Goal: Transaction & Acquisition: Purchase product/service

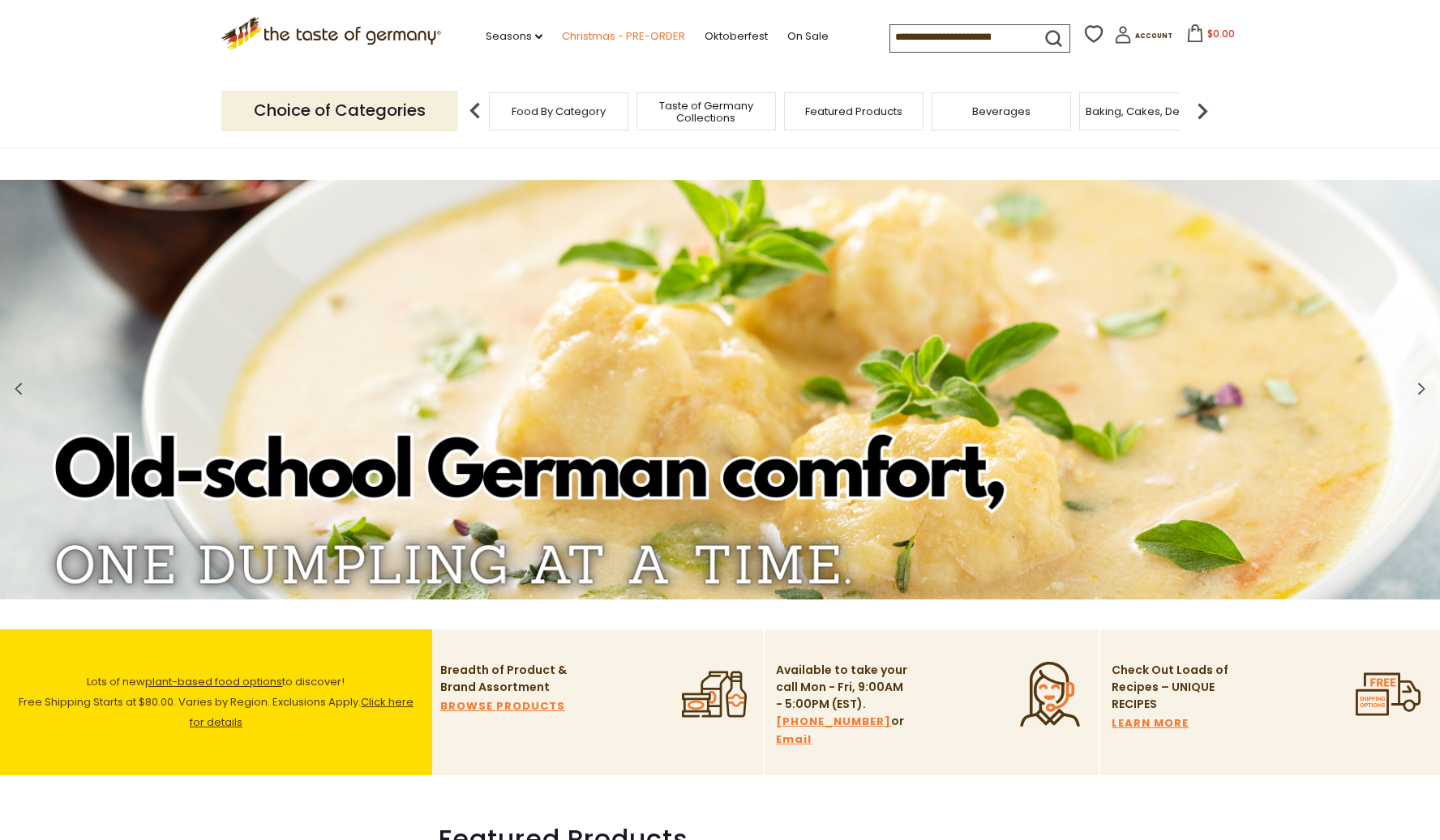
click at [562, 36] on link "Christmas - PRE-ORDER" at bounding box center [624, 36] width 123 height 18
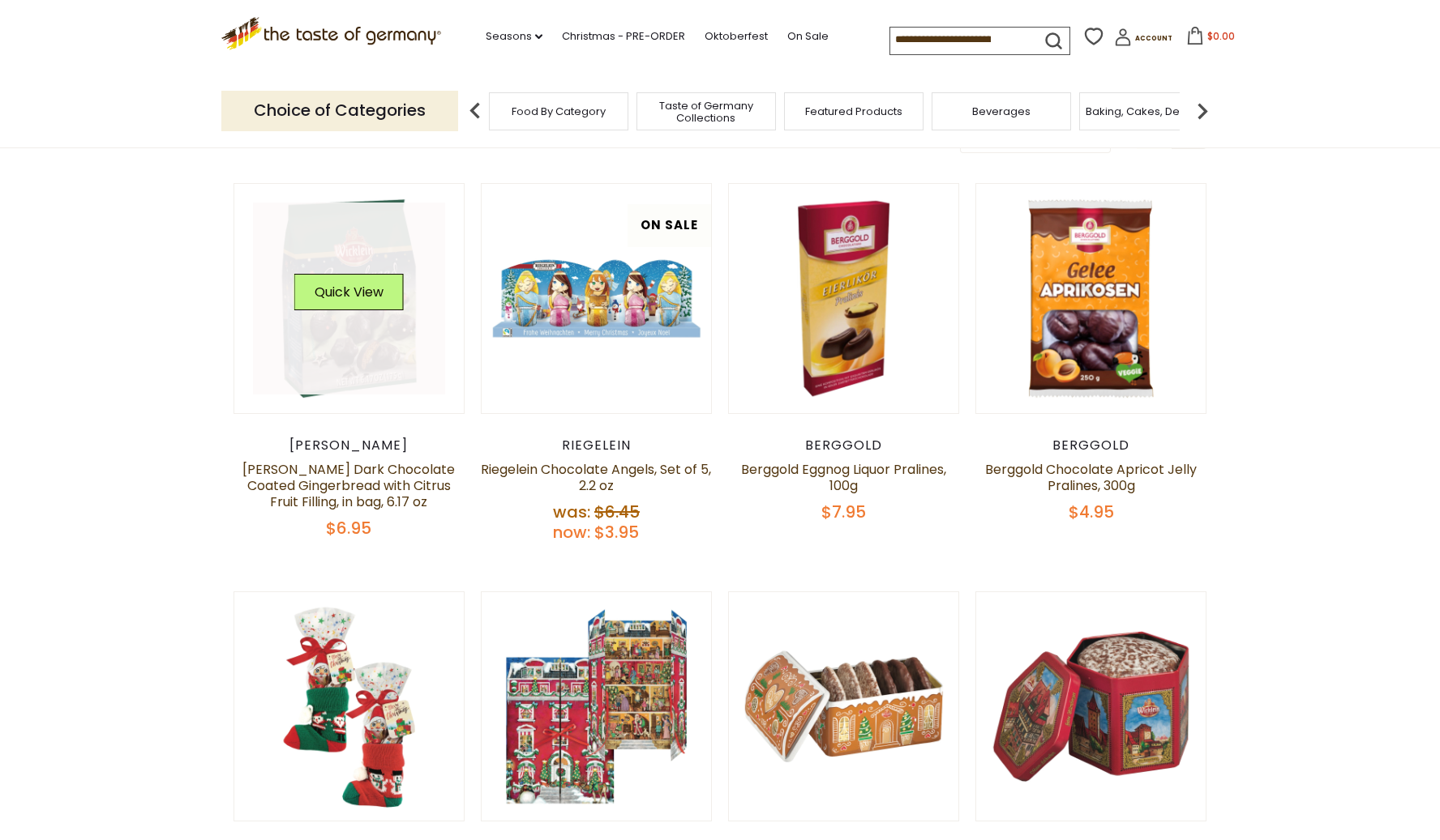
scroll to position [499, 0]
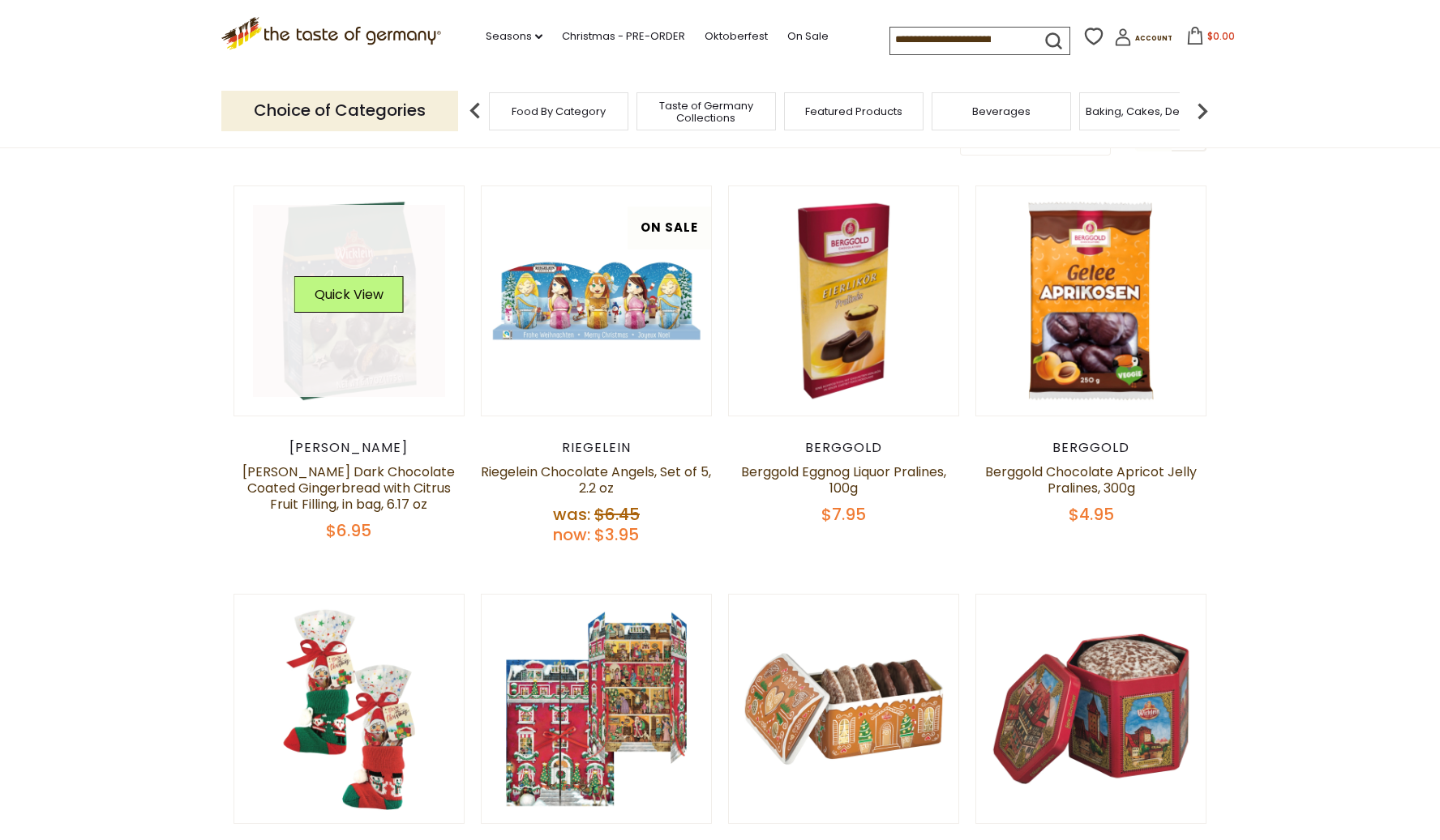
click at [321, 349] on link at bounding box center [350, 302] width 193 height 193
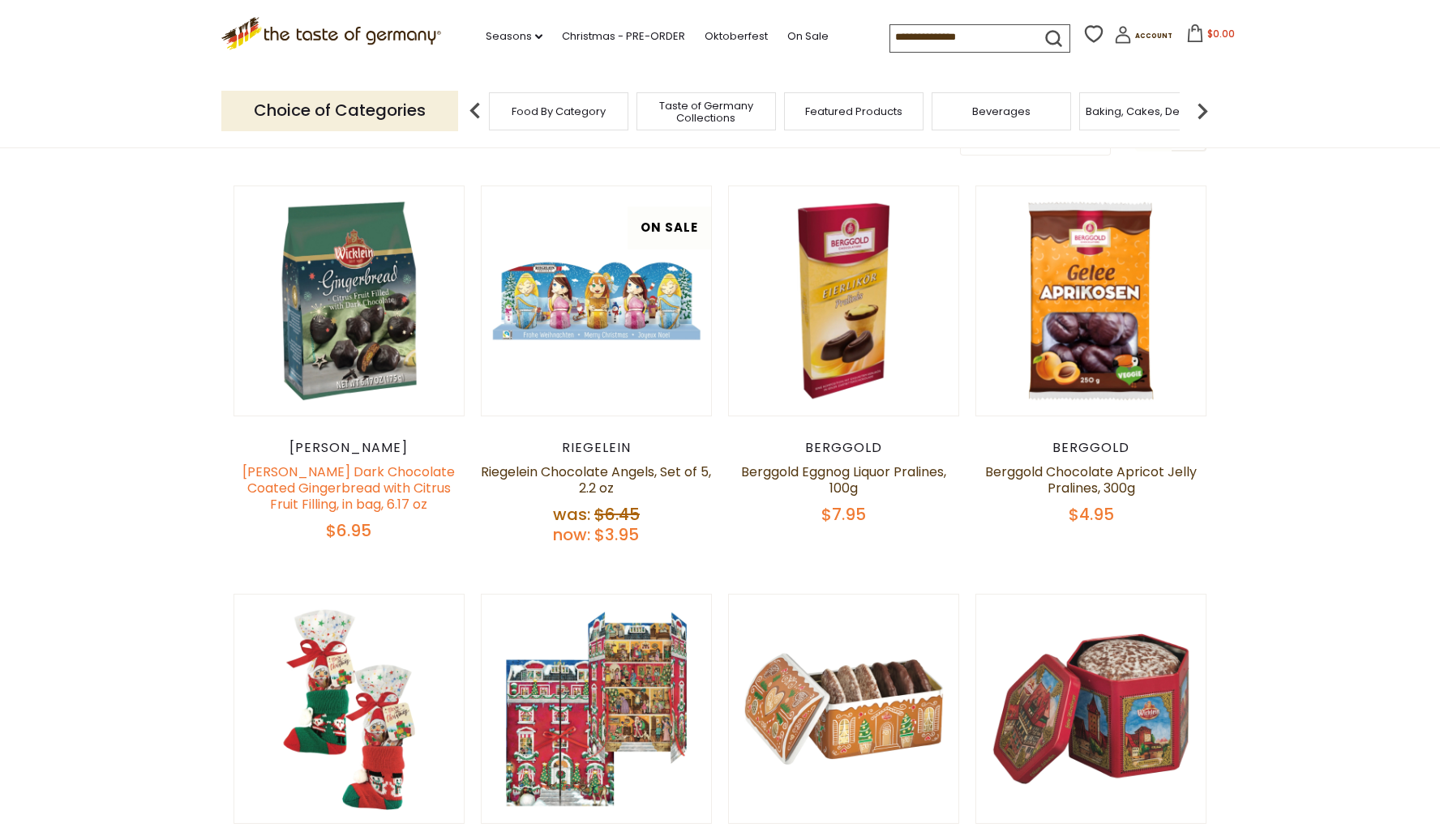
click at [349, 484] on link "[PERSON_NAME] Dark Chocolate Coated Gingerbread with Citrus Fruit Filling, in b…" at bounding box center [349, 488] width 213 height 51
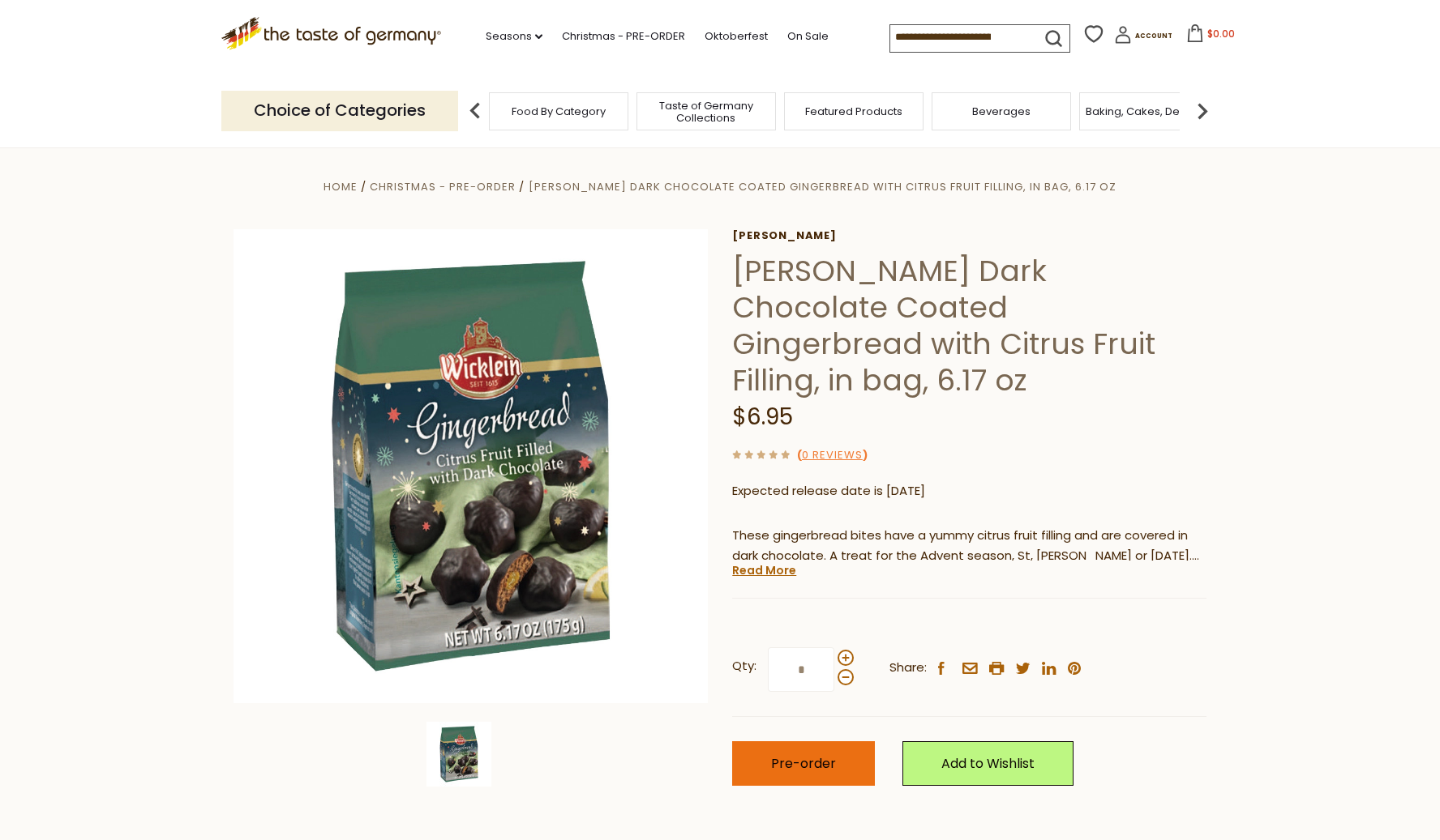
click at [830, 754] on span "Pre-order" at bounding box center [803, 763] width 65 height 19
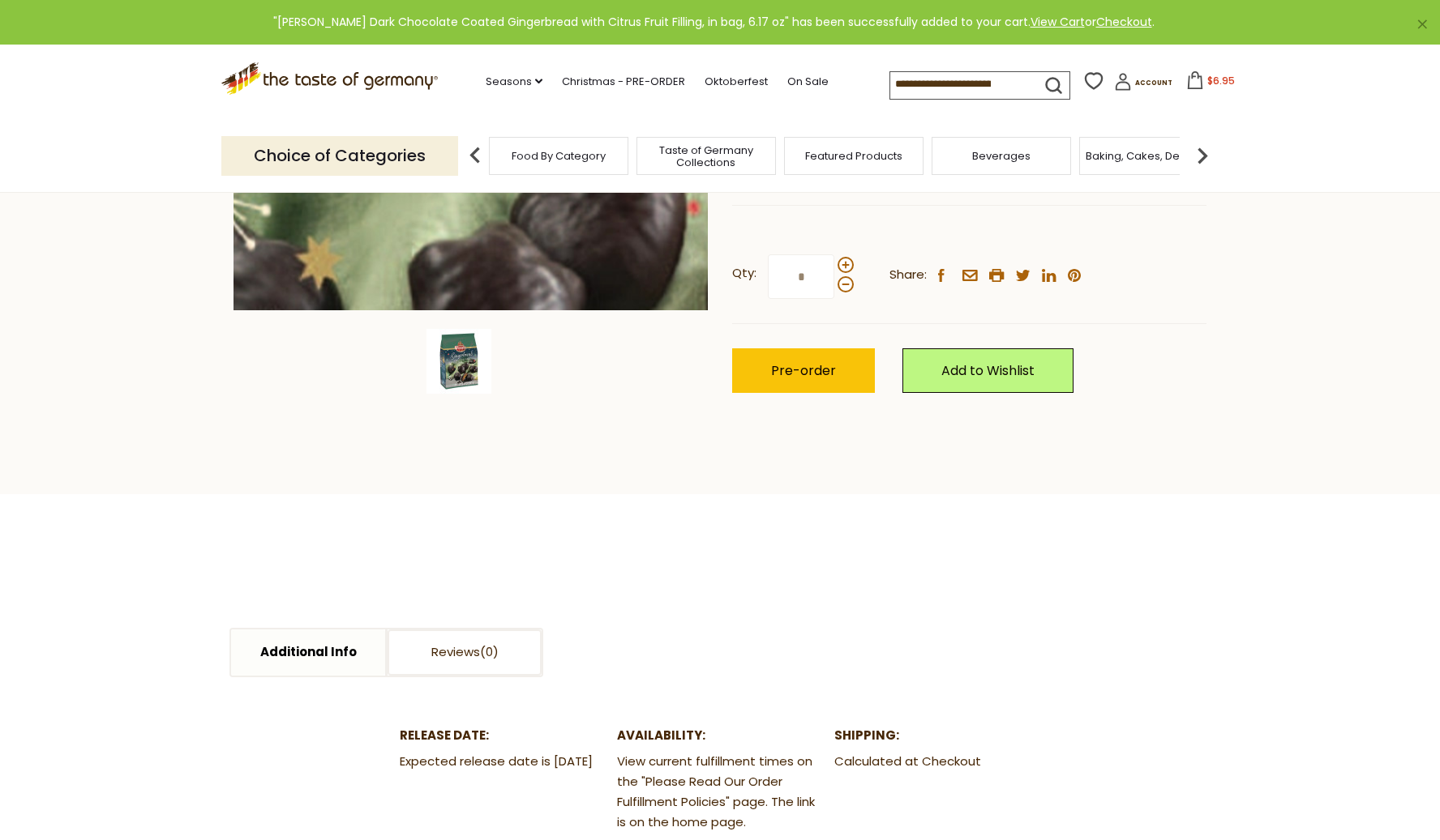
scroll to position [399, 0]
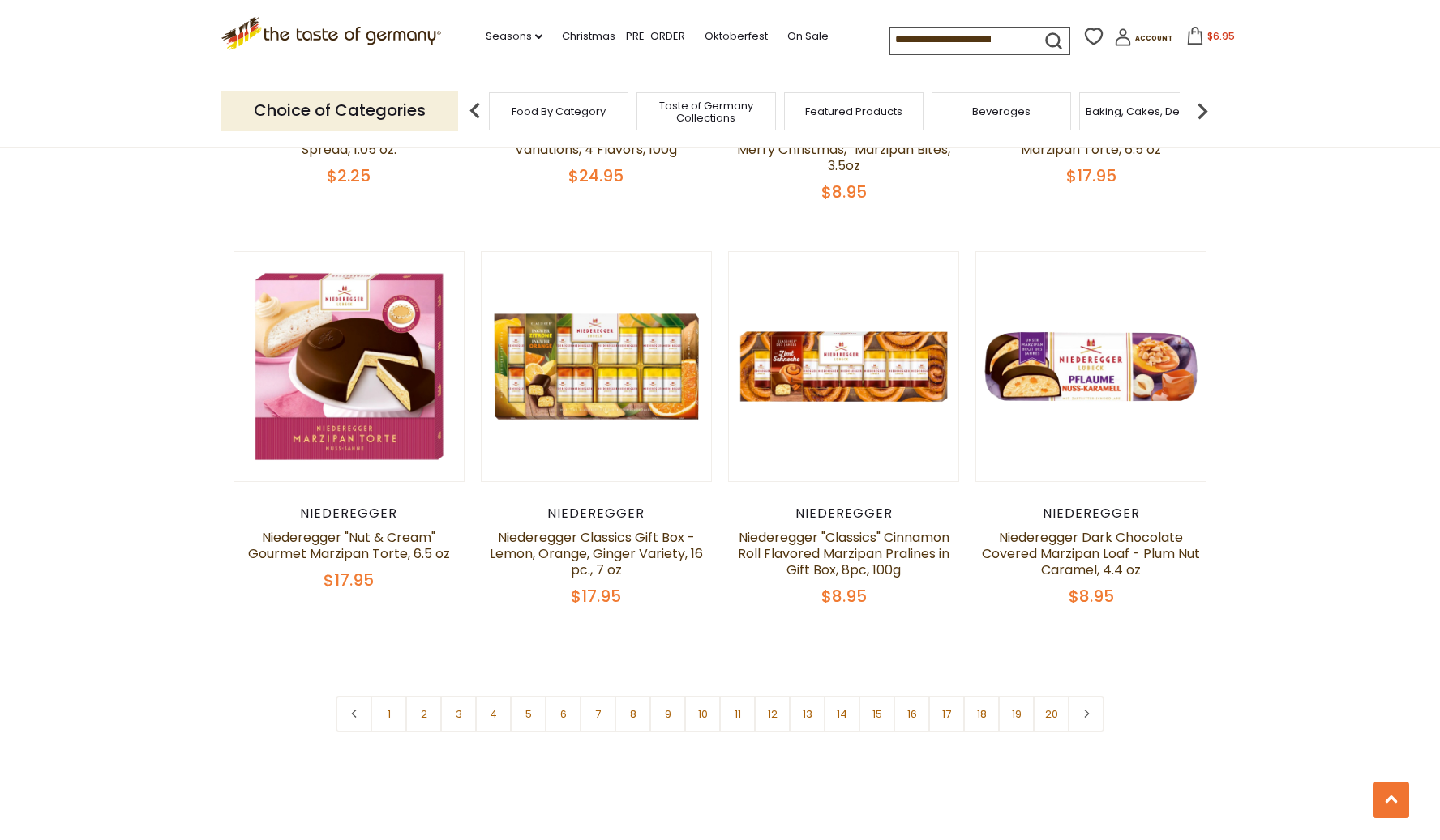
scroll to position [3672, 0]
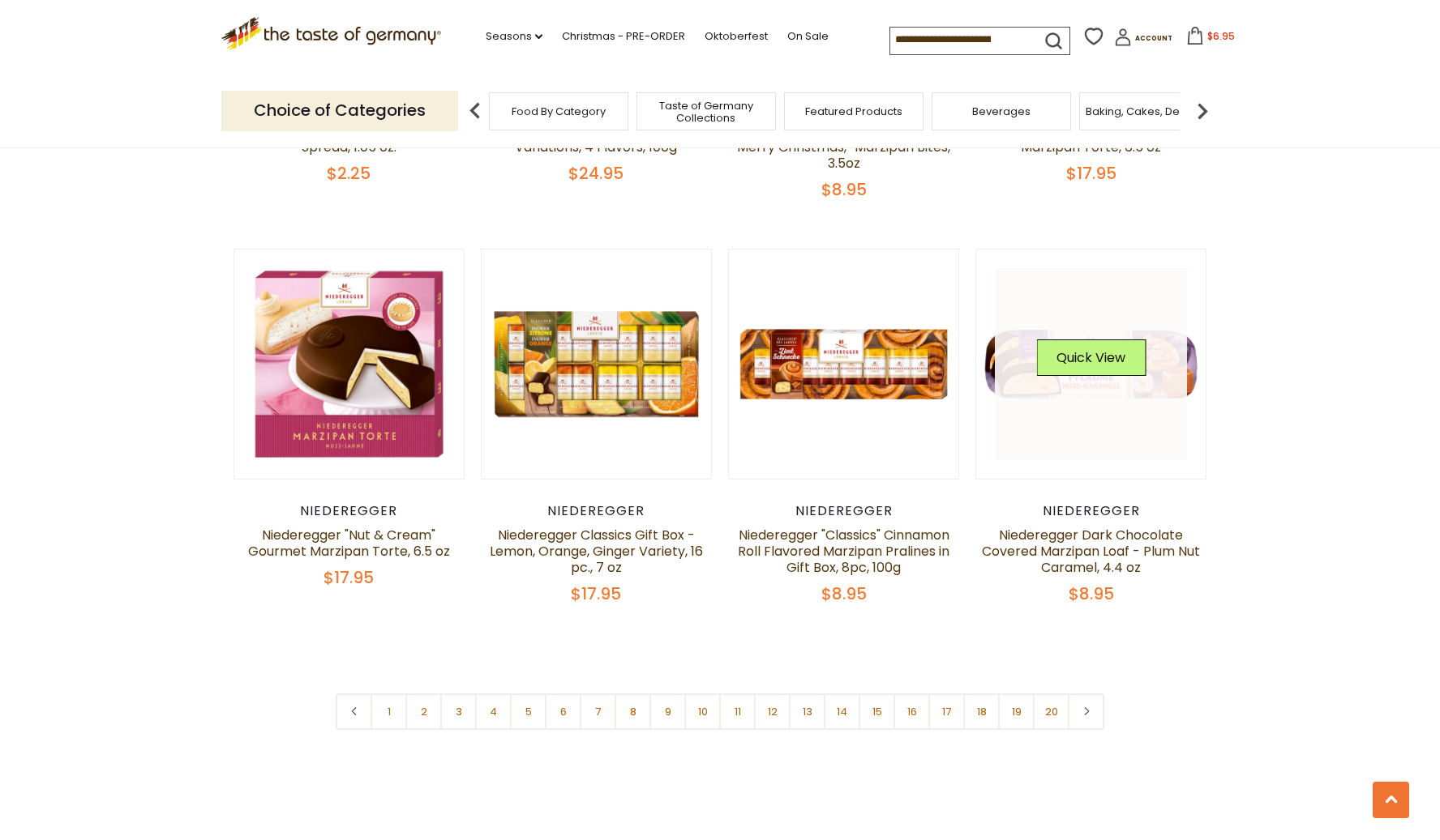
click at [1072, 356] on link at bounding box center [1091, 365] width 193 height 193
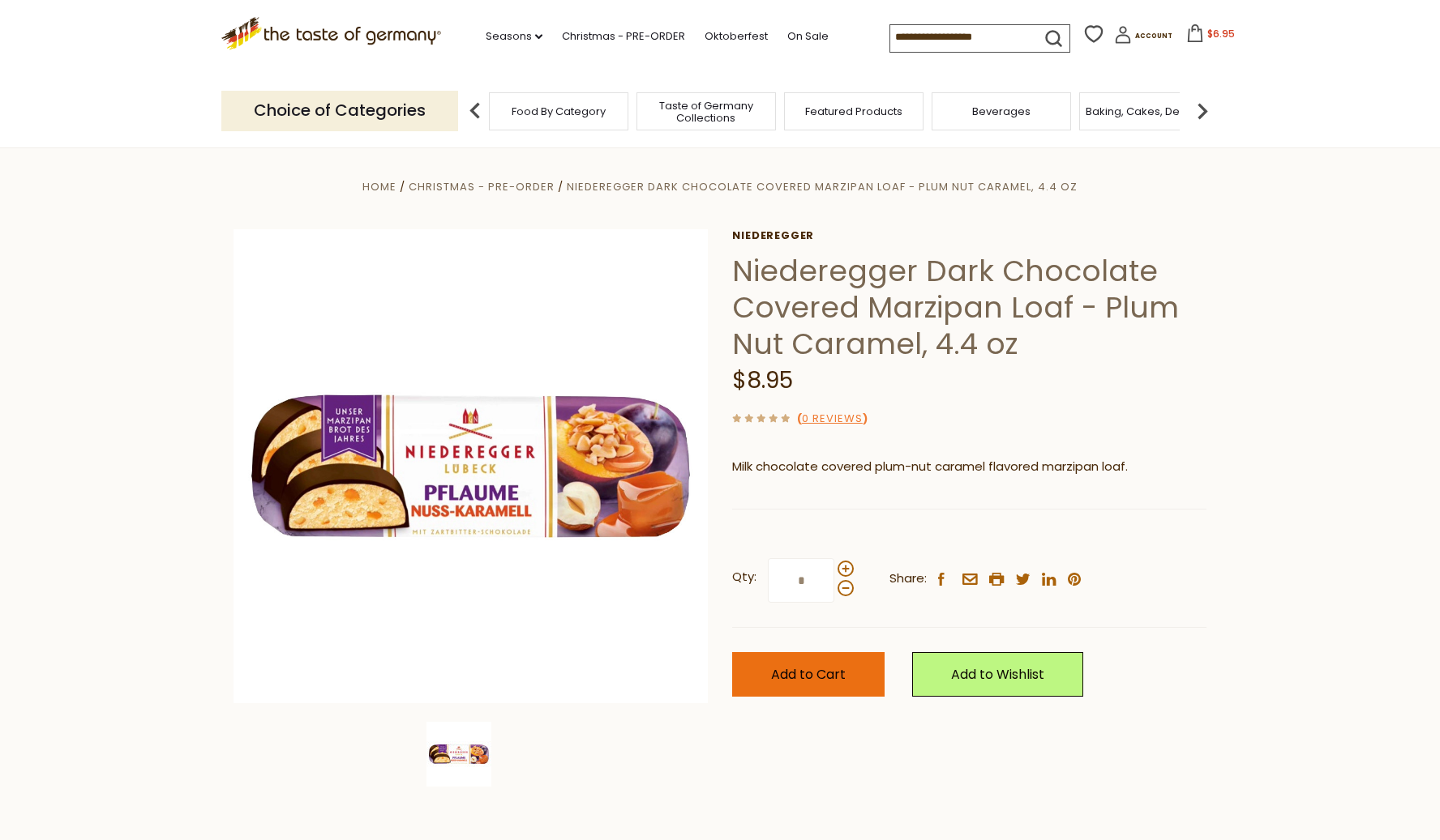
click at [796, 681] on button "Add to Cart" at bounding box center [808, 674] width 153 height 45
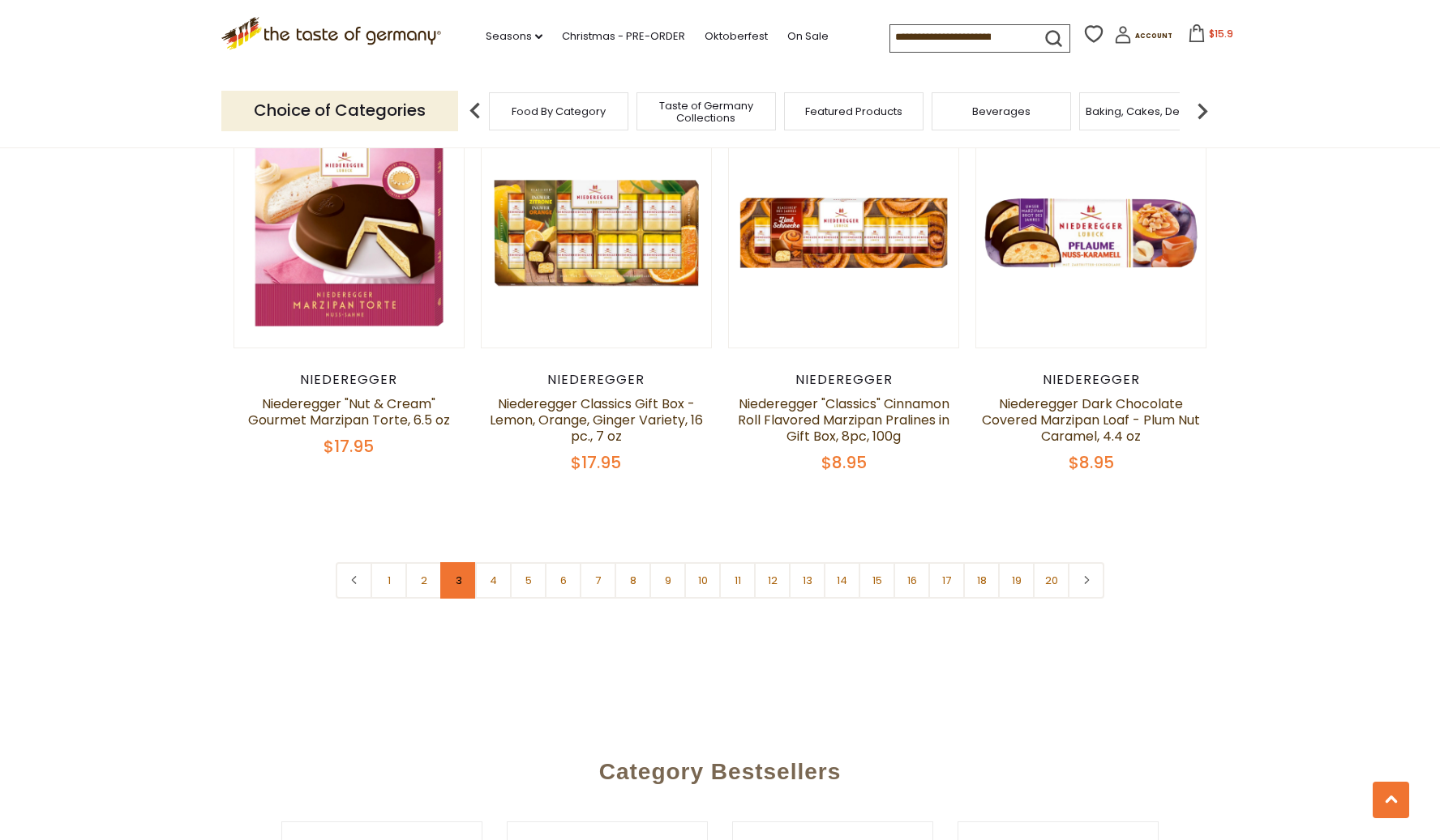
scroll to position [3805, 0]
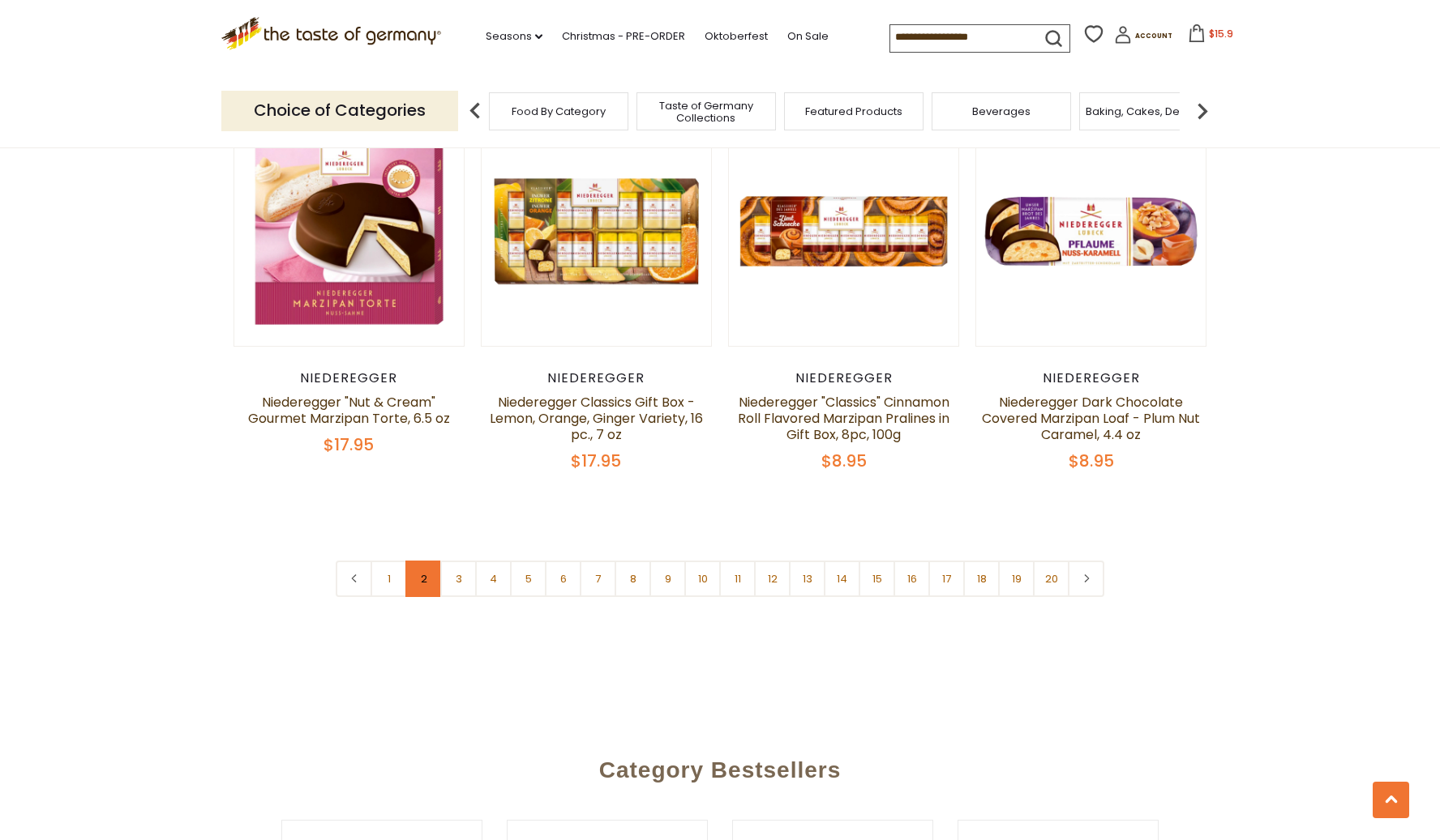
click at [415, 561] on link "2" at bounding box center [423, 579] width 37 height 36
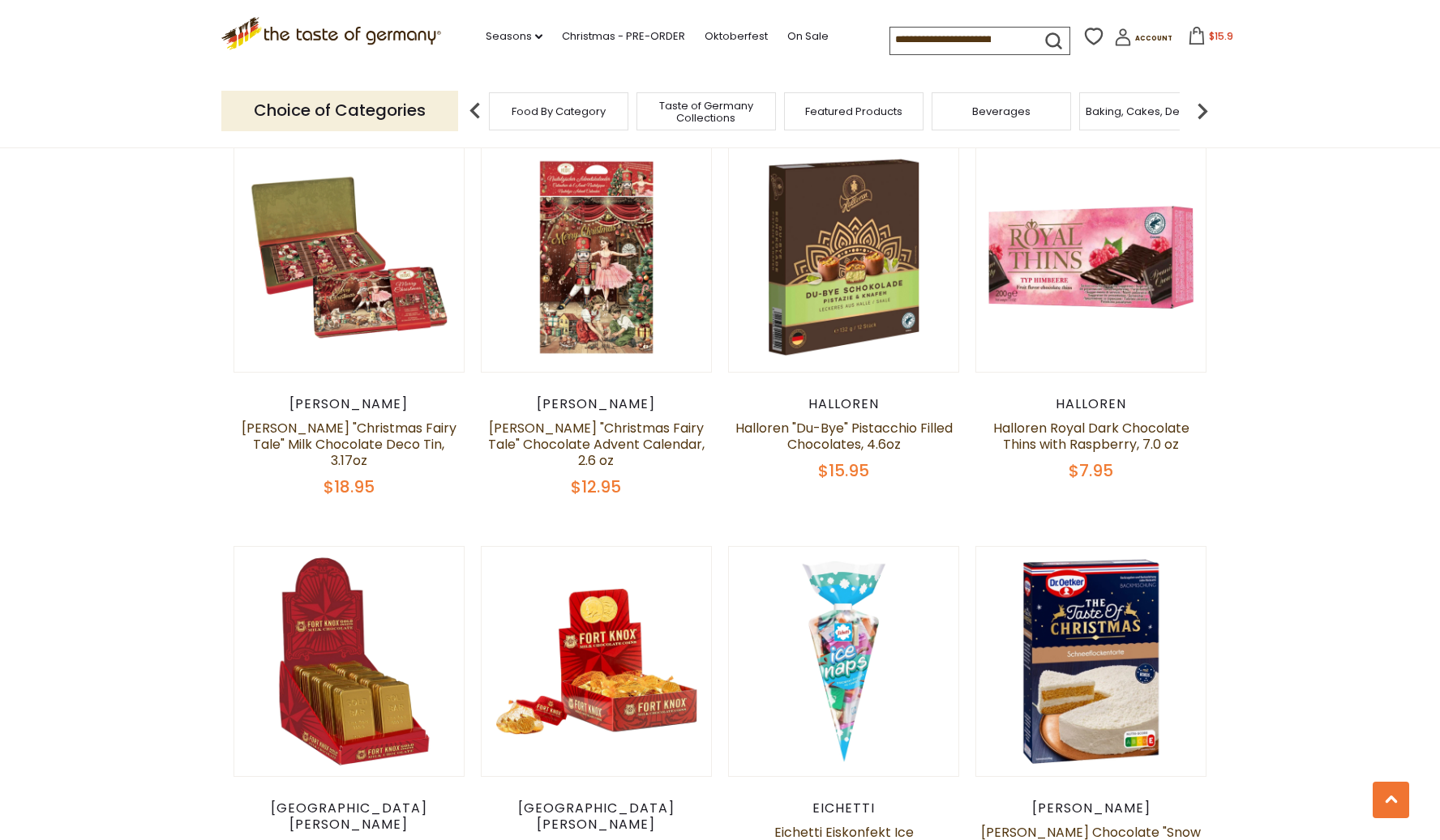
scroll to position [1350, 0]
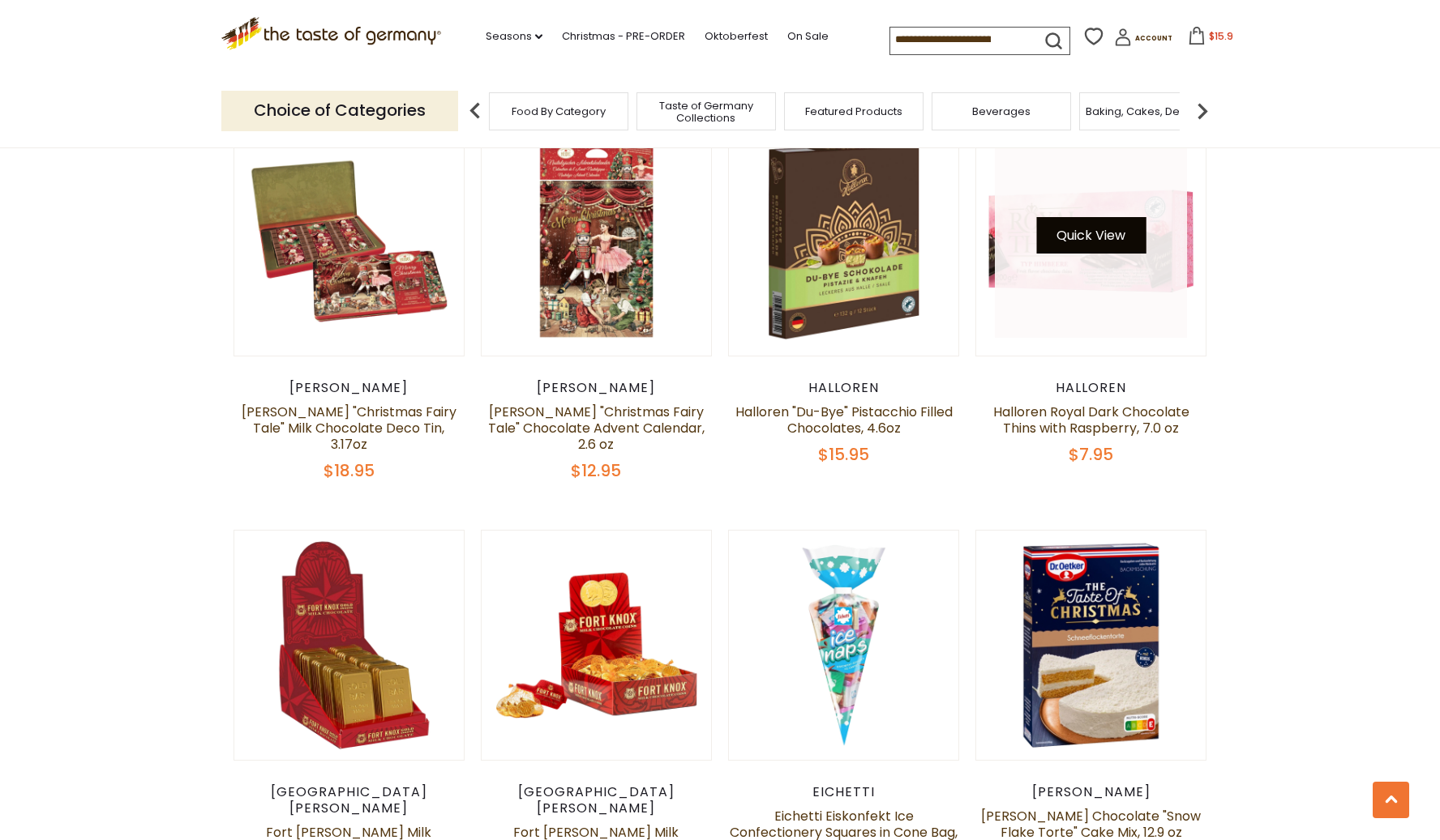
click at [1120, 238] on button "Quick View" at bounding box center [1090, 235] width 110 height 36
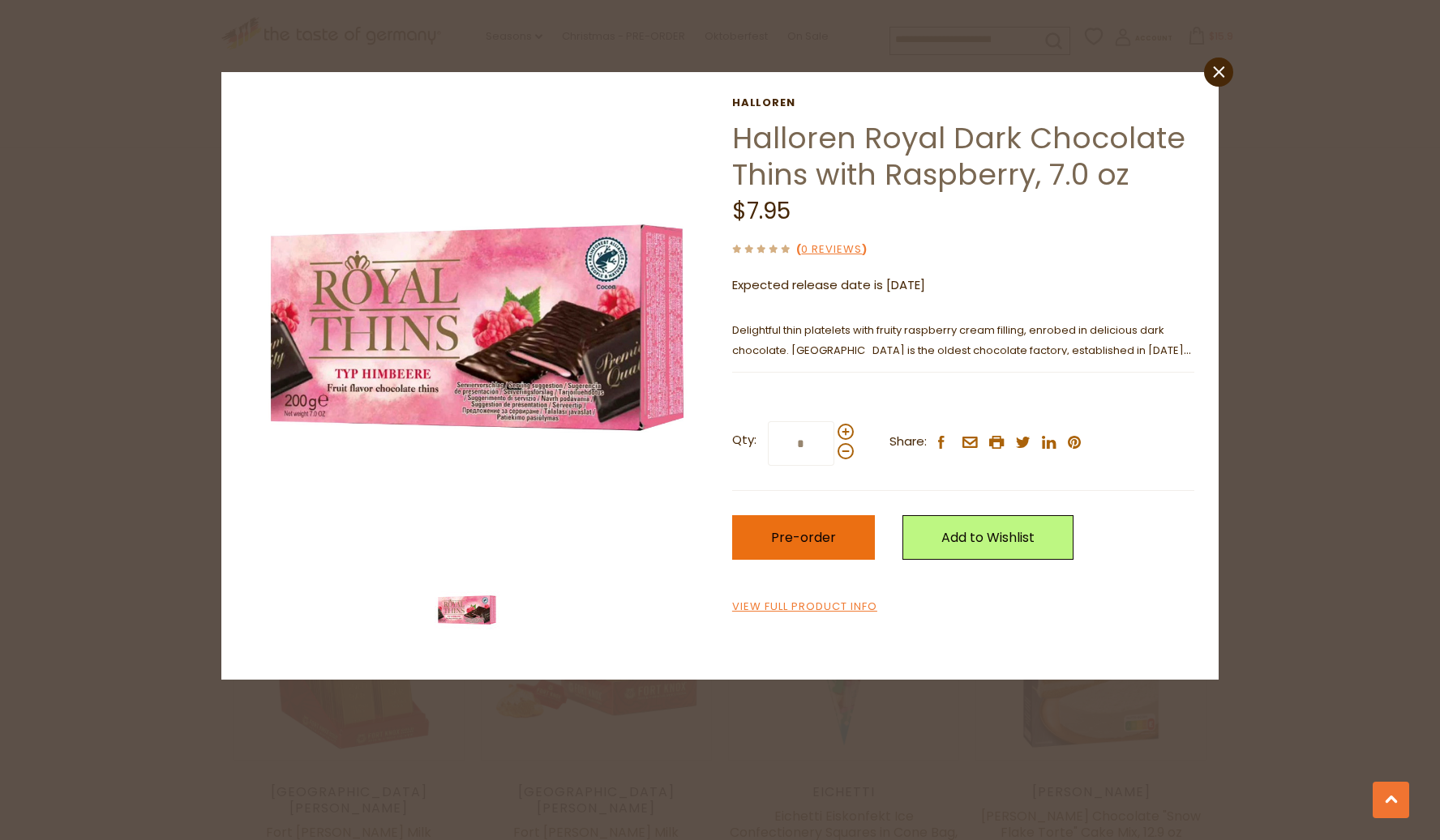
click at [805, 542] on span "Pre-order" at bounding box center [803, 538] width 65 height 19
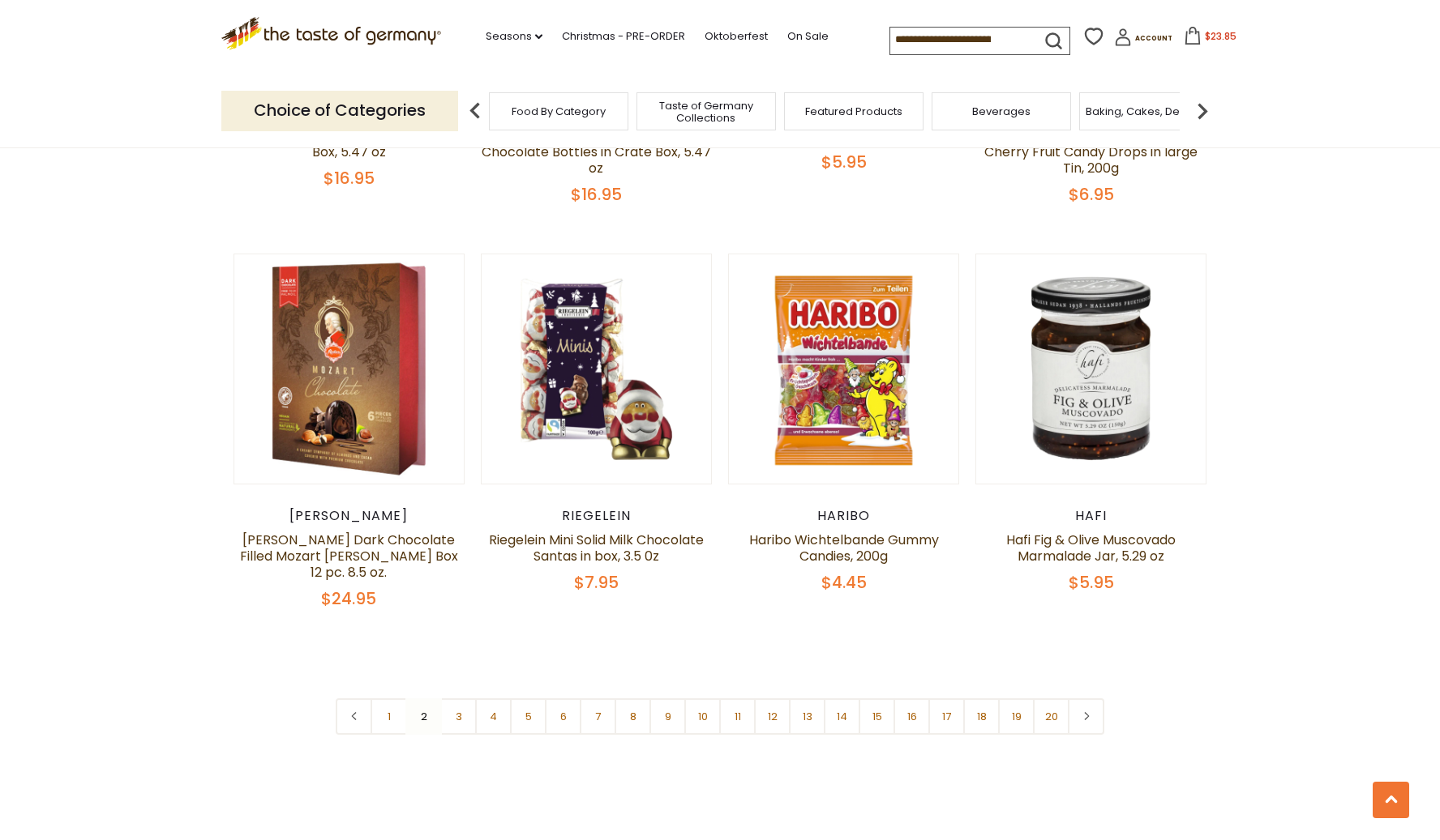
scroll to position [3697, 0]
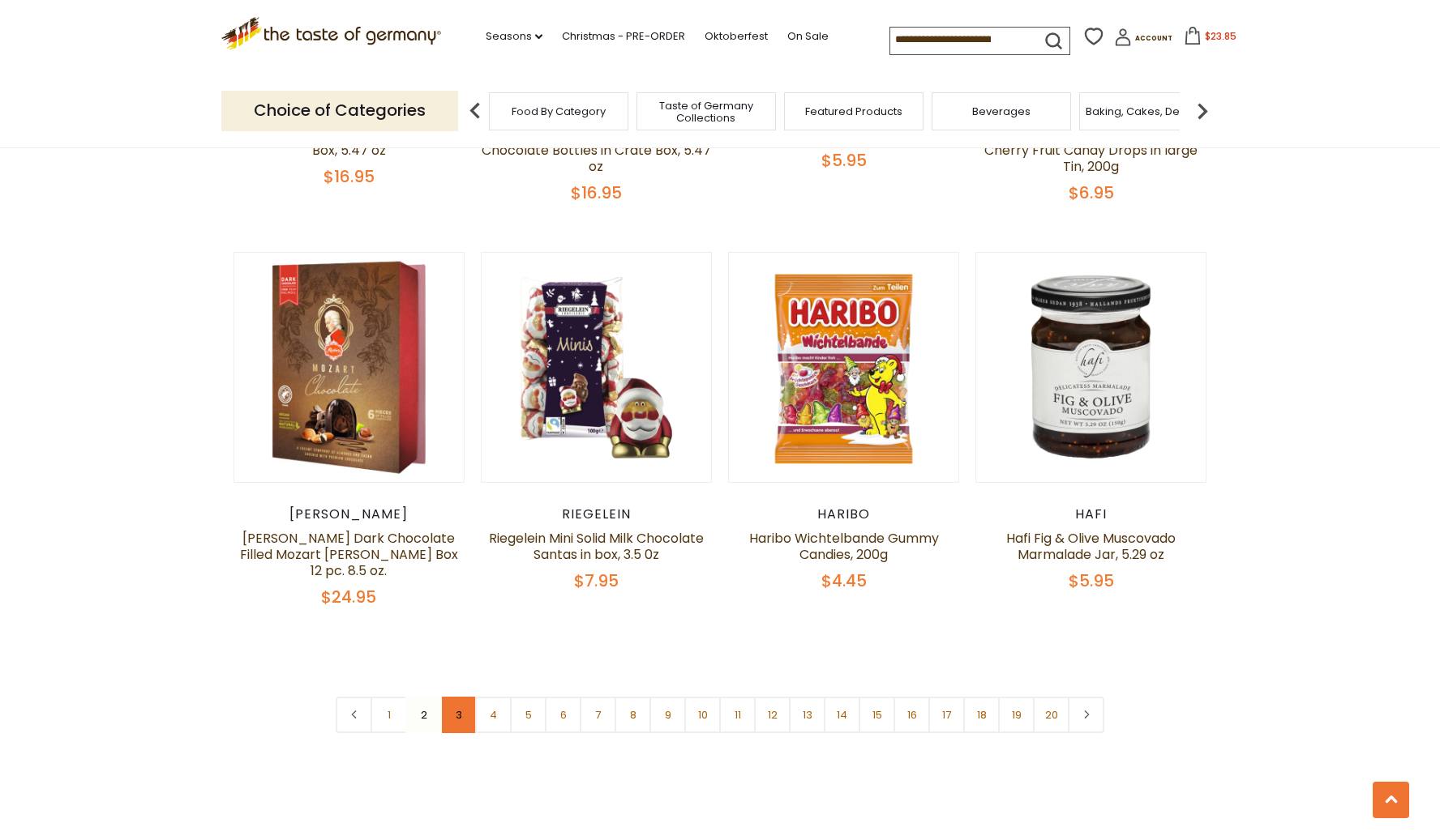
click at [458, 696] on link "3" at bounding box center [458, 714] width 37 height 36
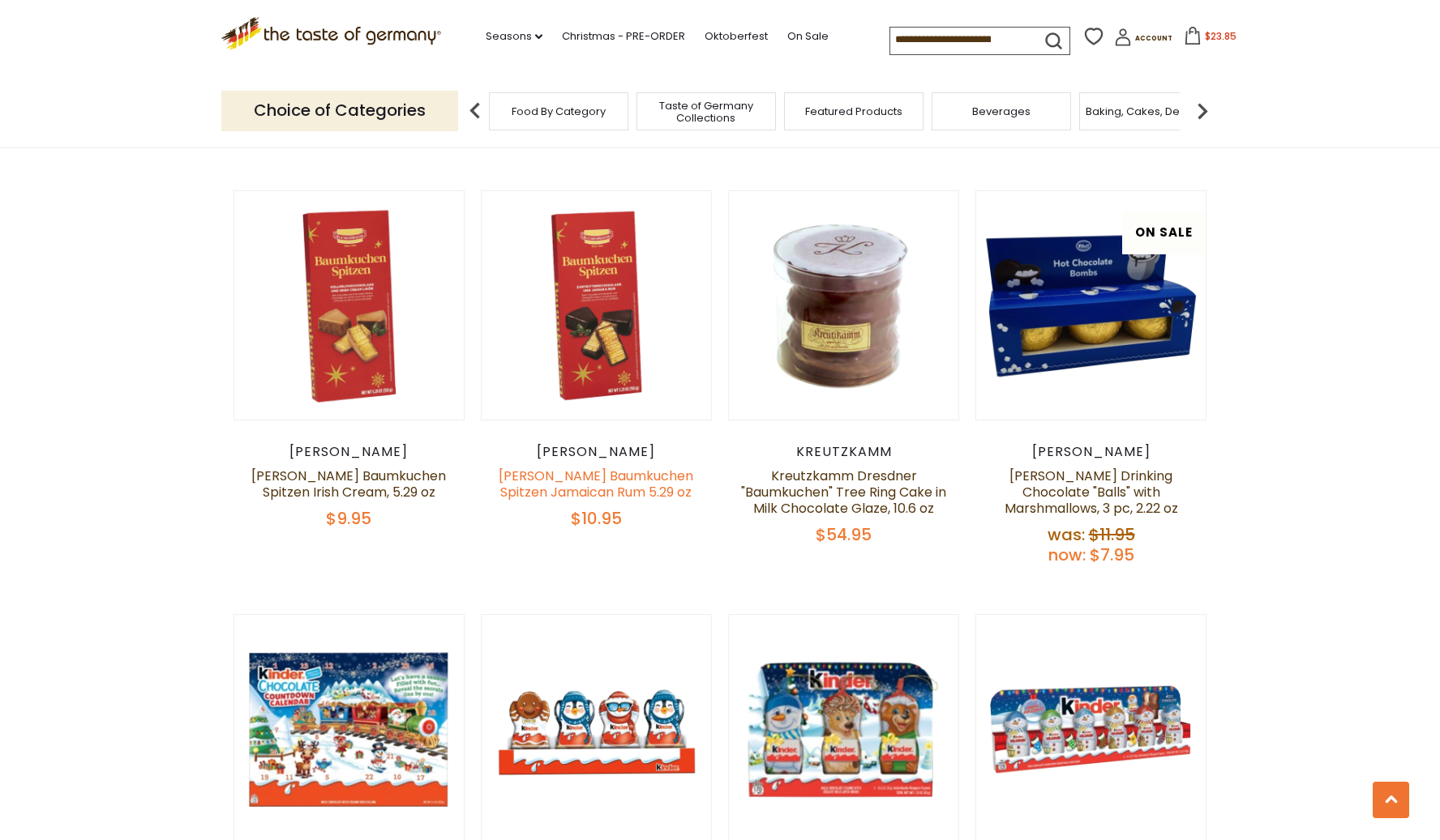
scroll to position [881, 0]
click at [564, 495] on link "[PERSON_NAME] Baumkuchen Spitzen Jamaican Rum 5.29 oz" at bounding box center [596, 485] width 195 height 35
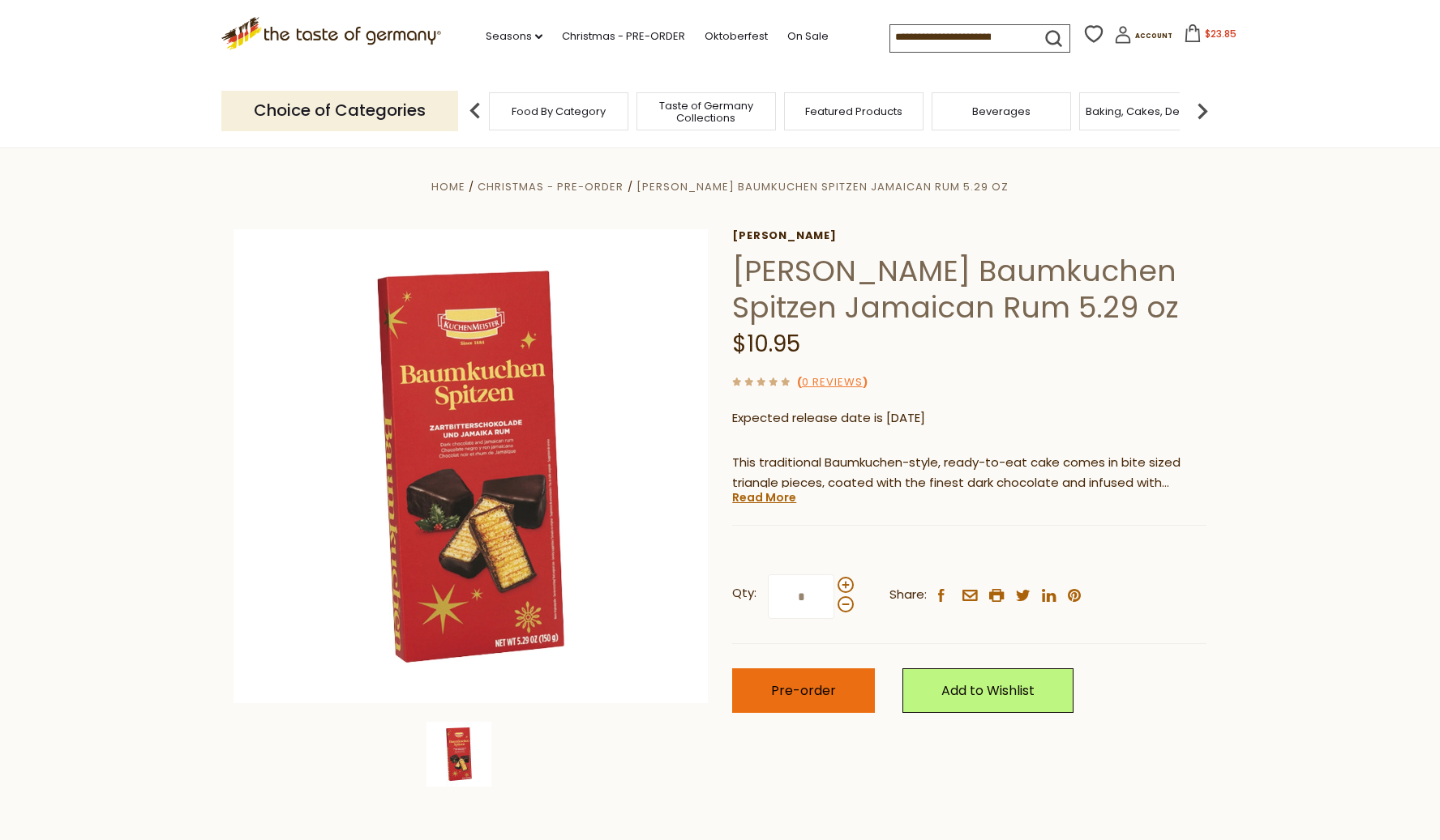
click at [786, 698] on button "Pre-order" at bounding box center [803, 690] width 143 height 45
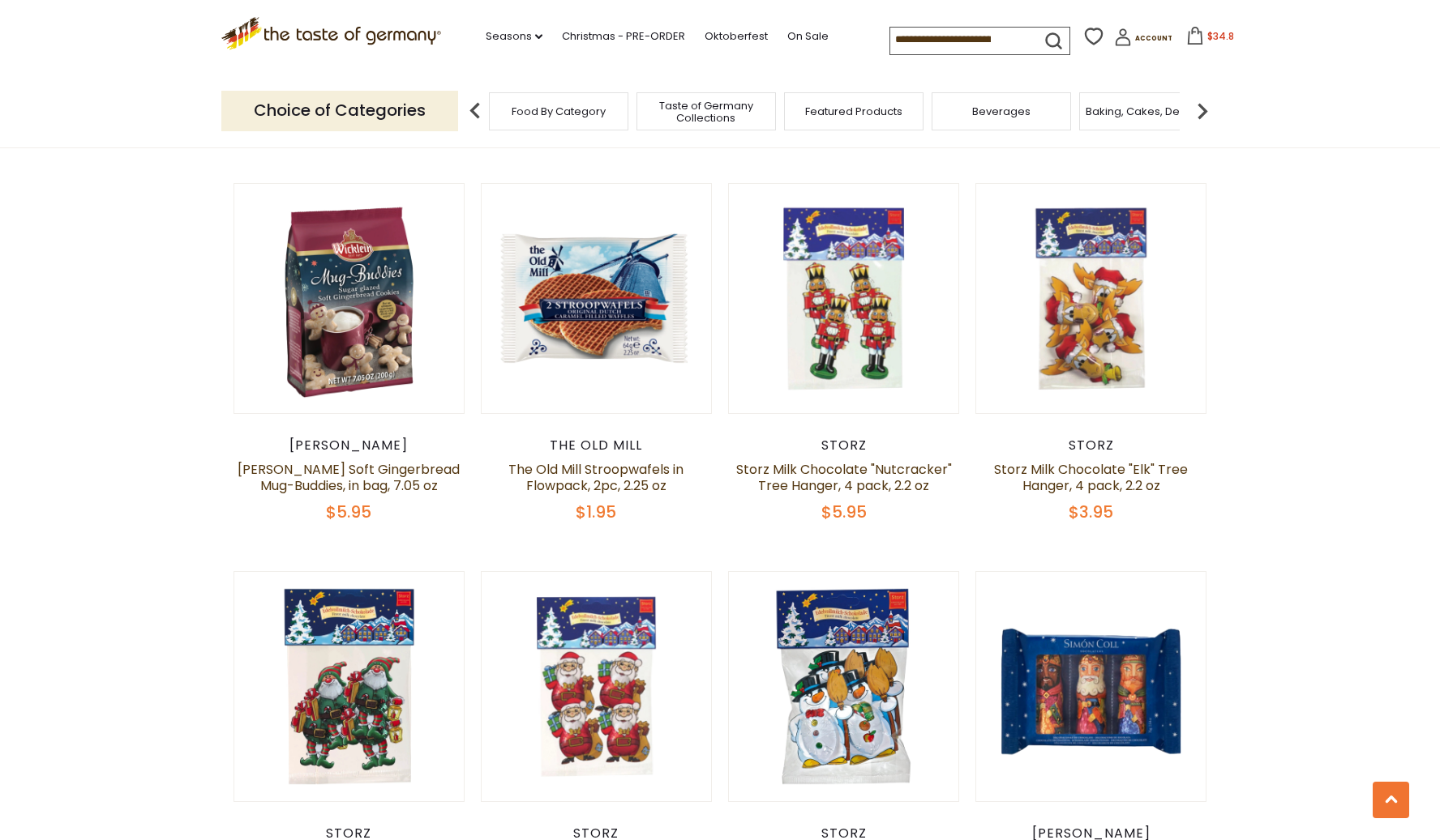
scroll to position [3304, 0]
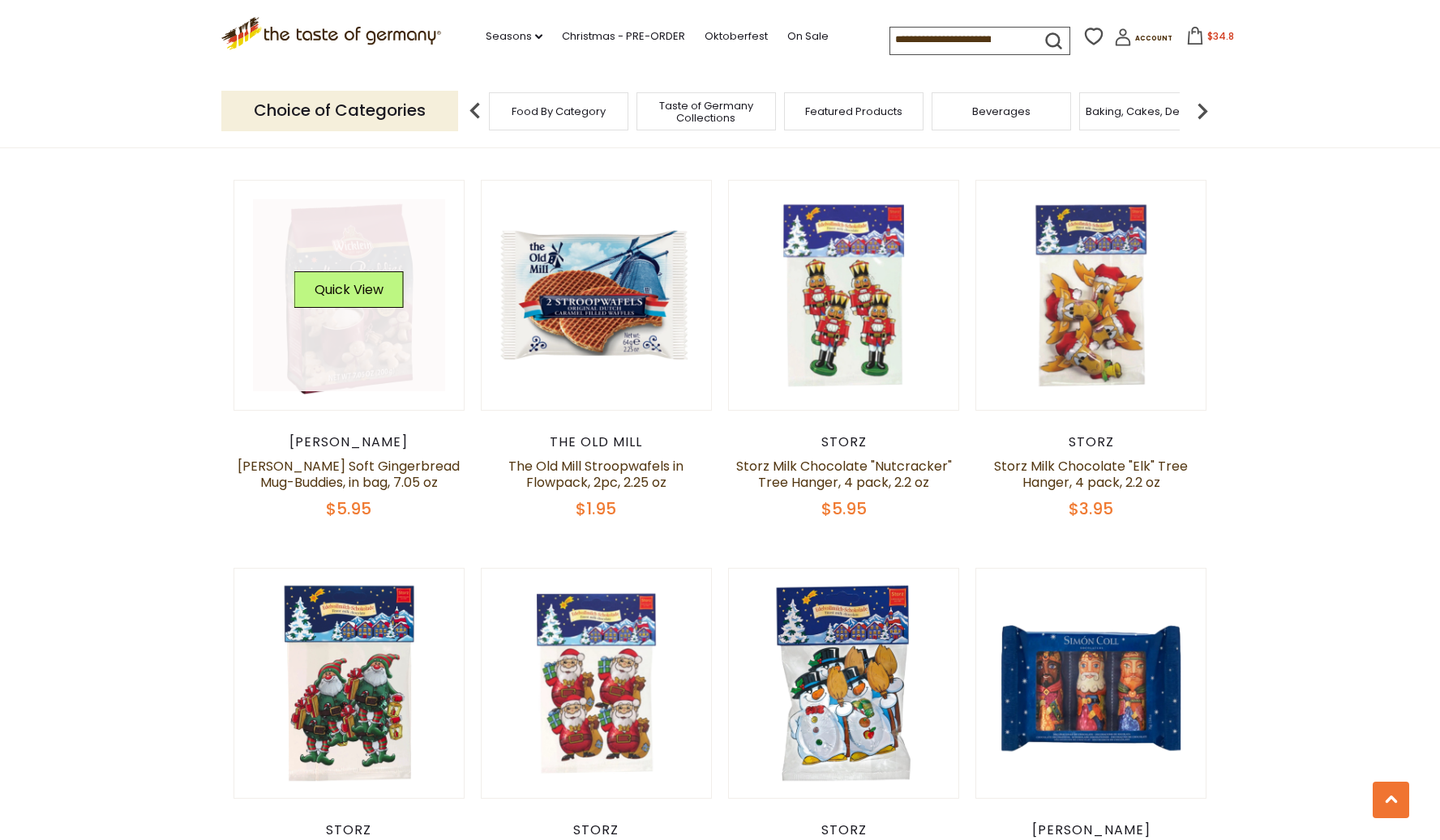
click at [341, 297] on div "Quick View" at bounding box center [349, 296] width 110 height 49
click at [341, 279] on button "Quick View" at bounding box center [349, 289] width 110 height 36
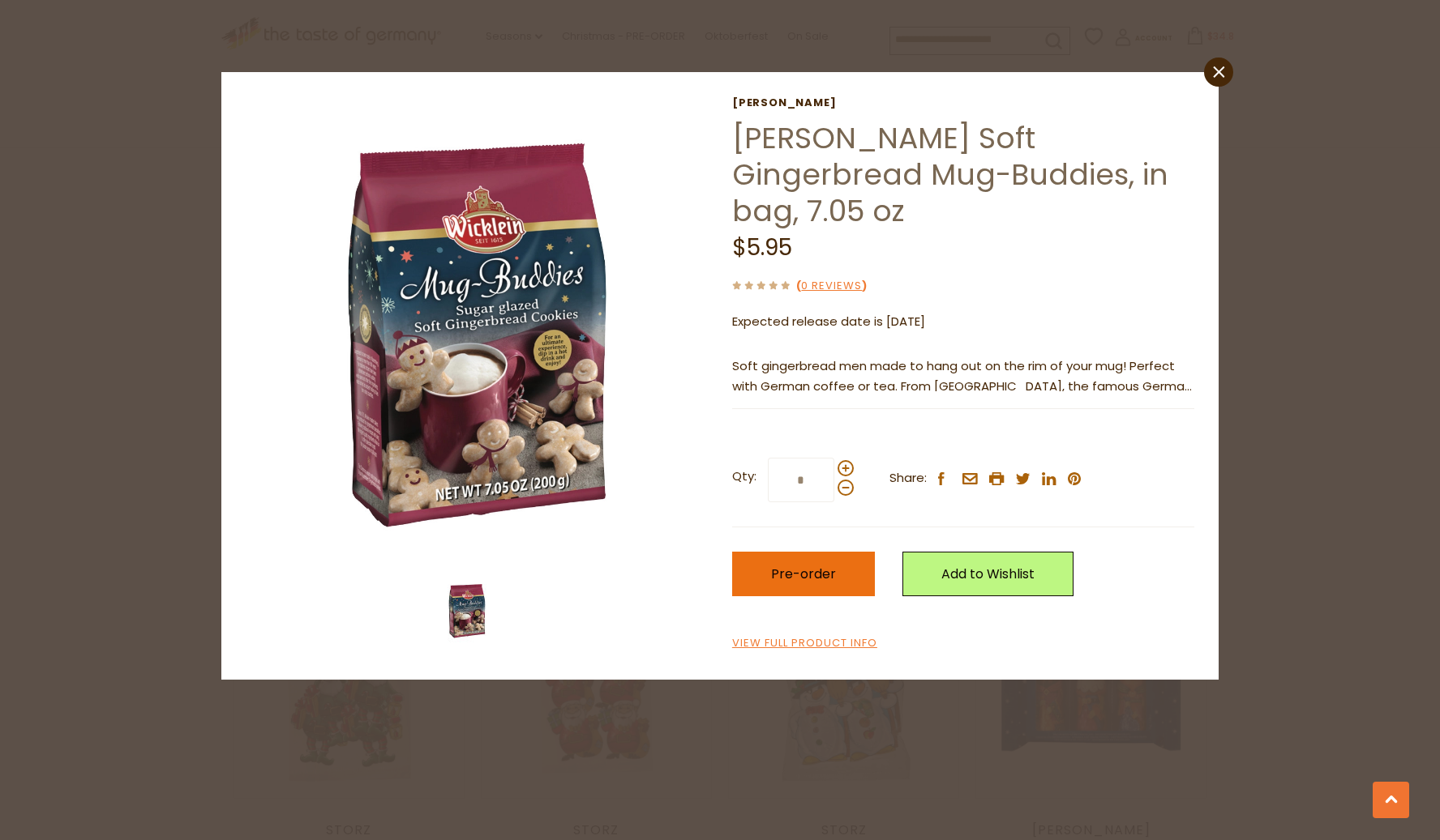
click at [800, 552] on button "Pre-order" at bounding box center [803, 574] width 143 height 45
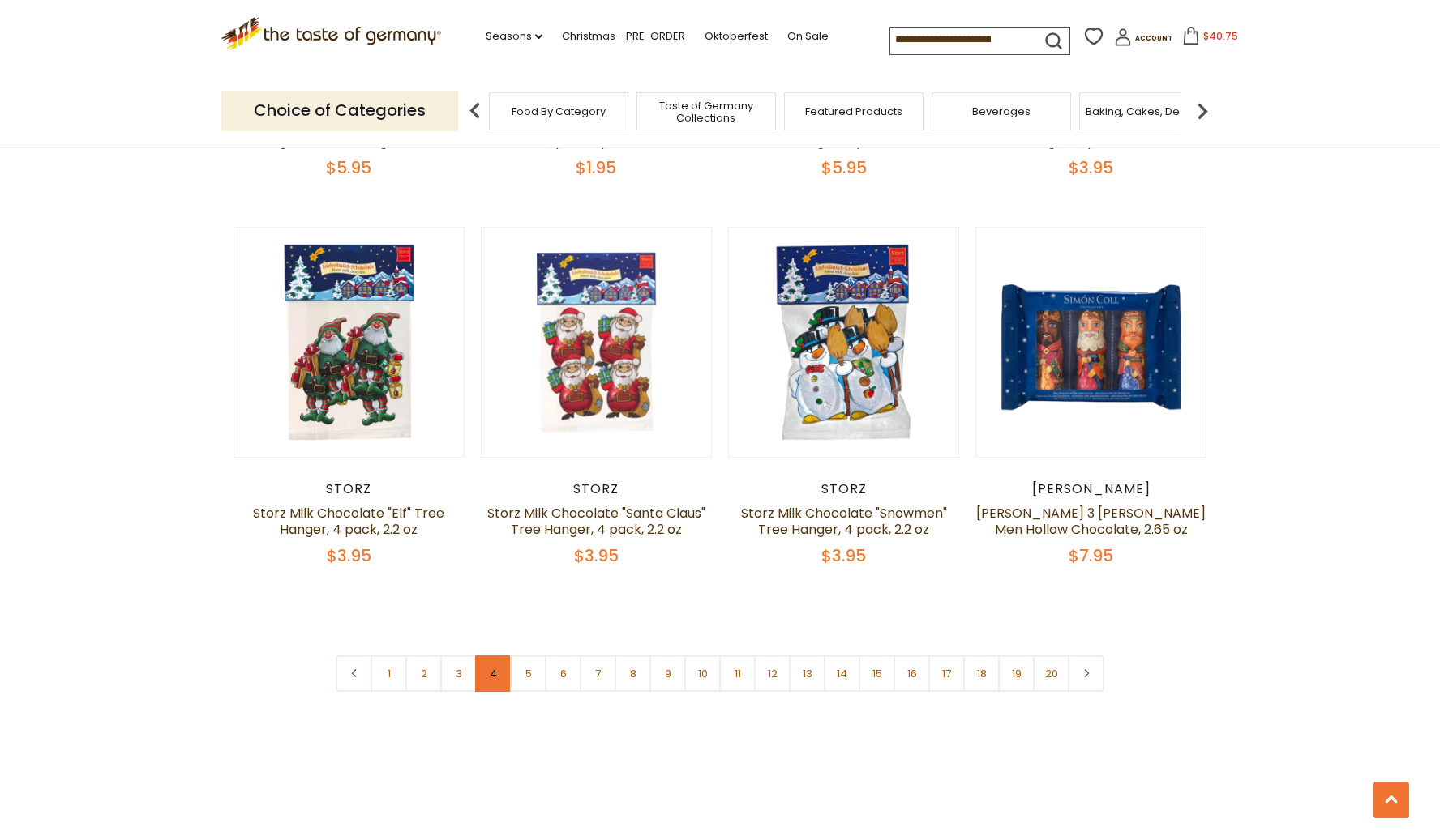
scroll to position [3646, 0]
click at [460, 662] on link "3" at bounding box center [458, 672] width 37 height 36
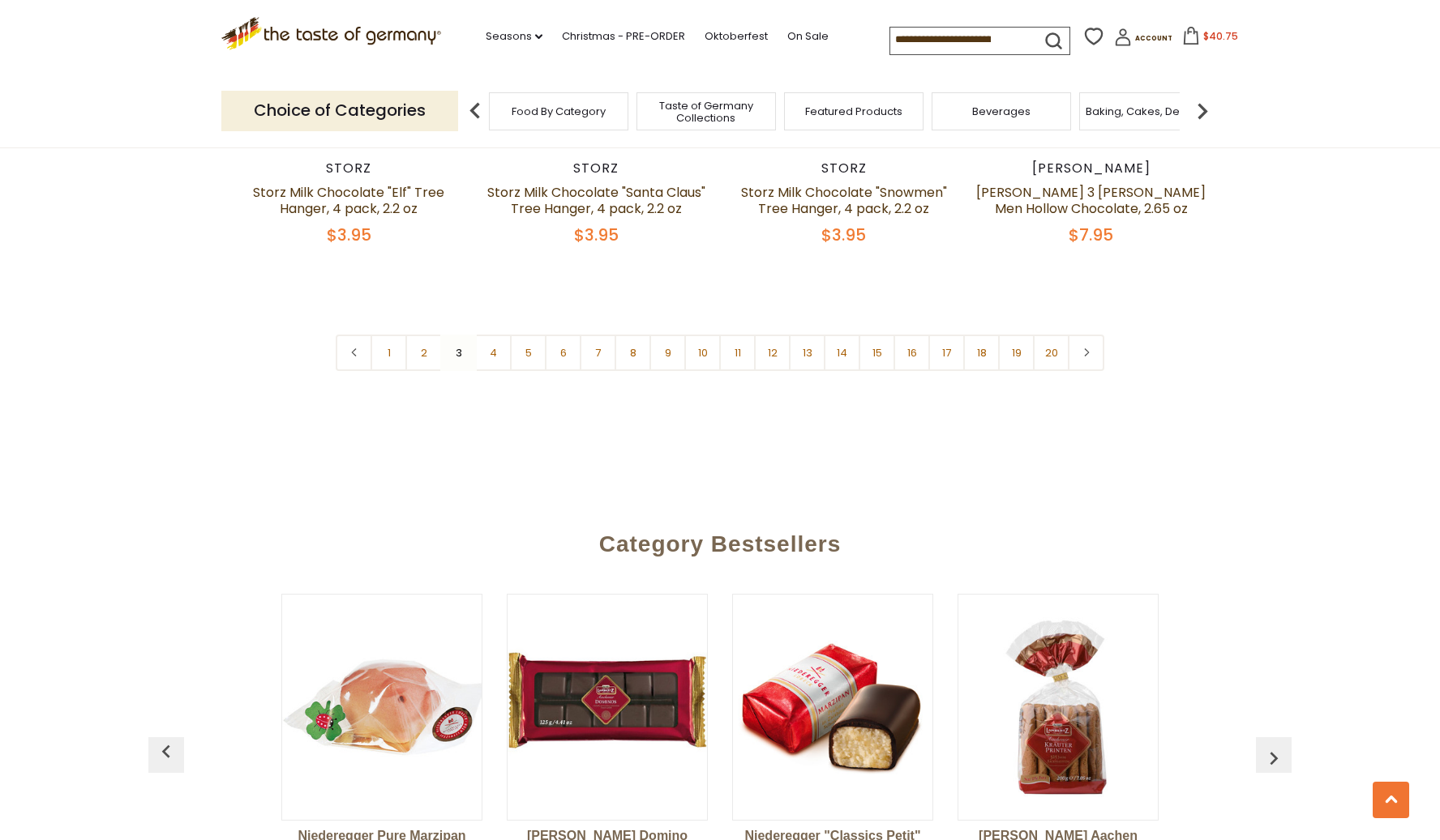
scroll to position [3968, 0]
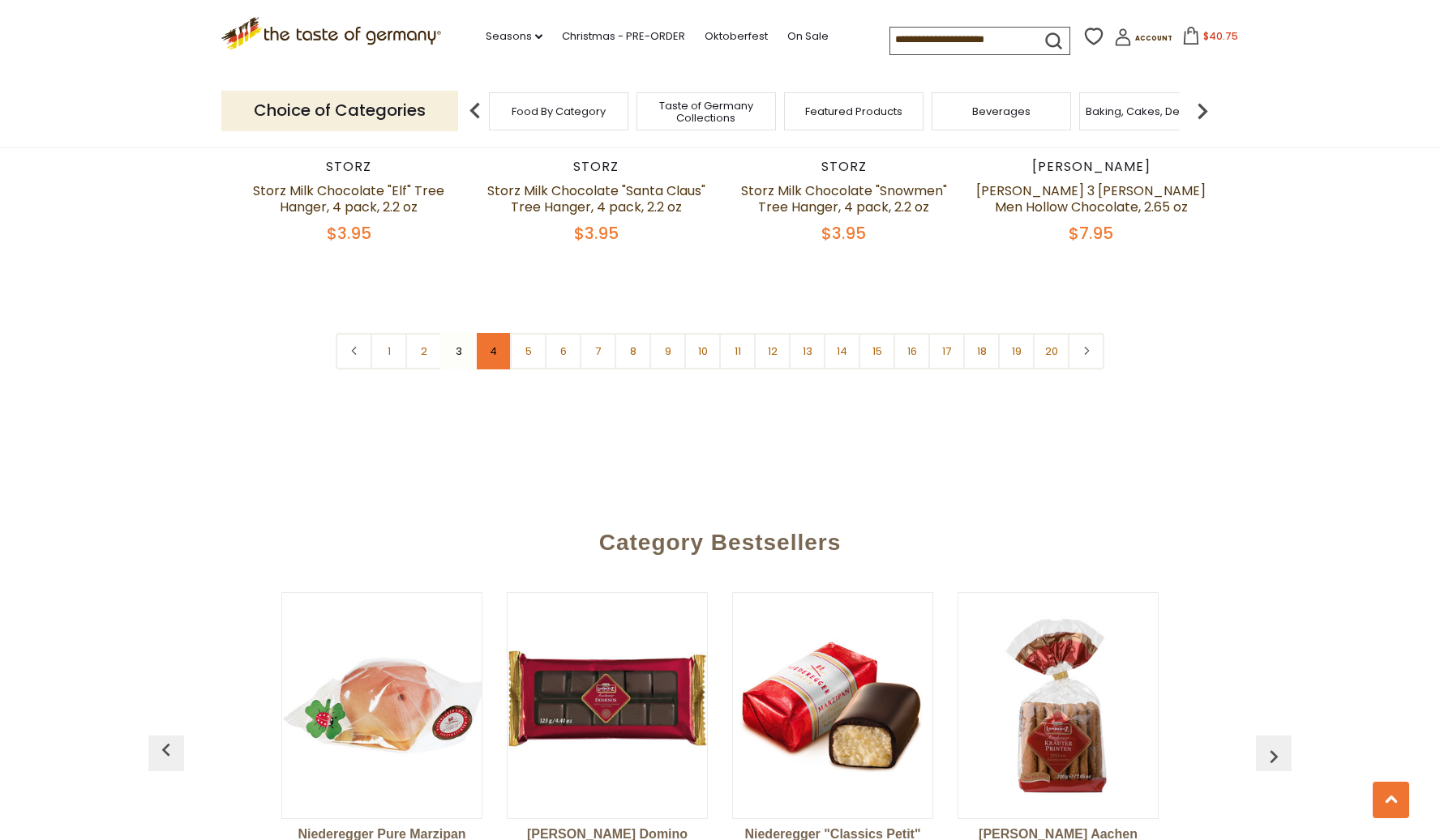
click at [495, 336] on link "4" at bounding box center [493, 351] width 37 height 36
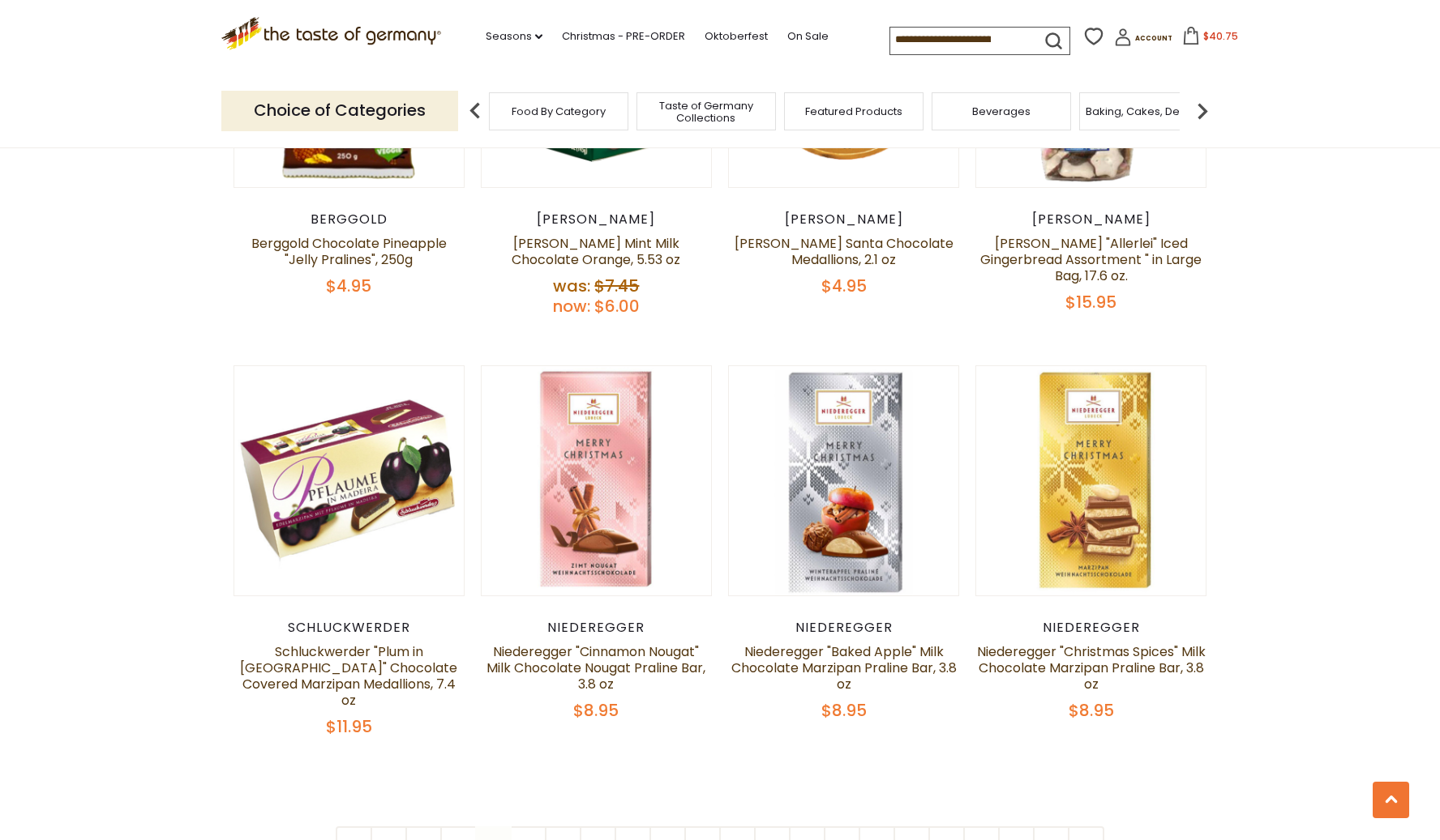
scroll to position [3534, 0]
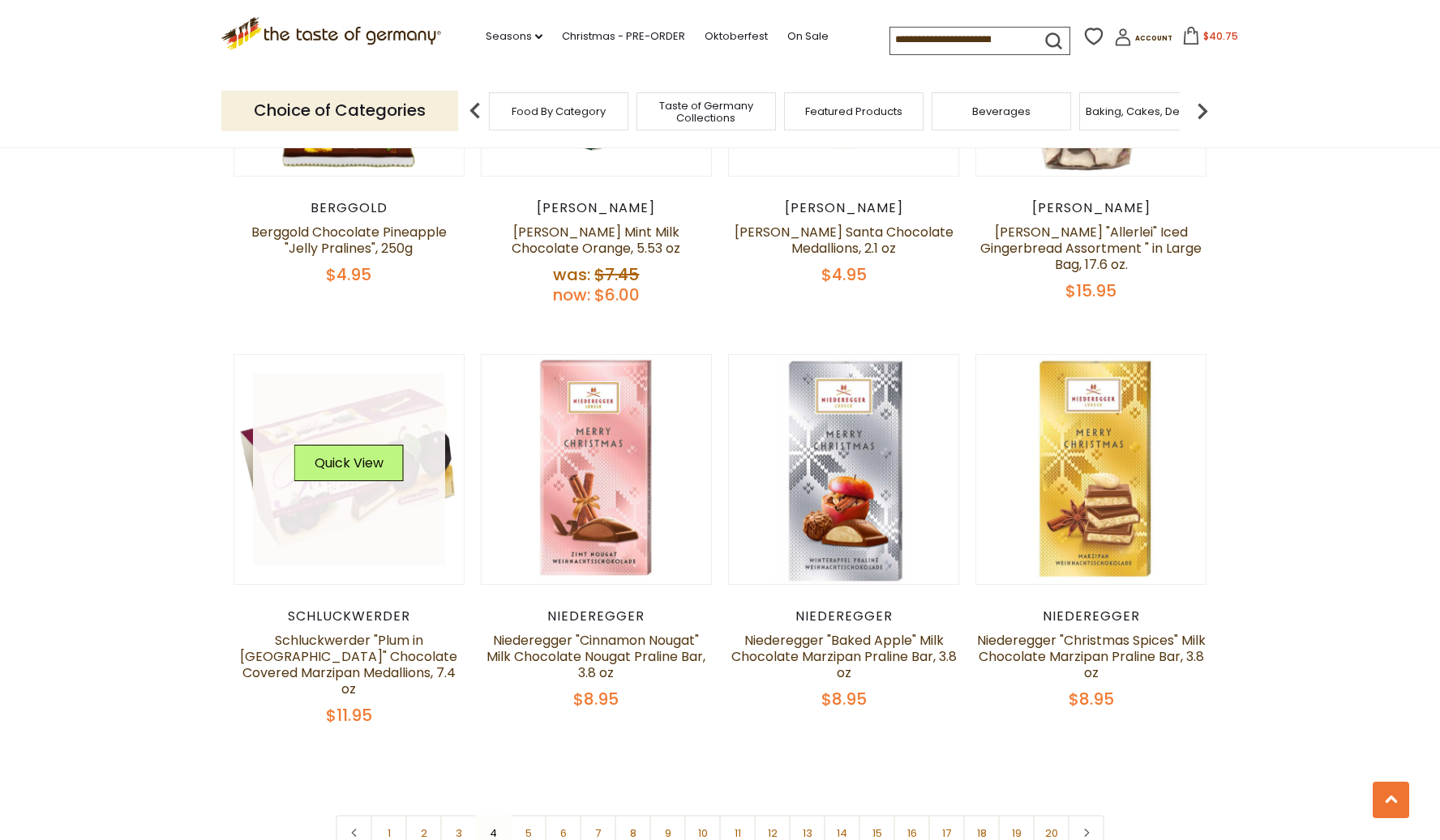
click at [304, 481] on link at bounding box center [350, 470] width 193 height 193
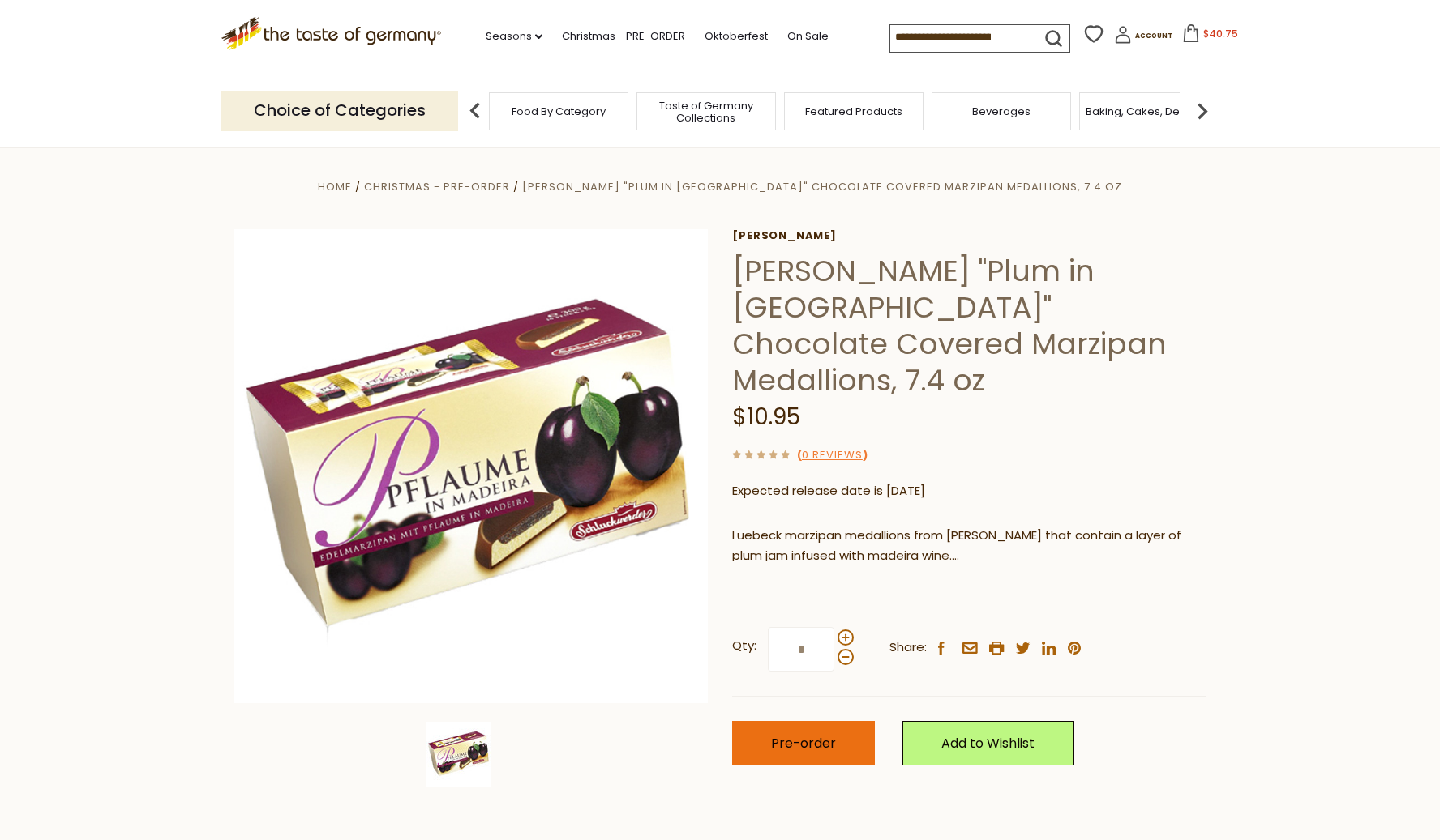
click at [837, 721] on button "Pre-order" at bounding box center [803, 743] width 143 height 45
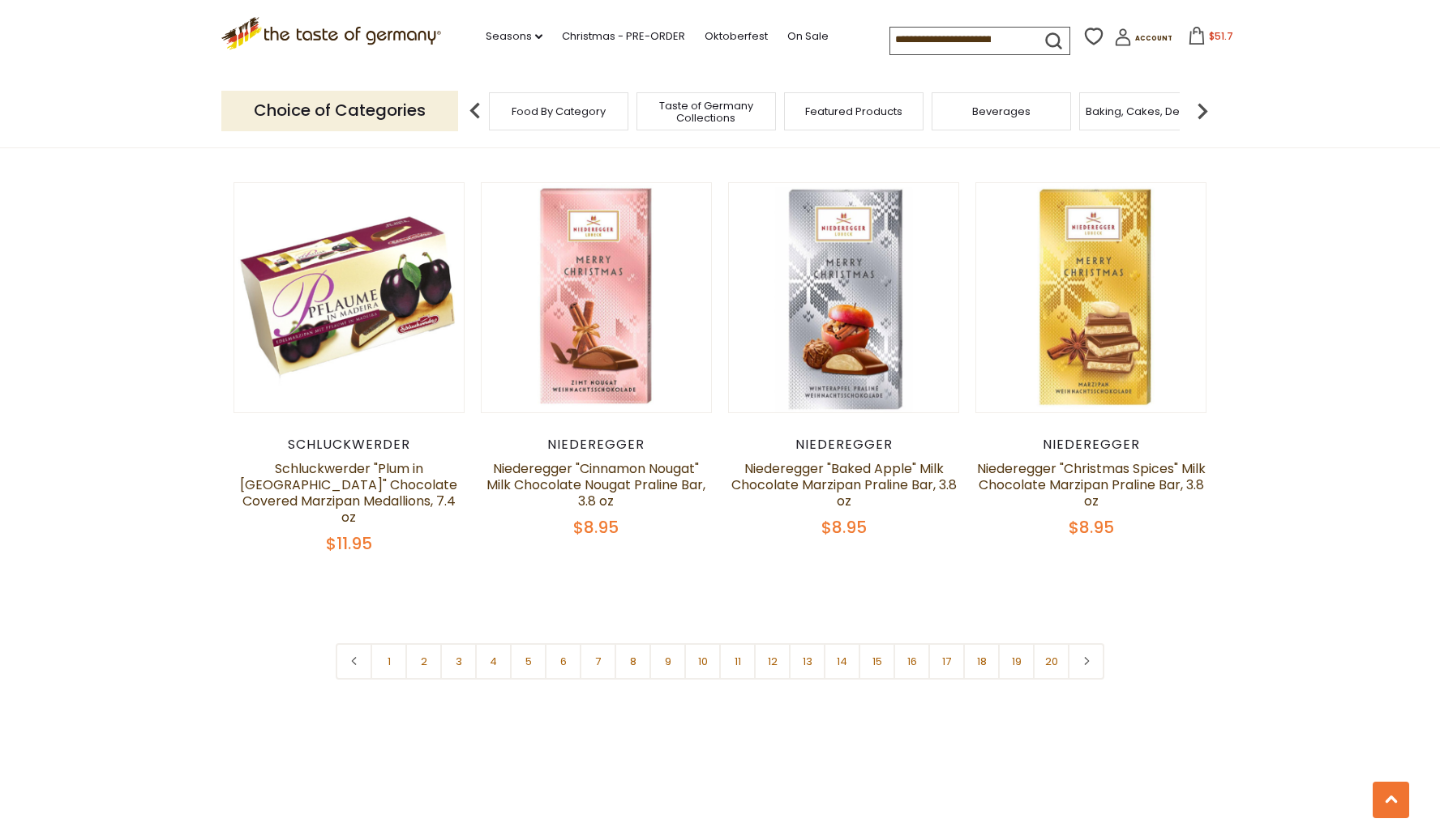
scroll to position [3707, 0]
click at [528, 642] on link "5" at bounding box center [528, 660] width 37 height 36
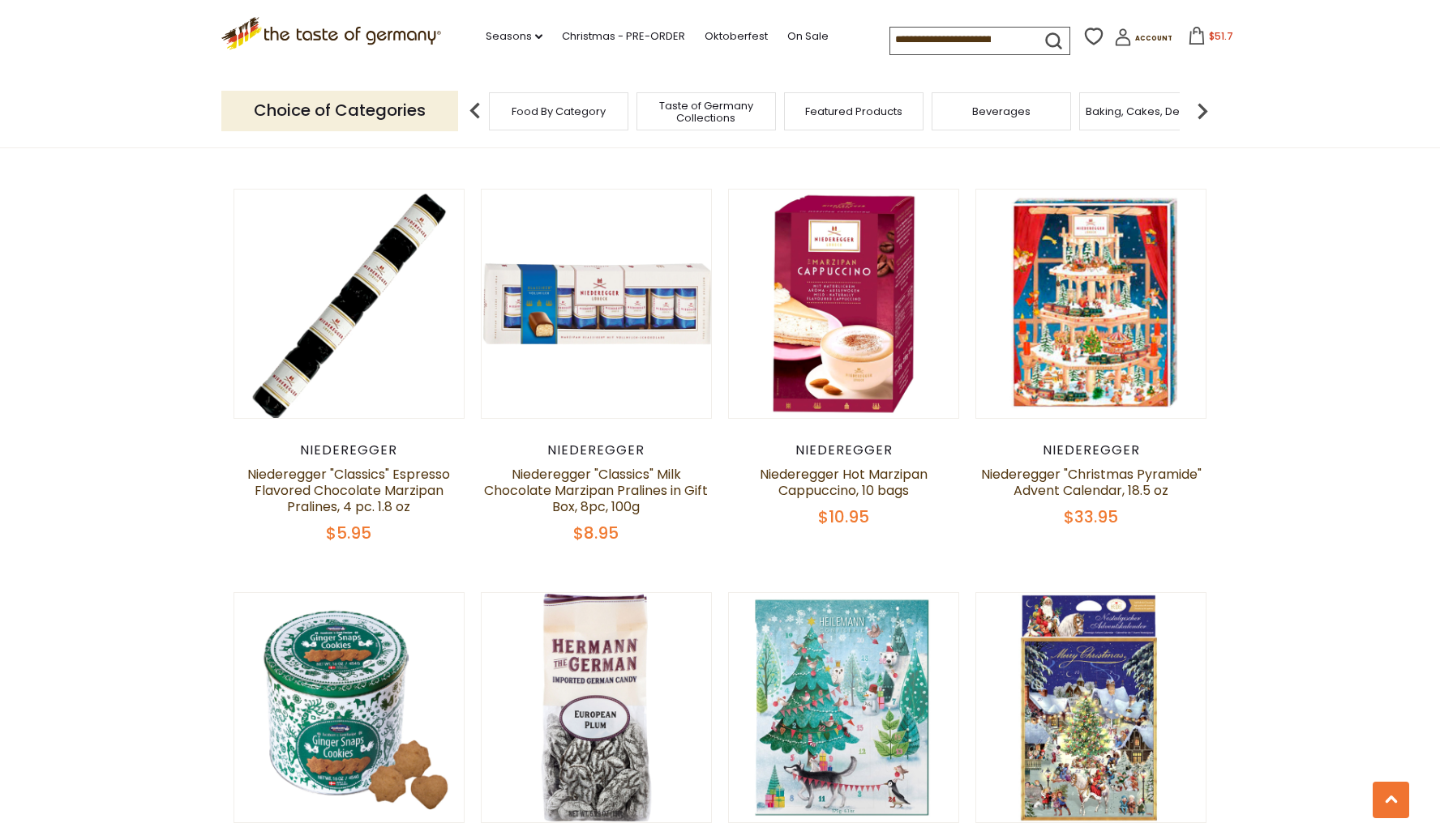
scroll to position [896, 0]
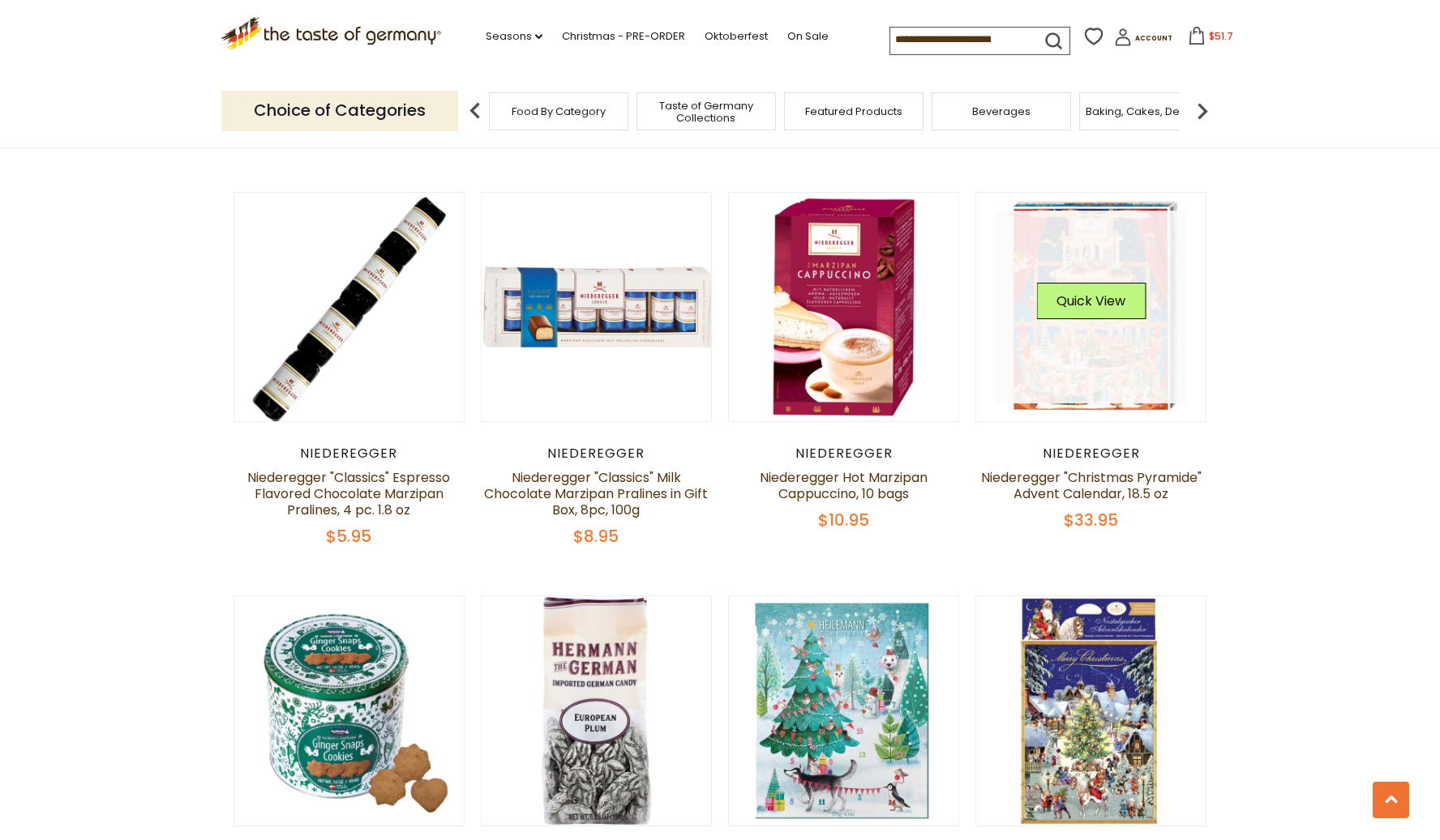
click at [1085, 358] on link at bounding box center [1091, 307] width 193 height 193
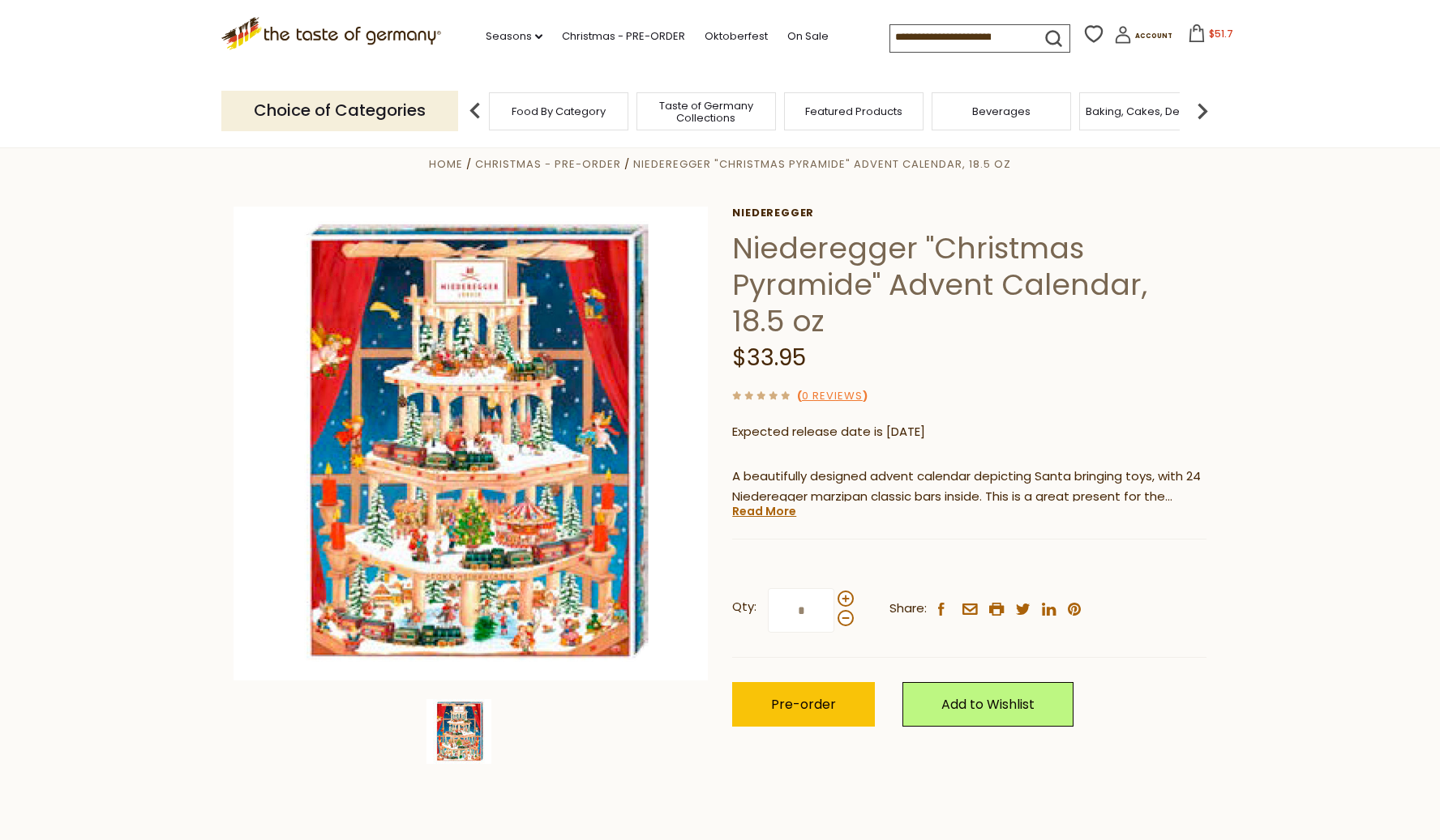
scroll to position [28, 0]
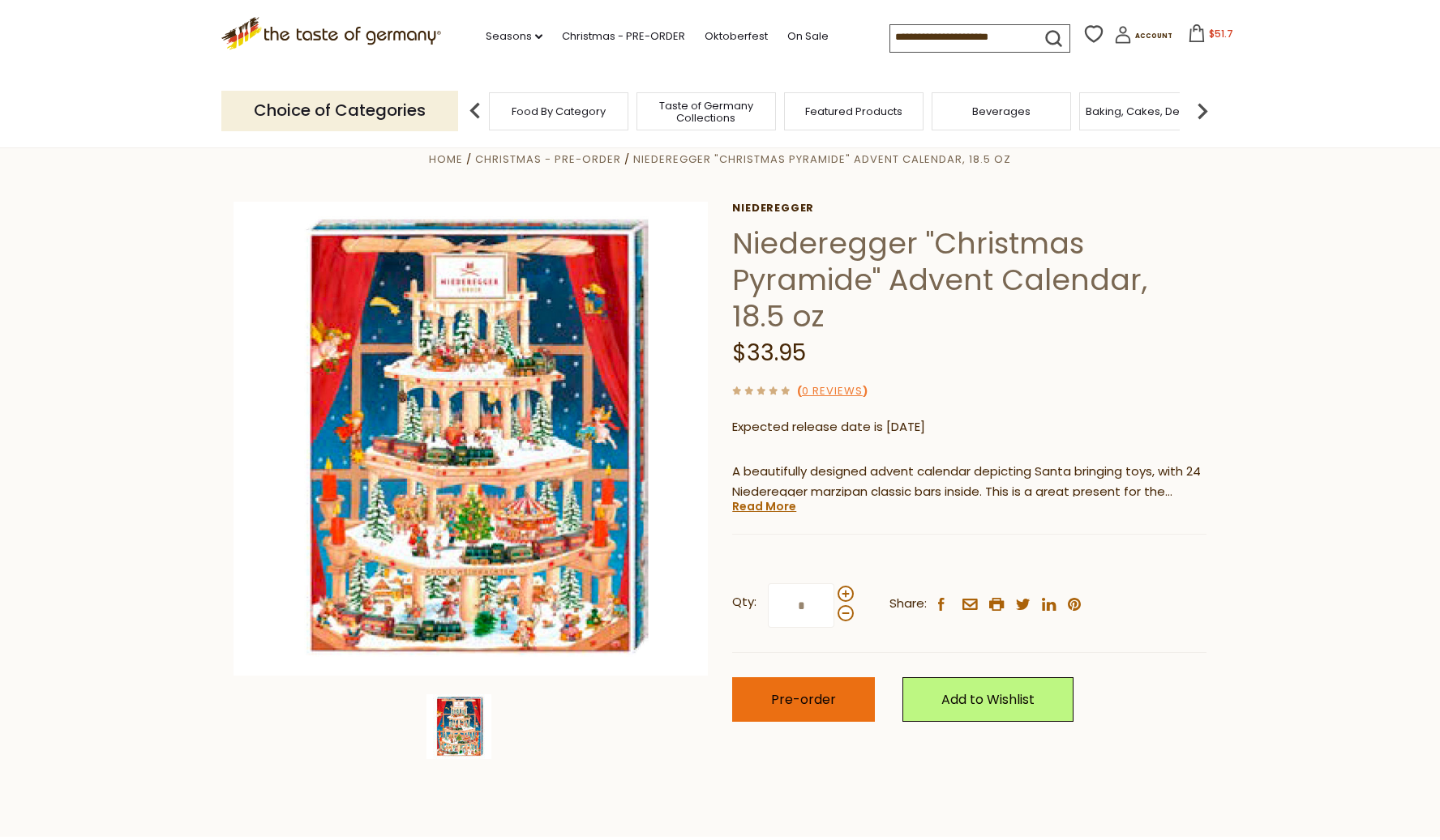
click at [830, 699] on span "Pre-order" at bounding box center [803, 699] width 65 height 19
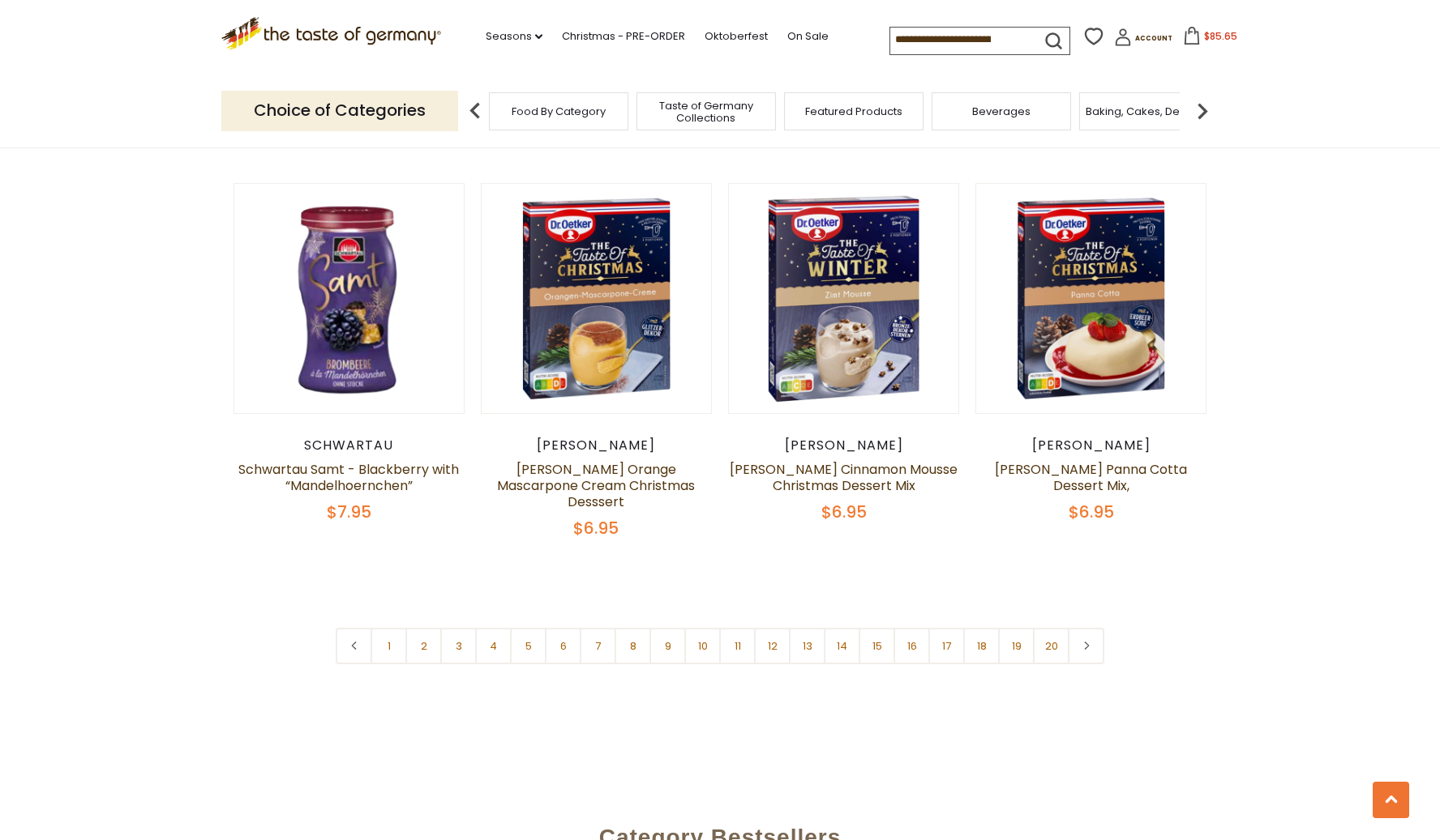
scroll to position [3720, 0]
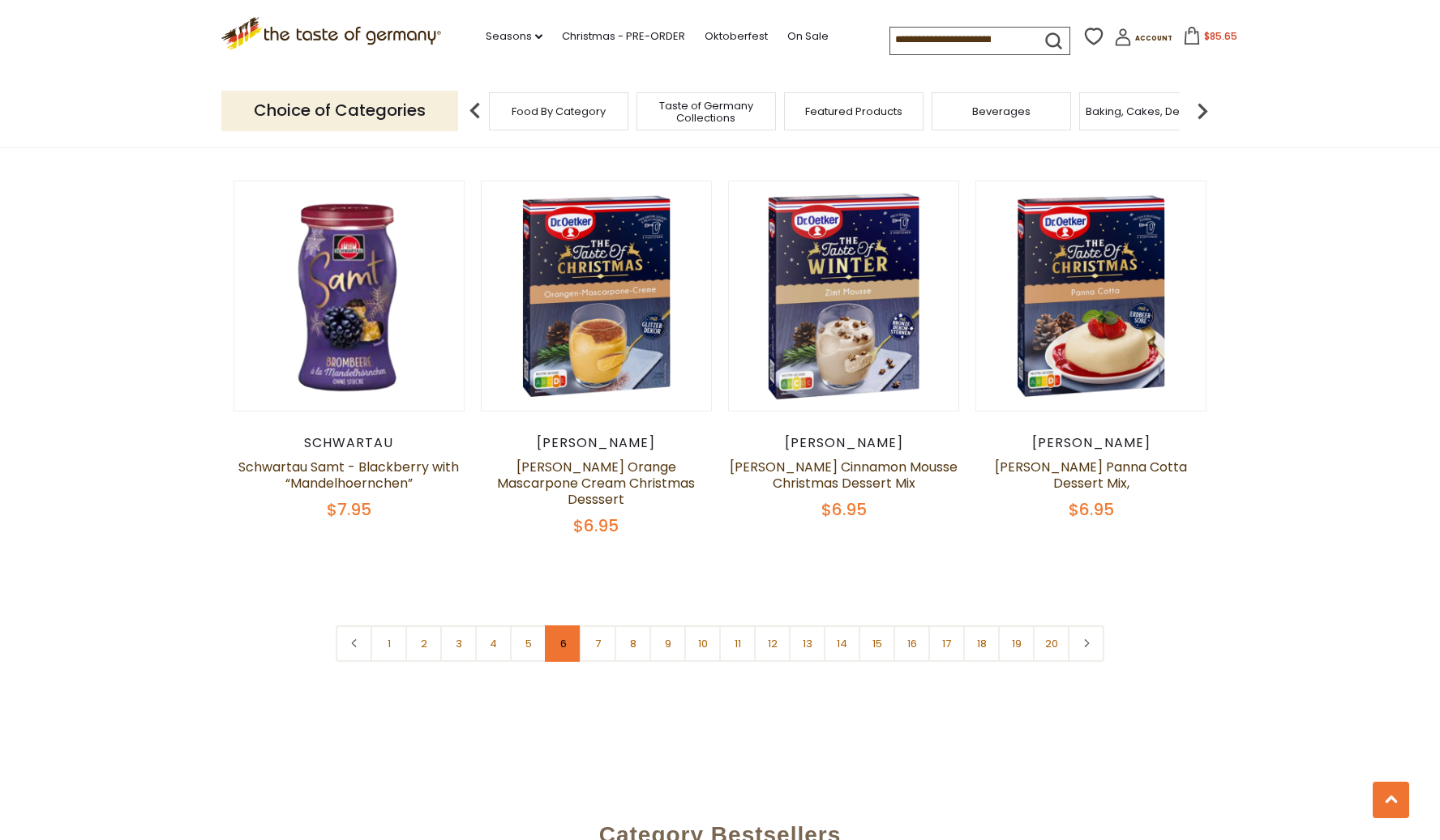
click at [563, 627] on link "6" at bounding box center [563, 643] width 37 height 36
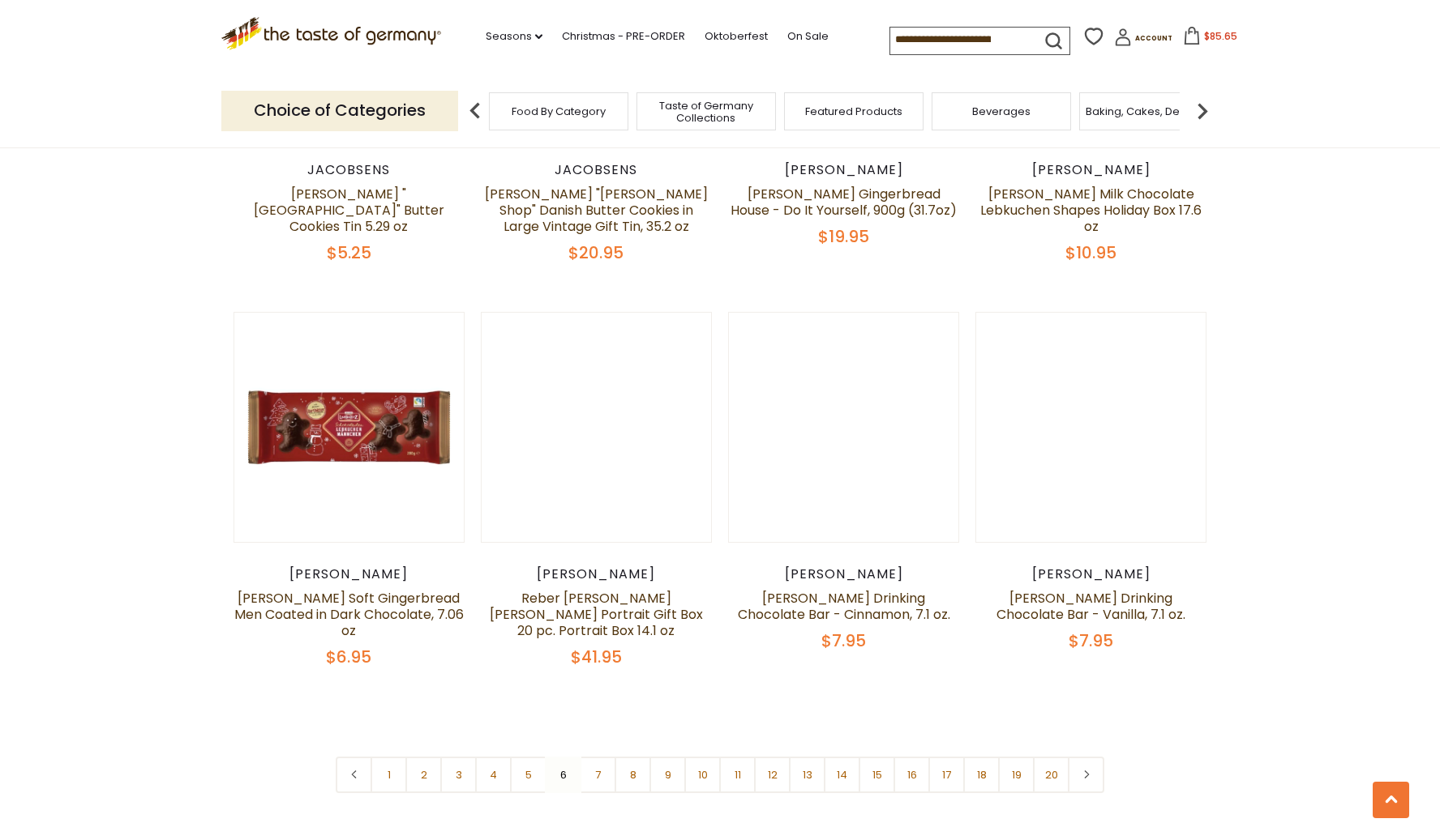
scroll to position [3573, 0]
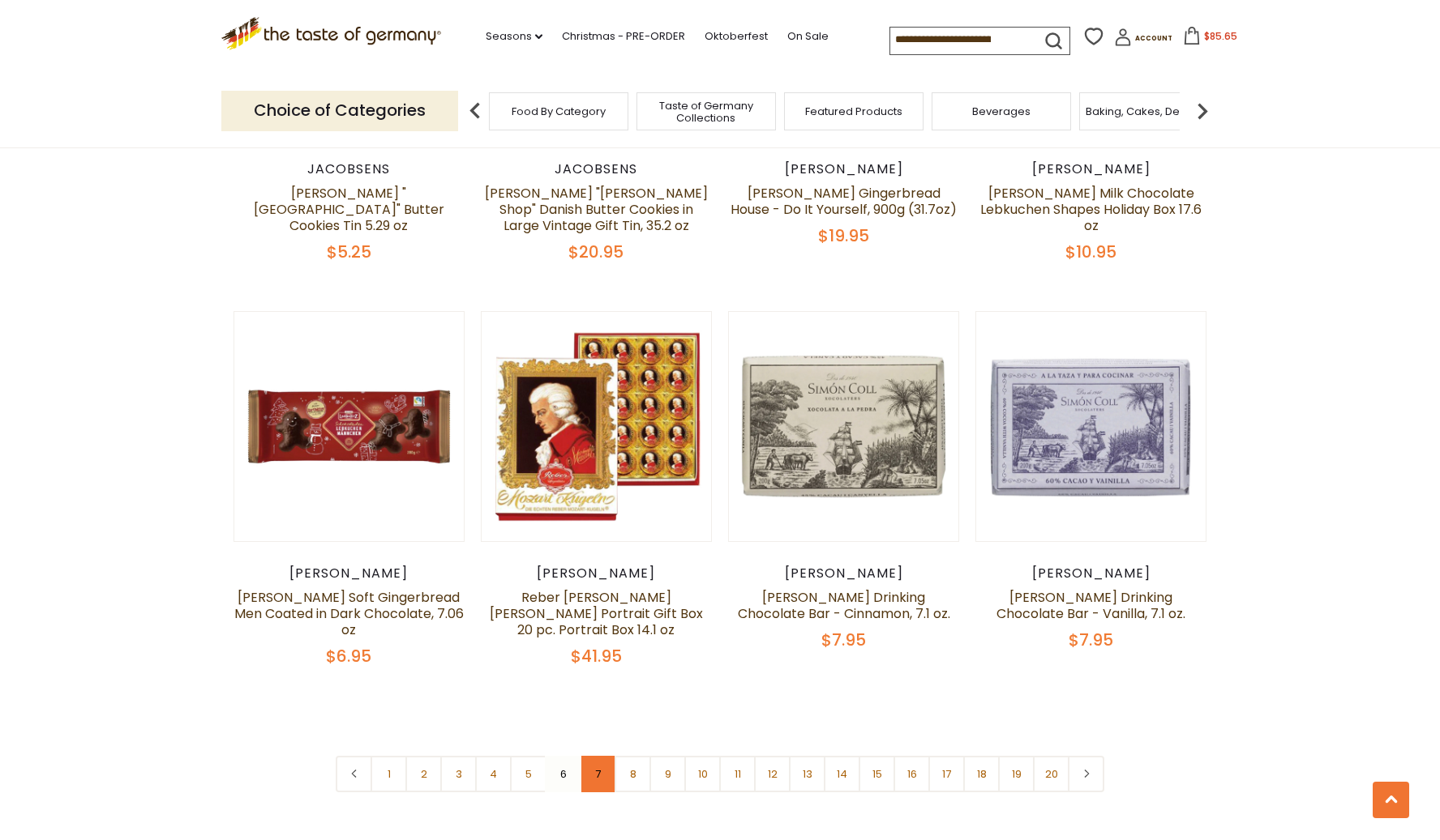
click at [601, 756] on link "7" at bounding box center [598, 774] width 37 height 36
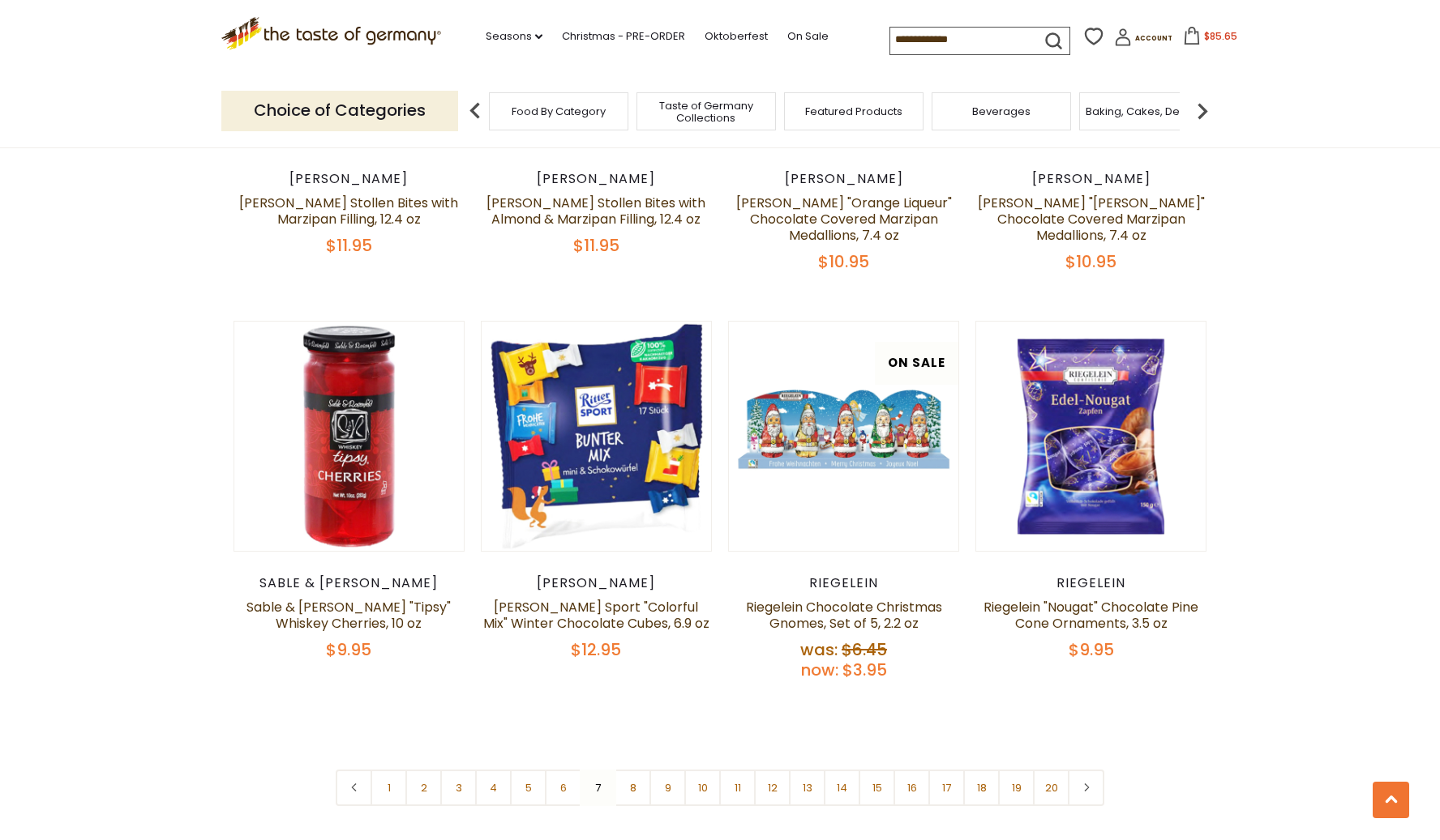
scroll to position [3597, 0]
click at [631, 769] on link "8" at bounding box center [632, 786] width 37 height 36
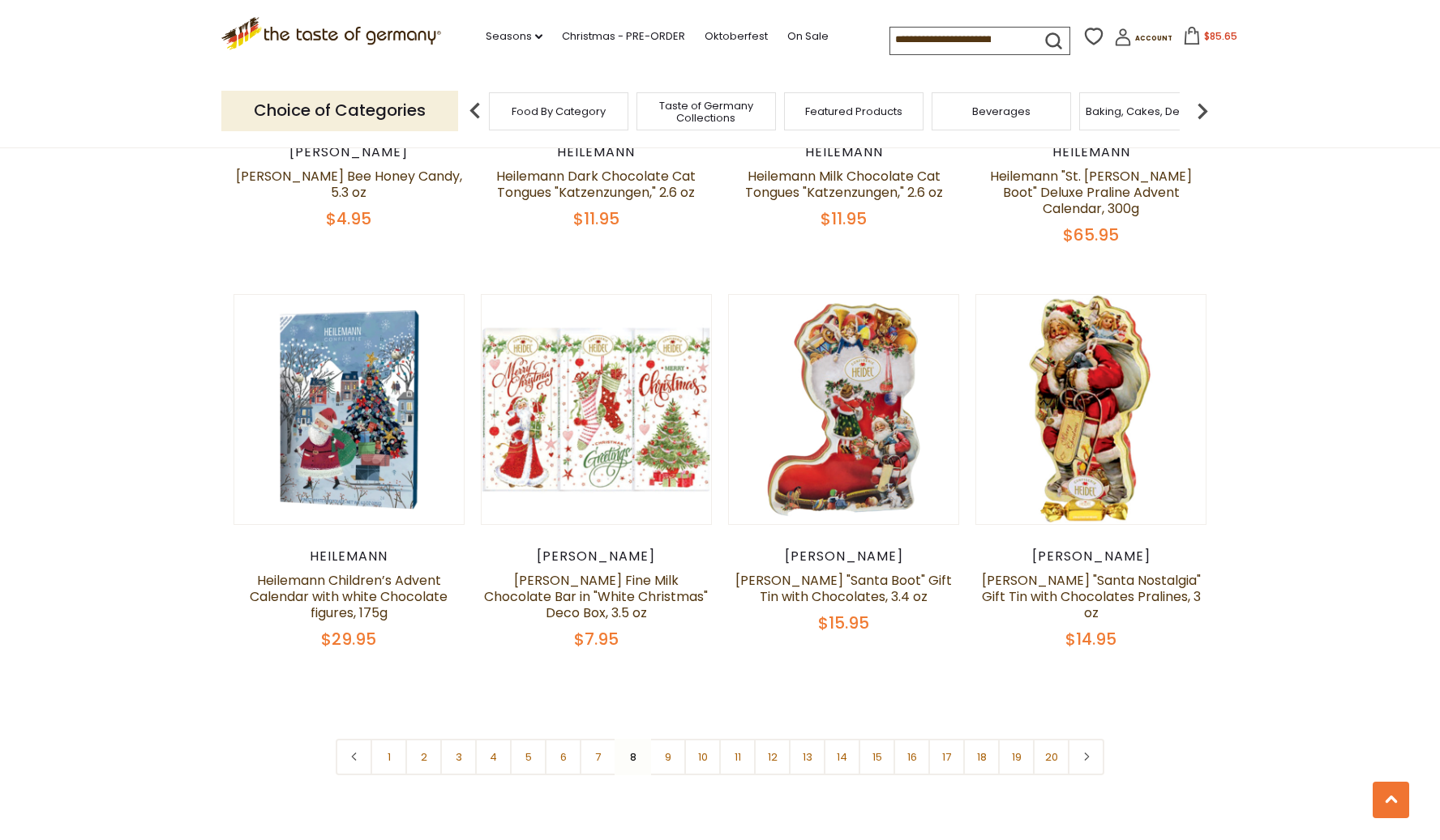
scroll to position [3586, 0]
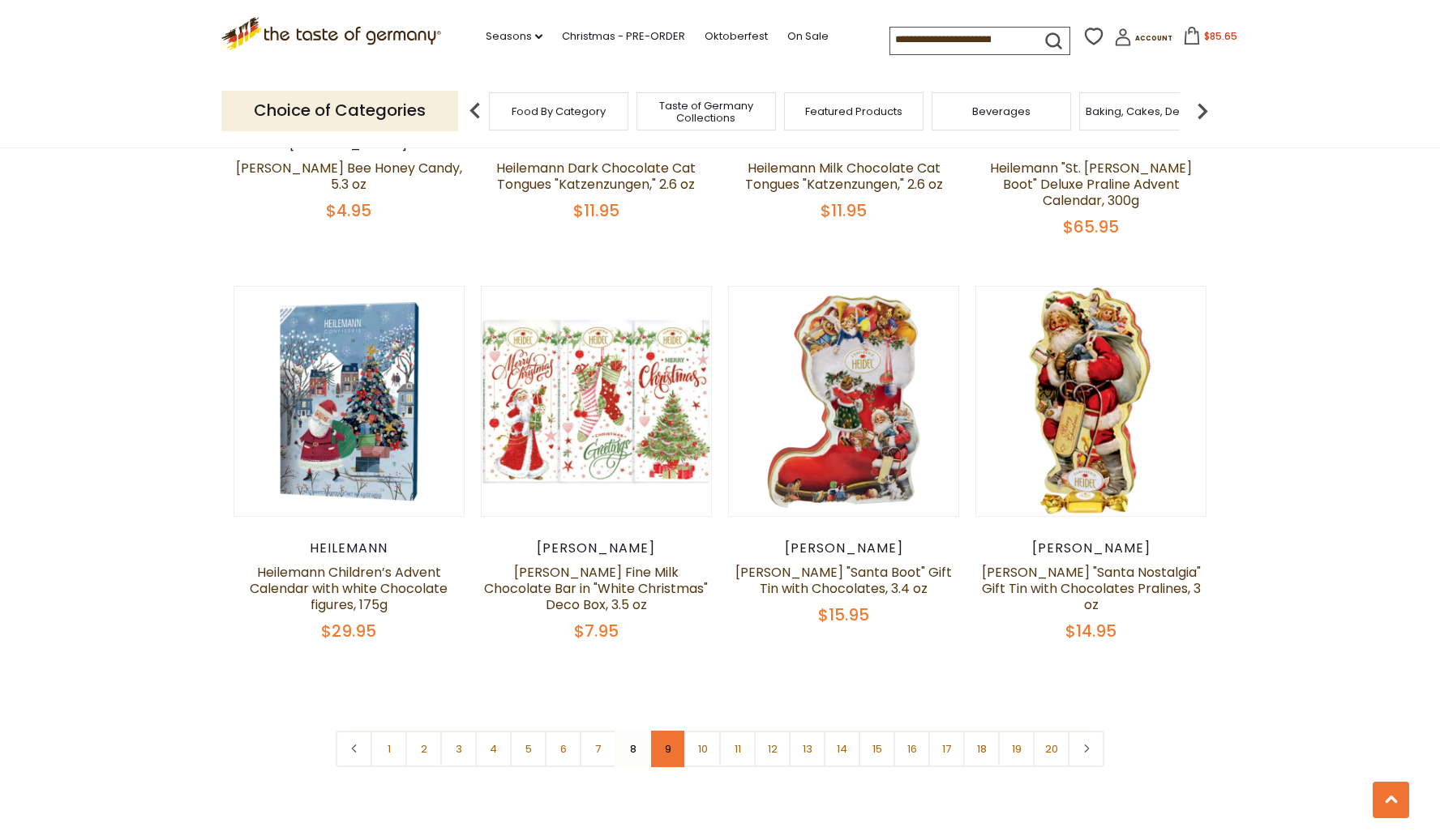
click at [666, 738] on link "9" at bounding box center [667, 748] width 37 height 36
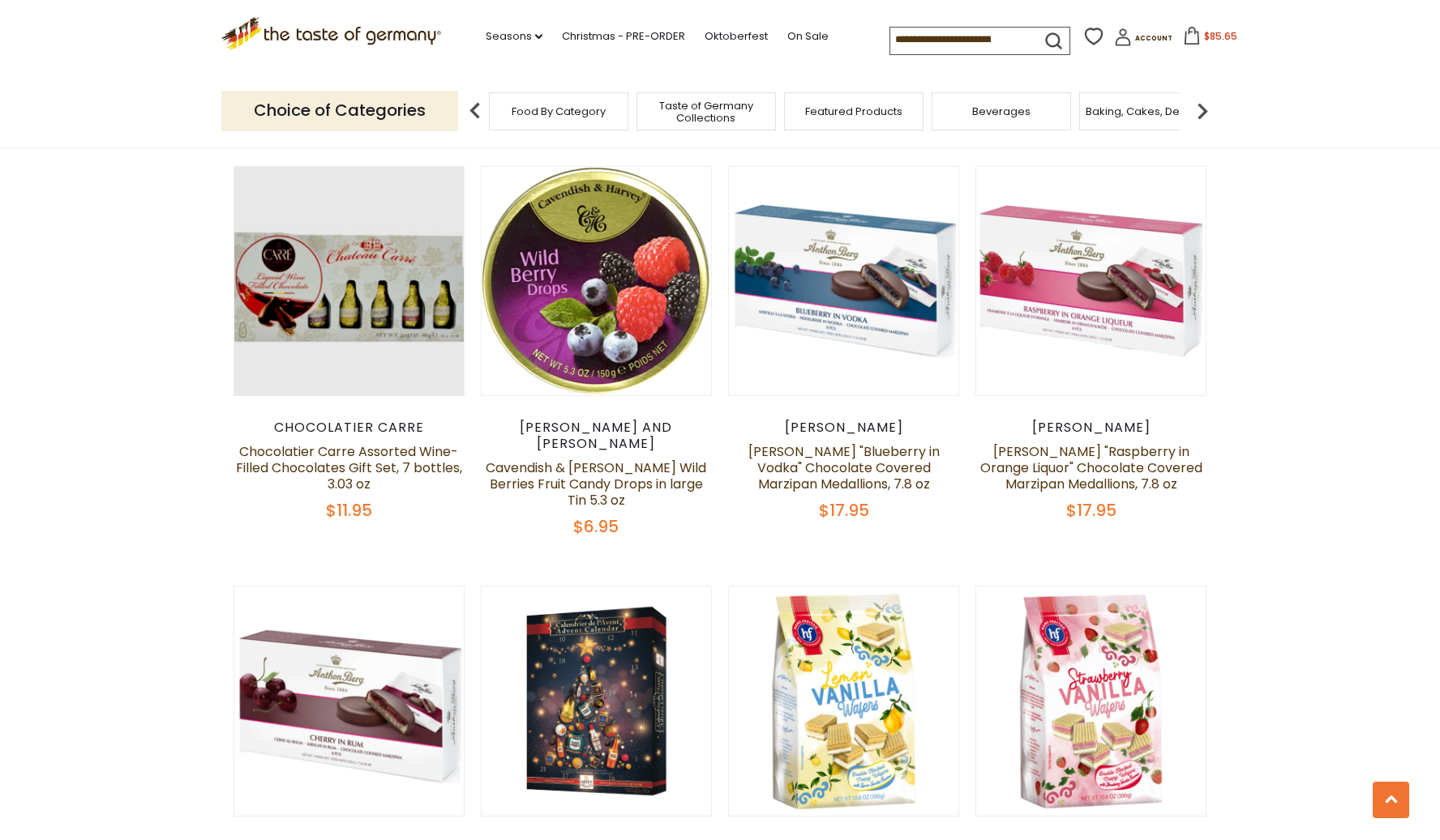
scroll to position [2534, 0]
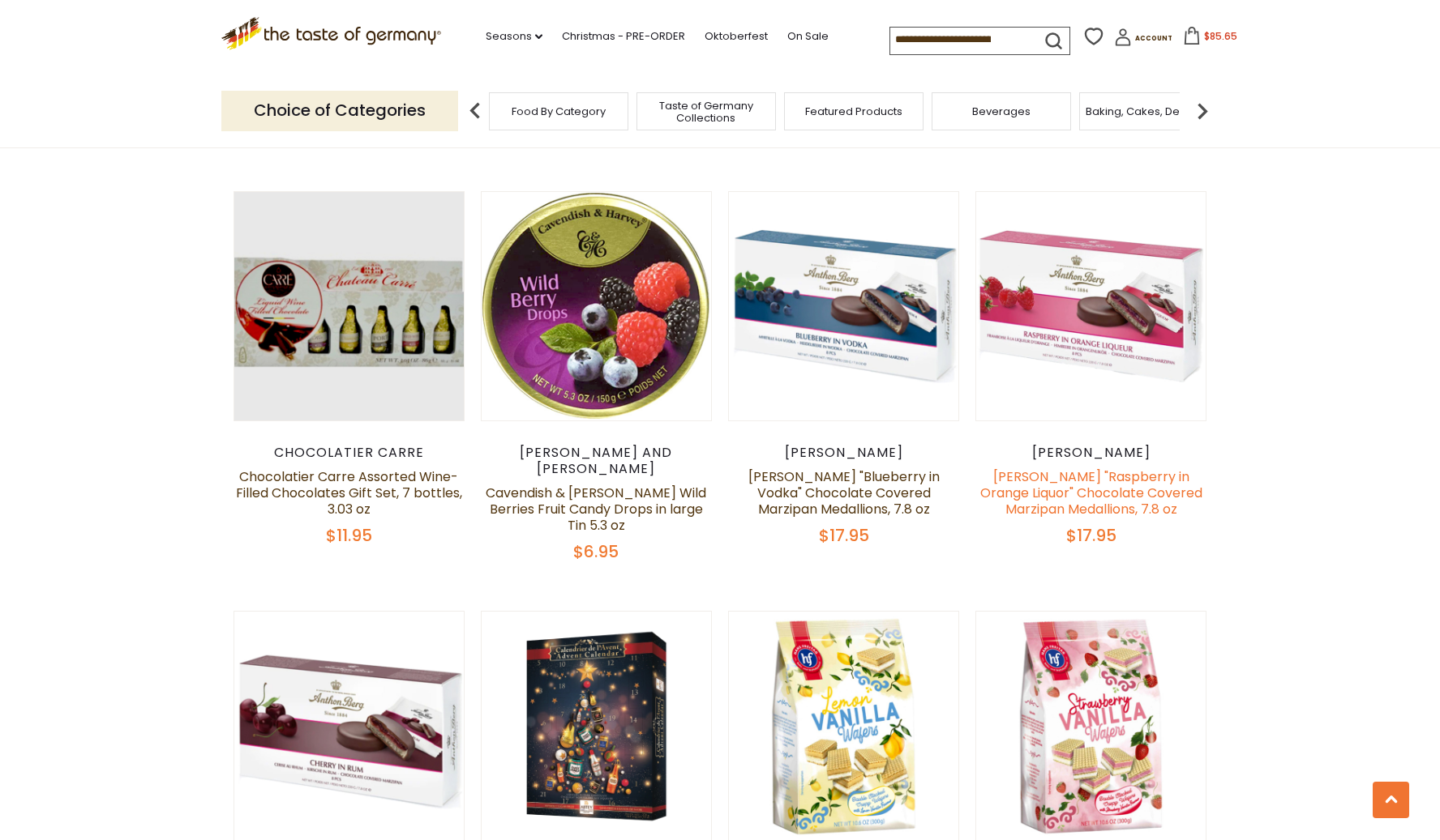
click at [1049, 468] on link "[PERSON_NAME] "Raspberry in Orange Liquor" Chocolate Covered Marzipan Medallion…" at bounding box center [1091, 493] width 222 height 51
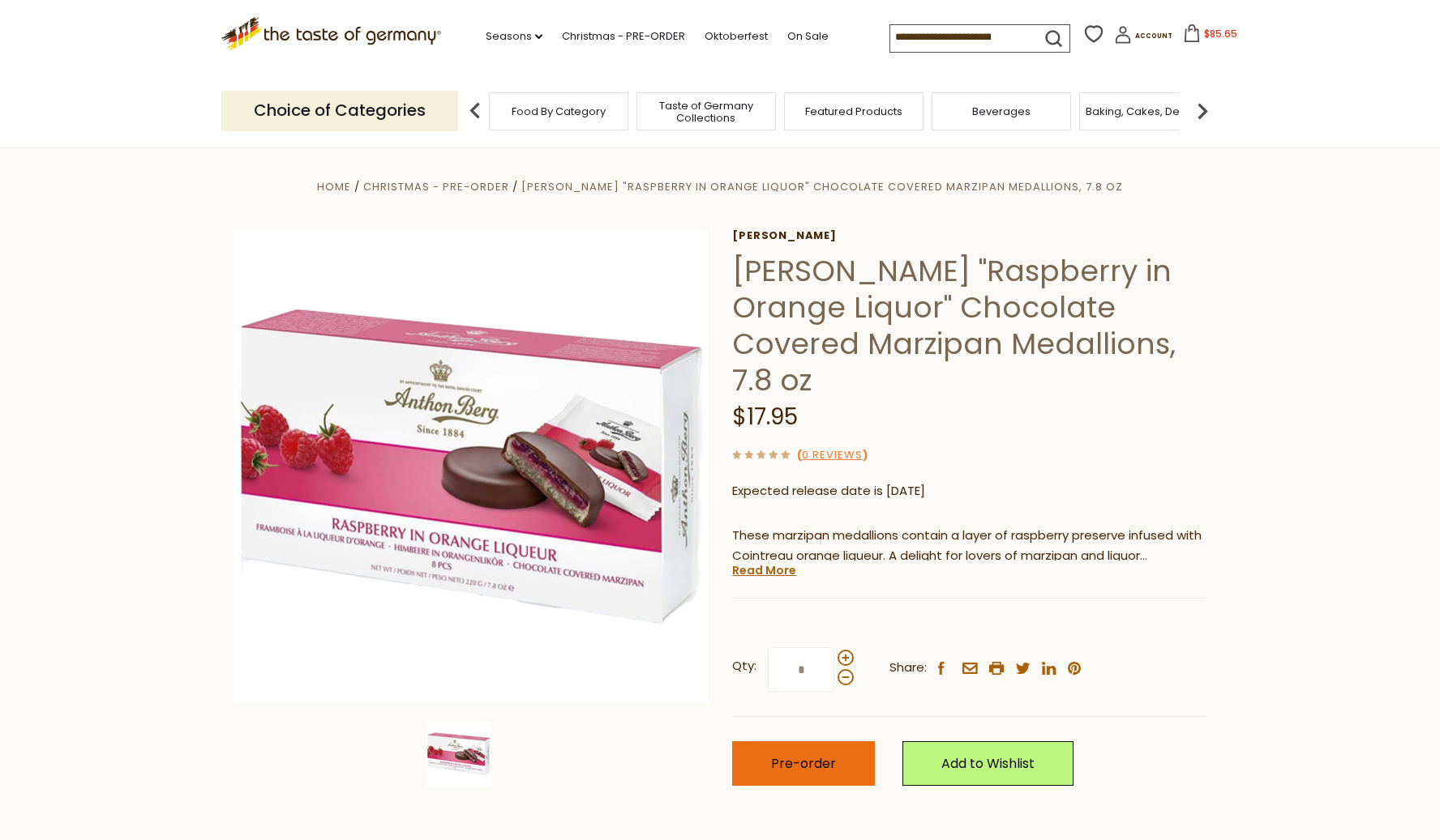
click at [802, 773] on button "Pre-order" at bounding box center [803, 763] width 143 height 45
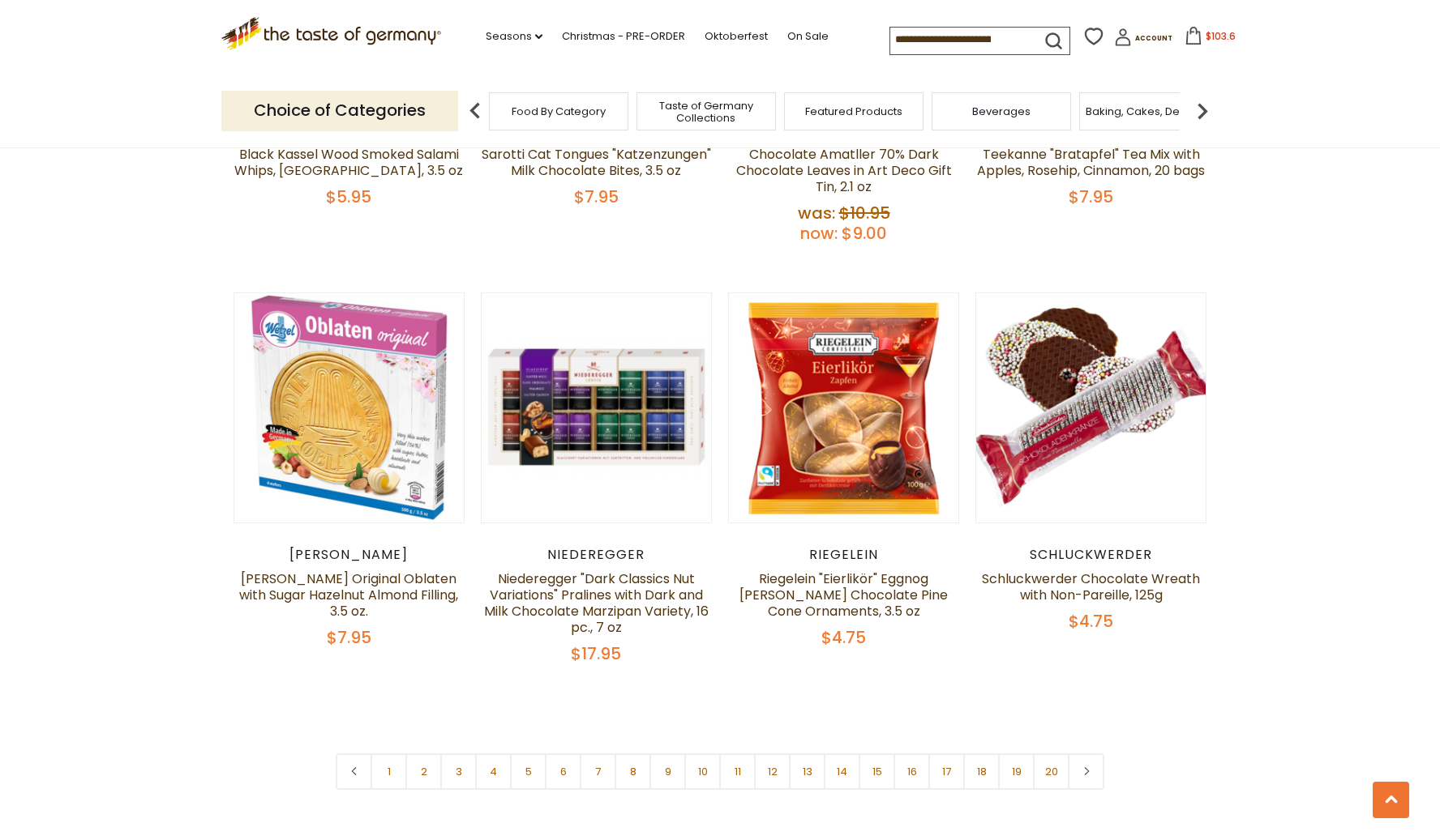
scroll to position [3685, 0]
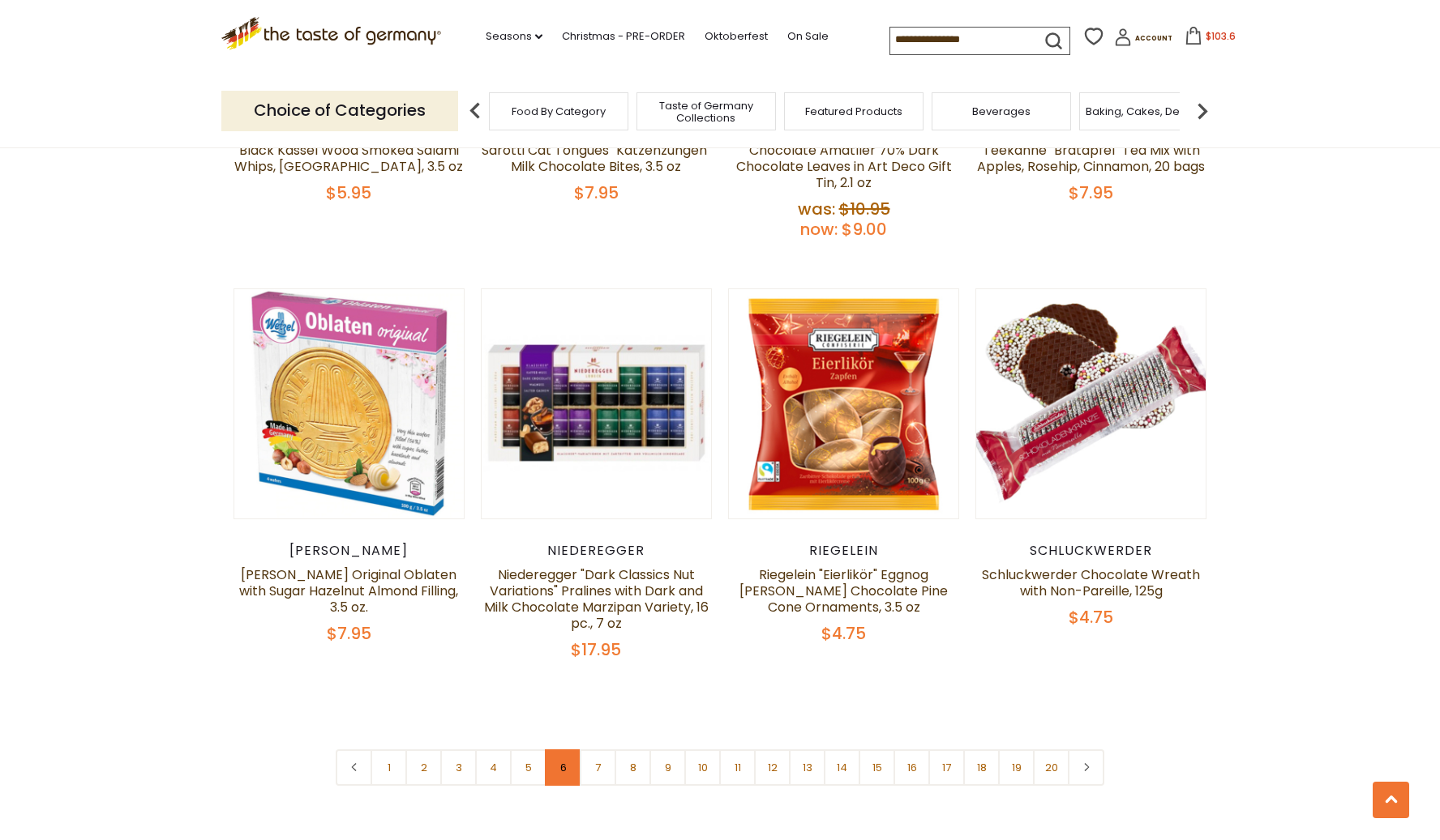
click at [559, 749] on link "6" at bounding box center [563, 767] width 37 height 36
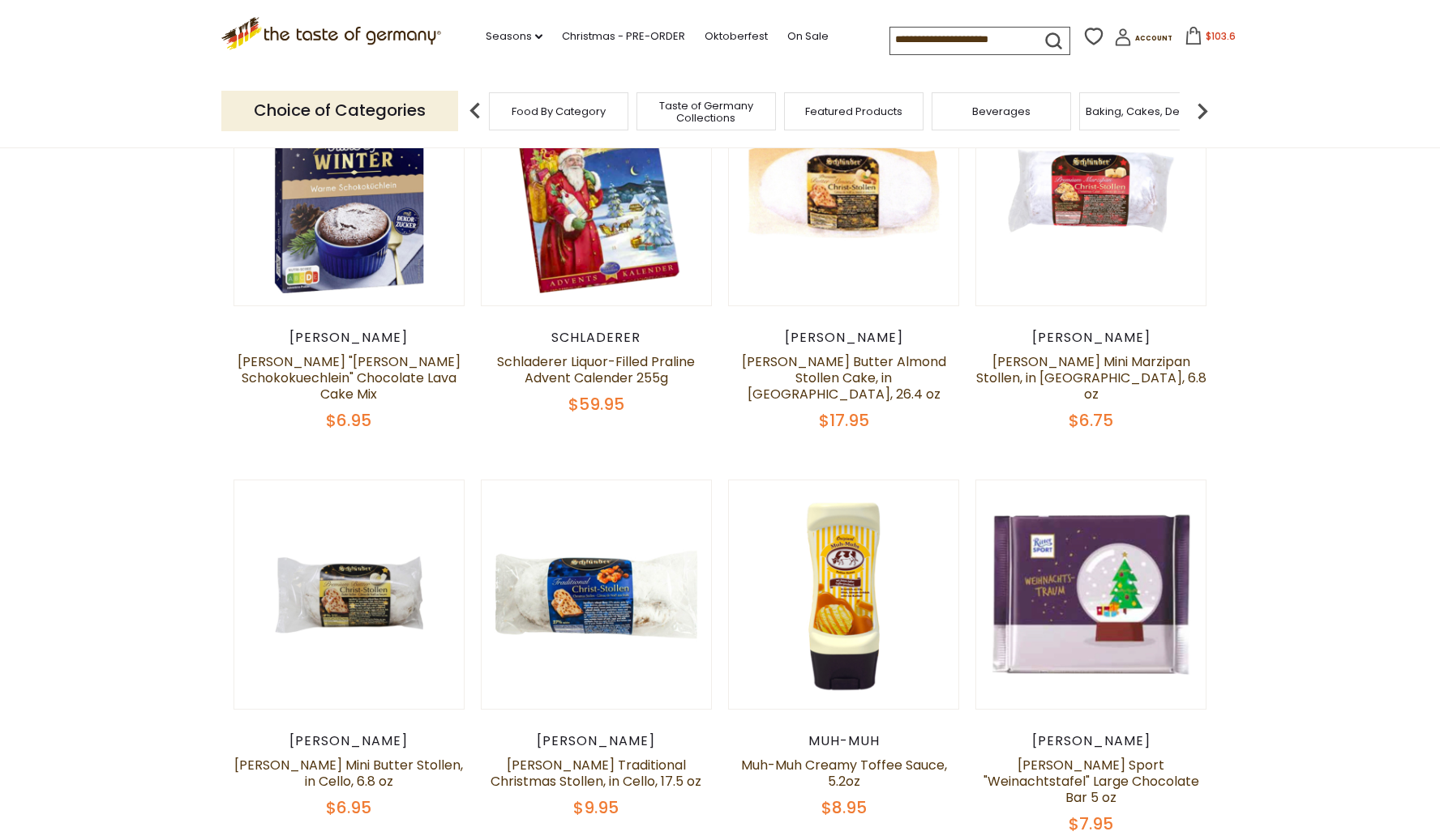
scroll to position [607, 0]
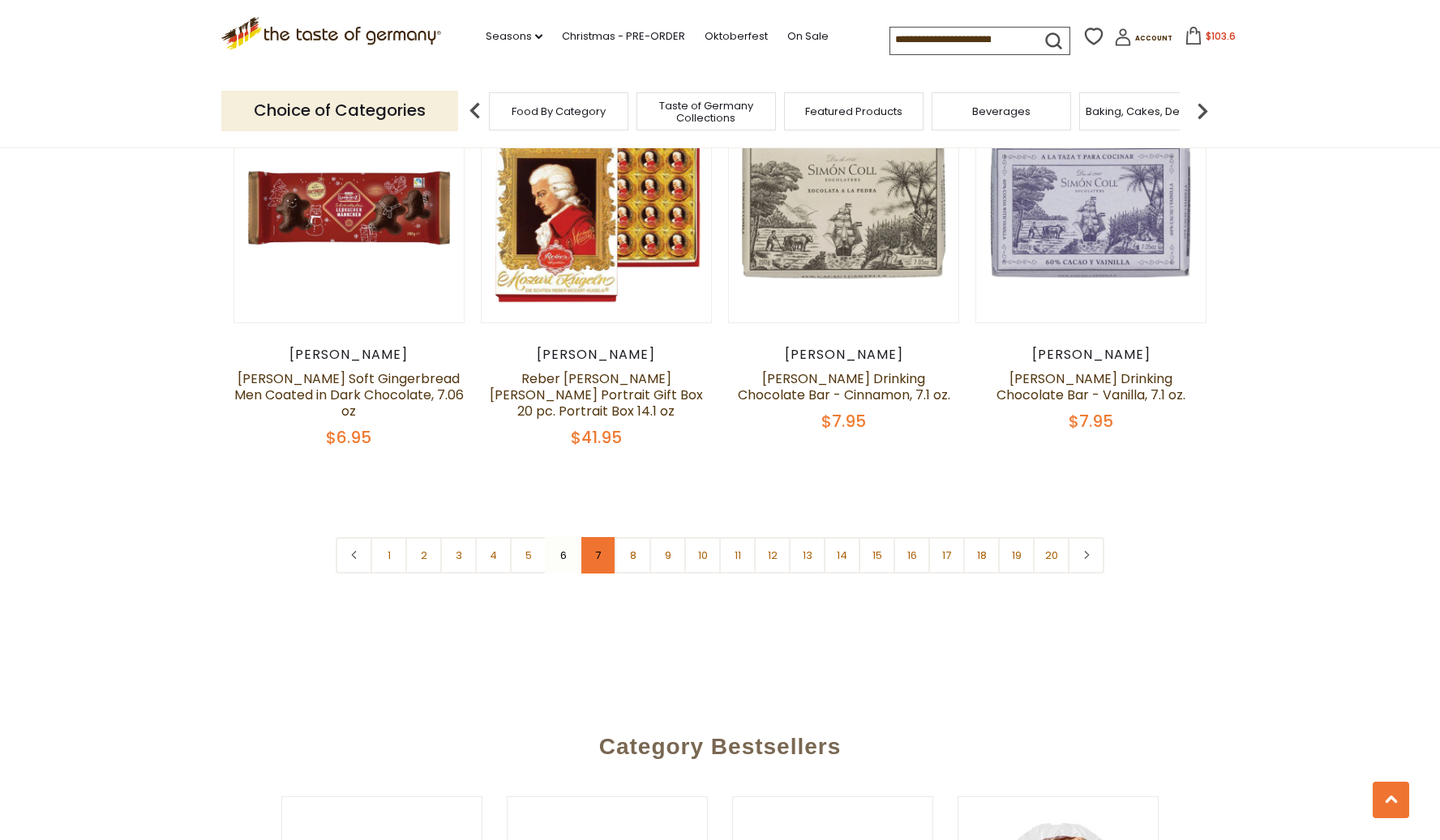
click at [591, 538] on link "7" at bounding box center [598, 555] width 37 height 36
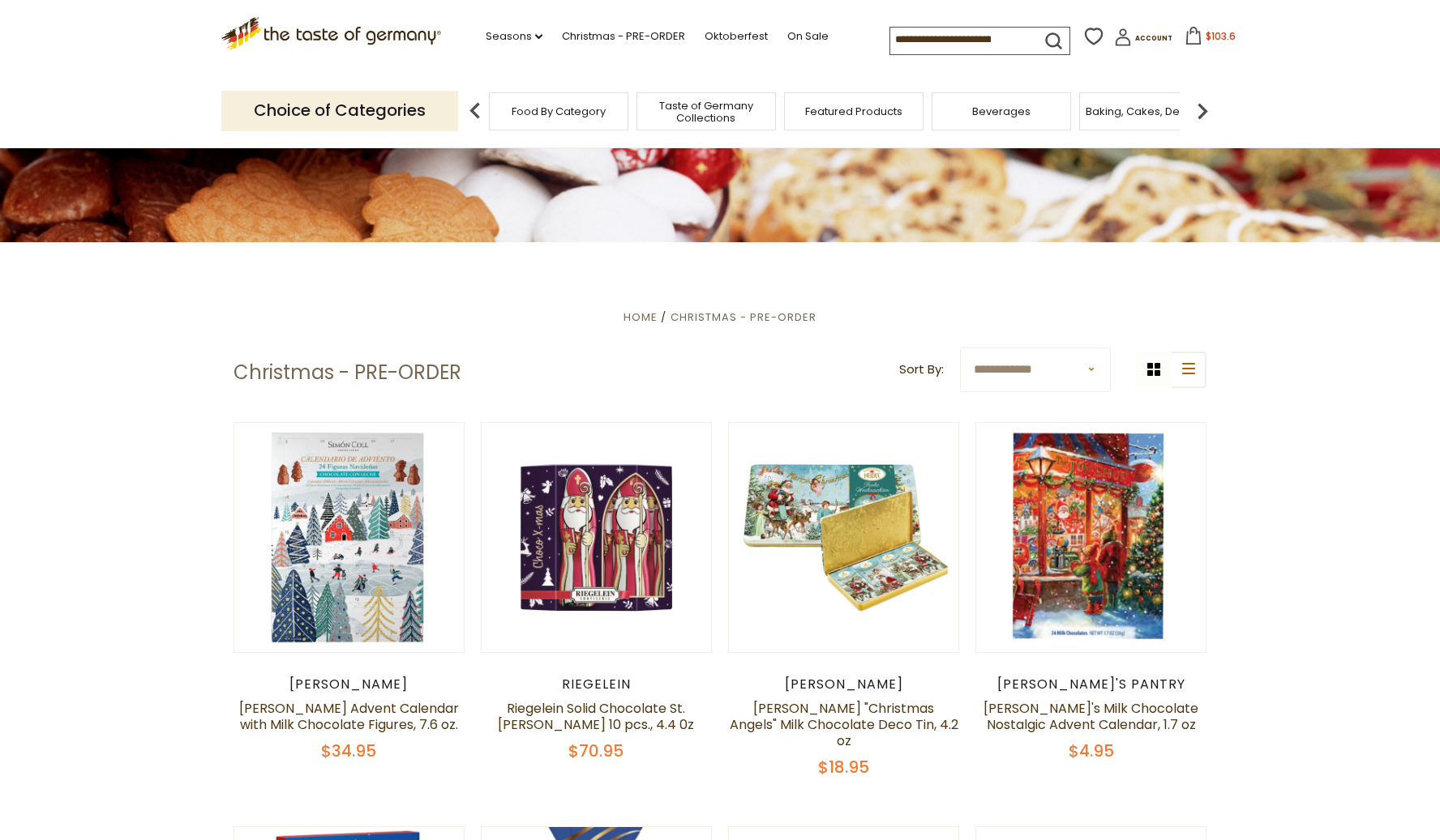
scroll to position [346, 0]
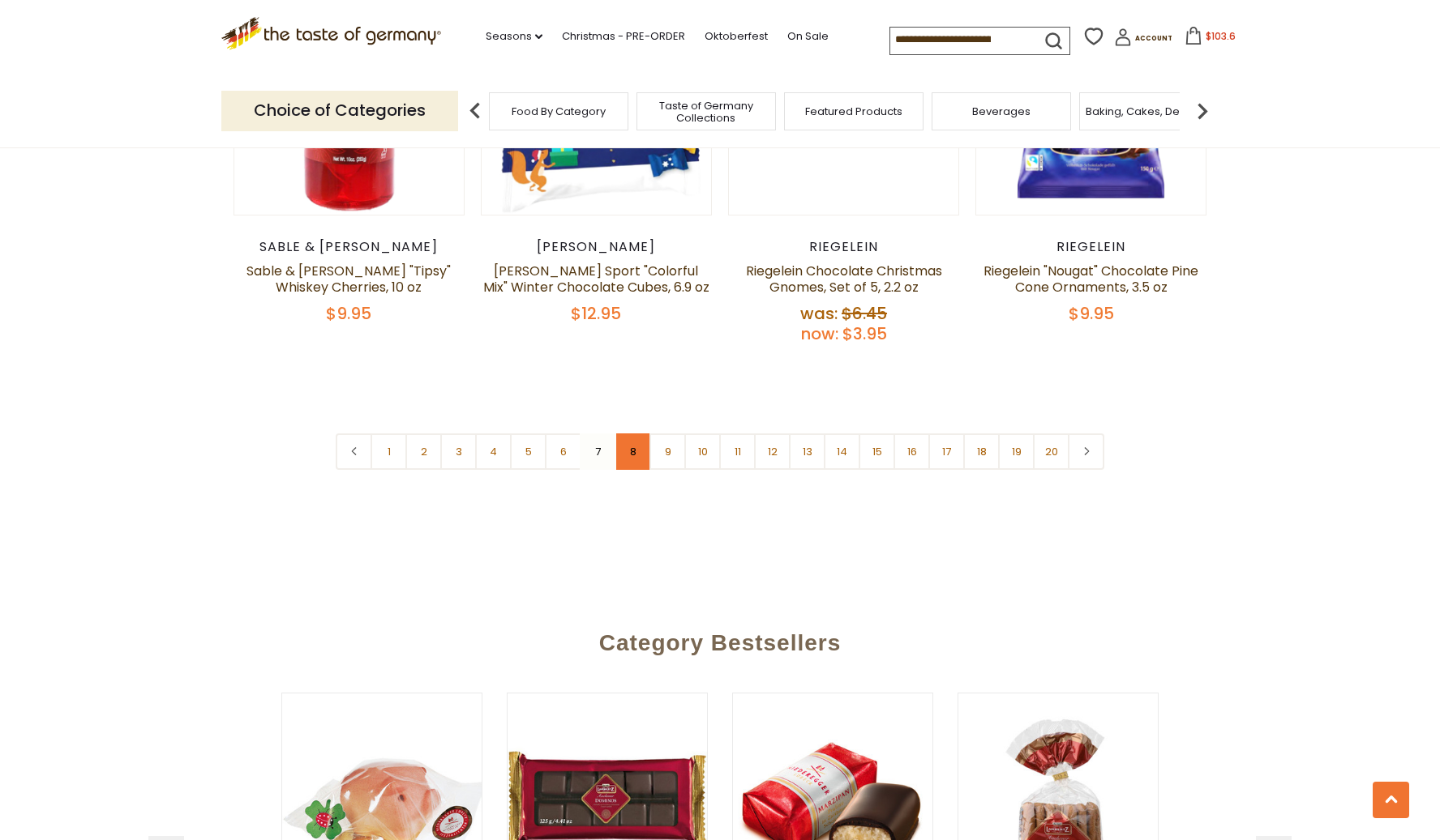
click at [625, 434] on link "8" at bounding box center [632, 452] width 37 height 36
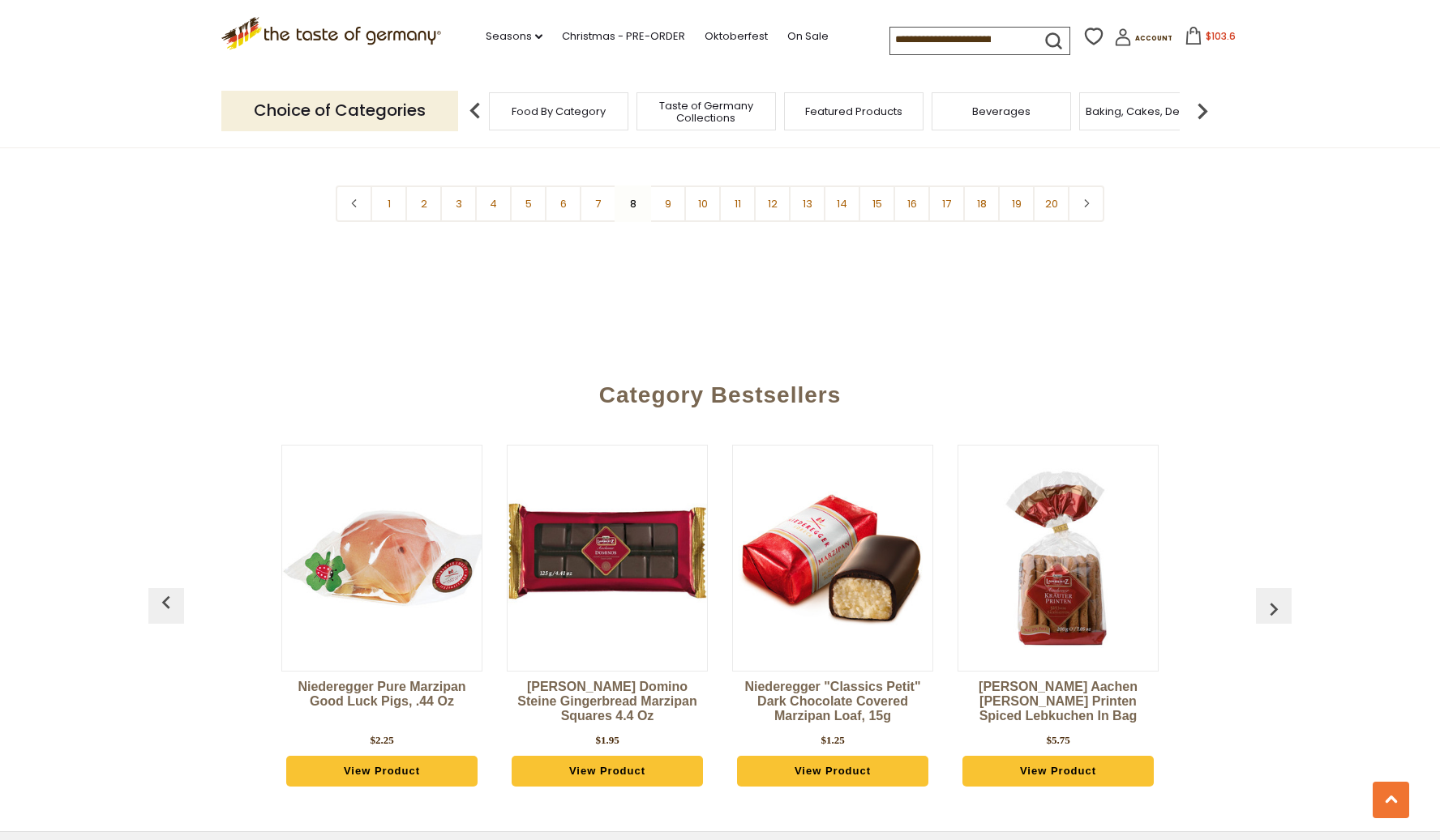
scroll to position [3839, 0]
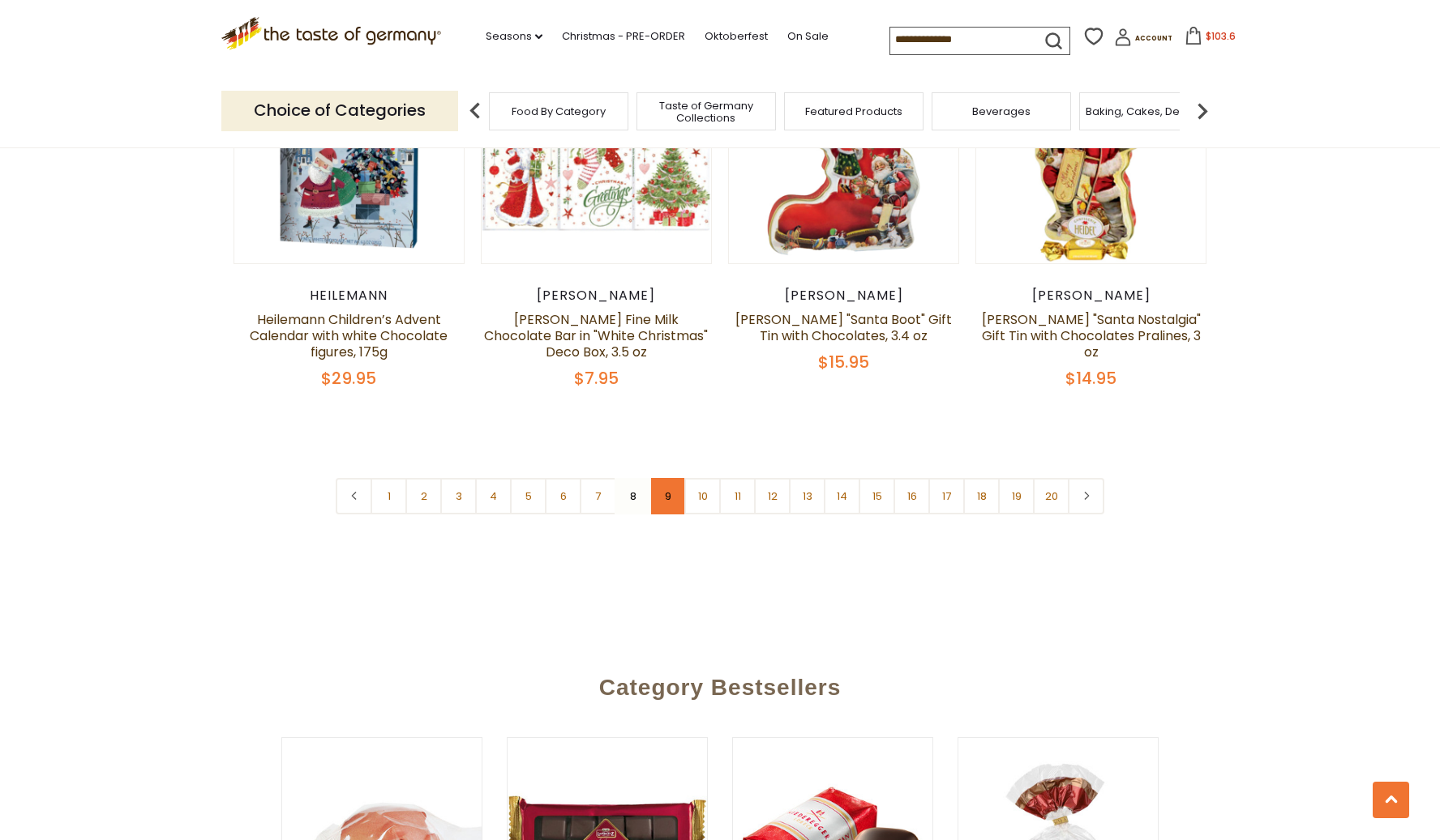
click at [660, 478] on link "9" at bounding box center [667, 496] width 37 height 36
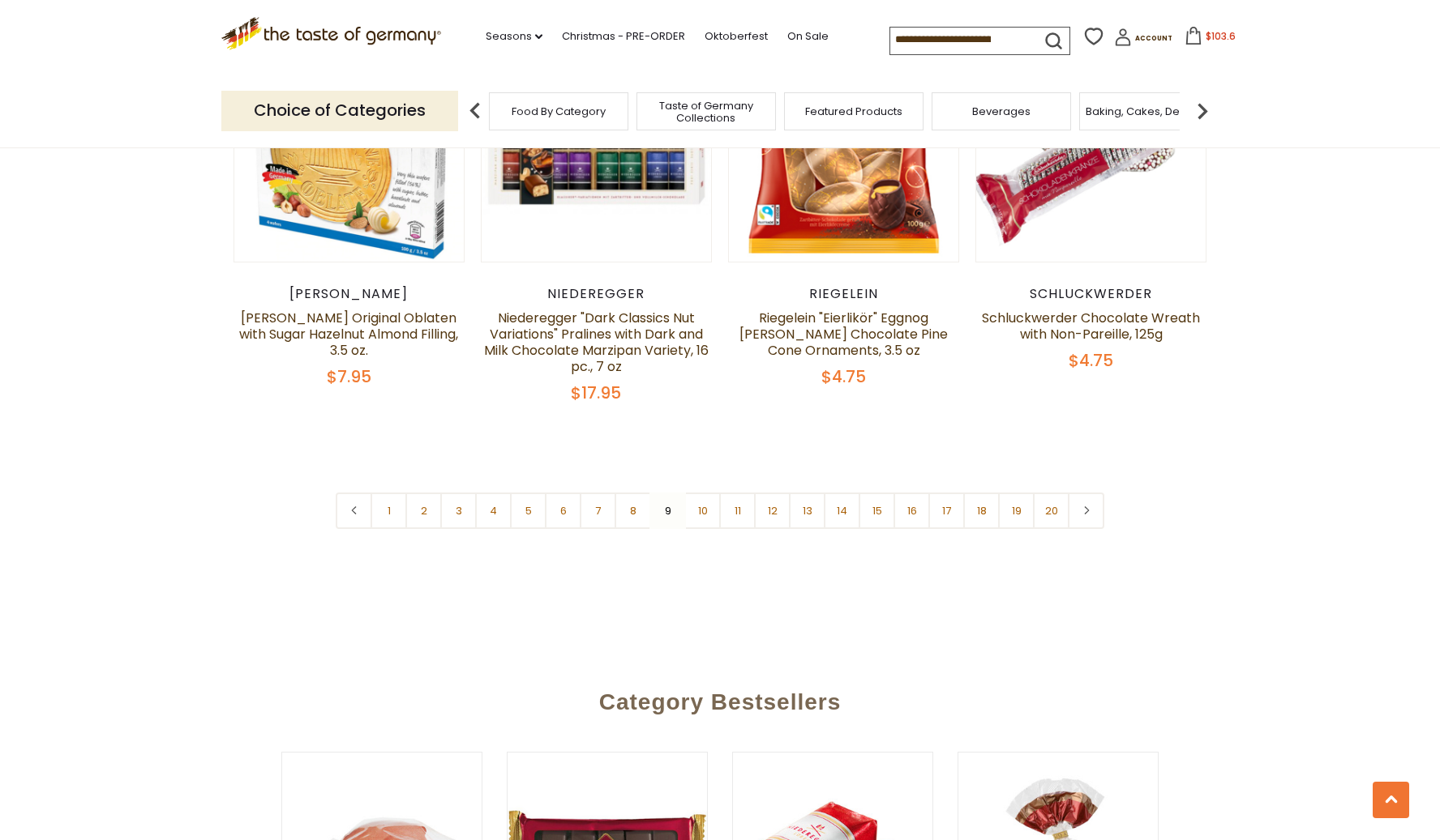
scroll to position [3966, 0]
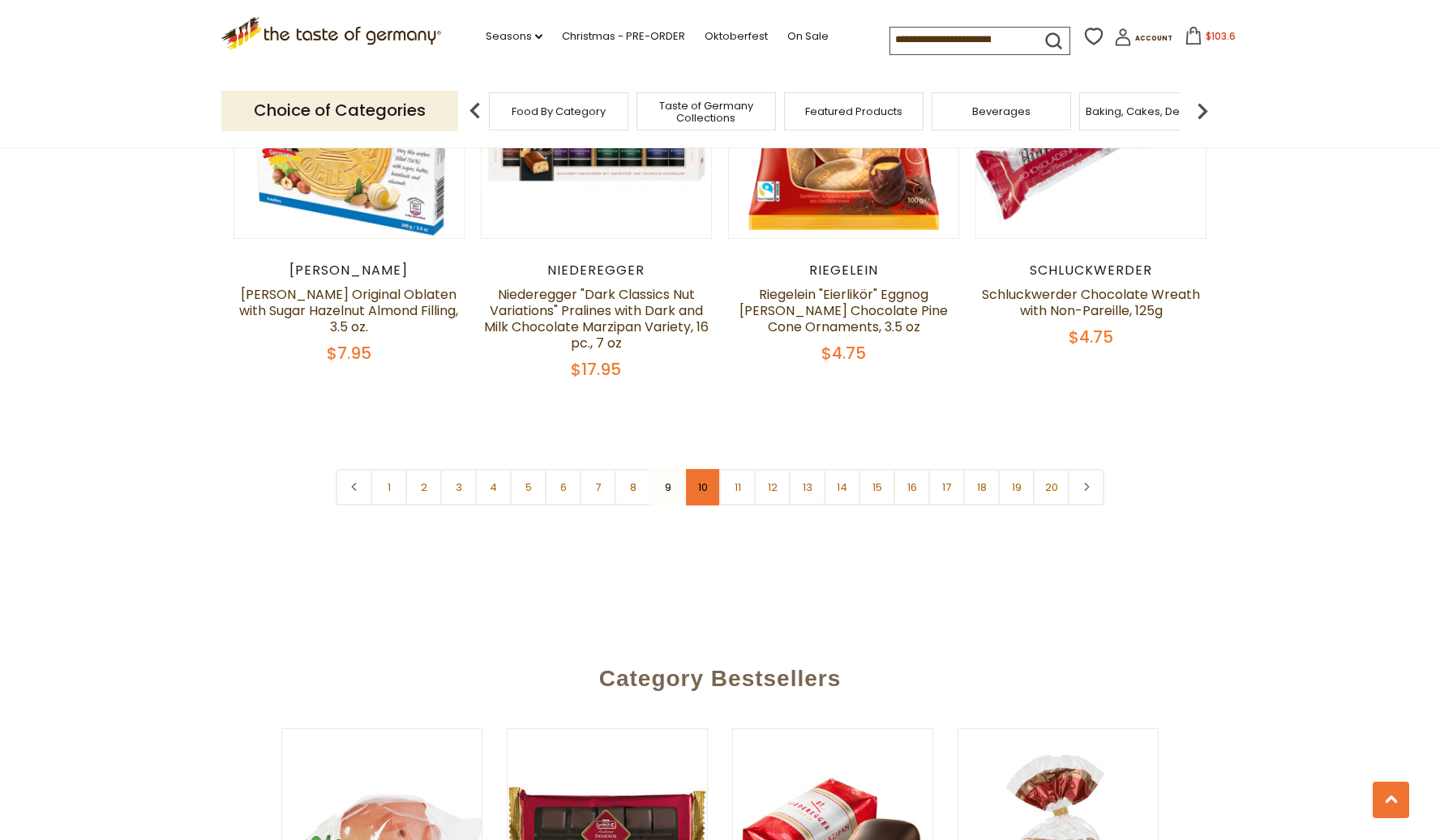
click at [707, 469] on link "10" at bounding box center [702, 487] width 37 height 36
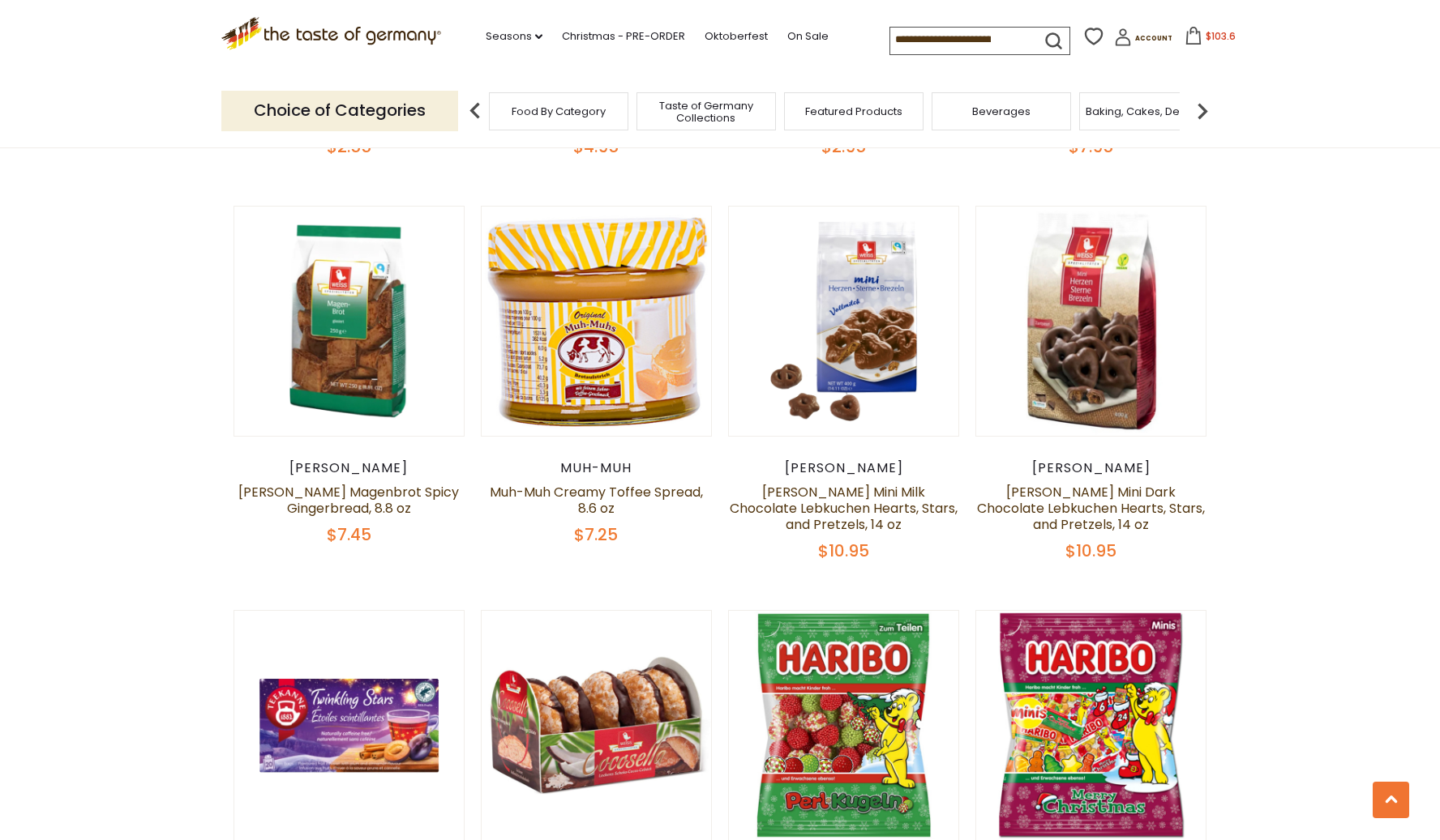
scroll to position [3354, 0]
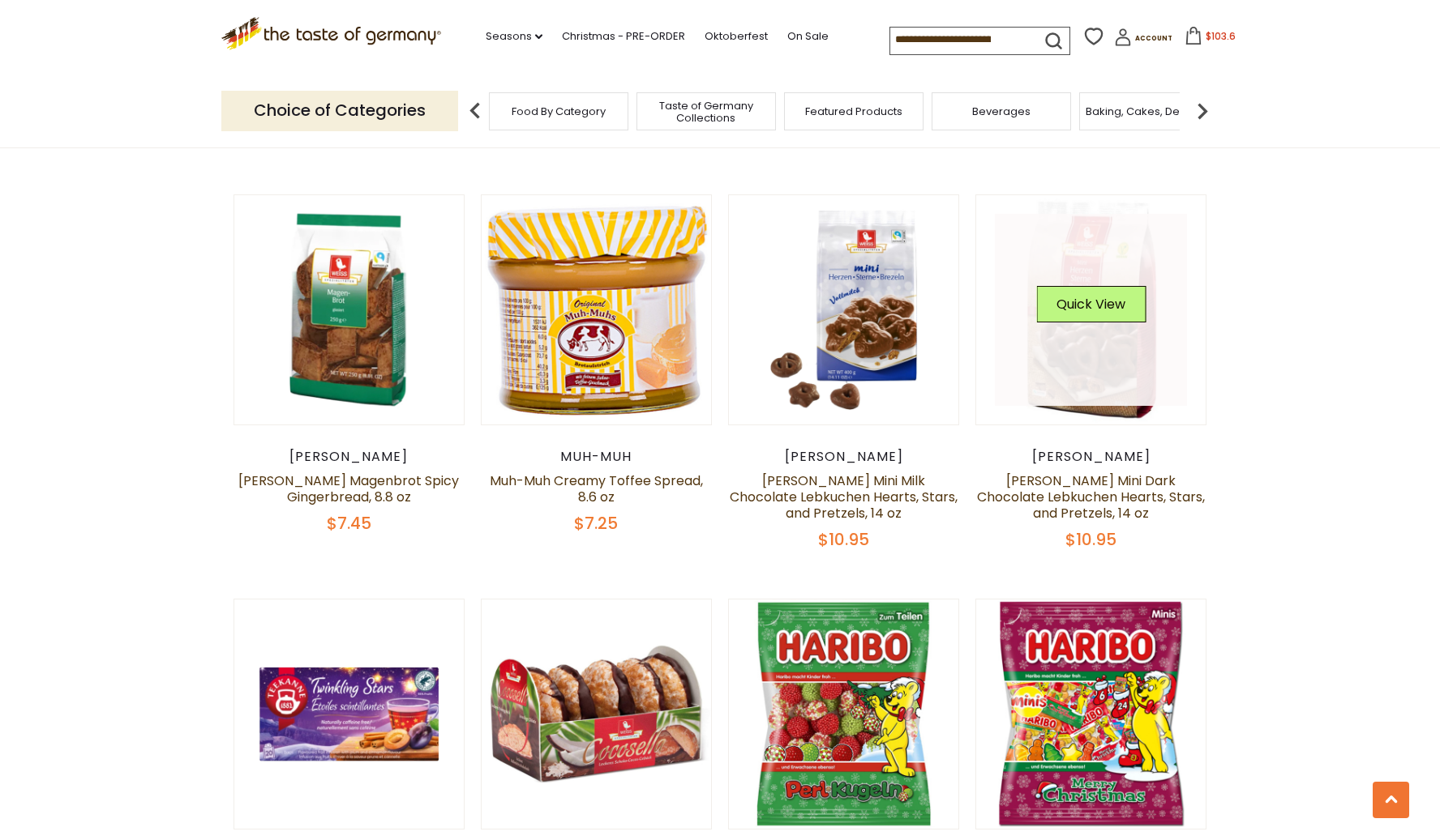
click at [1062, 299] on div "Quick View" at bounding box center [1090, 311] width 110 height 49
click at [1063, 286] on button "Quick View" at bounding box center [1090, 304] width 110 height 36
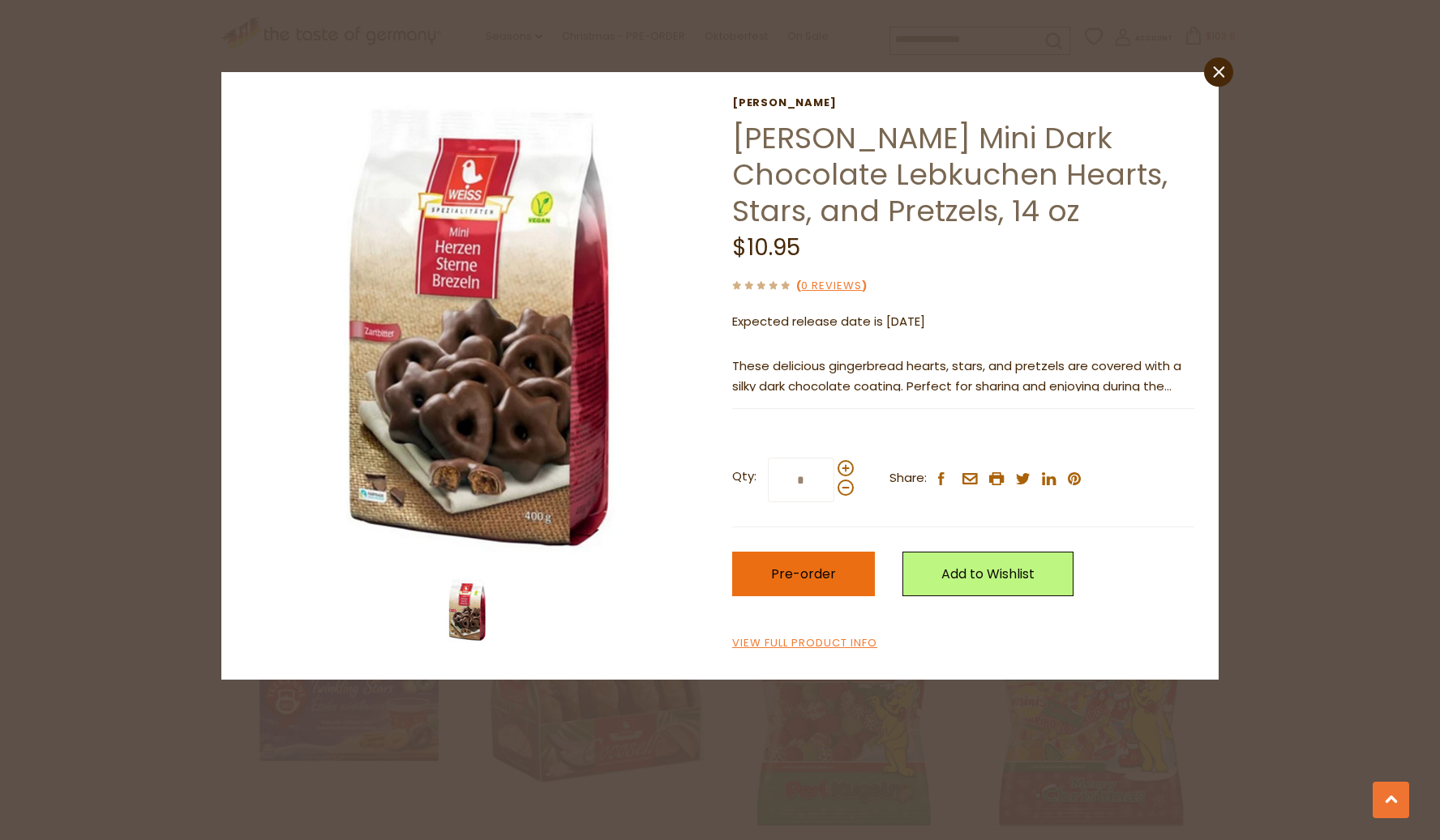
click at [836, 579] on button "Pre-order" at bounding box center [803, 574] width 143 height 45
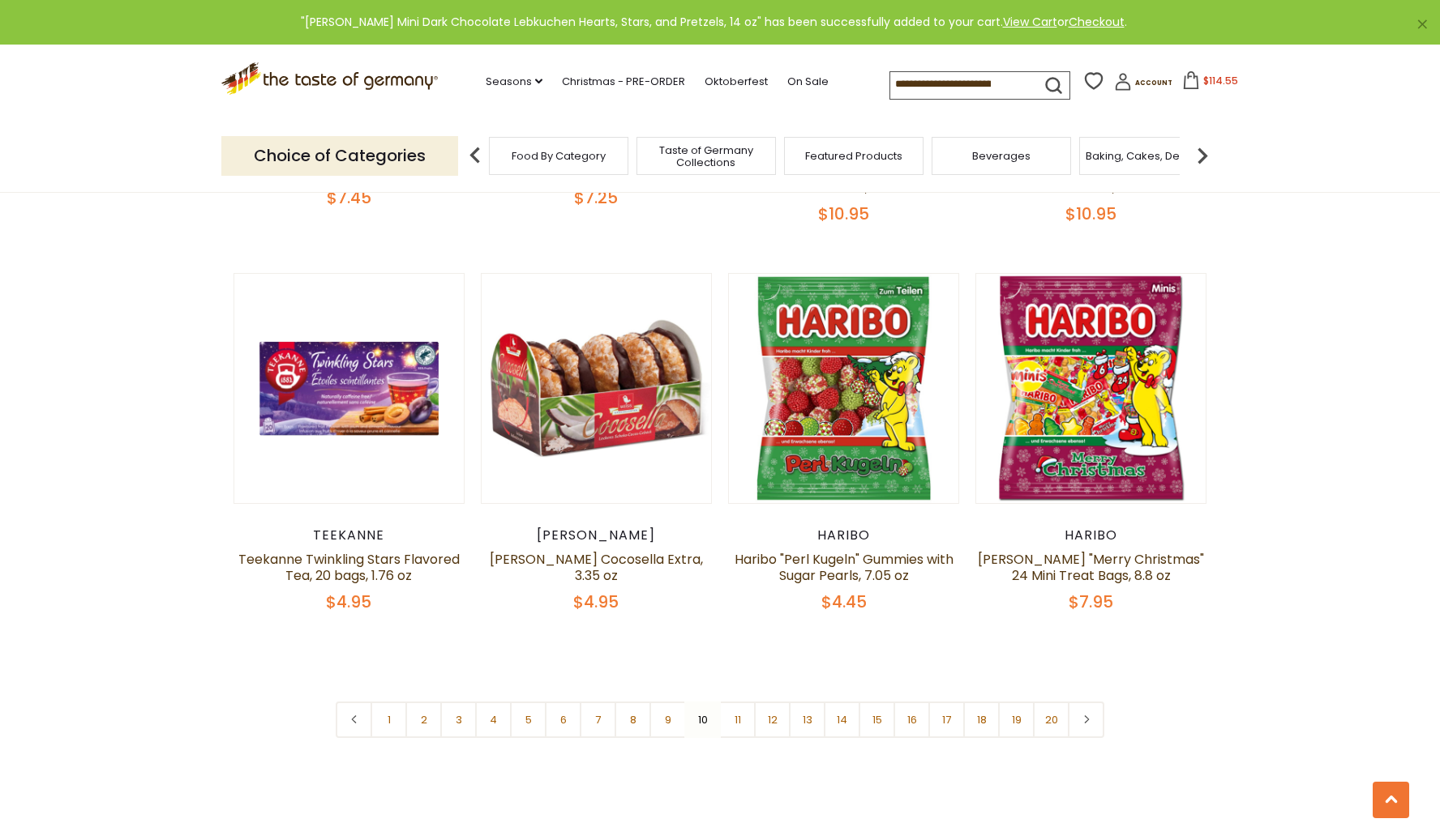
scroll to position [3681, 0]
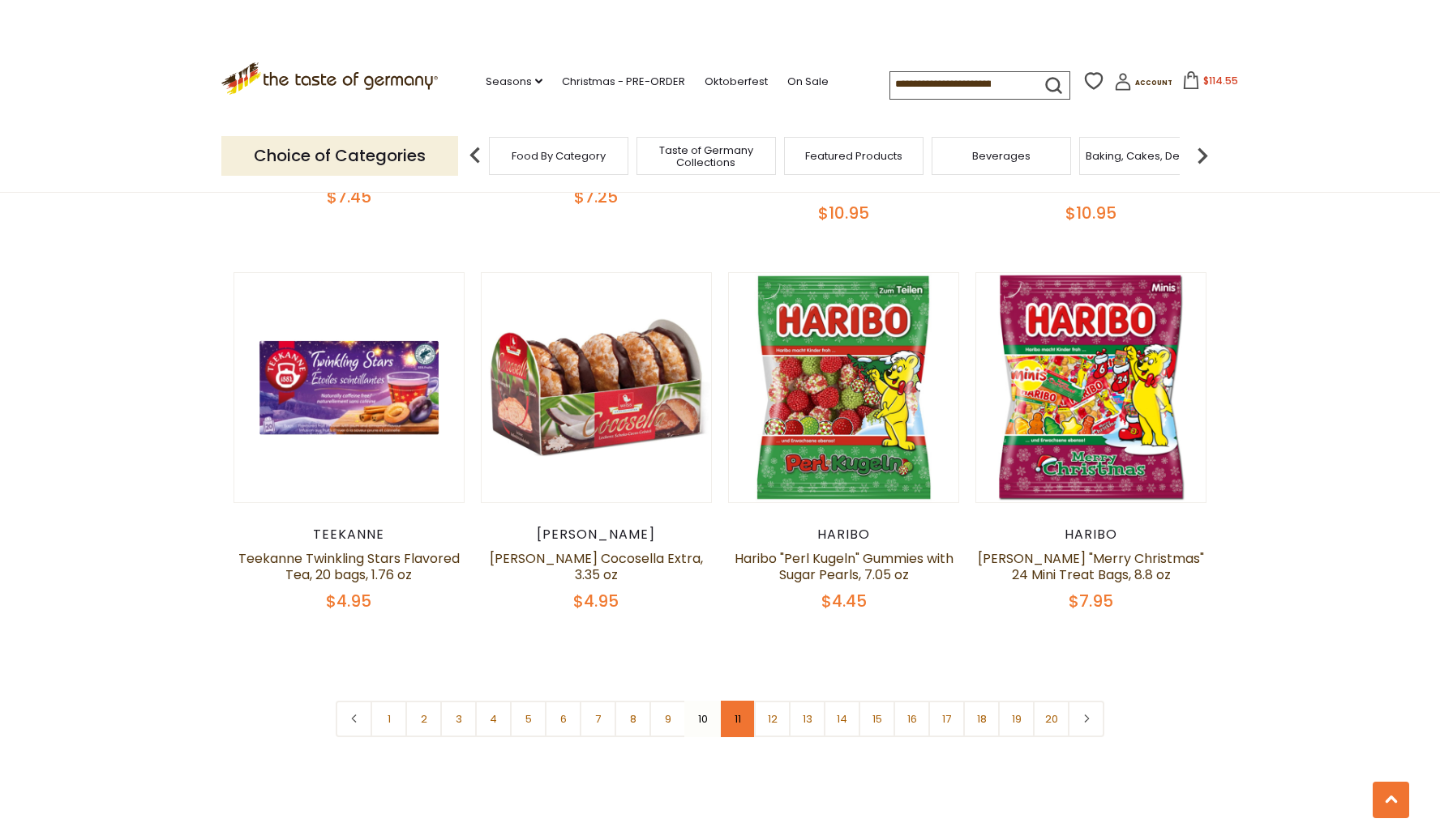
click at [742, 701] on link "11" at bounding box center [737, 718] width 37 height 36
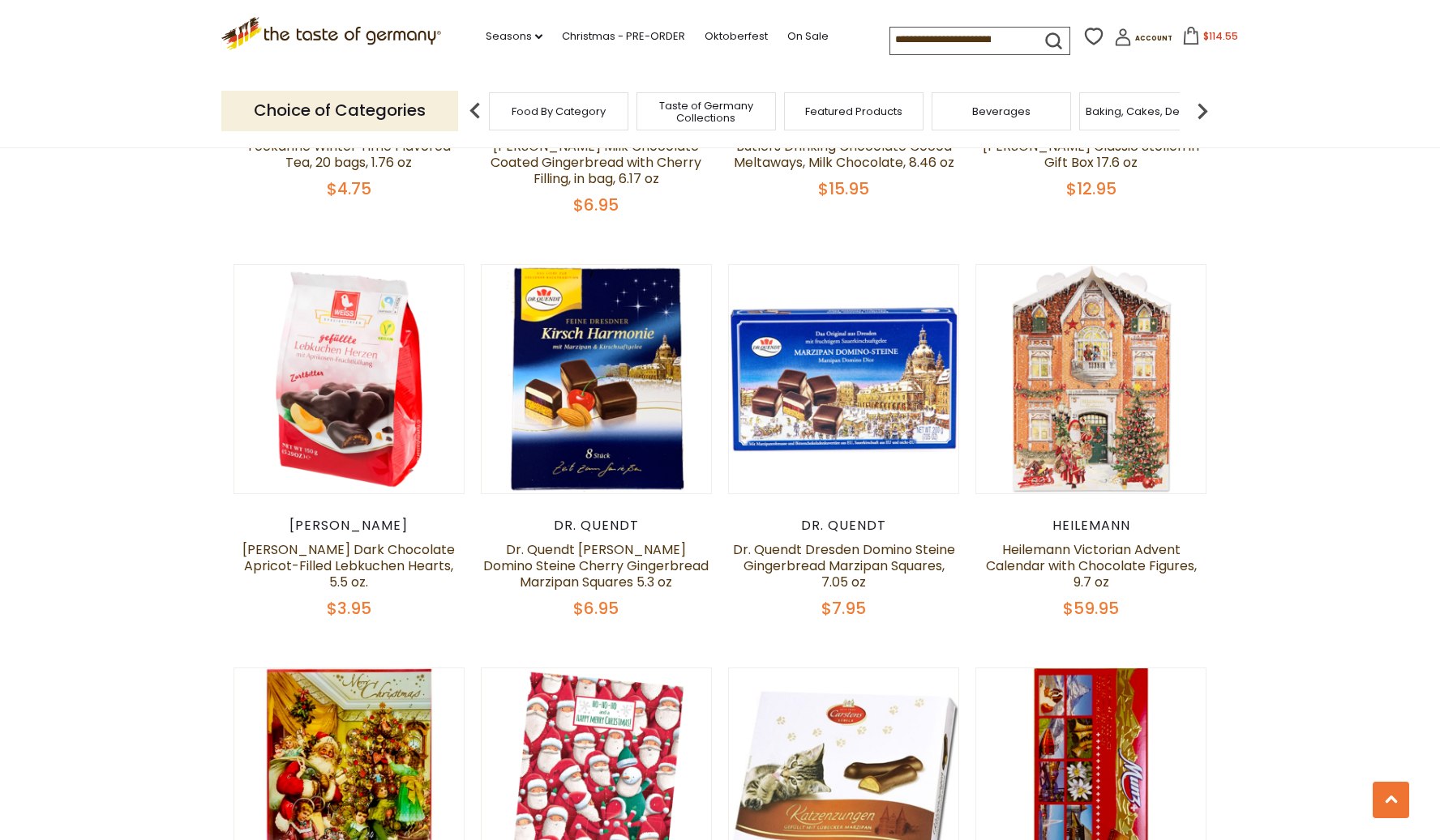
scroll to position [2458, 0]
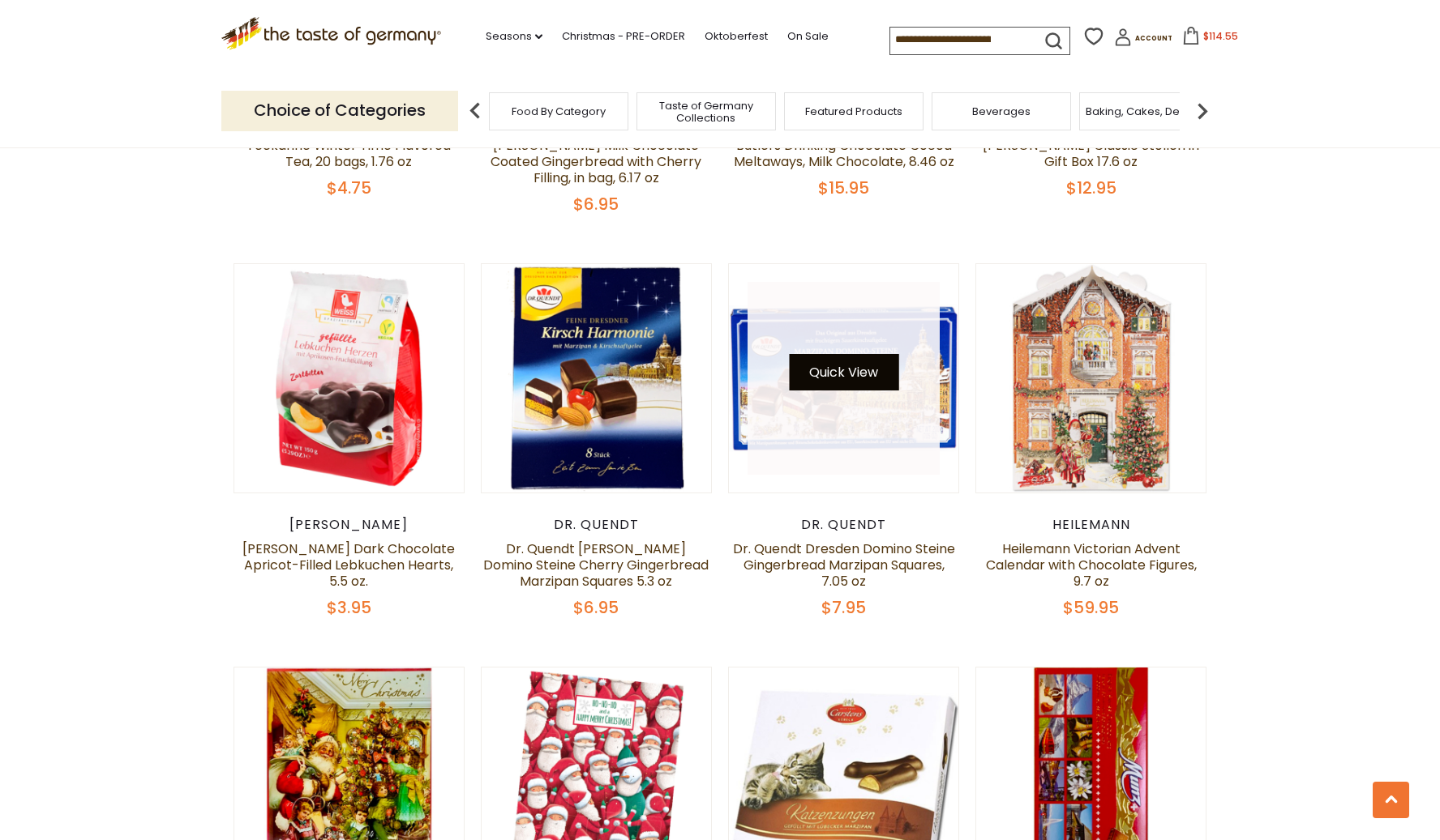
click at [825, 354] on button "Quick View" at bounding box center [843, 372] width 110 height 36
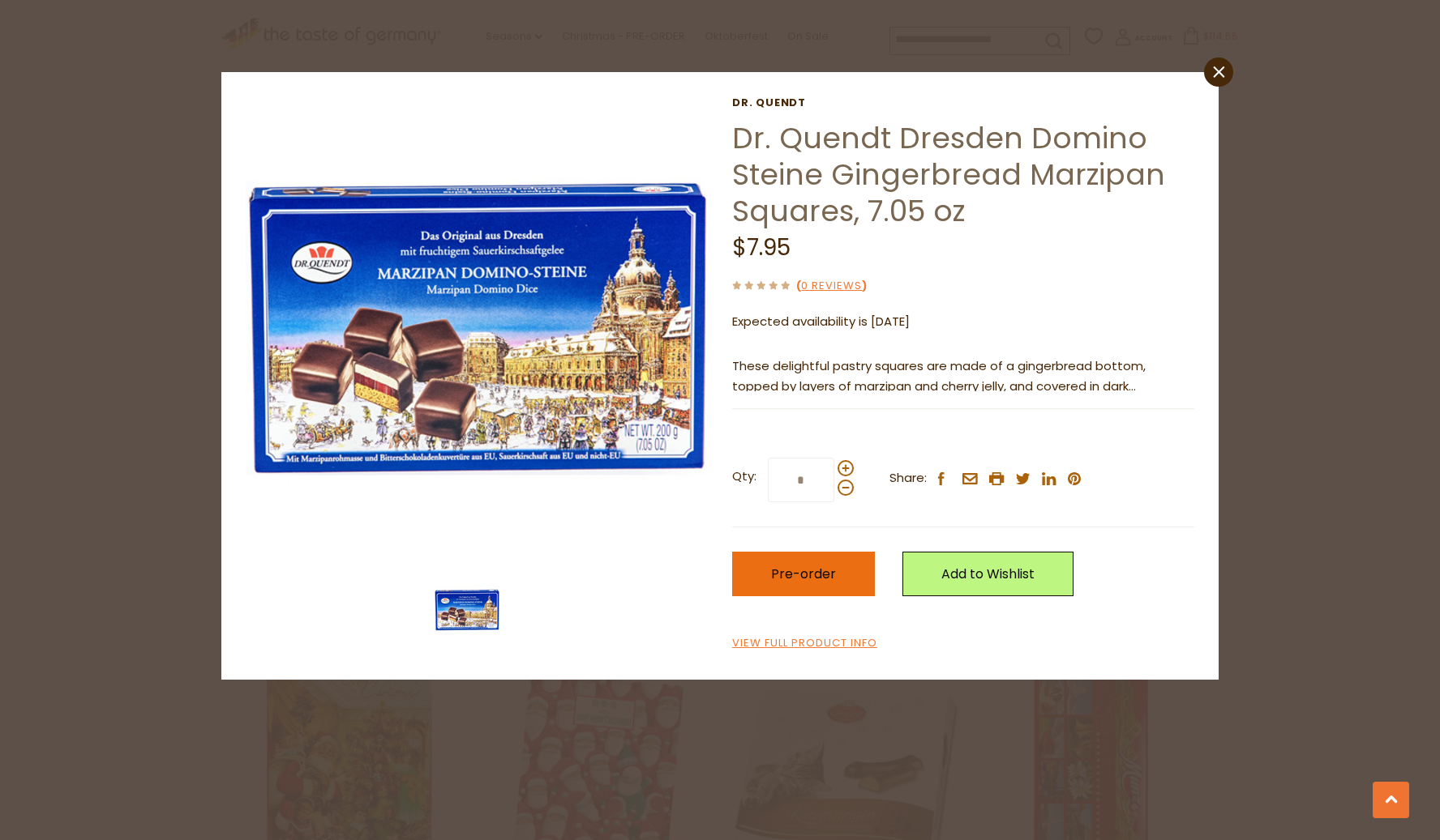
click at [804, 577] on span "Pre-order" at bounding box center [803, 574] width 65 height 19
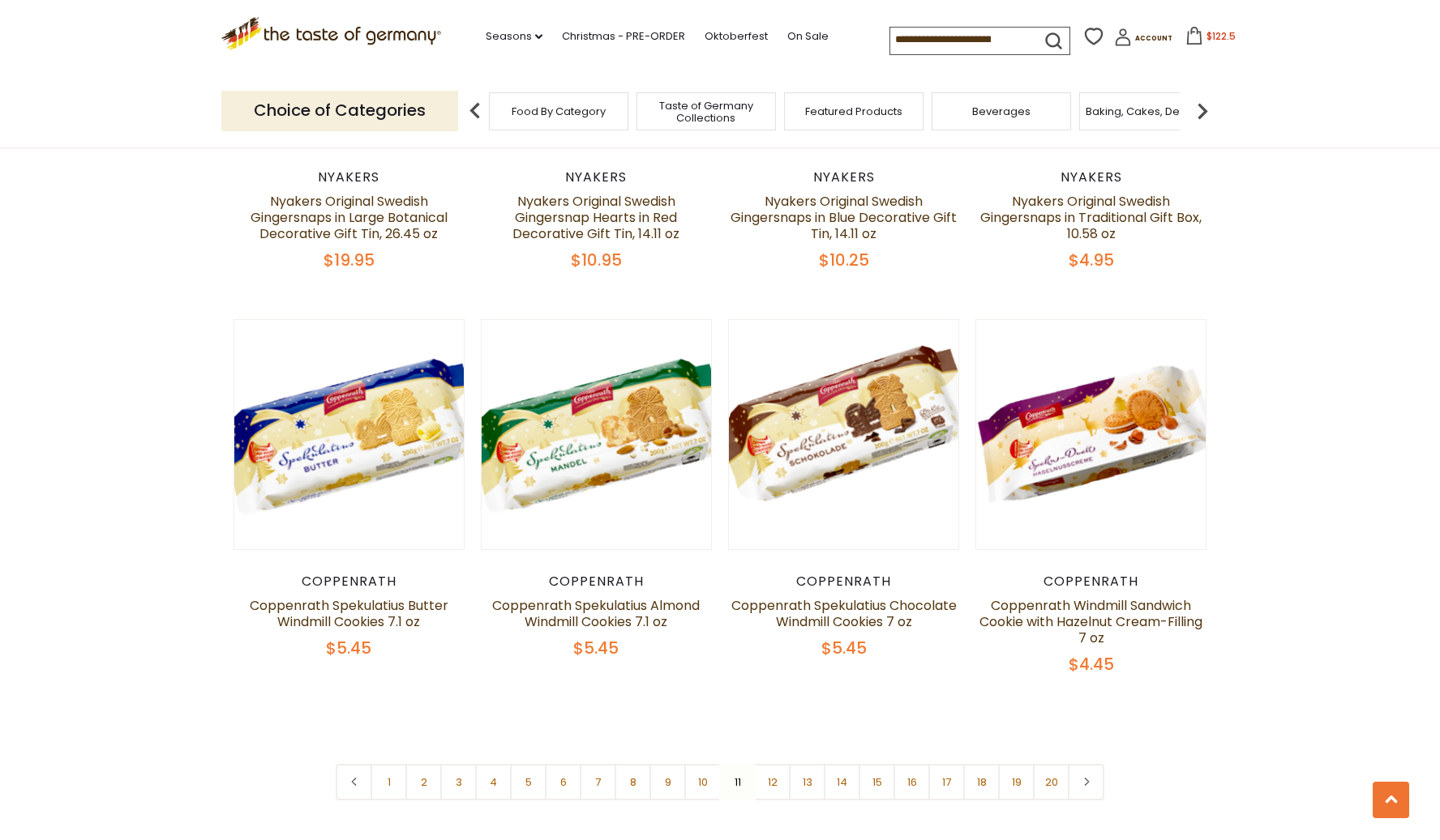
scroll to position [3615, 0]
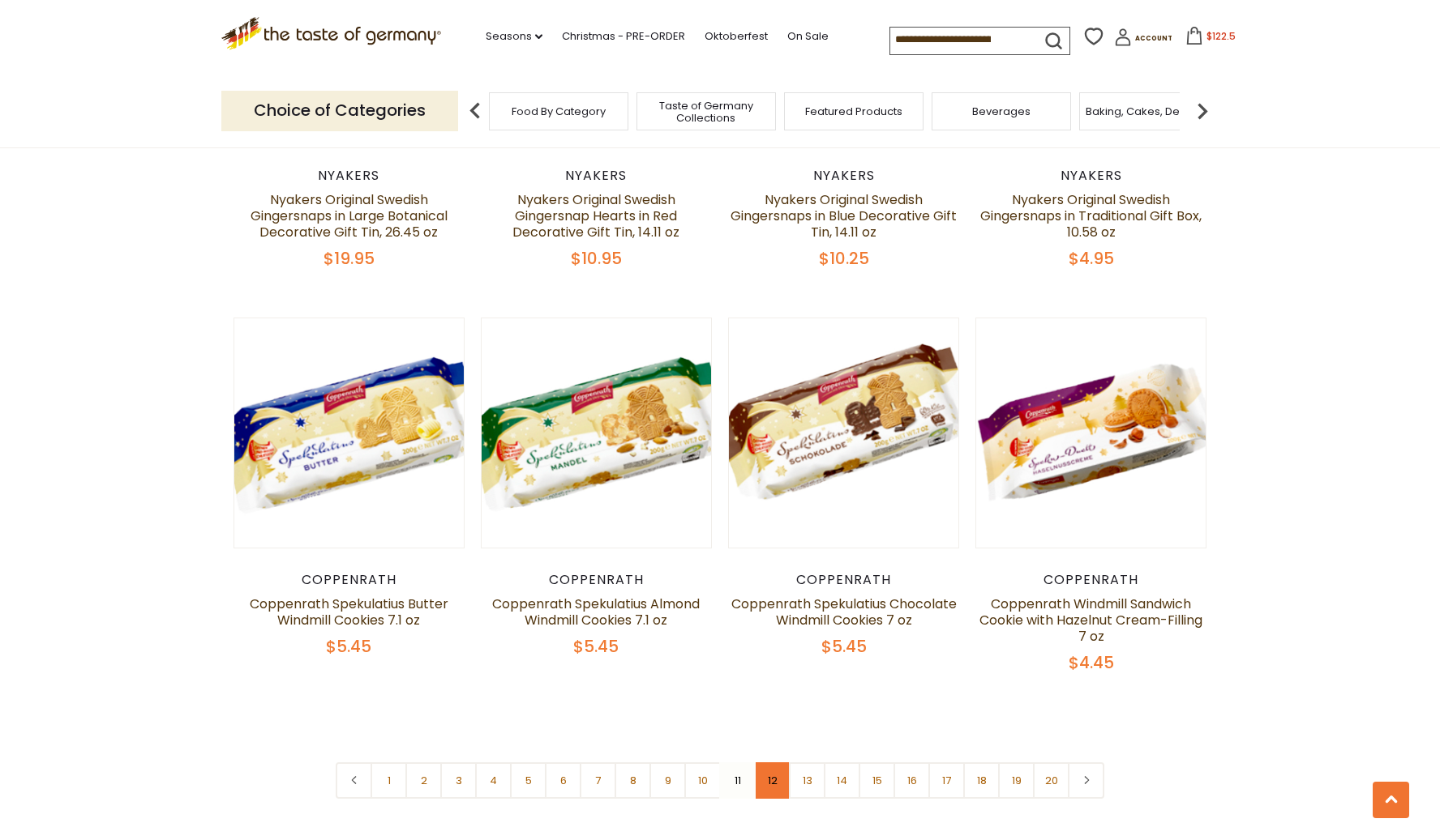
click at [771, 762] on link "12" at bounding box center [772, 780] width 37 height 36
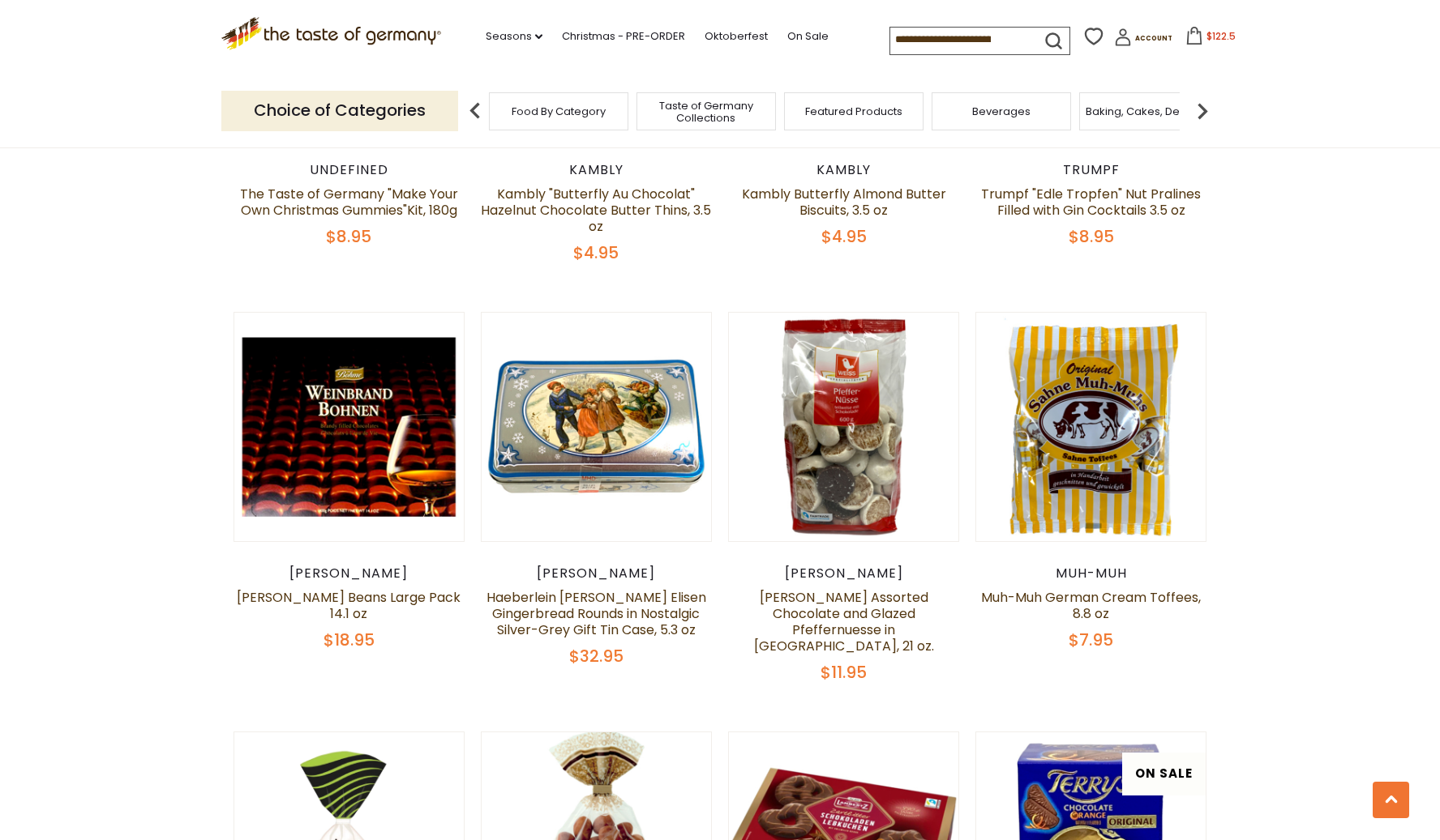
scroll to position [2396, 0]
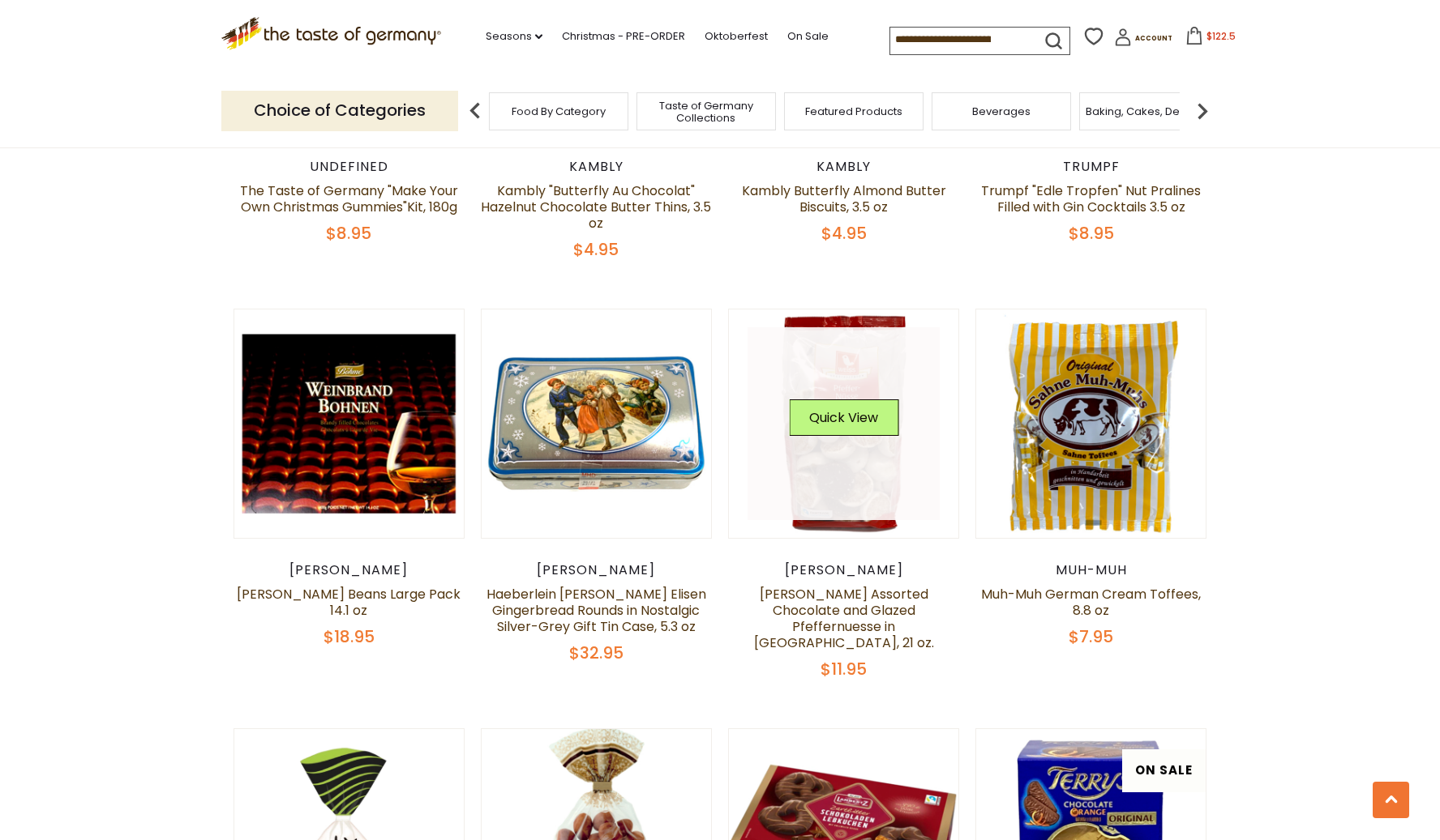
click at [838, 508] on link at bounding box center [844, 424] width 193 height 193
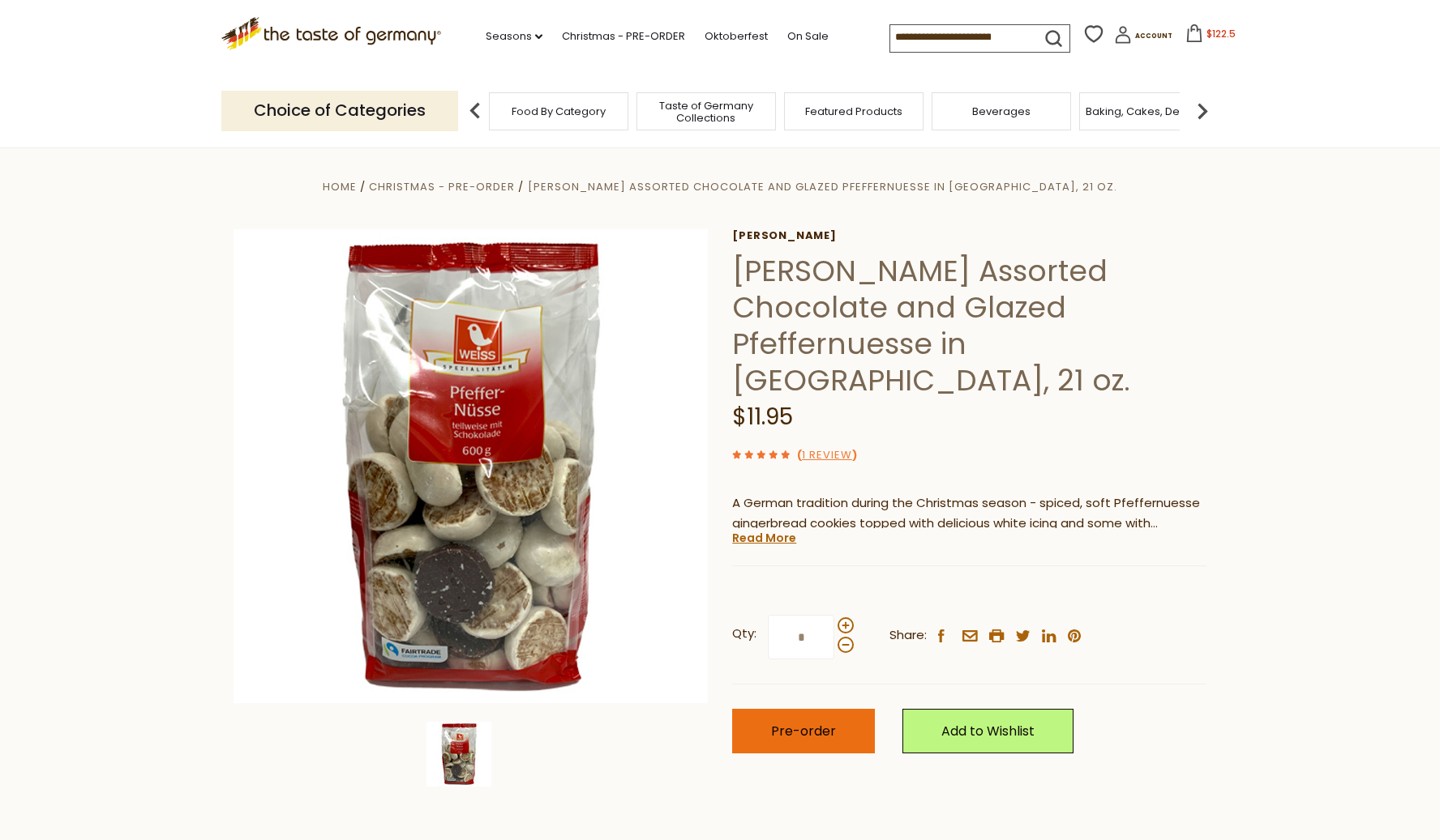
click at [832, 722] on span "Pre-order" at bounding box center [803, 731] width 65 height 19
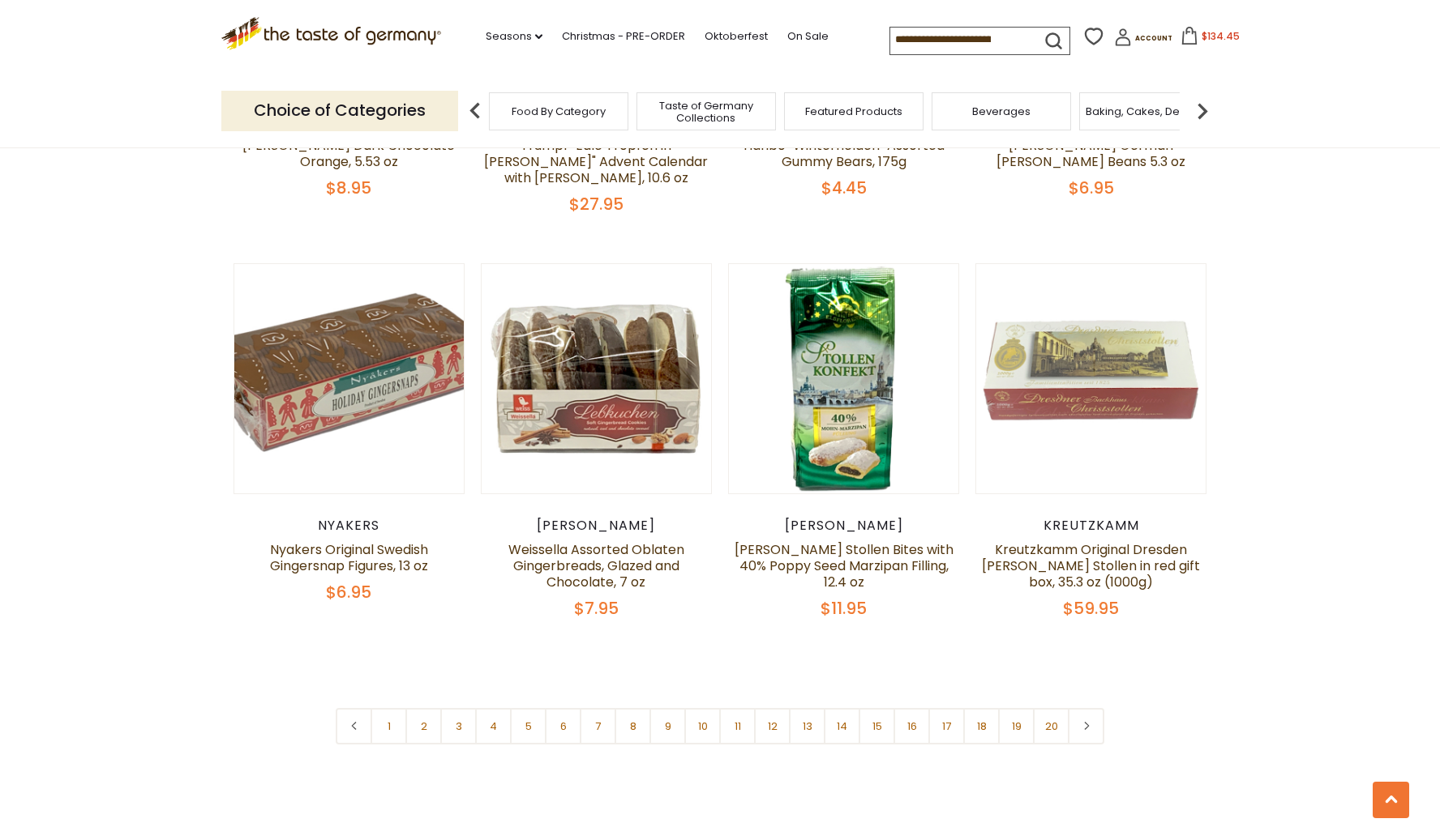
scroll to position [3675, 0]
click at [740, 720] on link "11" at bounding box center [737, 725] width 37 height 36
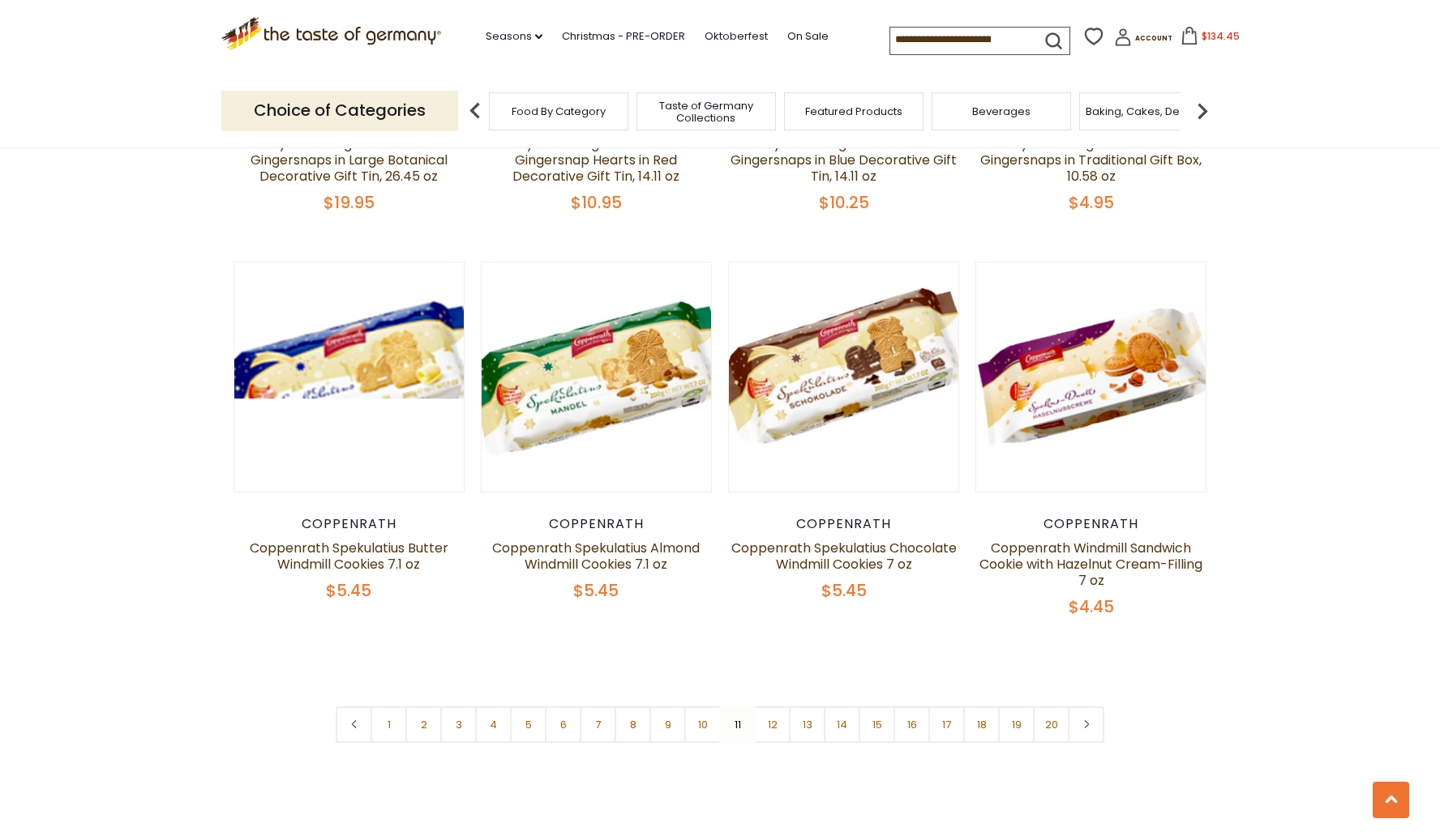
scroll to position [3623, 0]
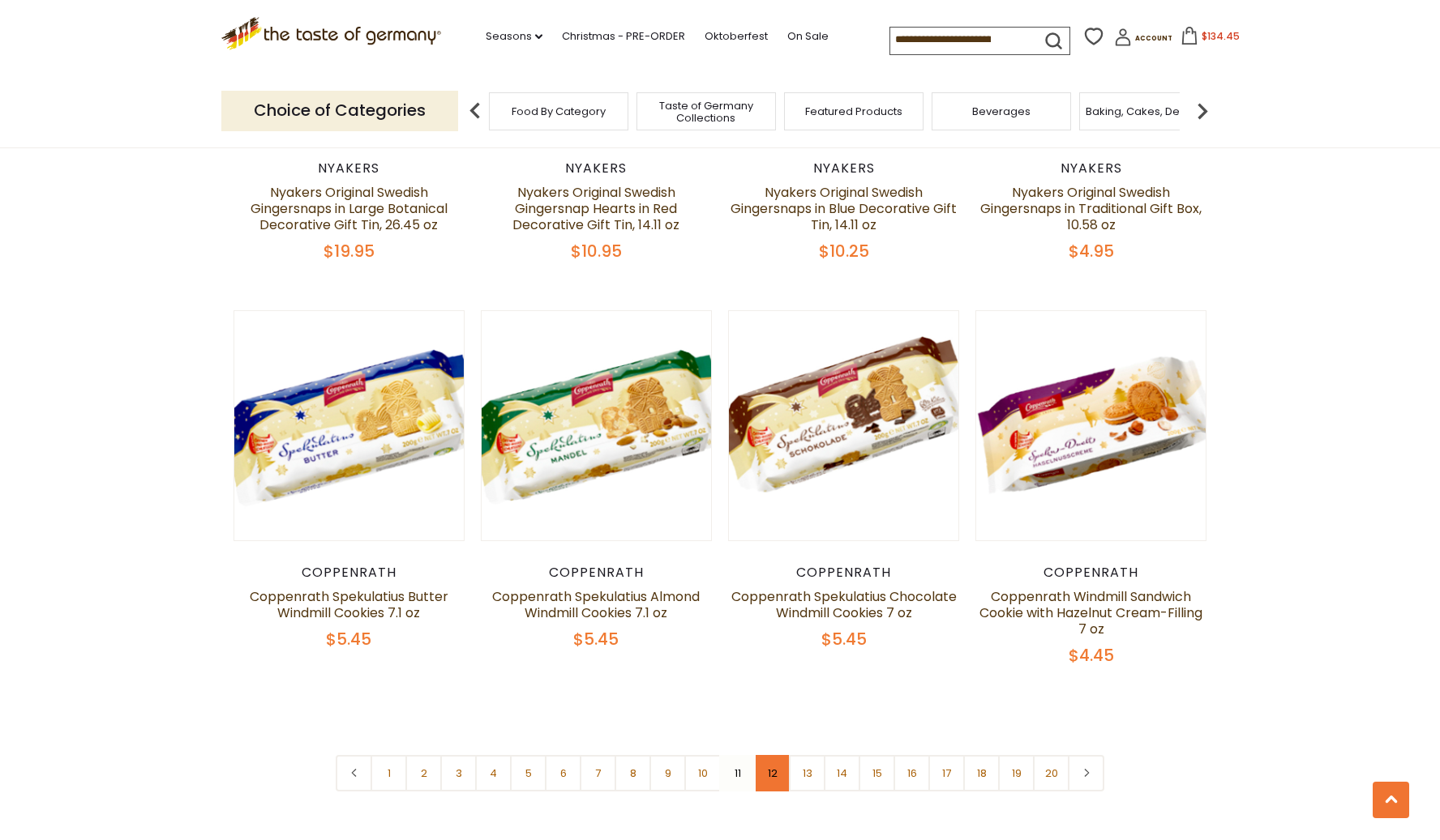
click at [771, 755] on link "12" at bounding box center [772, 773] width 37 height 36
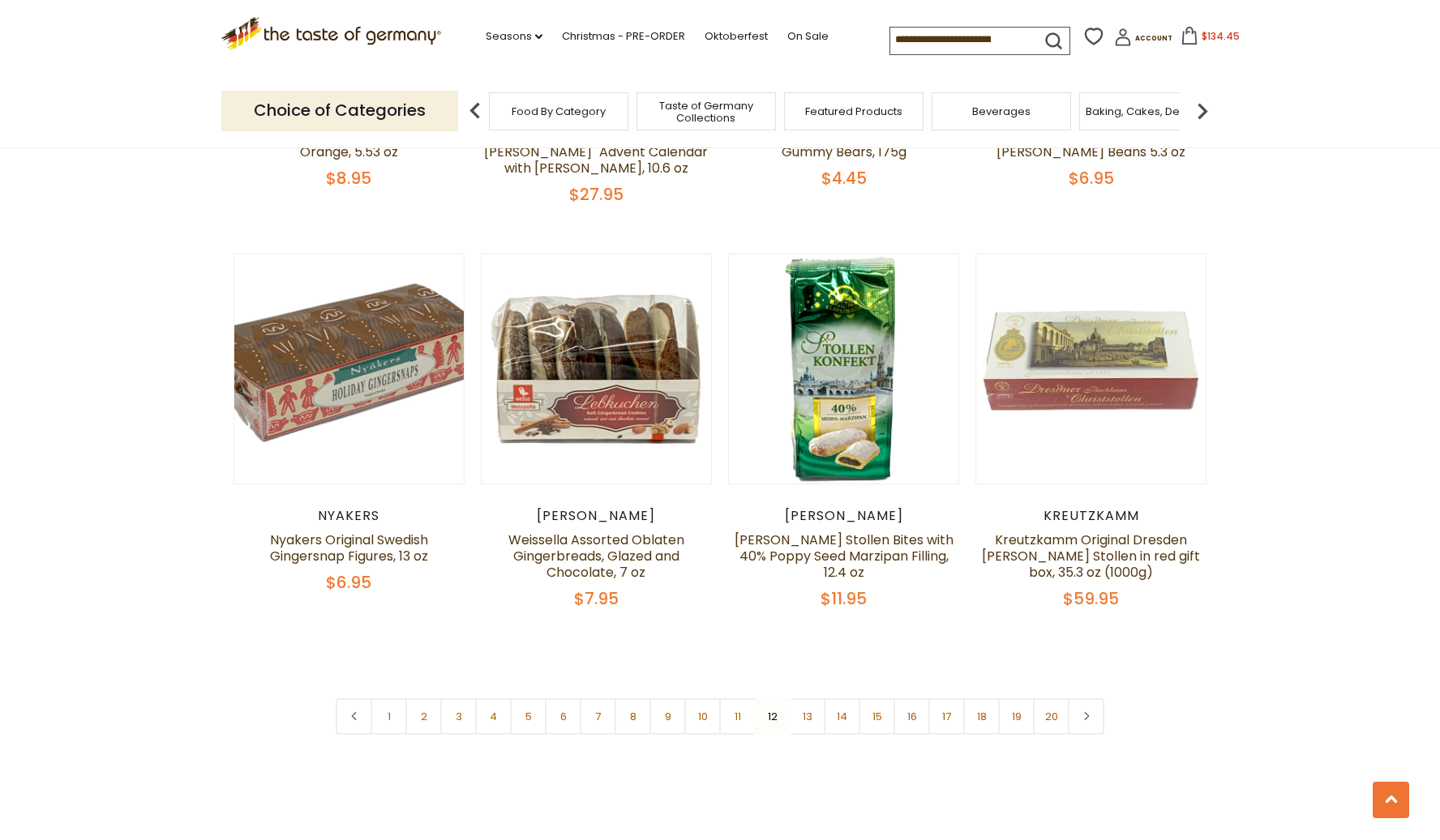
scroll to position [3686, 0]
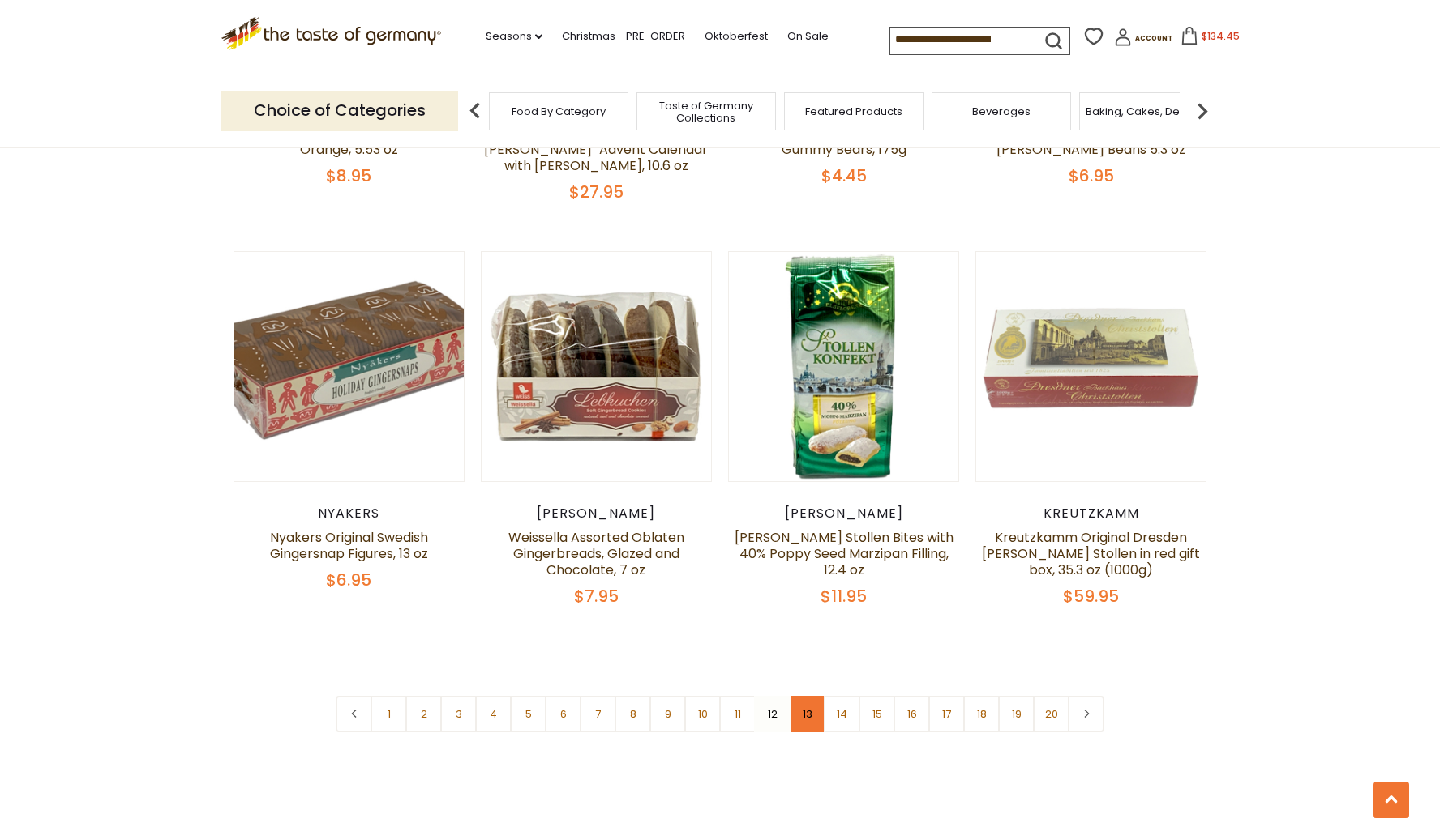
click at [806, 700] on link "13" at bounding box center [806, 714] width 37 height 36
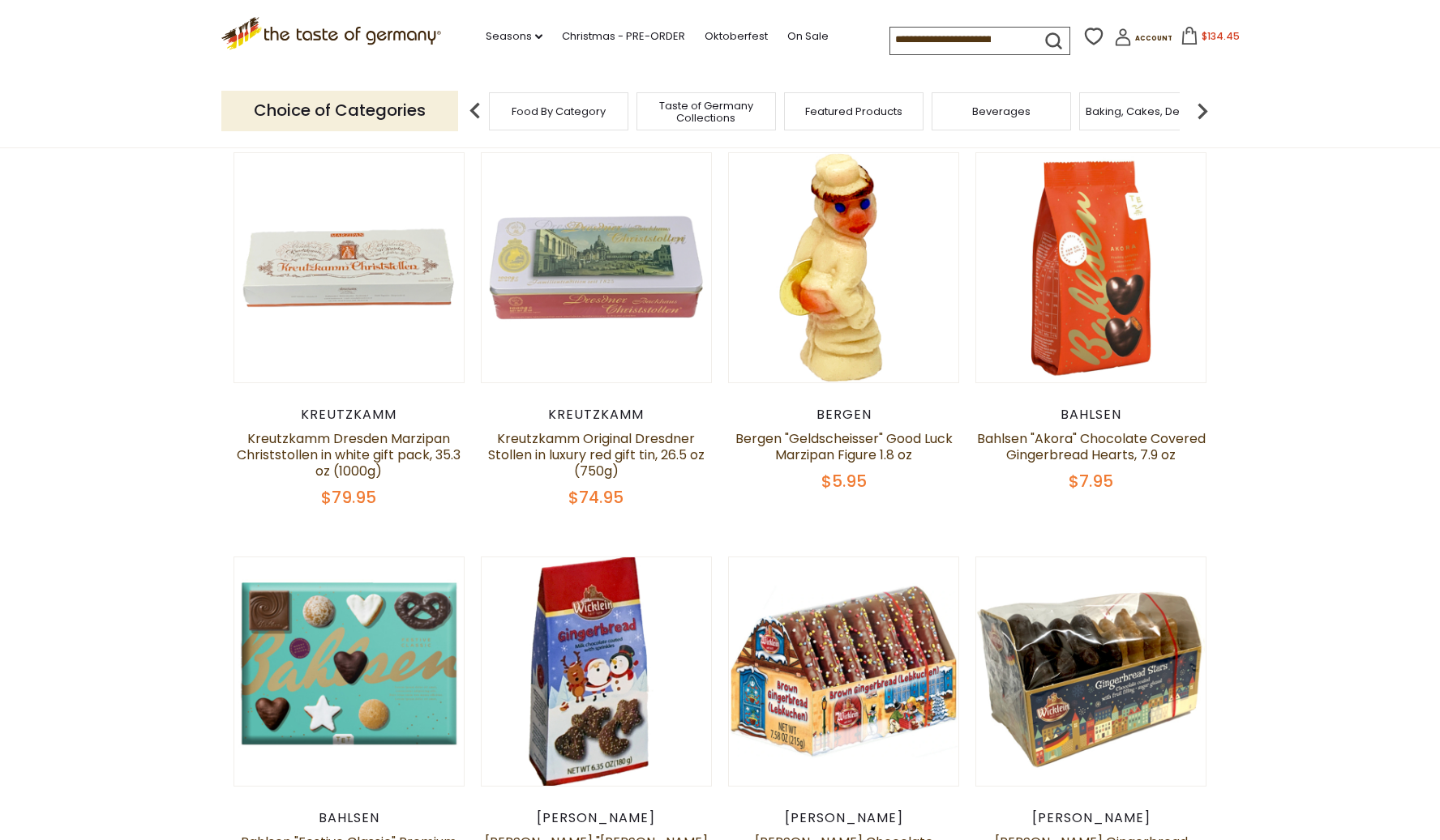
scroll to position [531, 0]
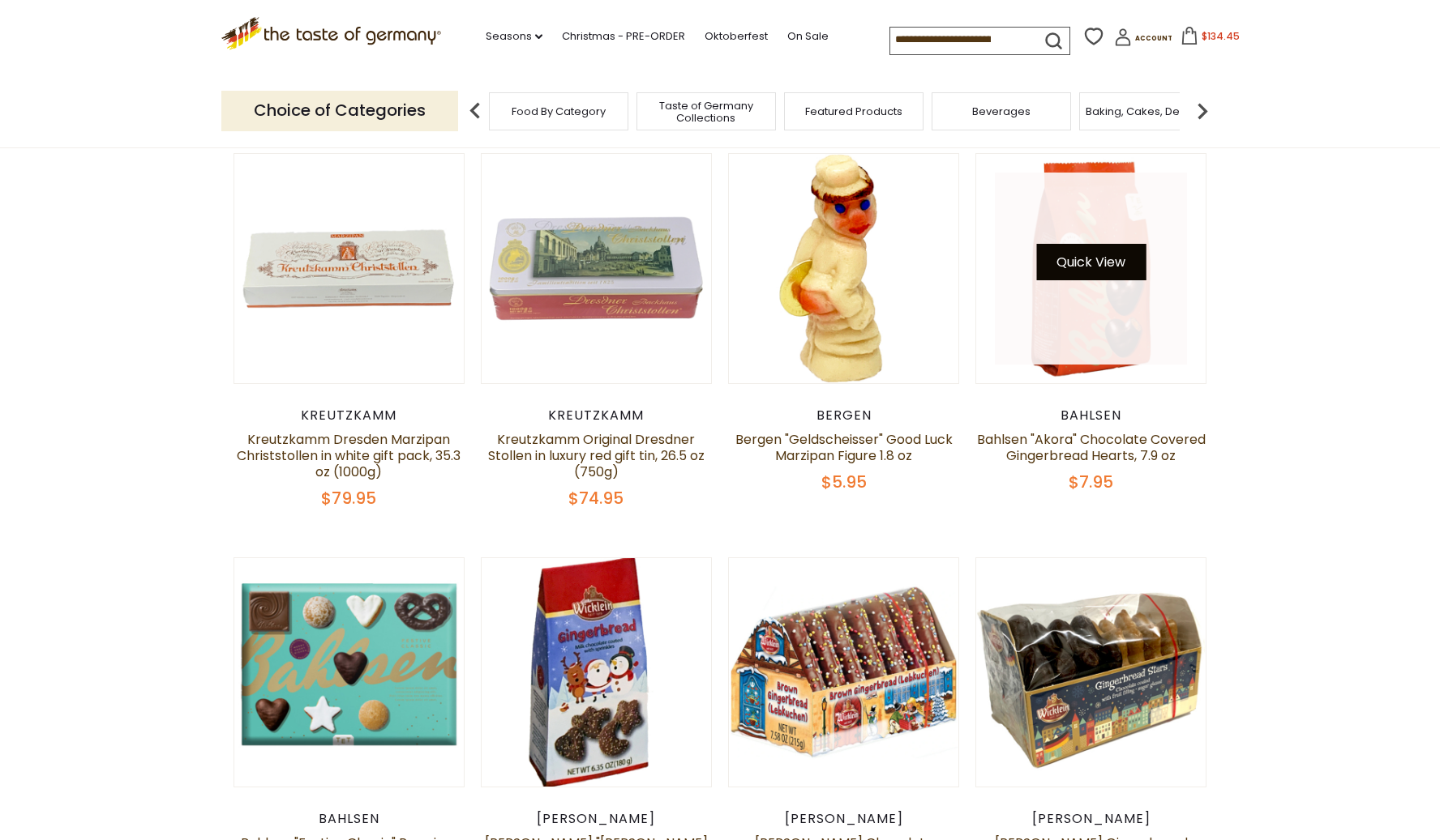
click at [1103, 255] on button "Quick View" at bounding box center [1090, 262] width 110 height 36
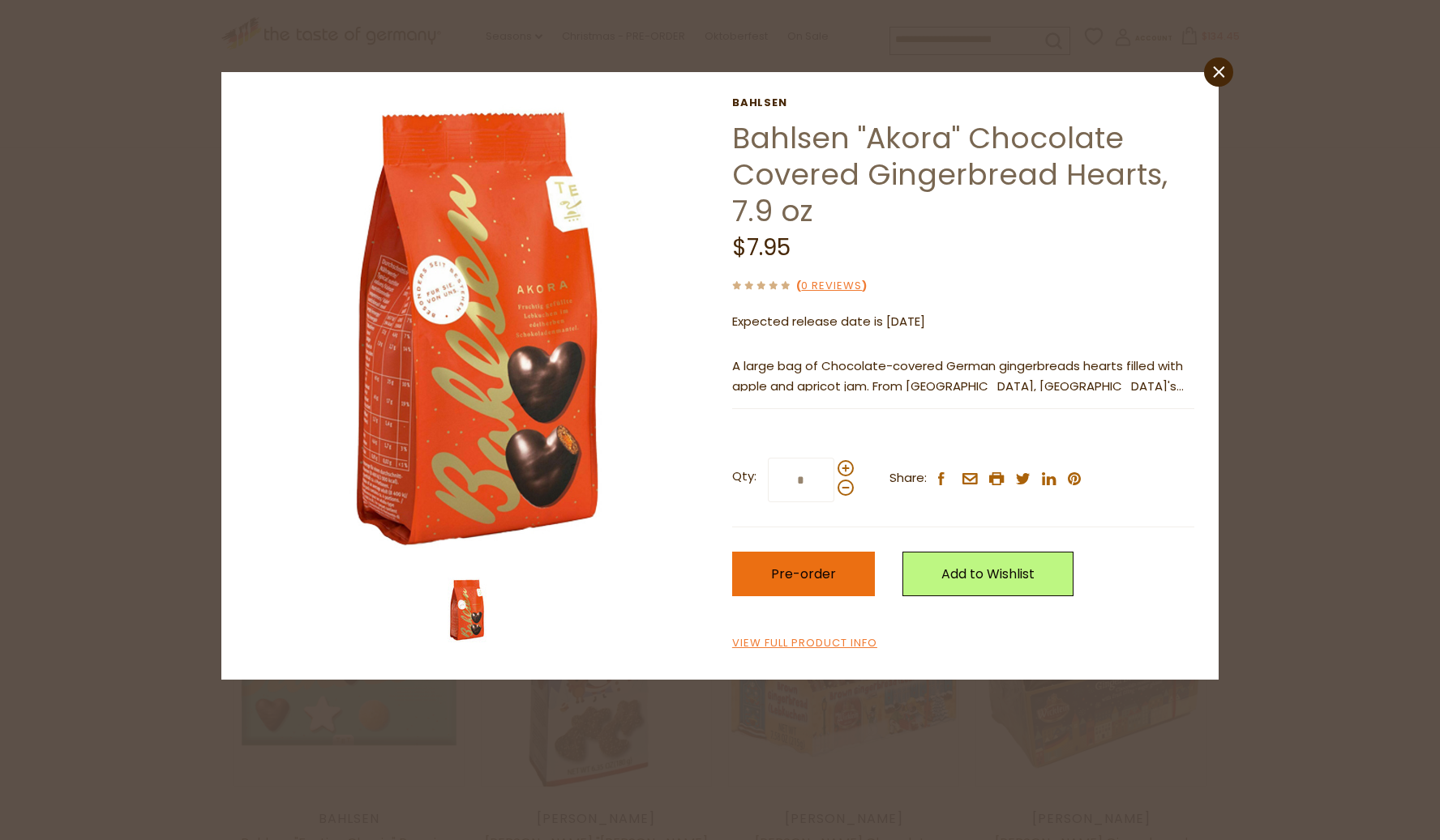
click at [805, 581] on button "Pre-order" at bounding box center [803, 574] width 143 height 45
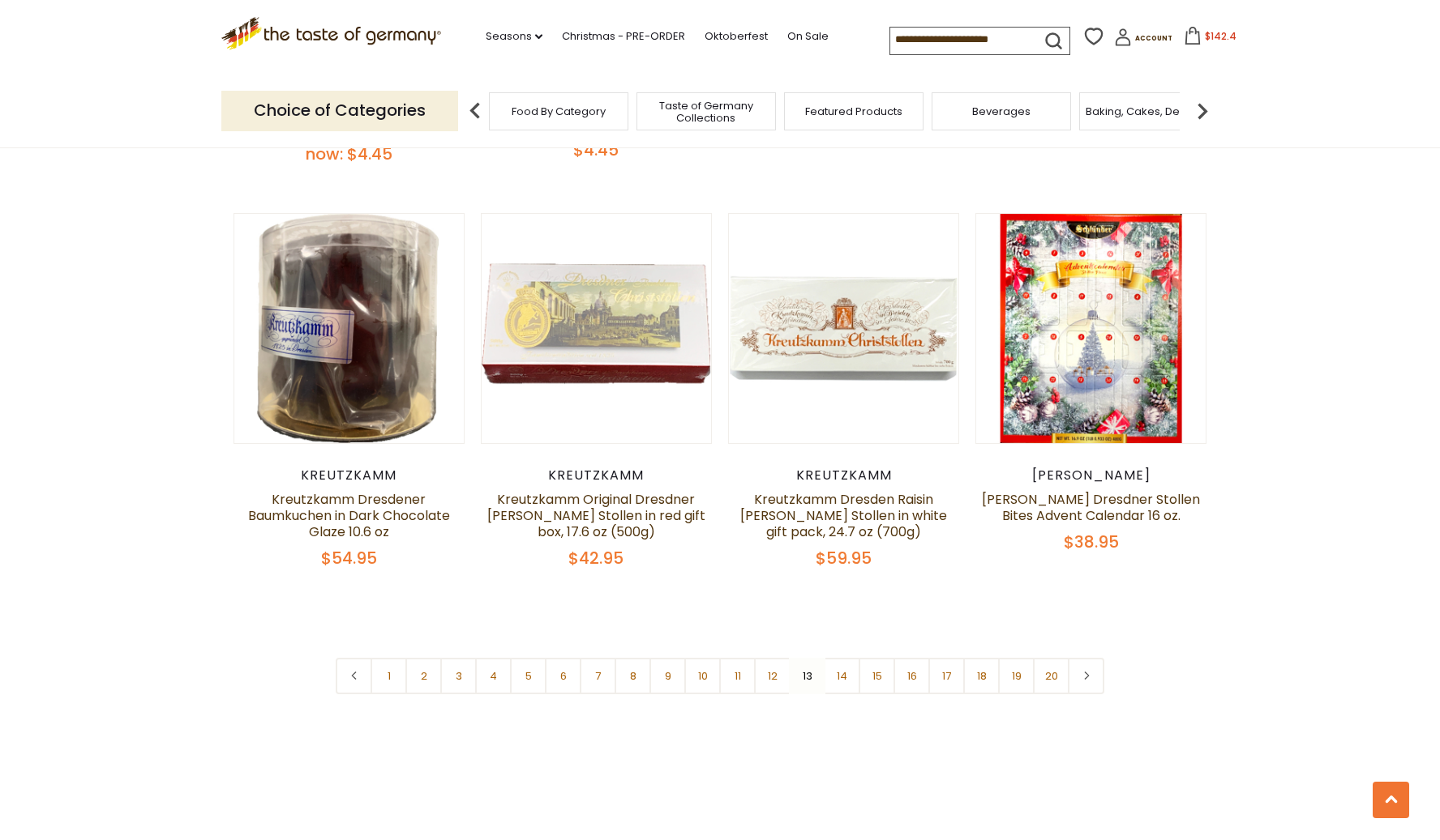
scroll to position [3725, 0]
click at [845, 657] on link "14" at bounding box center [841, 675] width 37 height 36
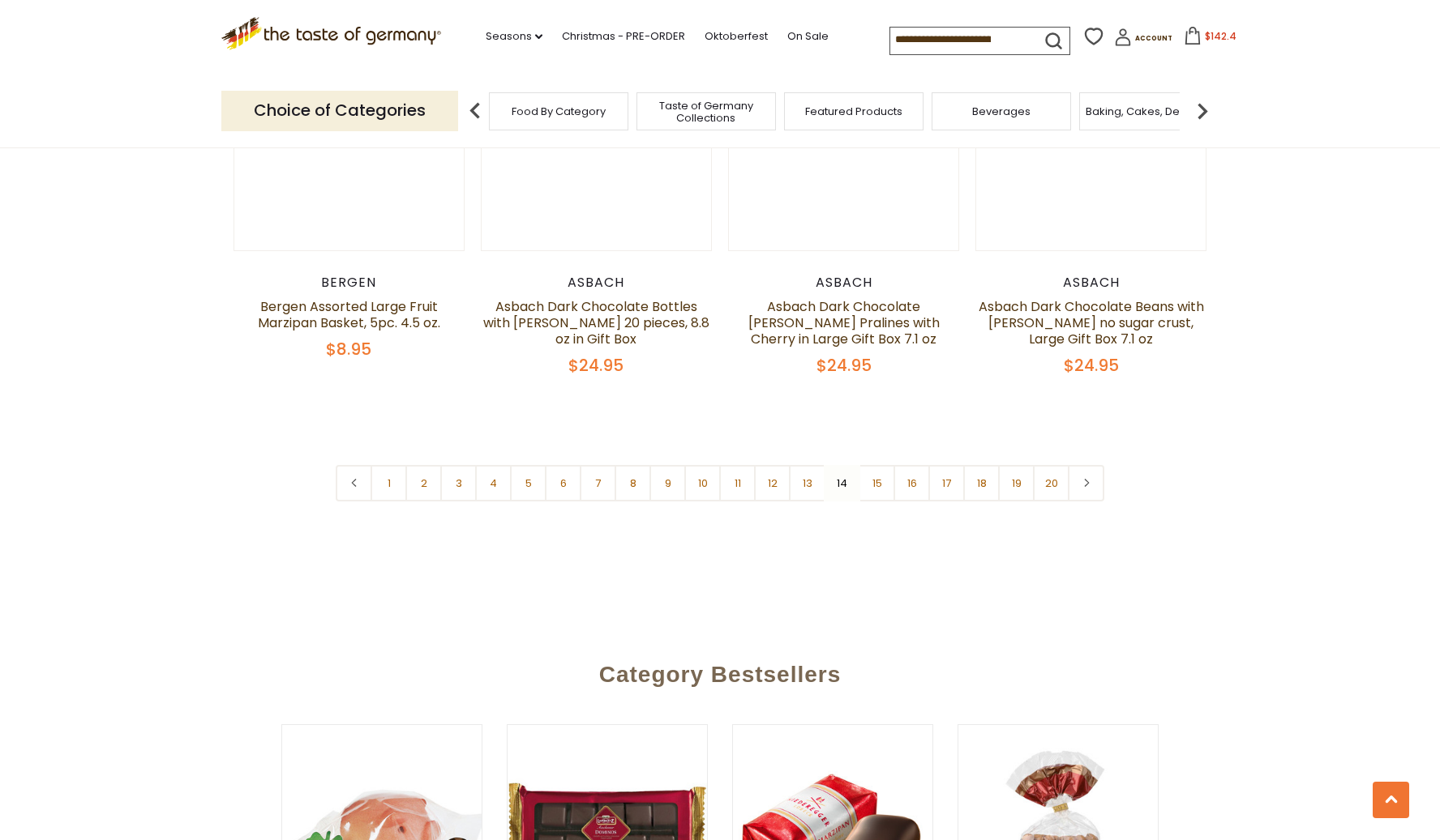
scroll to position [3896, 0]
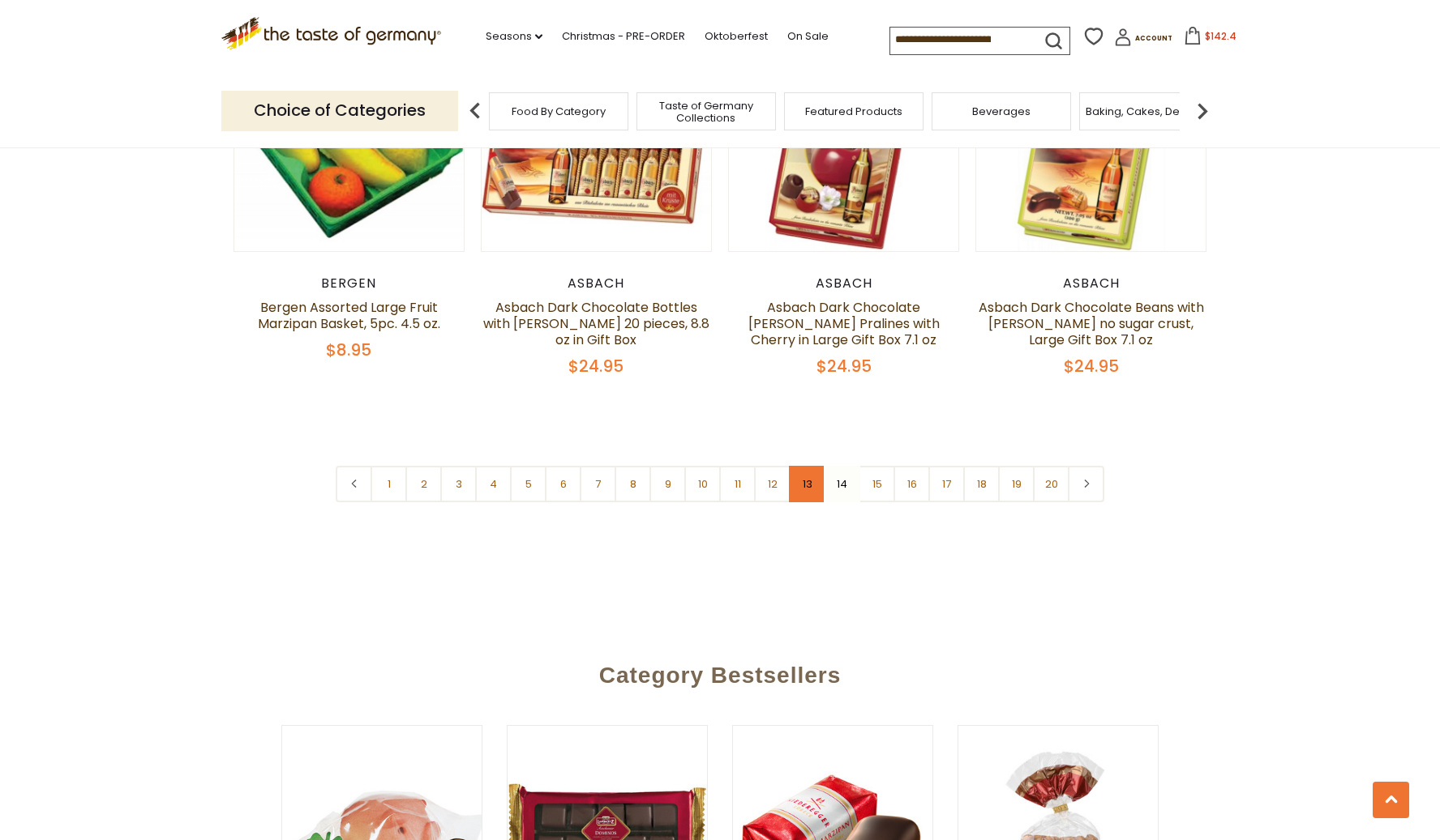
click at [803, 468] on link "13" at bounding box center [806, 484] width 37 height 36
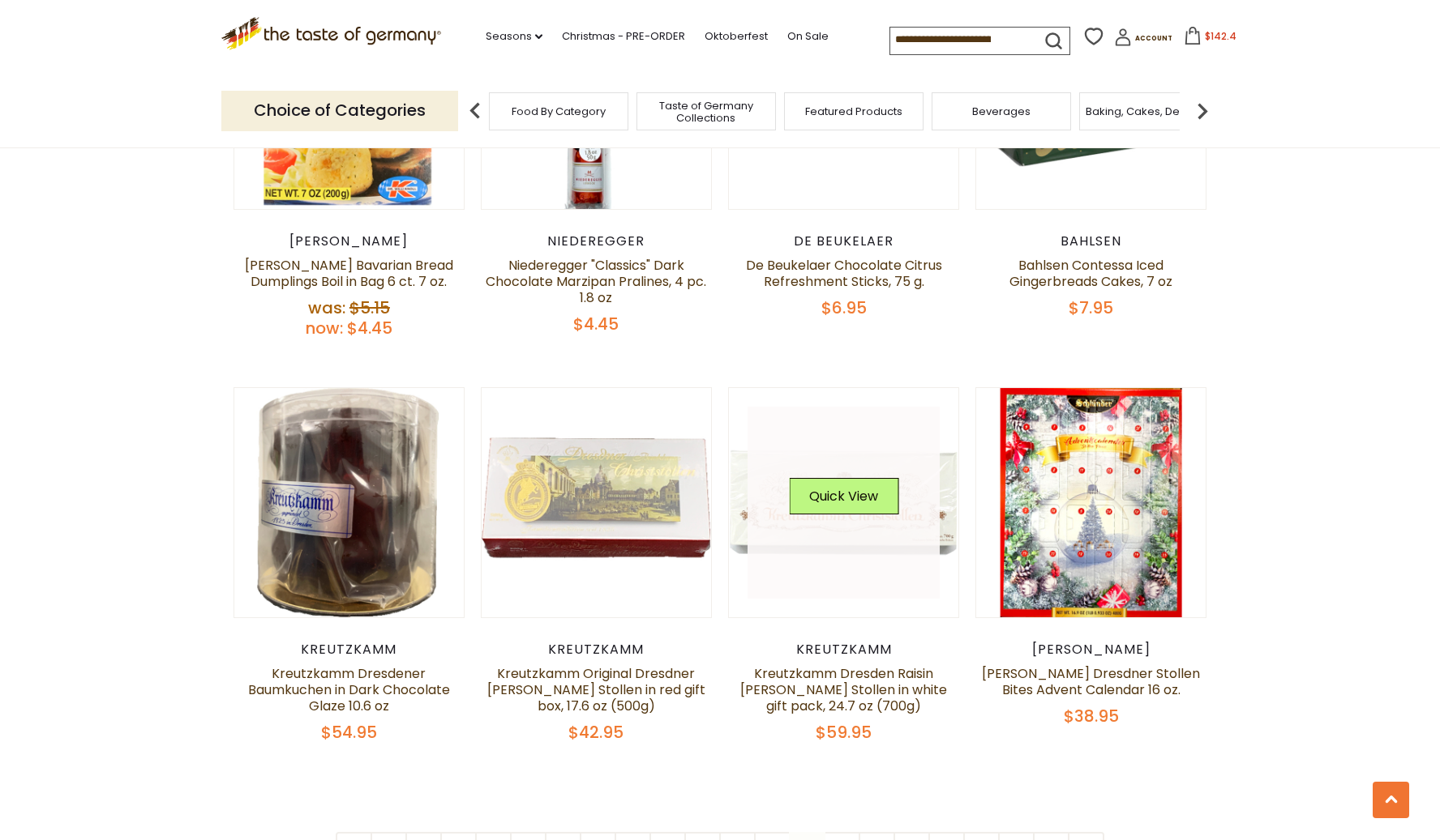
scroll to position [3561, 0]
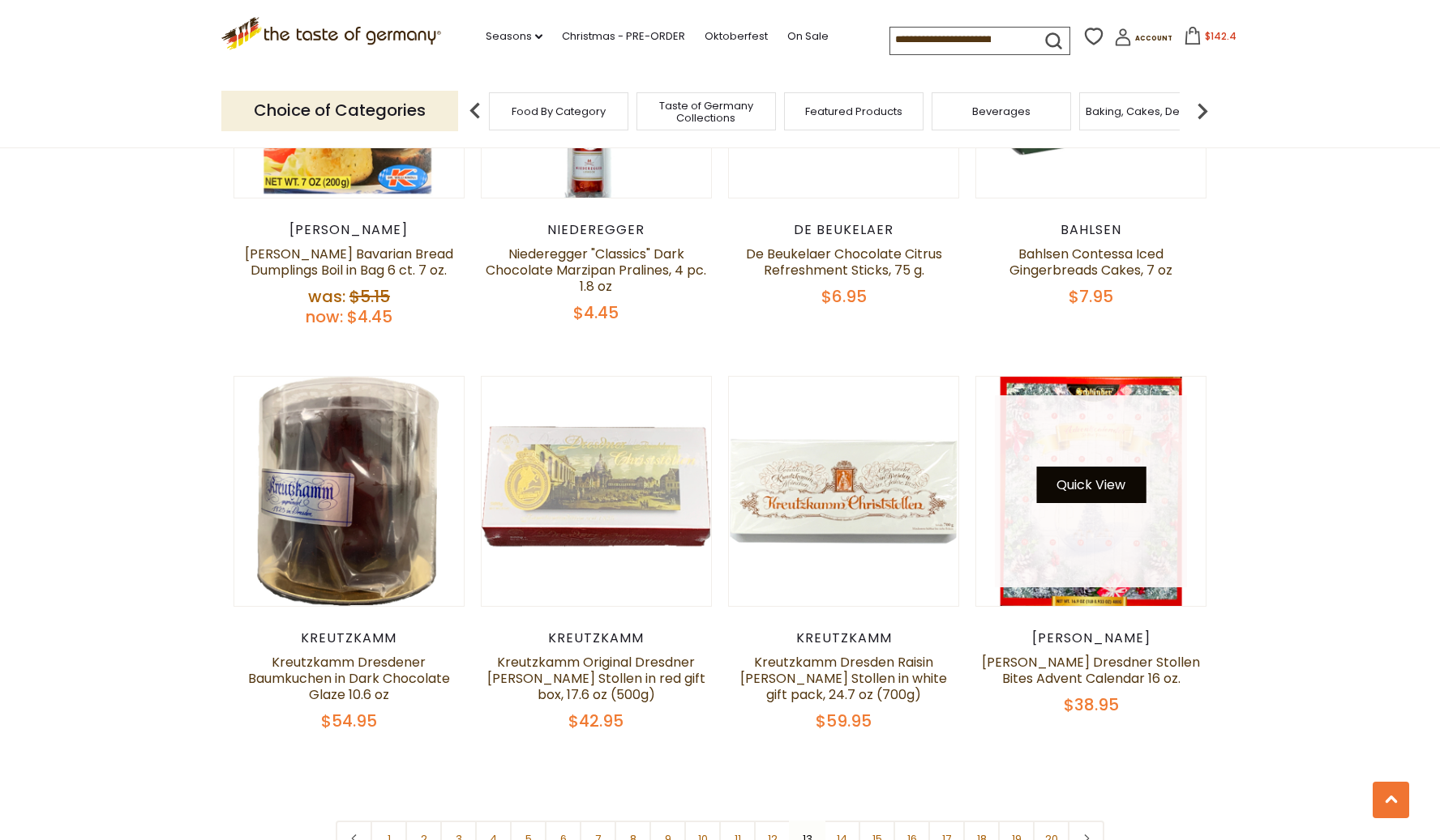
click at [1077, 467] on button "Quick View" at bounding box center [1090, 485] width 110 height 36
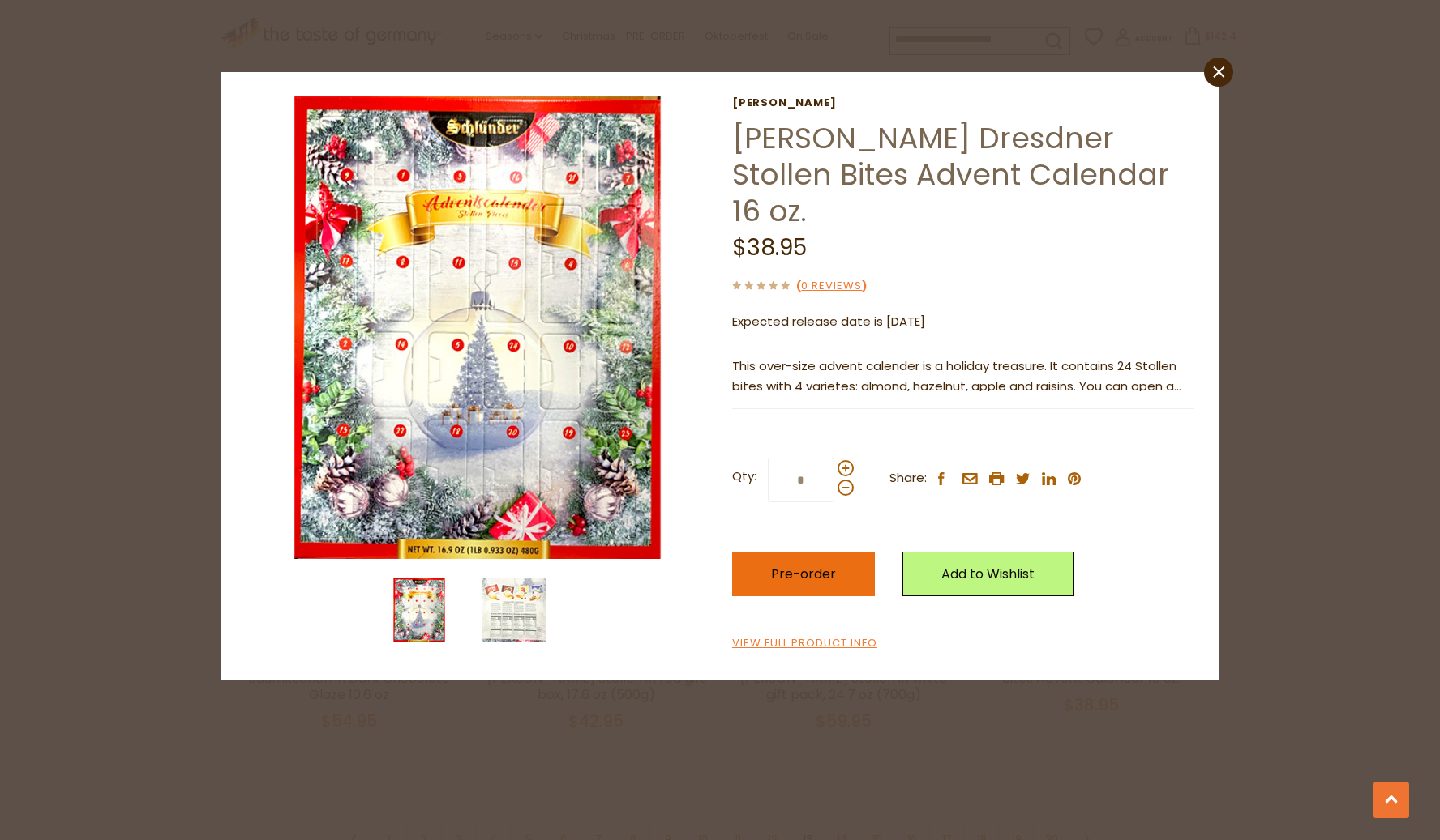
click at [784, 565] on span "Pre-order" at bounding box center [803, 574] width 65 height 19
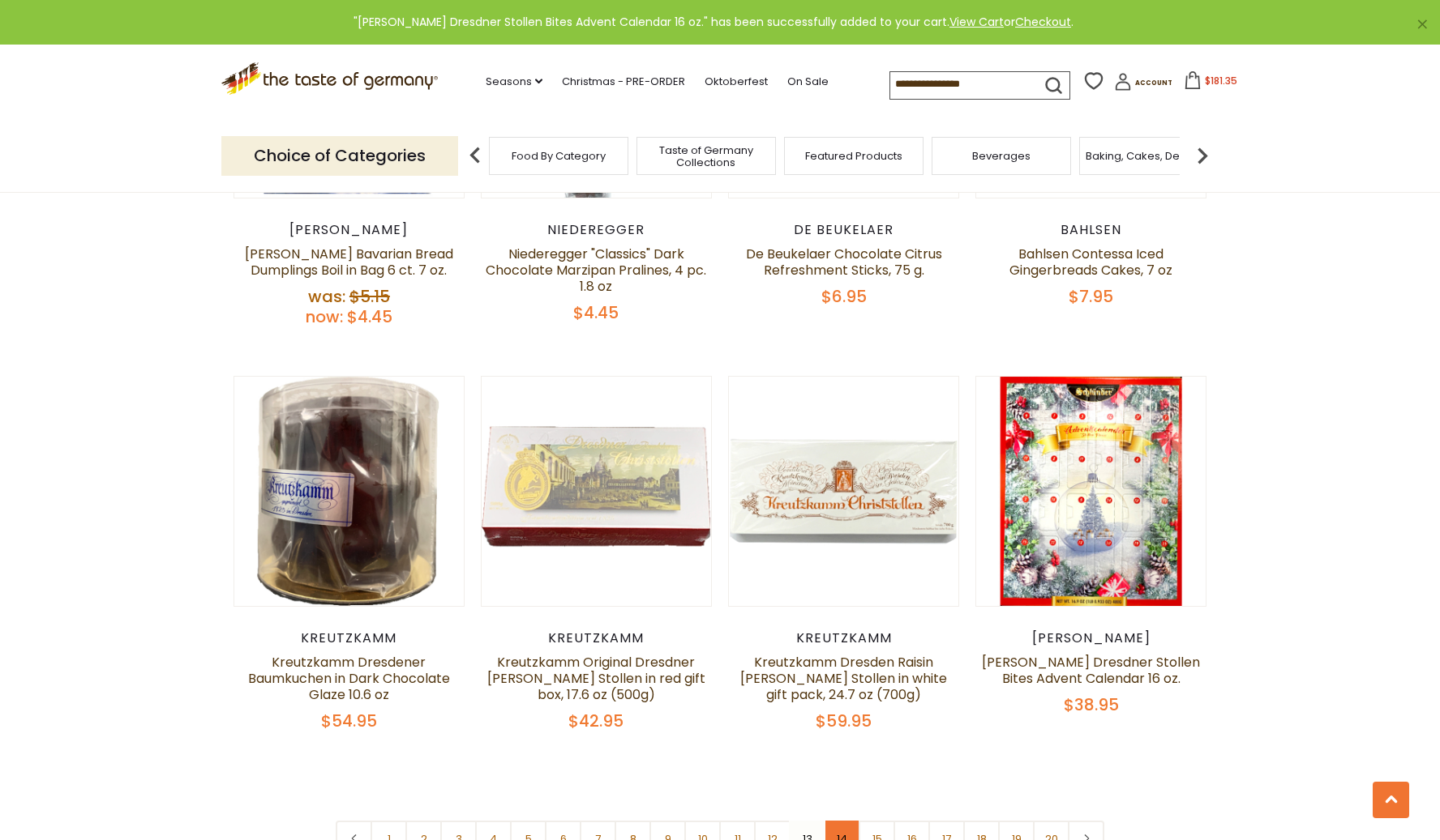
click at [849, 821] on link "14" at bounding box center [841, 838] width 37 height 36
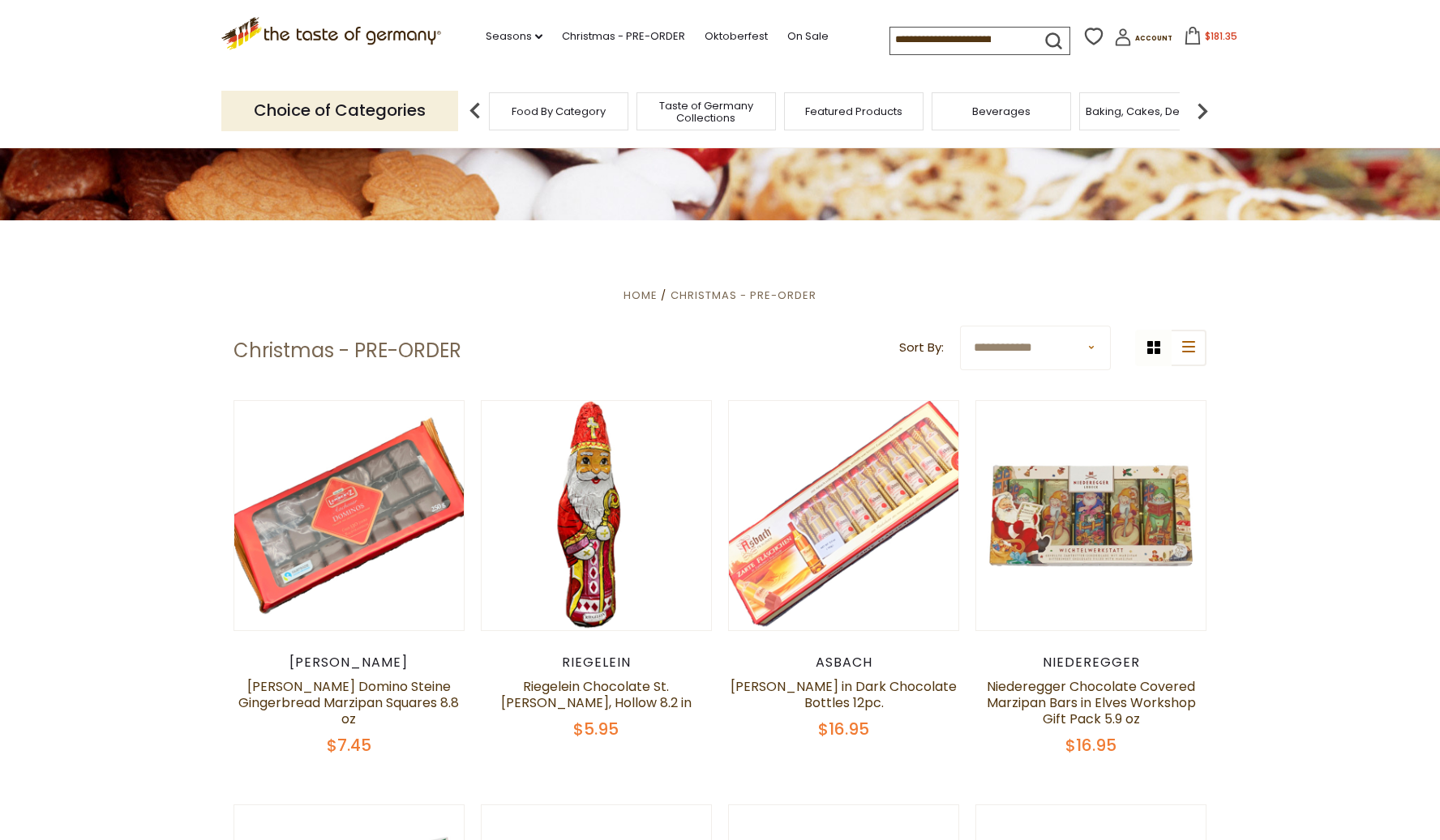
scroll to position [285, 0]
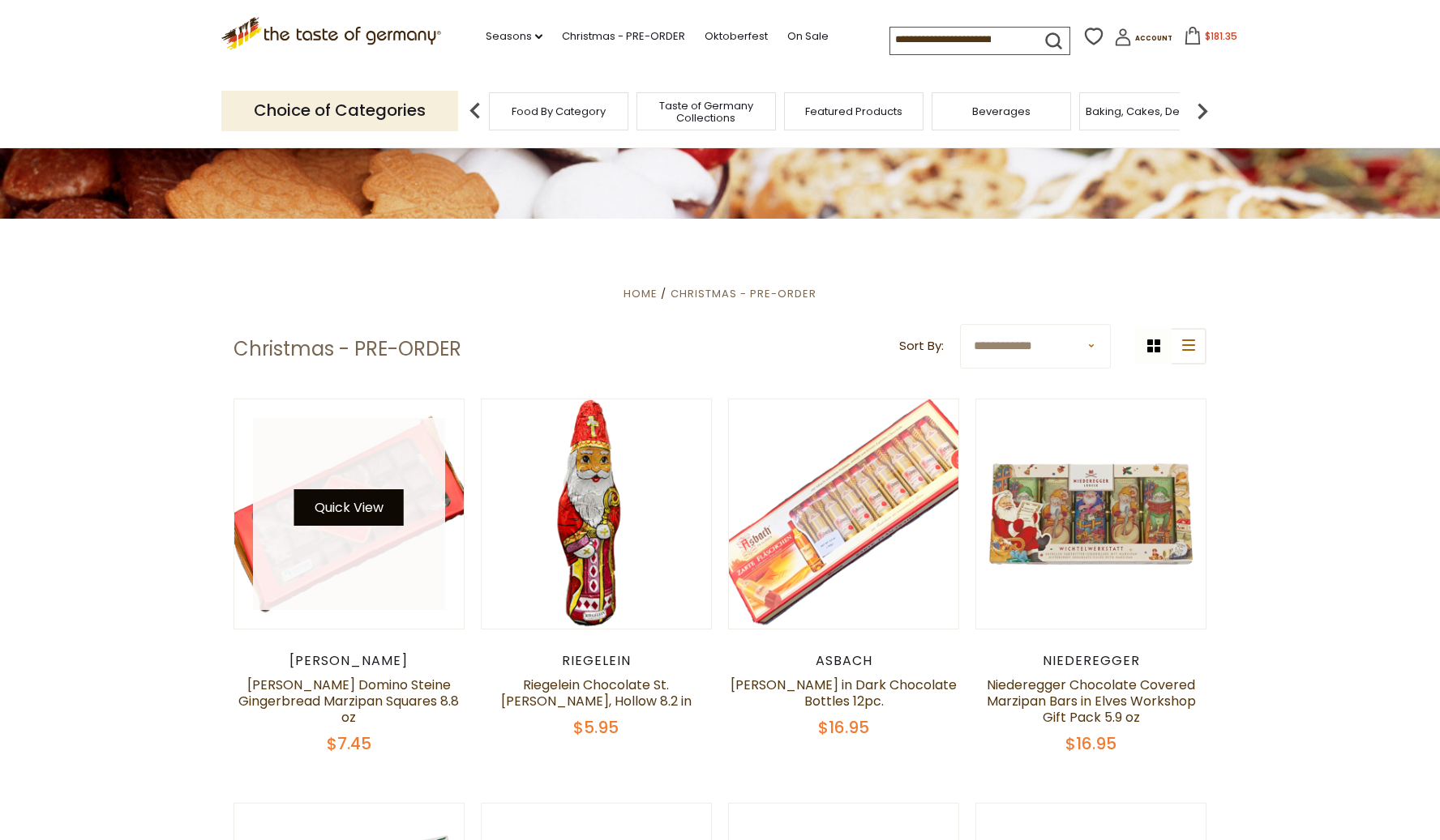
click at [342, 505] on button "Quick View" at bounding box center [349, 508] width 110 height 36
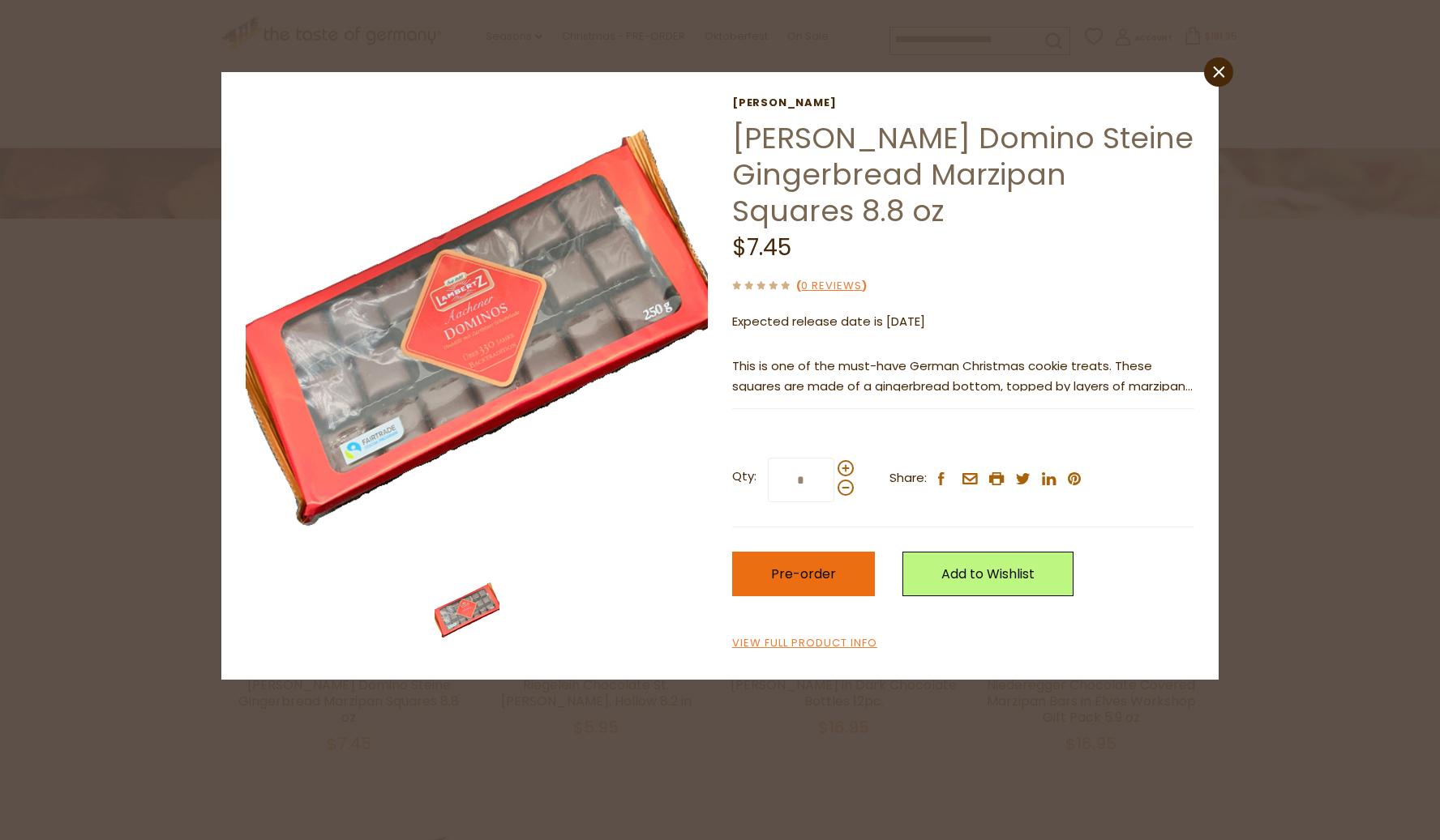
click at [817, 577] on span "Pre-order" at bounding box center [803, 574] width 65 height 19
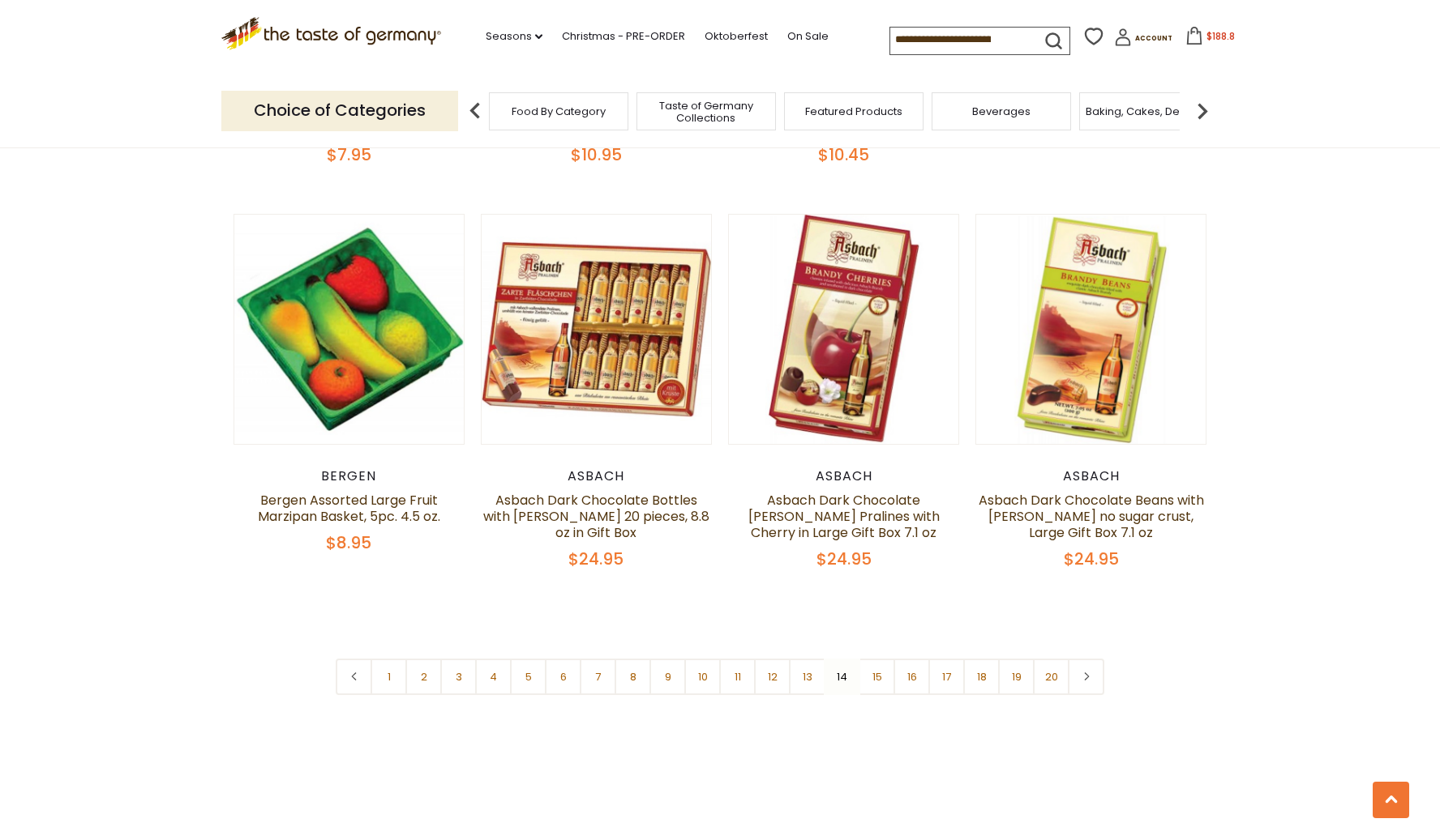
scroll to position [3704, 0]
click at [879, 665] on link "15" at bounding box center [876, 675] width 37 height 36
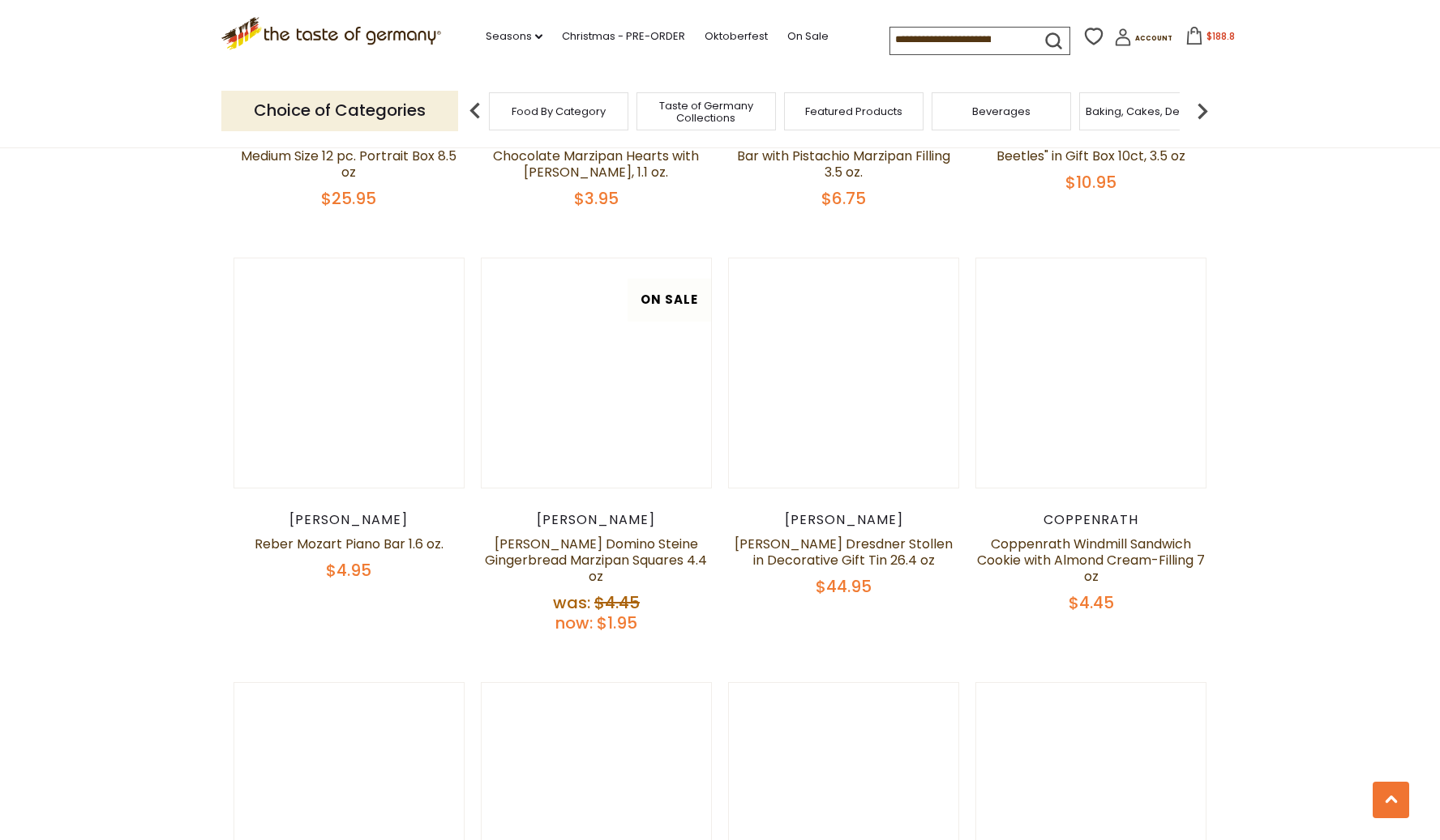
scroll to position [1642, 0]
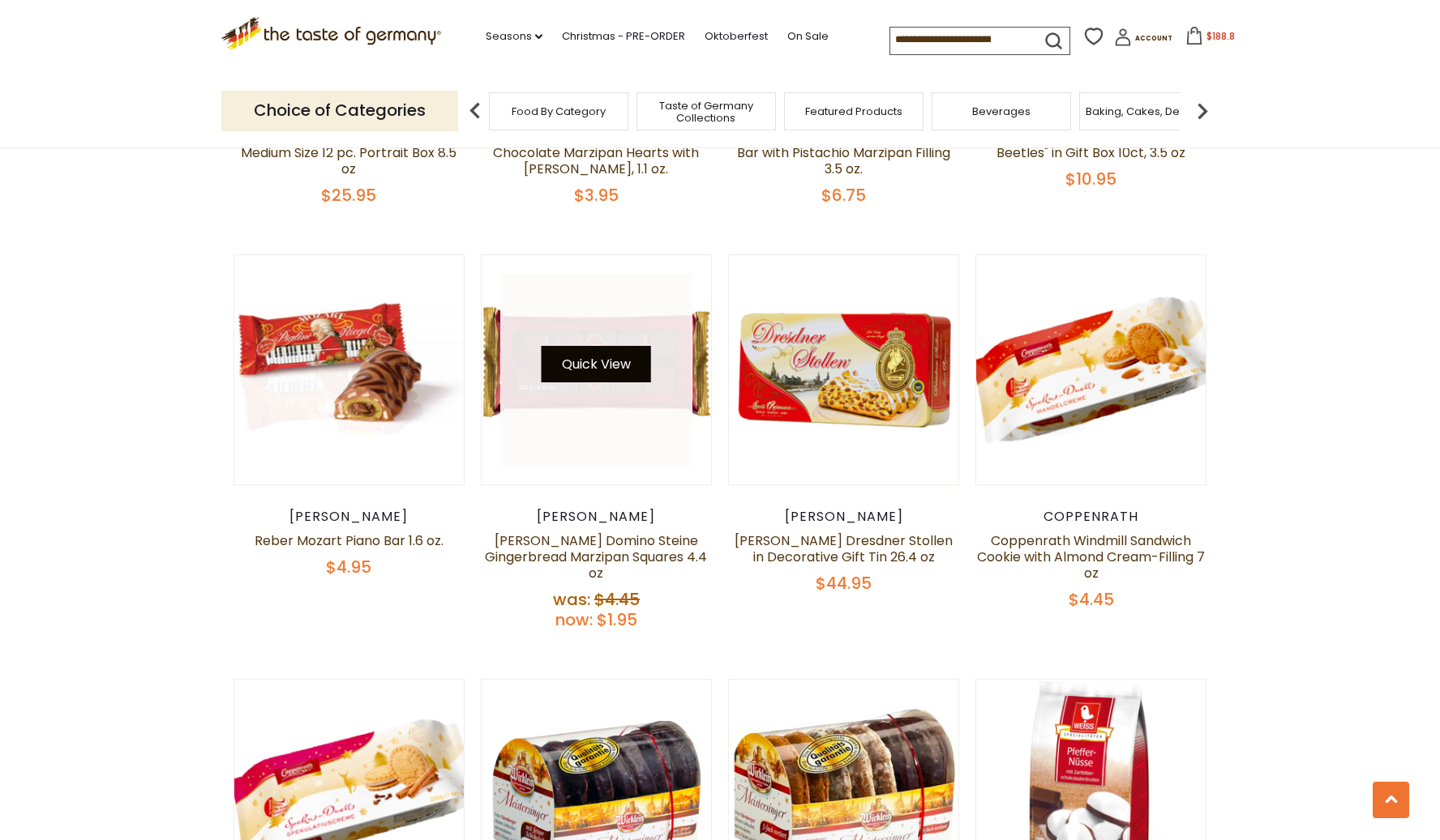
click at [590, 371] on button "Quick View" at bounding box center [596, 364] width 110 height 36
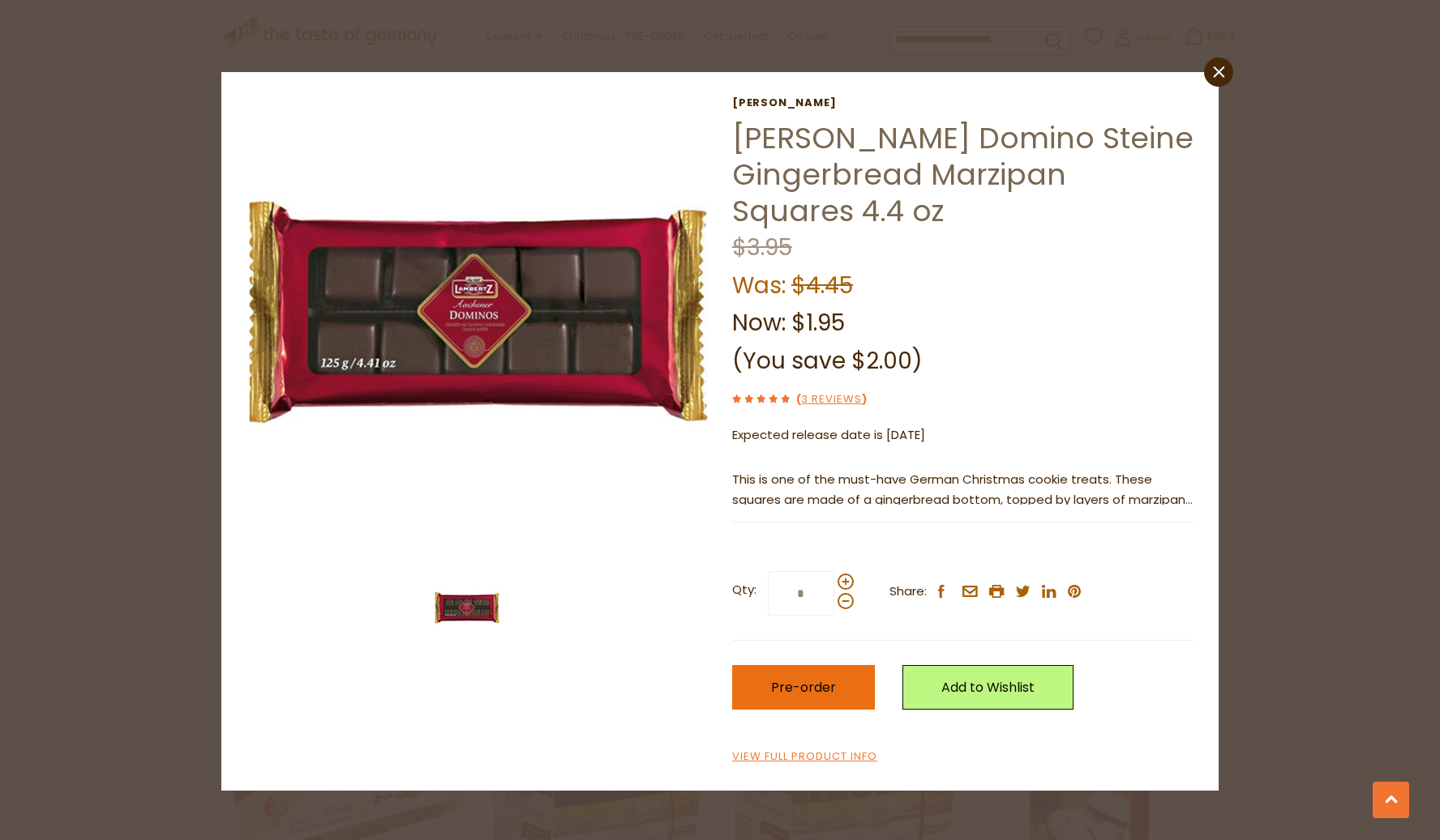
click at [806, 679] on span "Pre-order" at bounding box center [803, 687] width 65 height 19
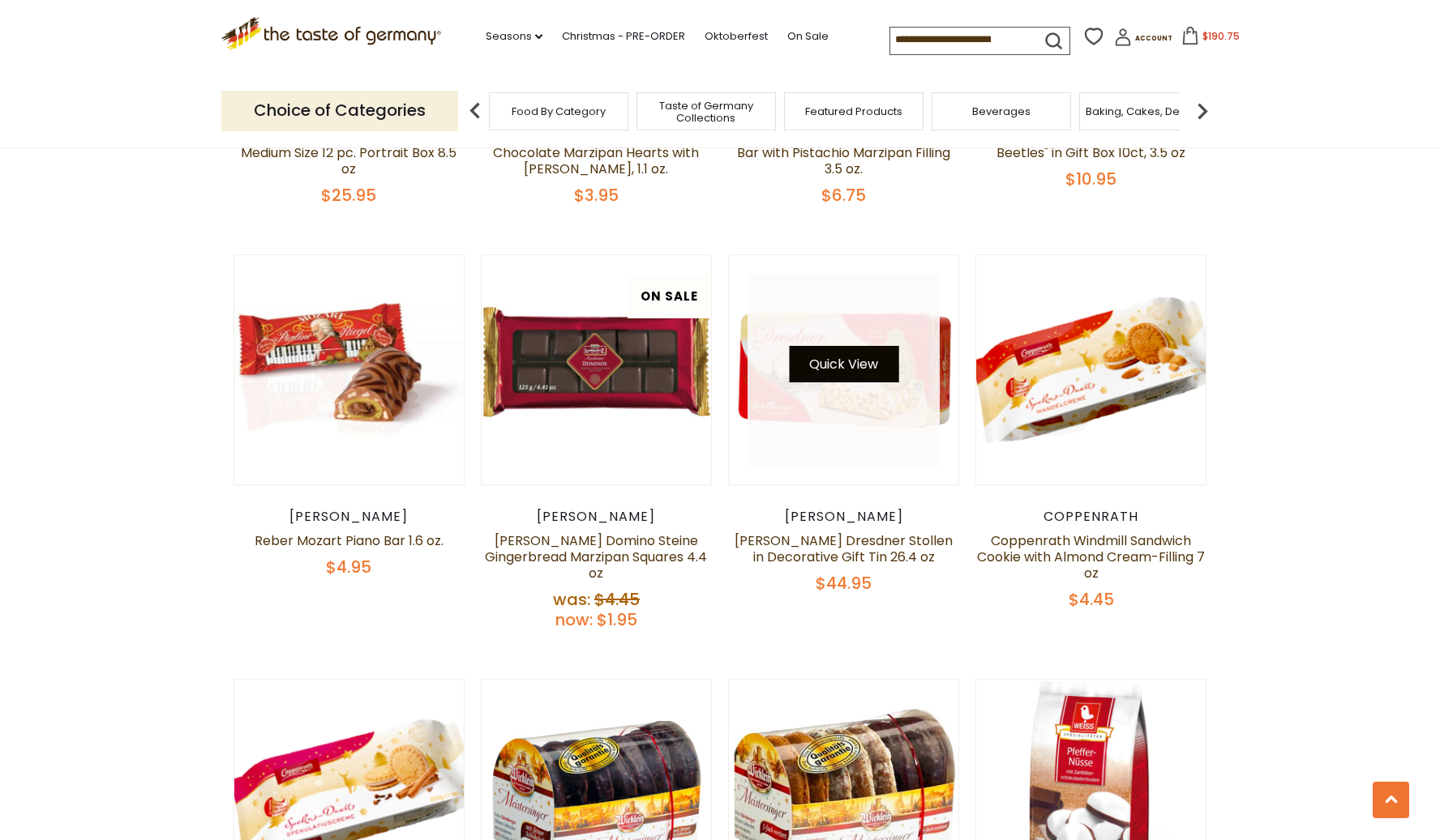
click at [885, 360] on button "Quick View" at bounding box center [843, 364] width 110 height 36
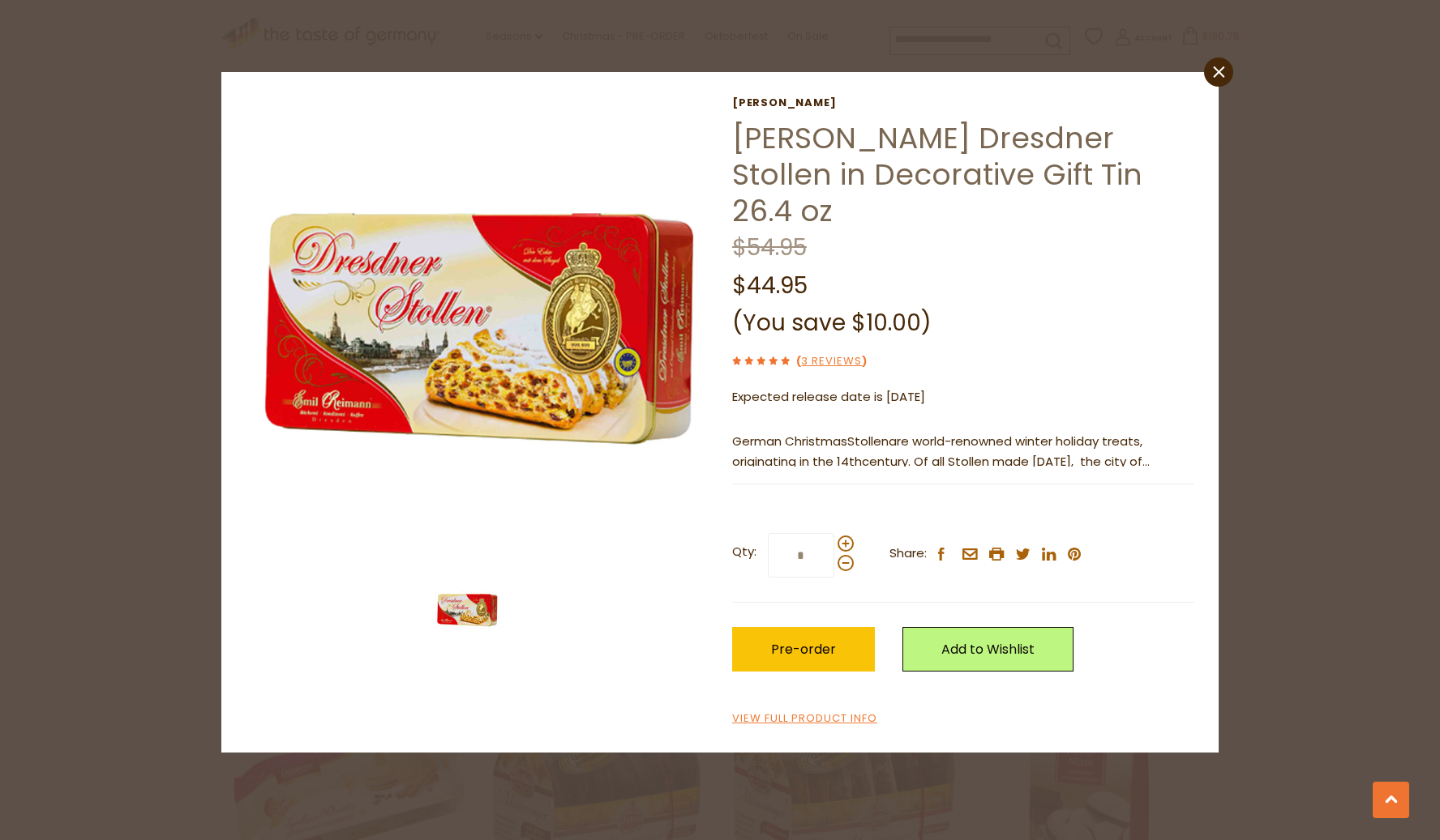
click at [1081, 333] on div "Reimann Emil Reimann Dresdner Stollen in Decorative Gift Tin 26.4 oz $54.95 $44…" at bounding box center [963, 412] width 462 height 632
click at [784, 640] on span "Pre-order" at bounding box center [803, 649] width 65 height 19
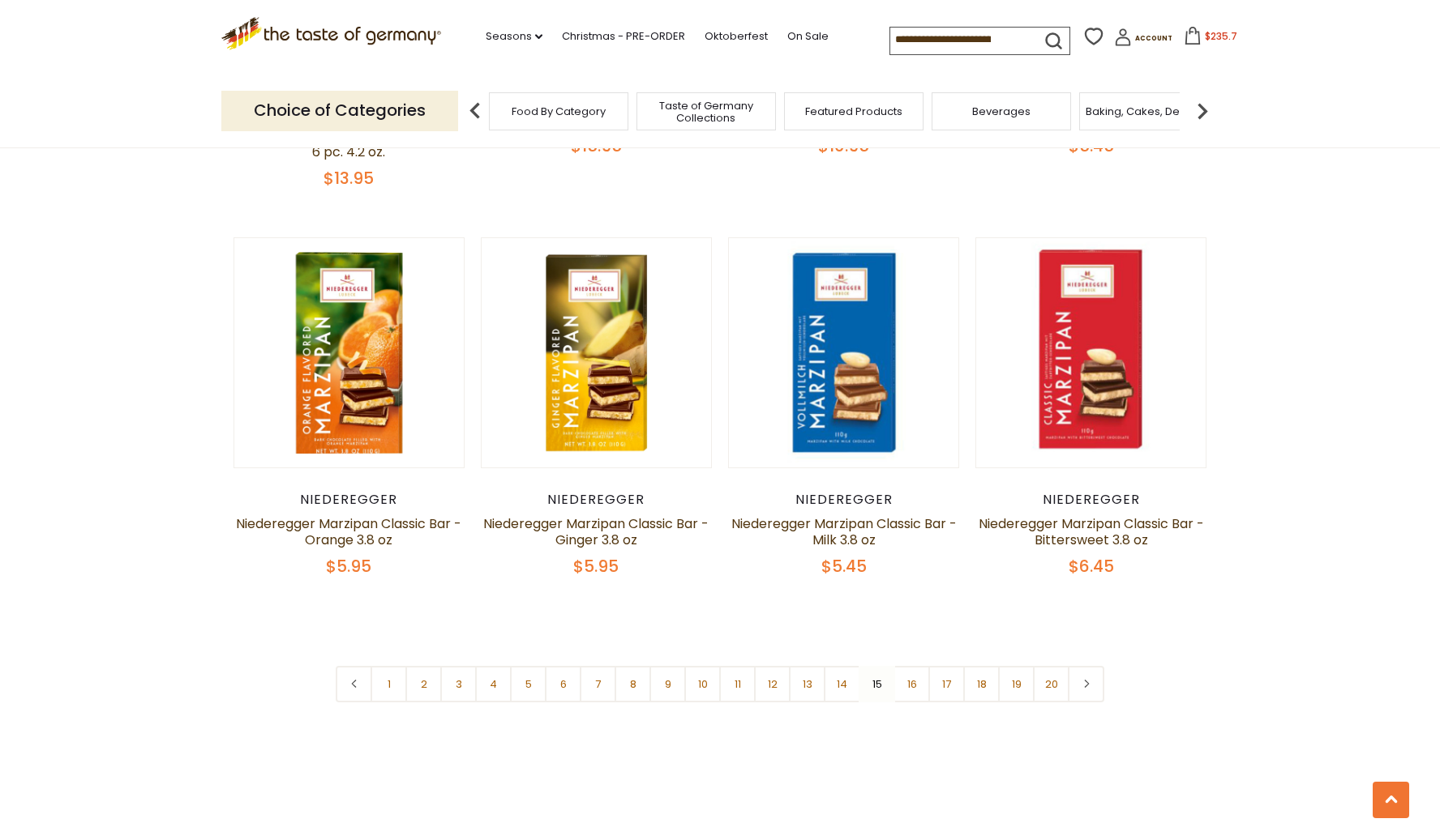
scroll to position [3735, 0]
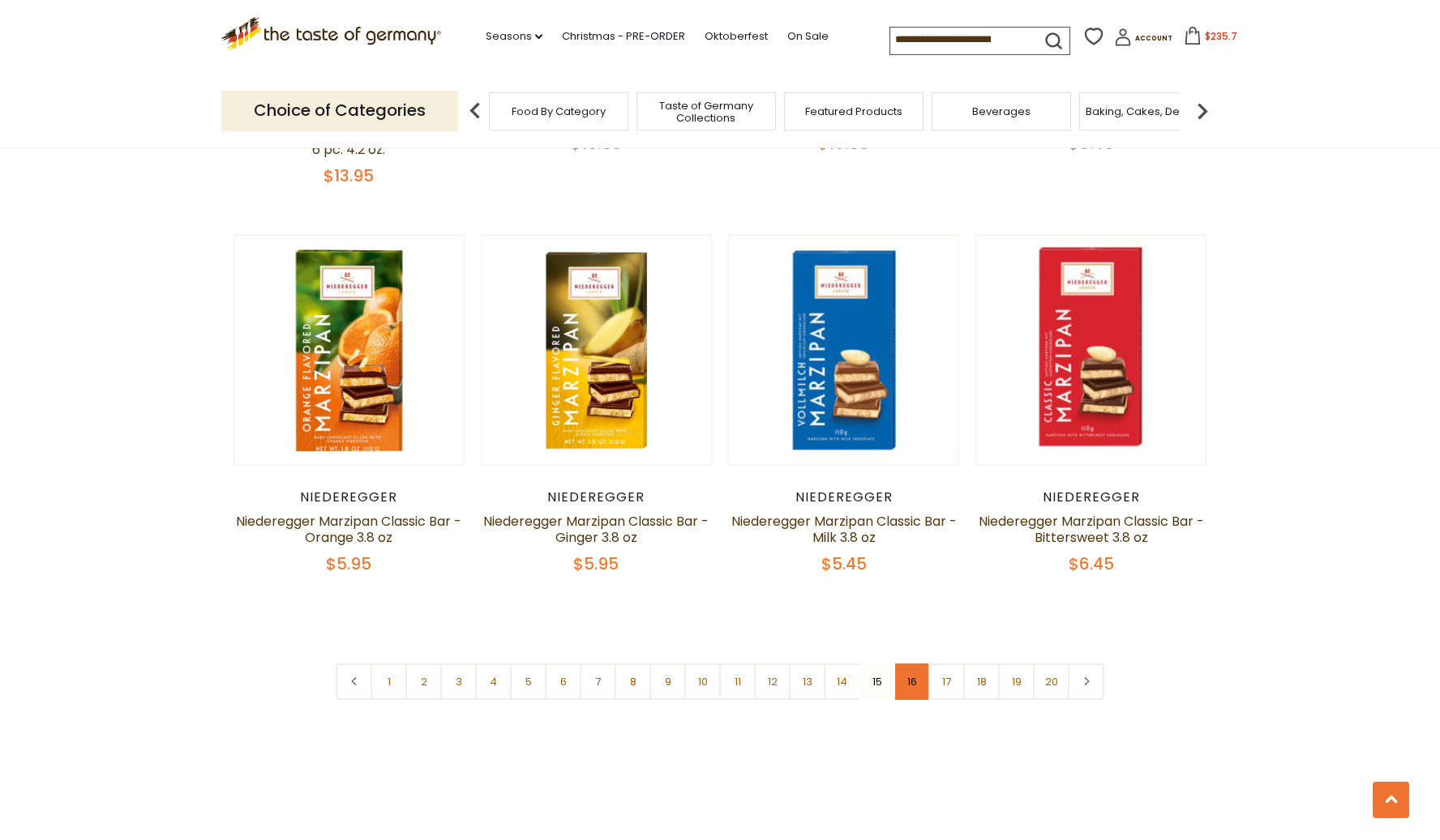
click at [918, 663] on link "16" at bounding box center [911, 681] width 37 height 36
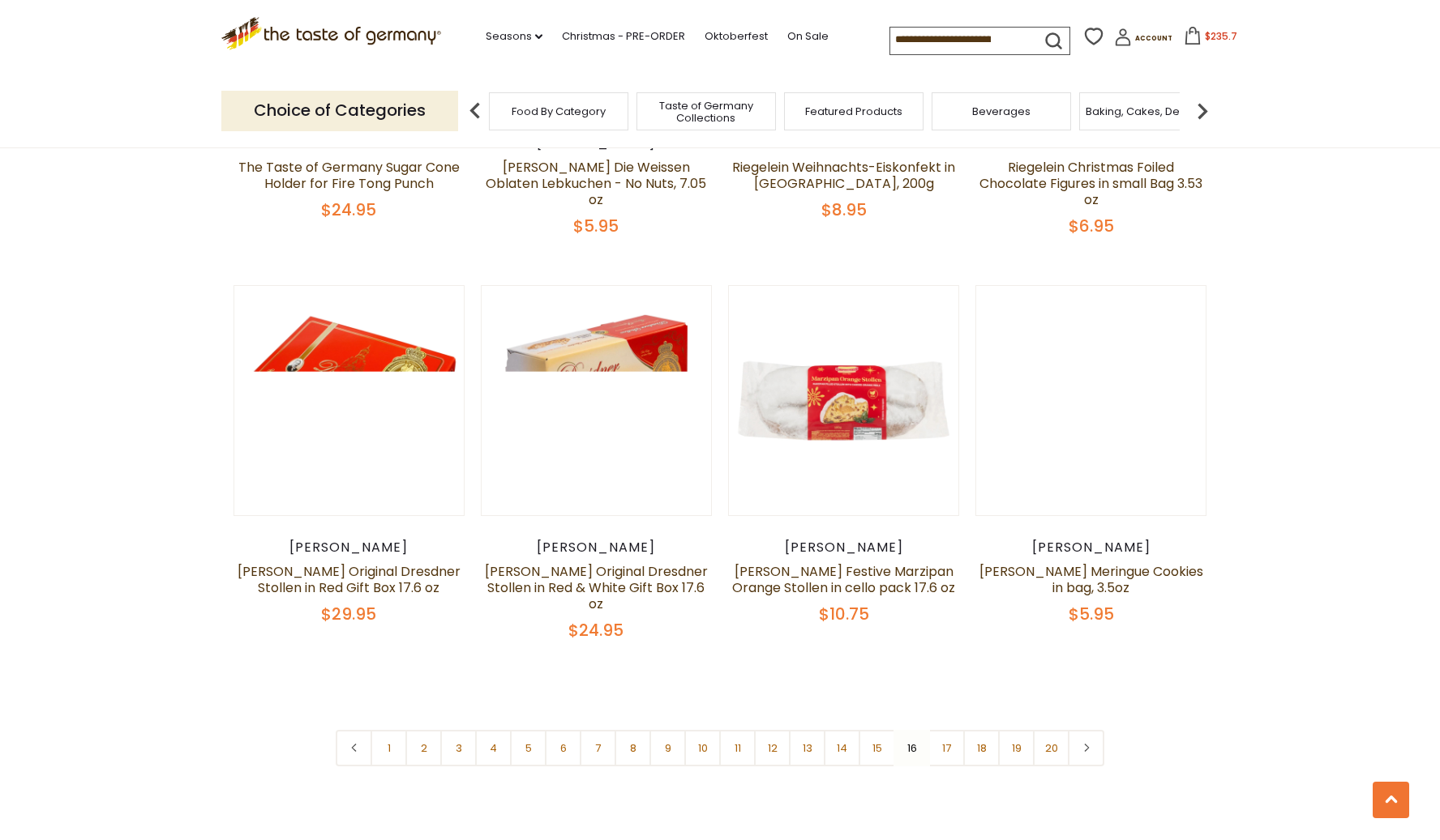
scroll to position [3598, 0]
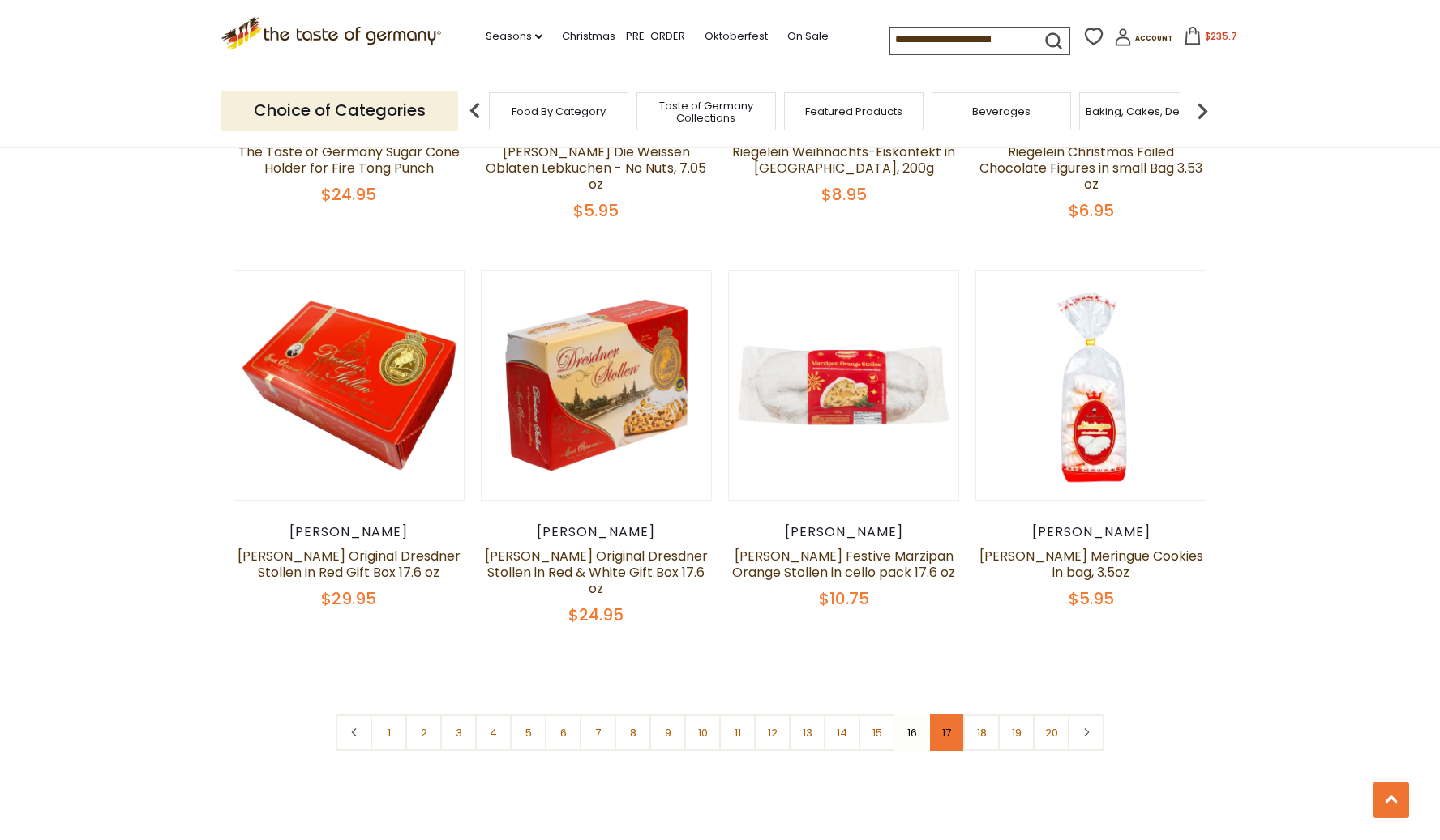
click at [954, 714] on link "17" at bounding box center [946, 732] width 37 height 36
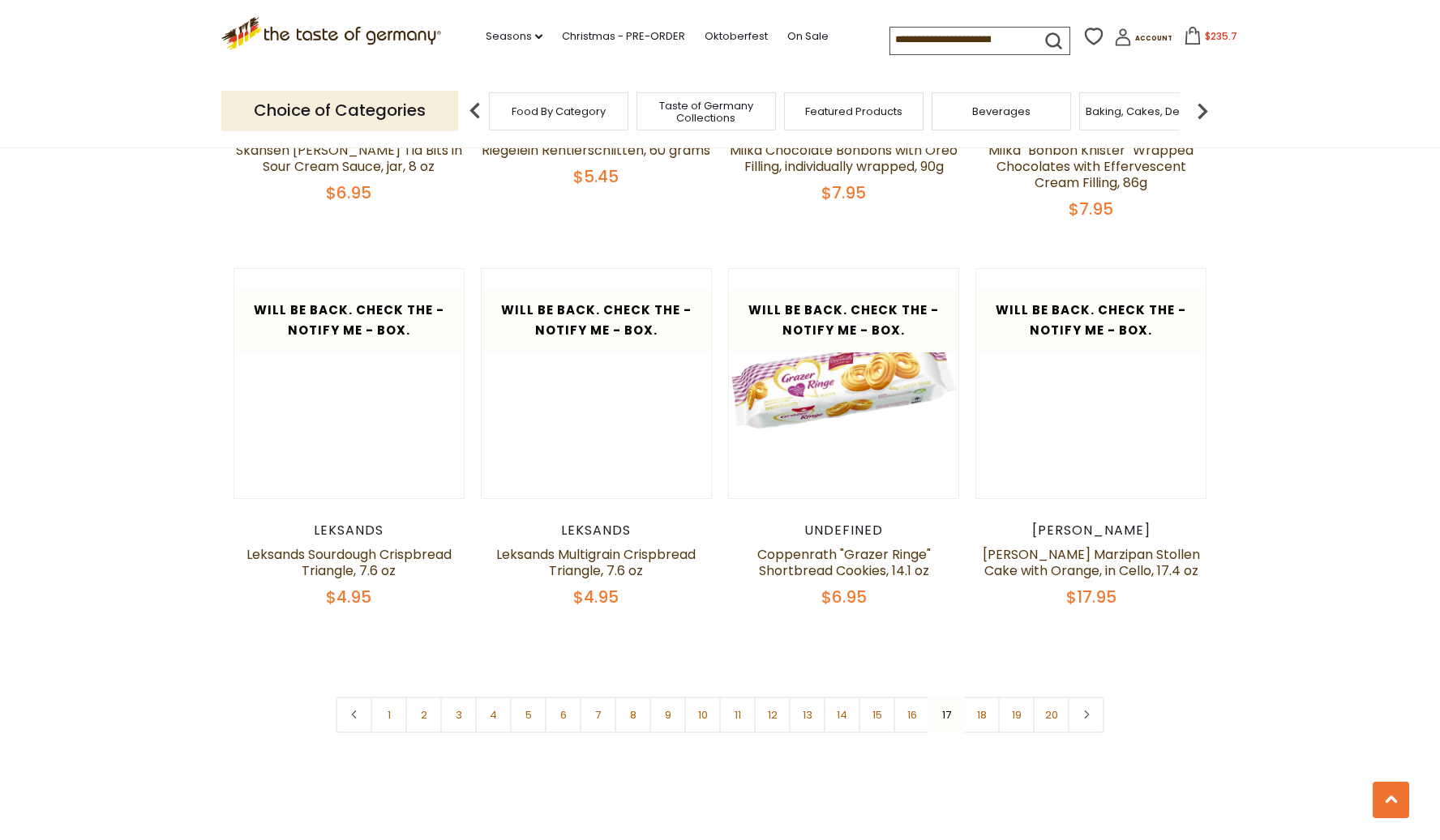
scroll to position [3637, 0]
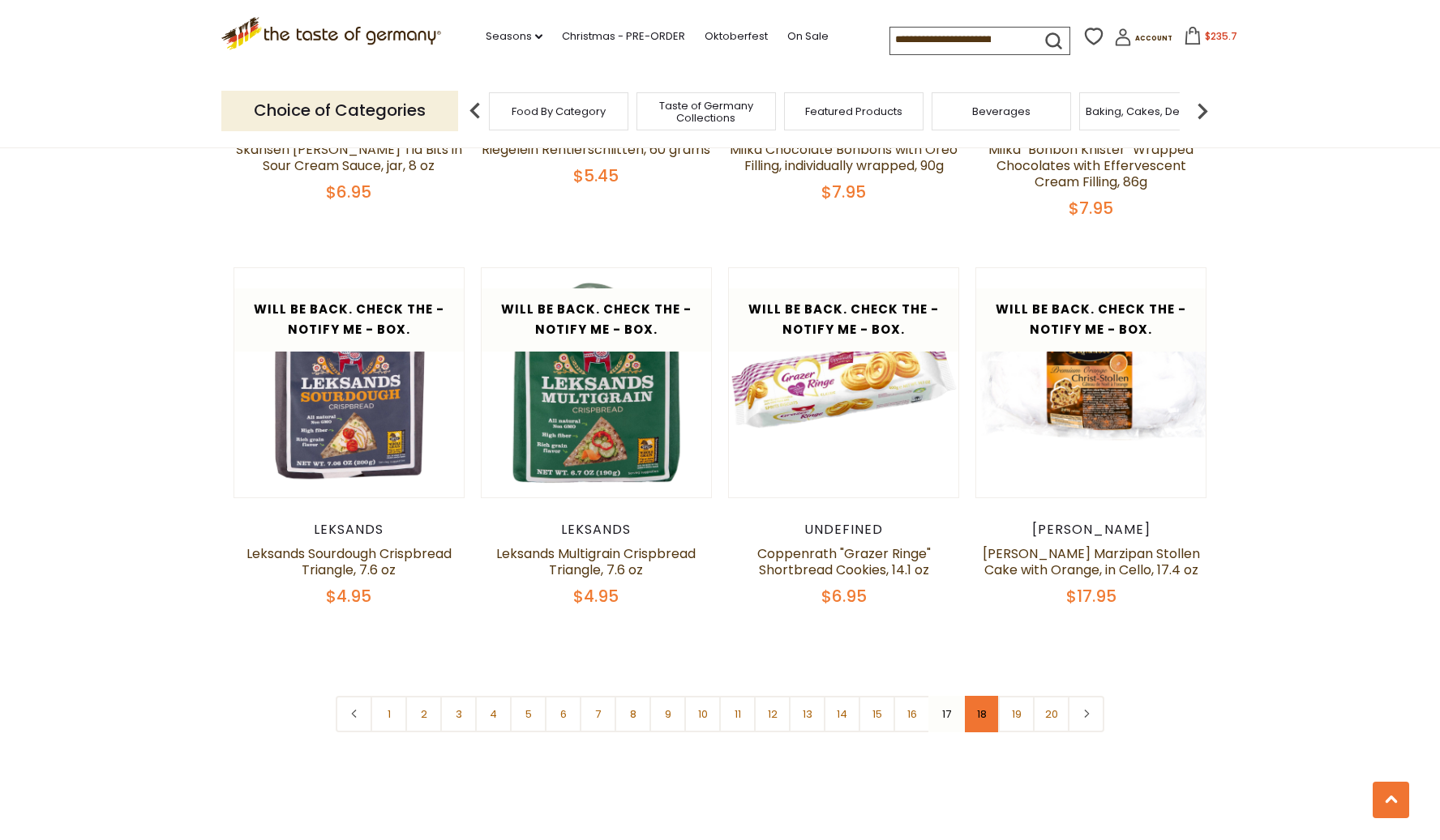
click at [978, 696] on link "18" at bounding box center [981, 714] width 37 height 36
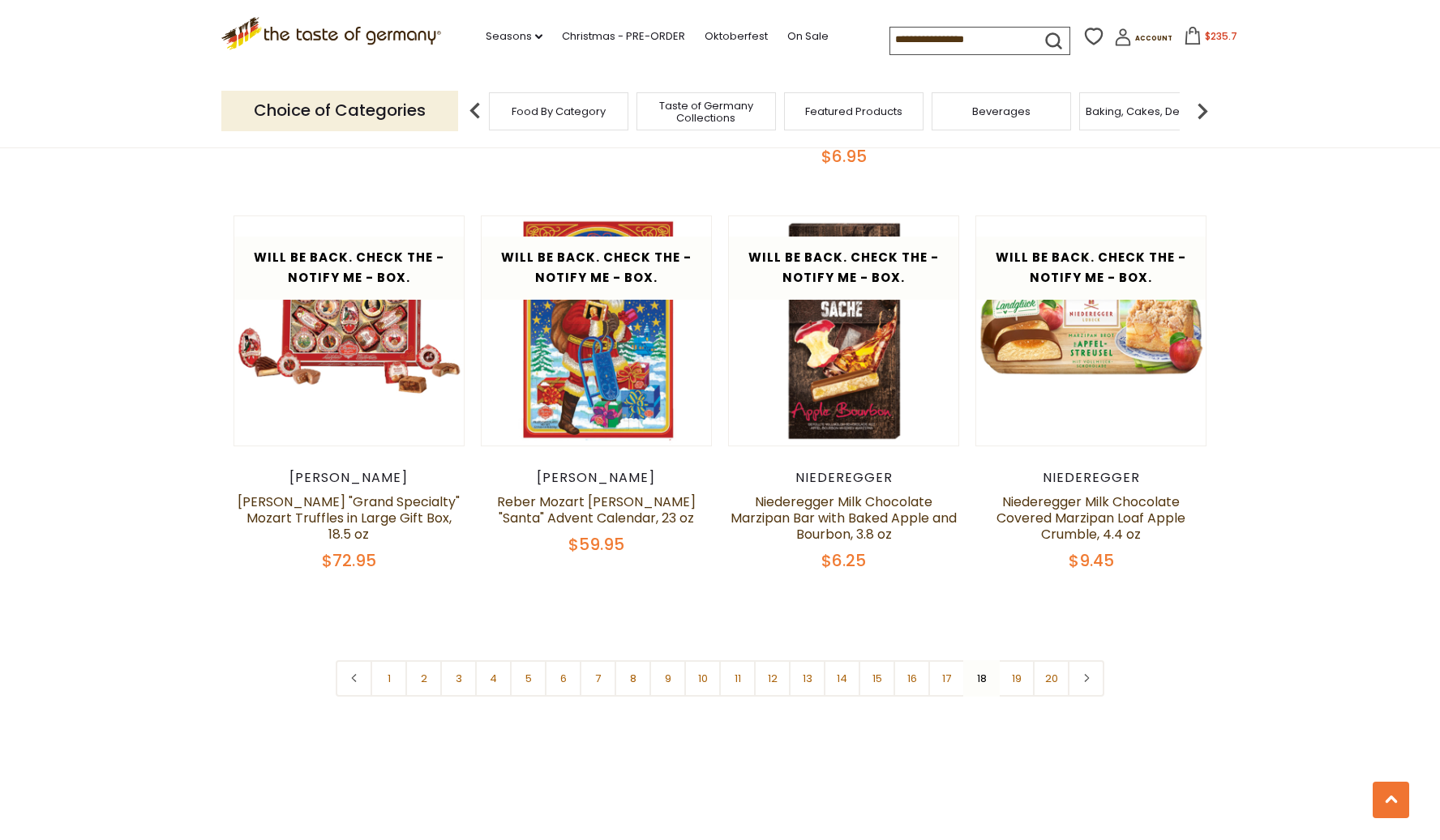
scroll to position [3702, 0]
click at [1017, 659] on link "19" at bounding box center [1016, 677] width 37 height 36
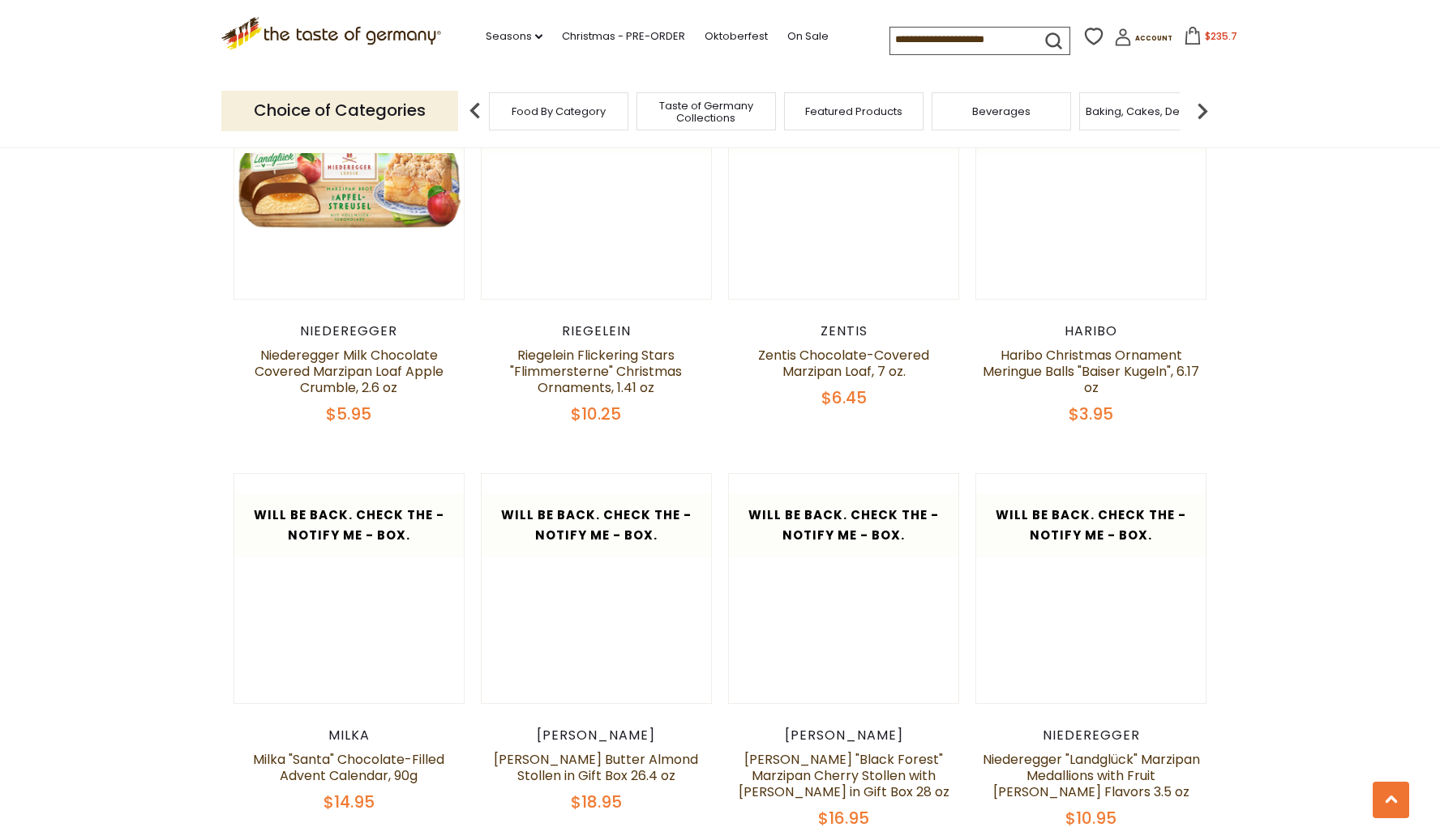
scroll to position [1426, 0]
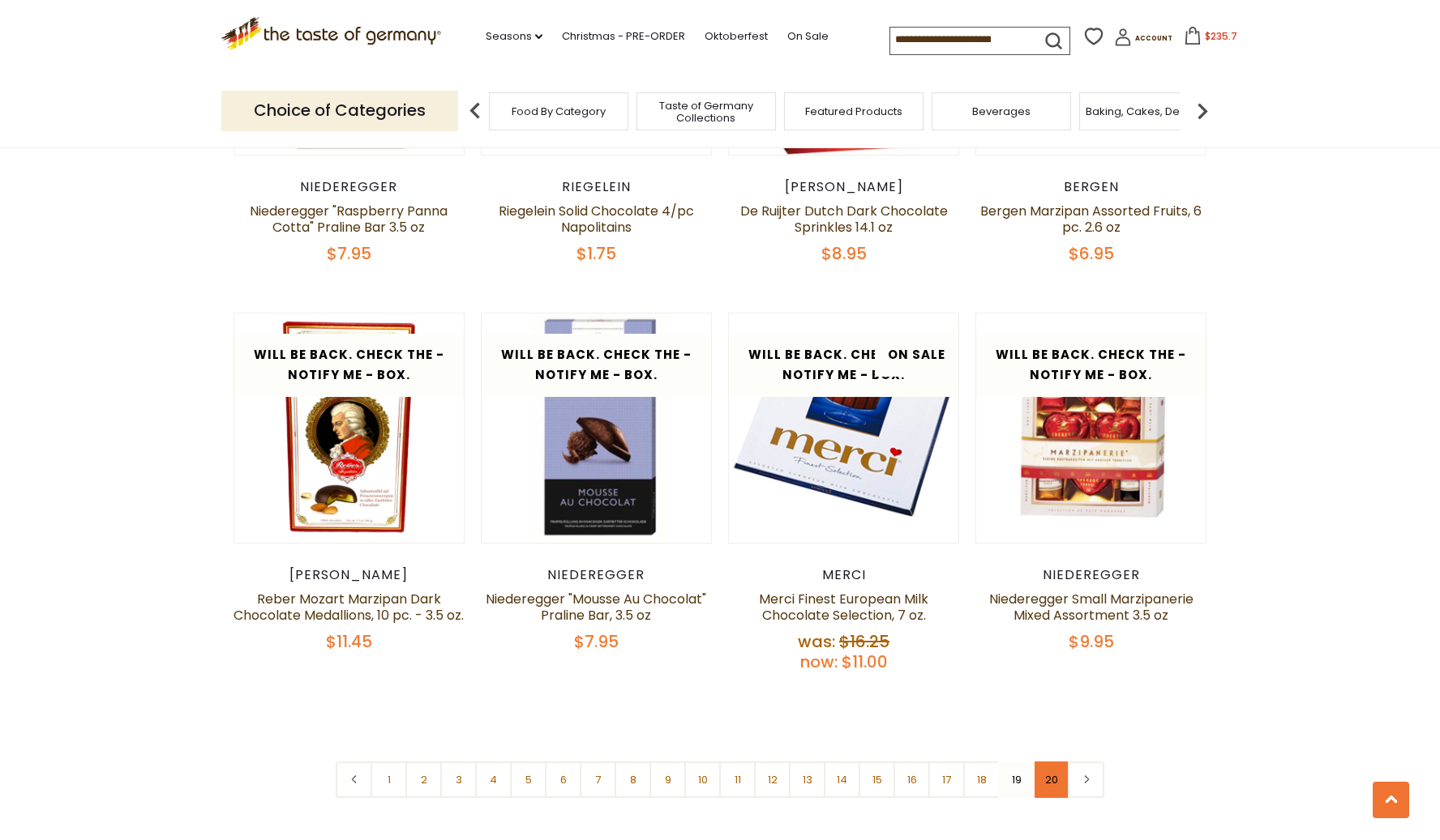
click at [1058, 761] on link "20" at bounding box center [1051, 779] width 37 height 36
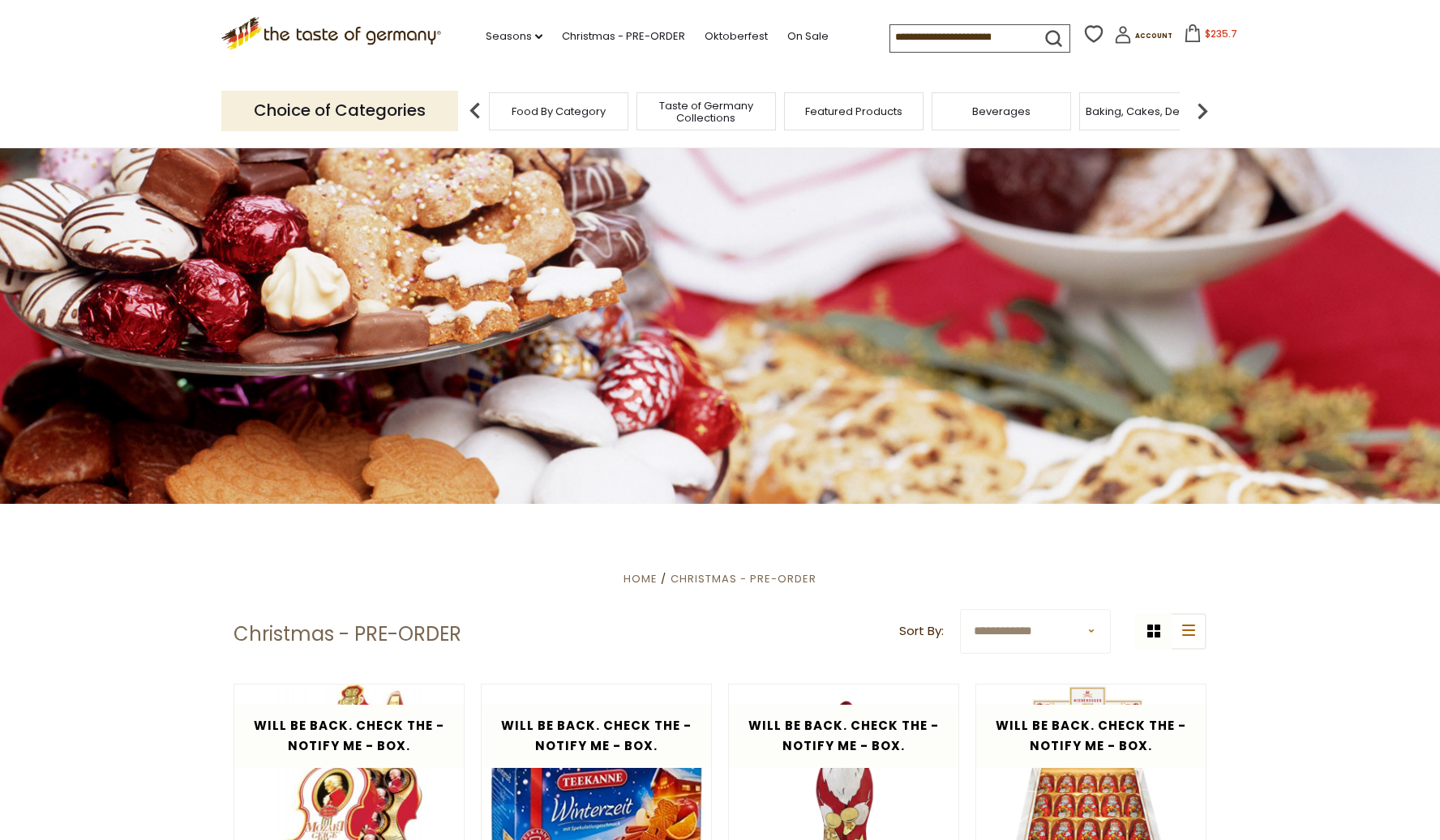
scroll to position [1, 0]
click at [1184, 32] on icon at bounding box center [1193, 33] width 18 height 18
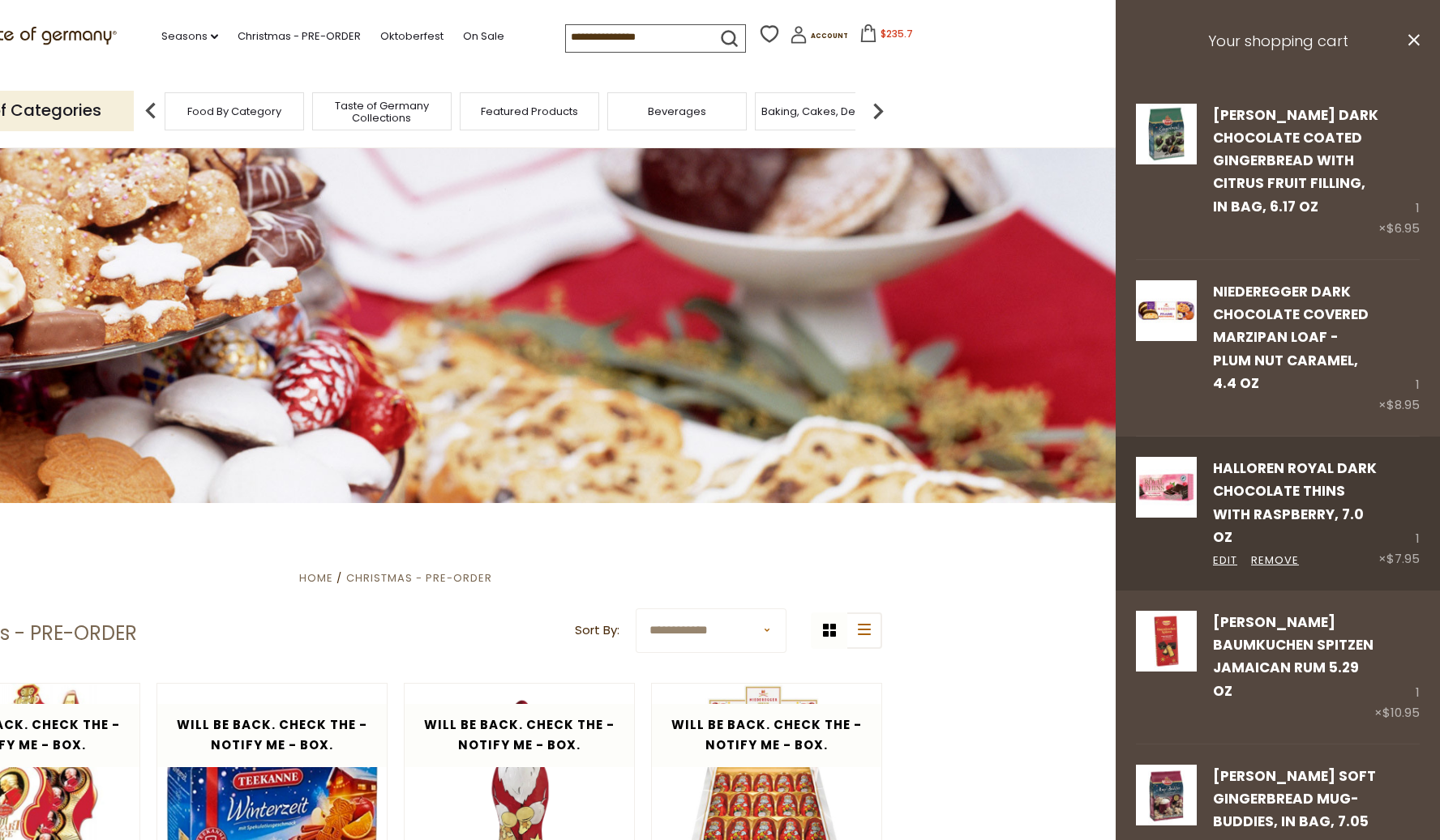
scroll to position [7, 0]
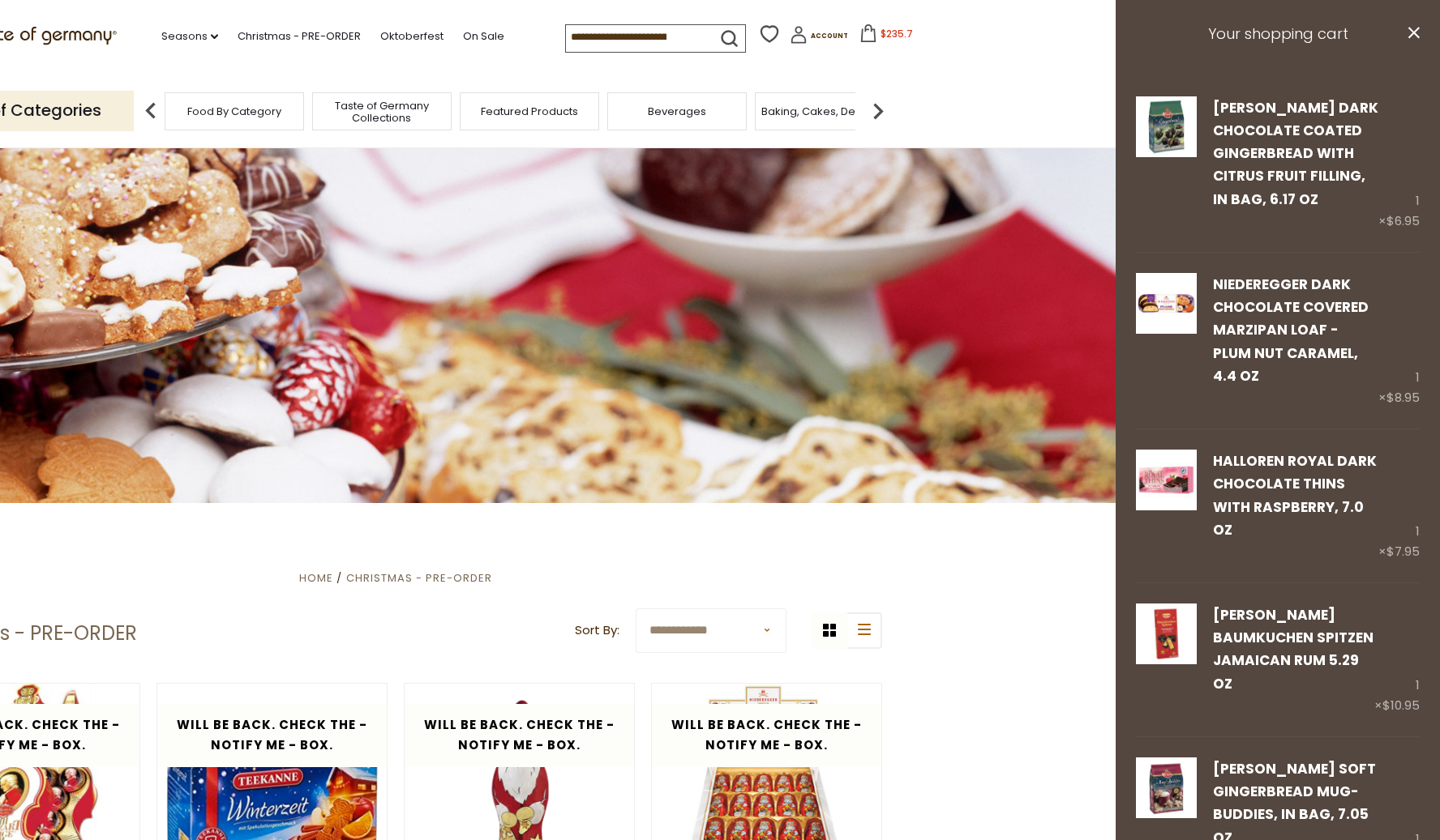
click at [861, 36] on icon at bounding box center [868, 33] width 15 height 18
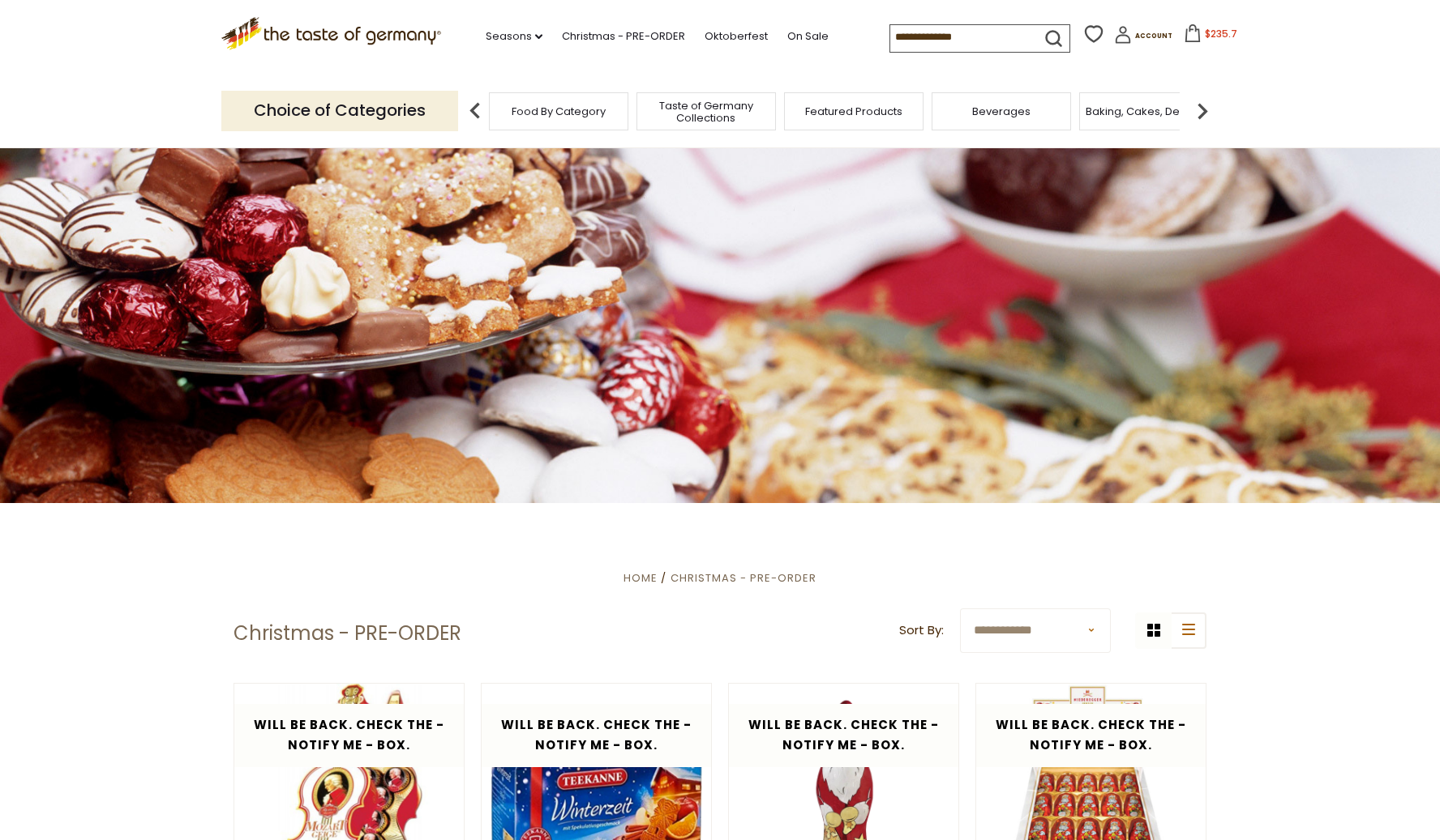
click at [1184, 31] on icon at bounding box center [1193, 33] width 18 height 18
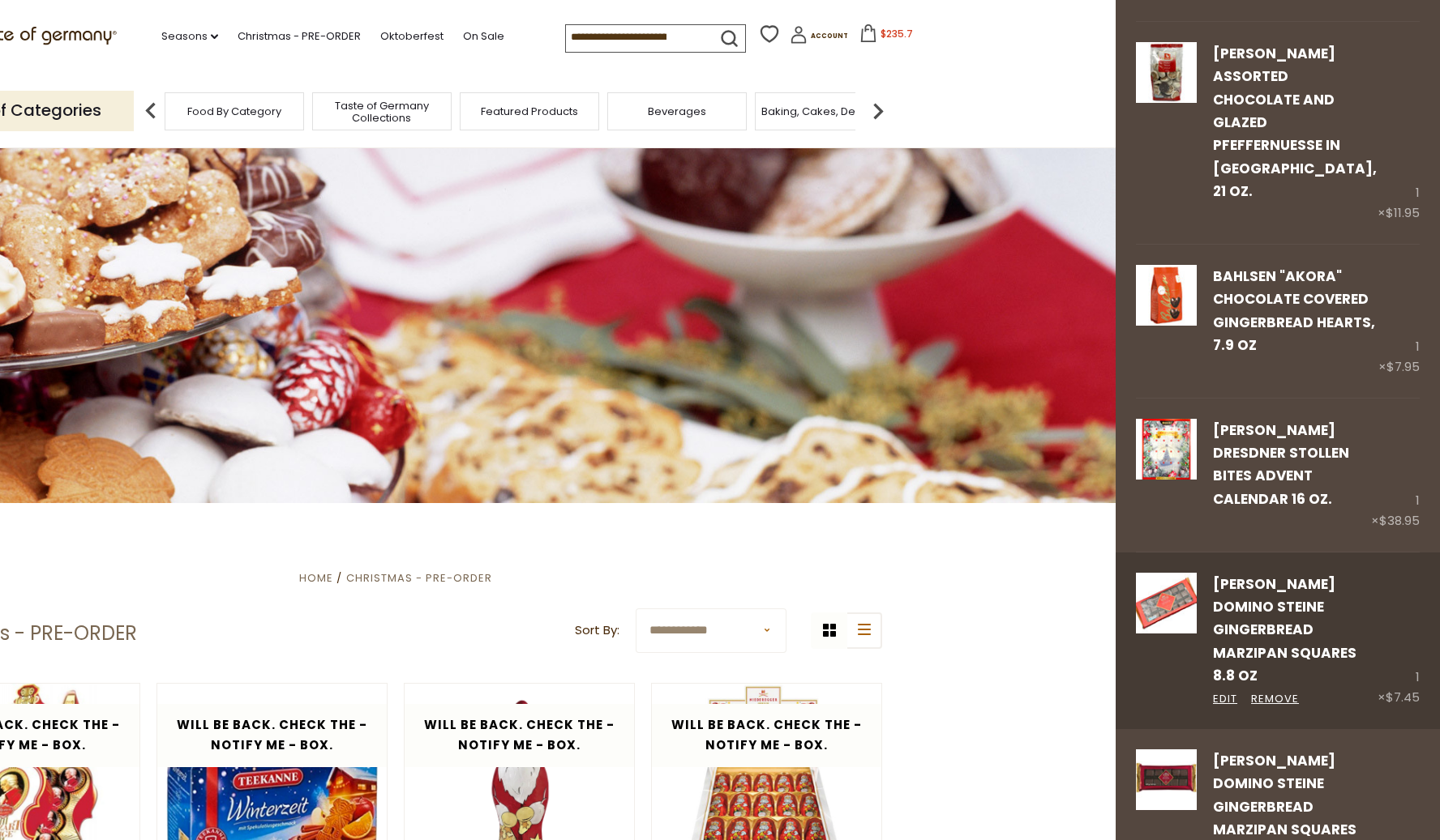
scroll to position [1782, 0]
click at [1274, 692] on link "Remove" at bounding box center [1275, 700] width 48 height 17
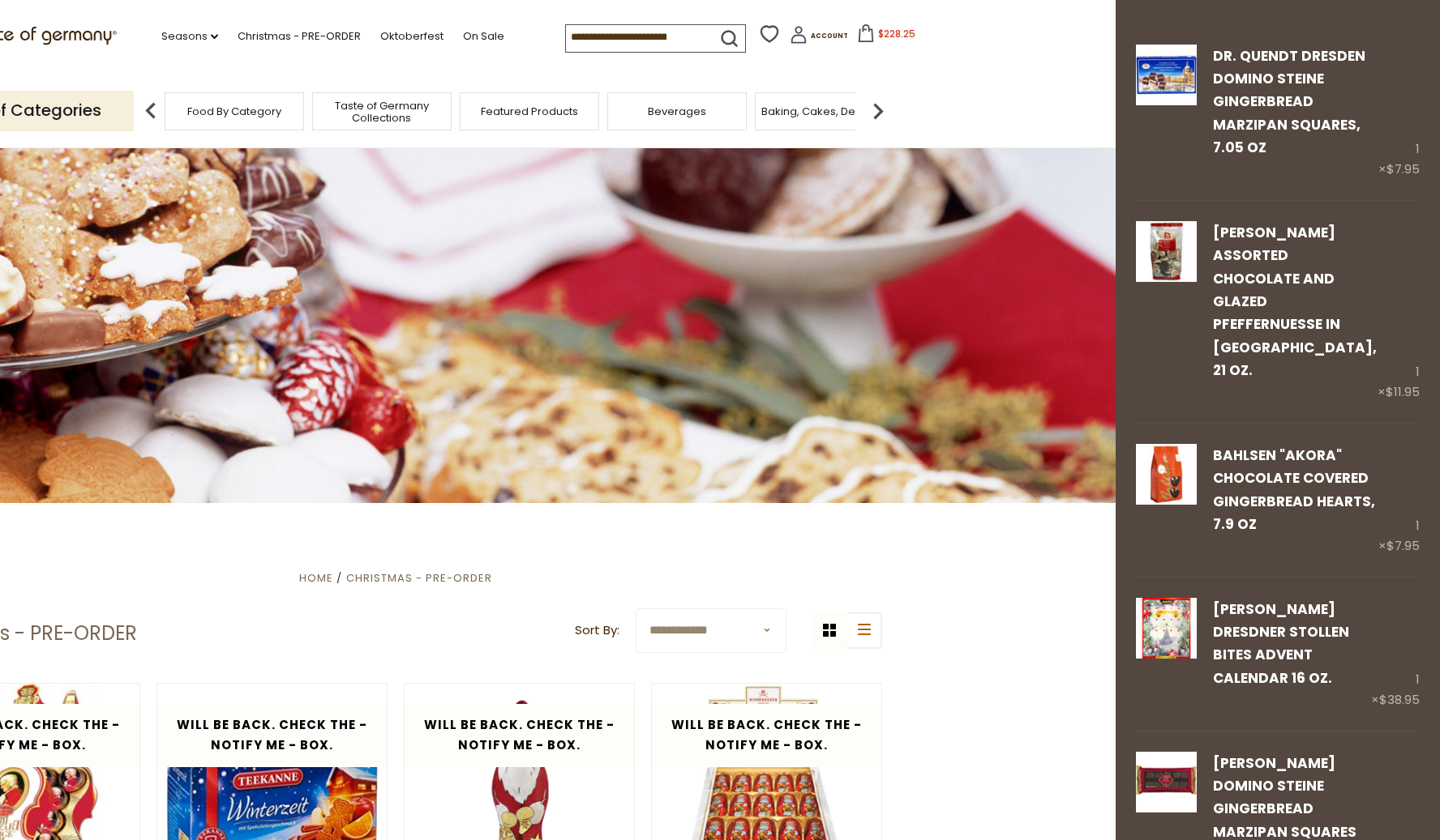
scroll to position [1619, 0]
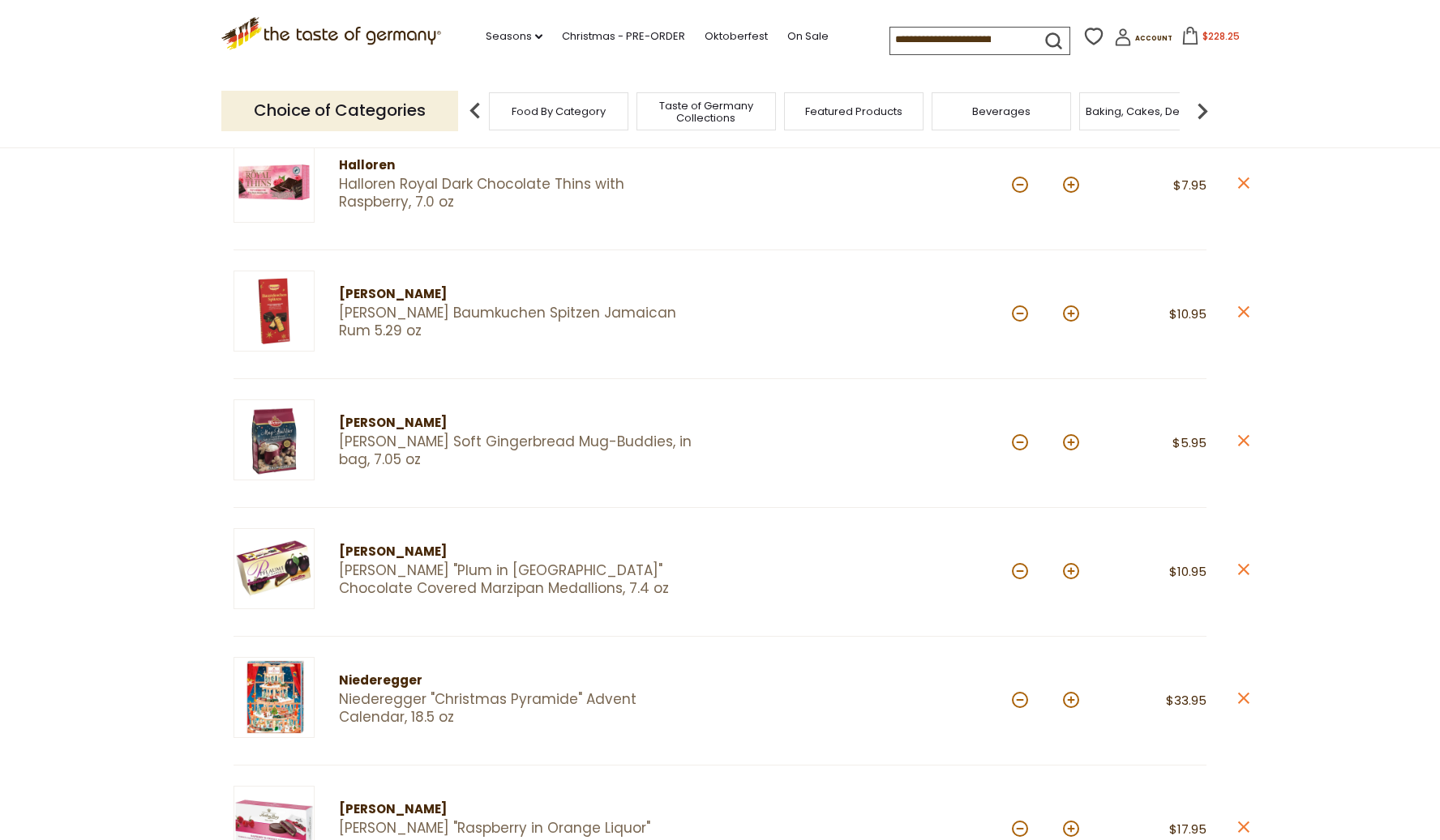
scroll to position [491, 0]
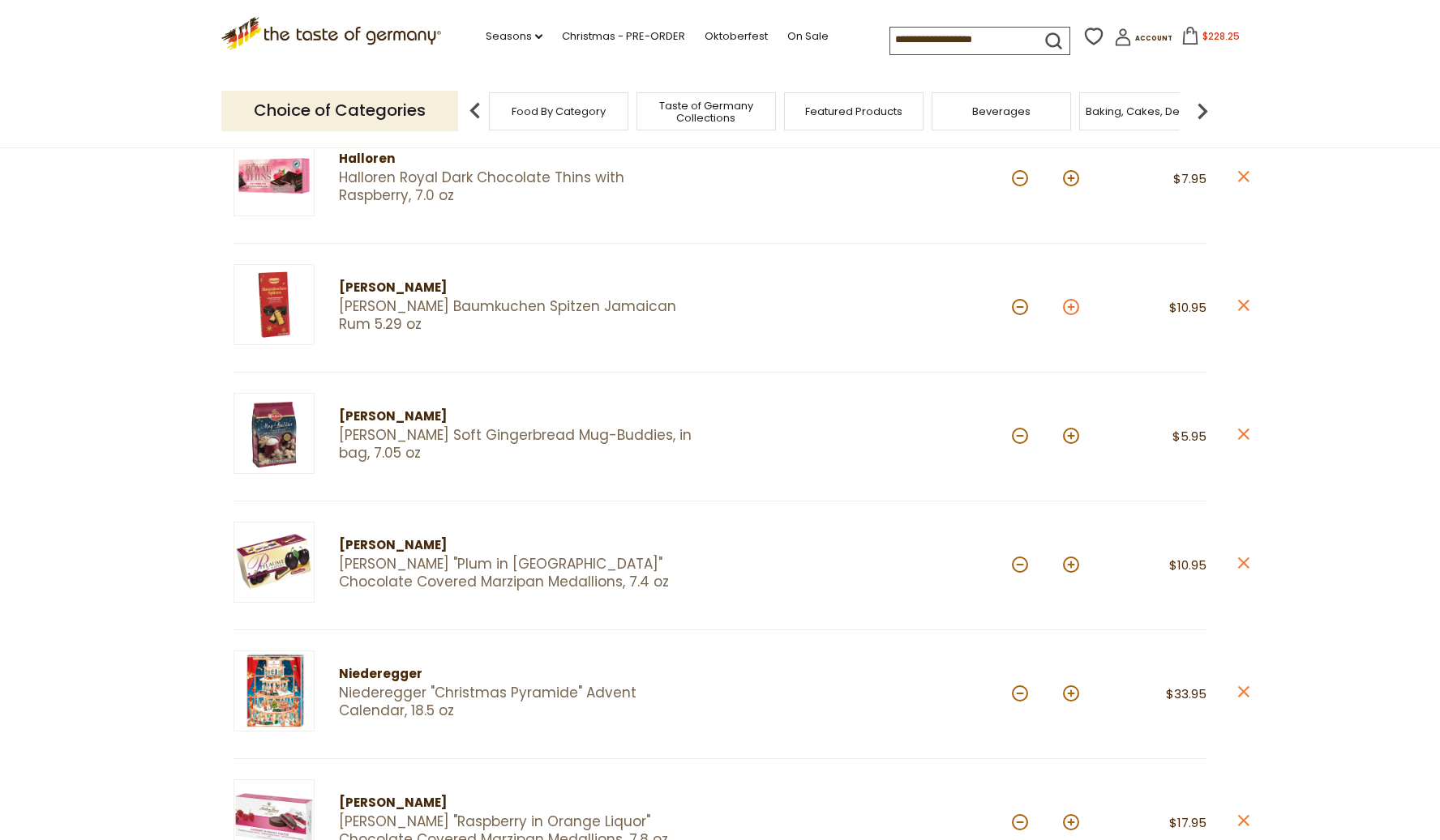
click at [1075, 305] on button at bounding box center [1071, 307] width 16 height 16
type input "*"
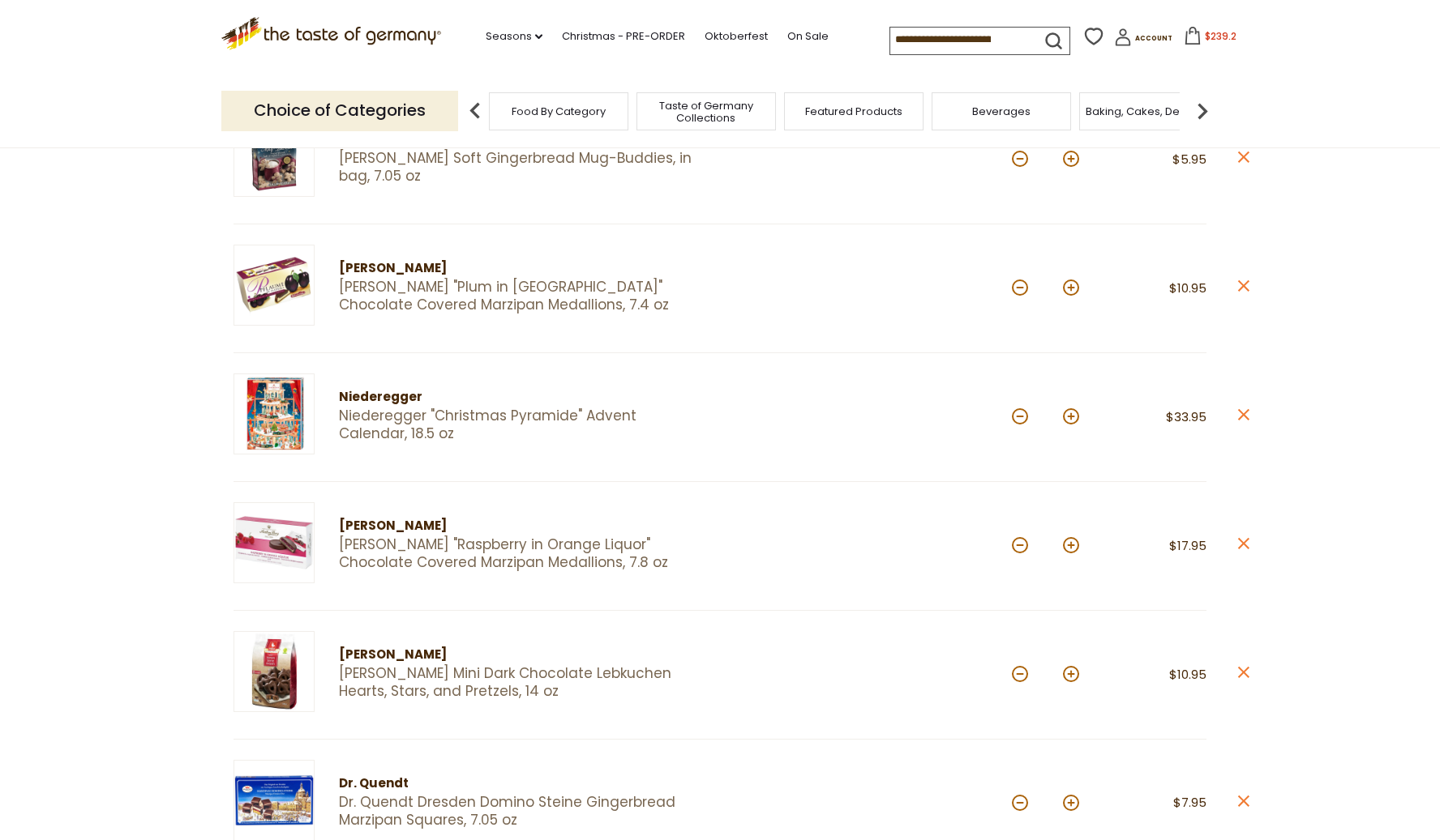
scroll to position [773, 0]
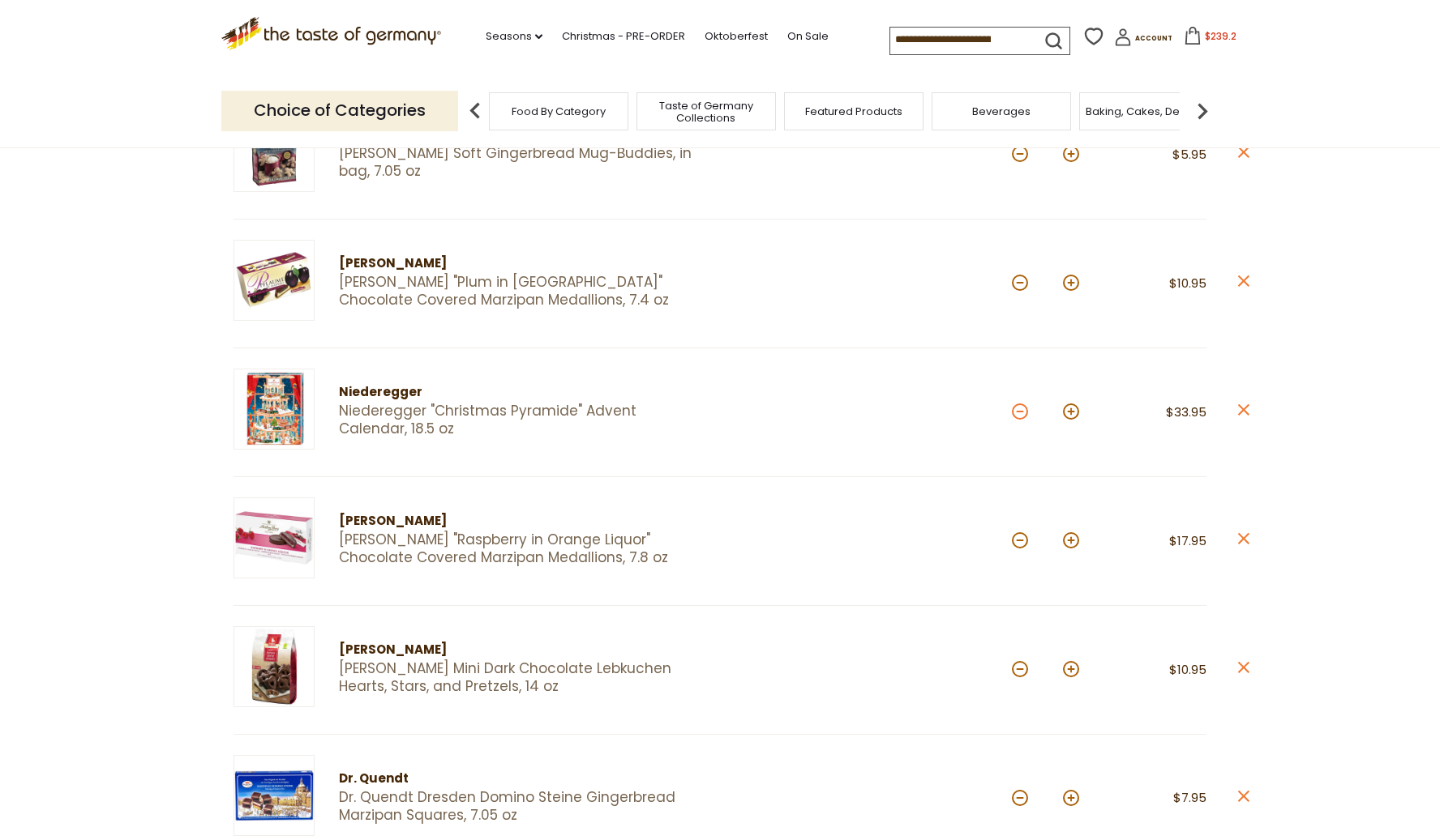
click at [1019, 410] on button at bounding box center [1020, 412] width 16 height 16
type input "*"
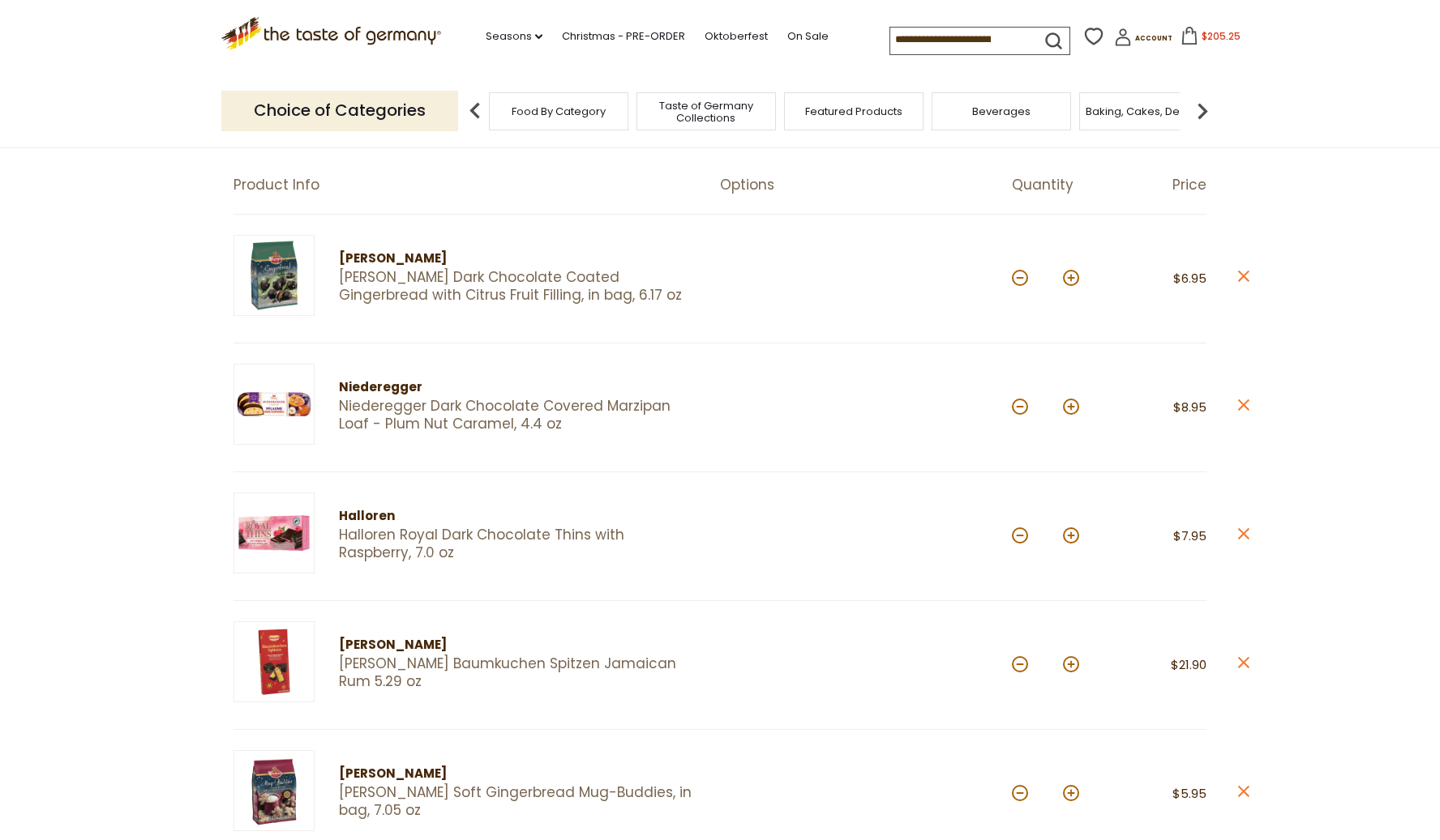
scroll to position [126, 0]
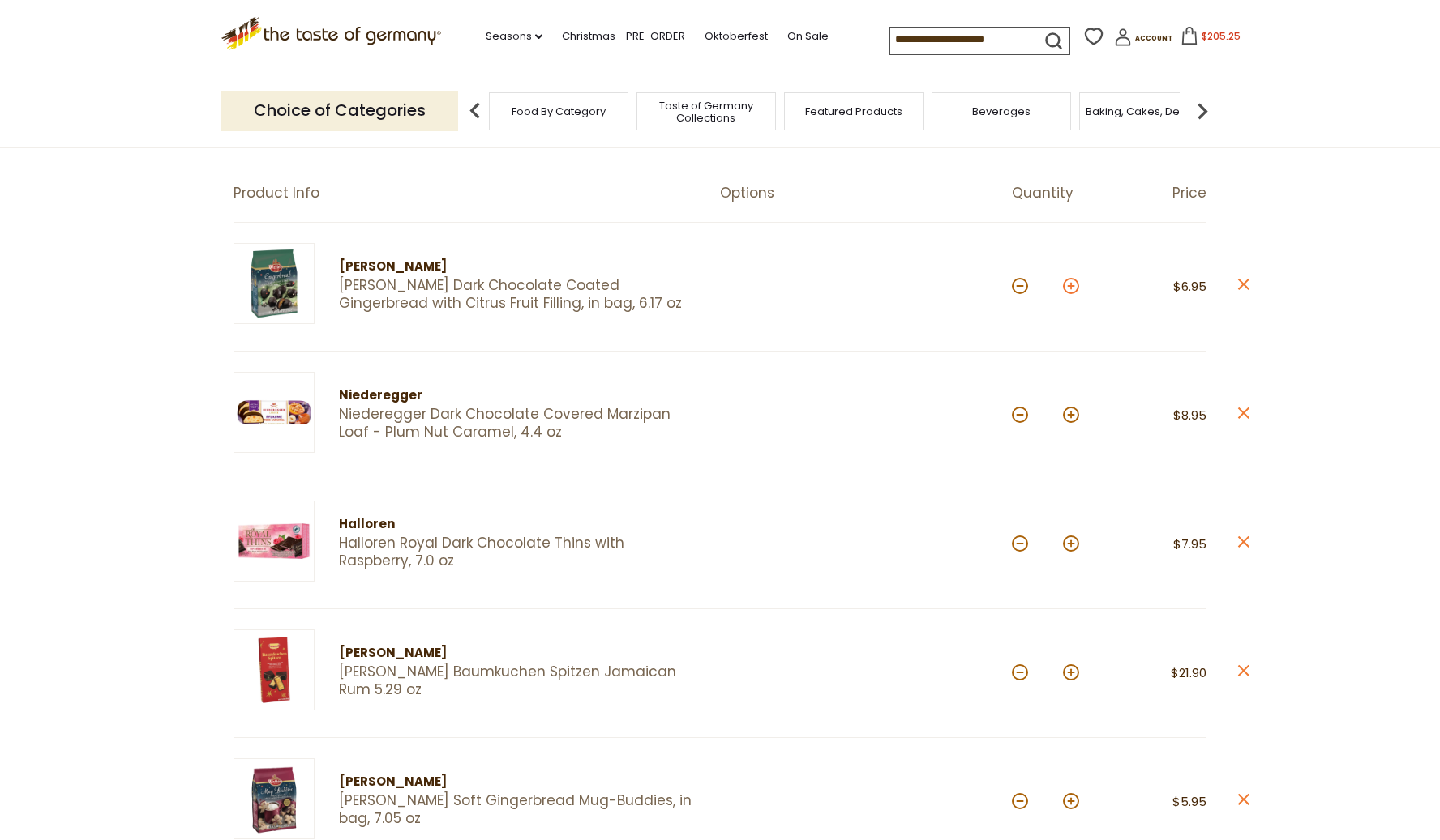
click at [1068, 283] on button at bounding box center [1071, 286] width 16 height 16
type input "*"
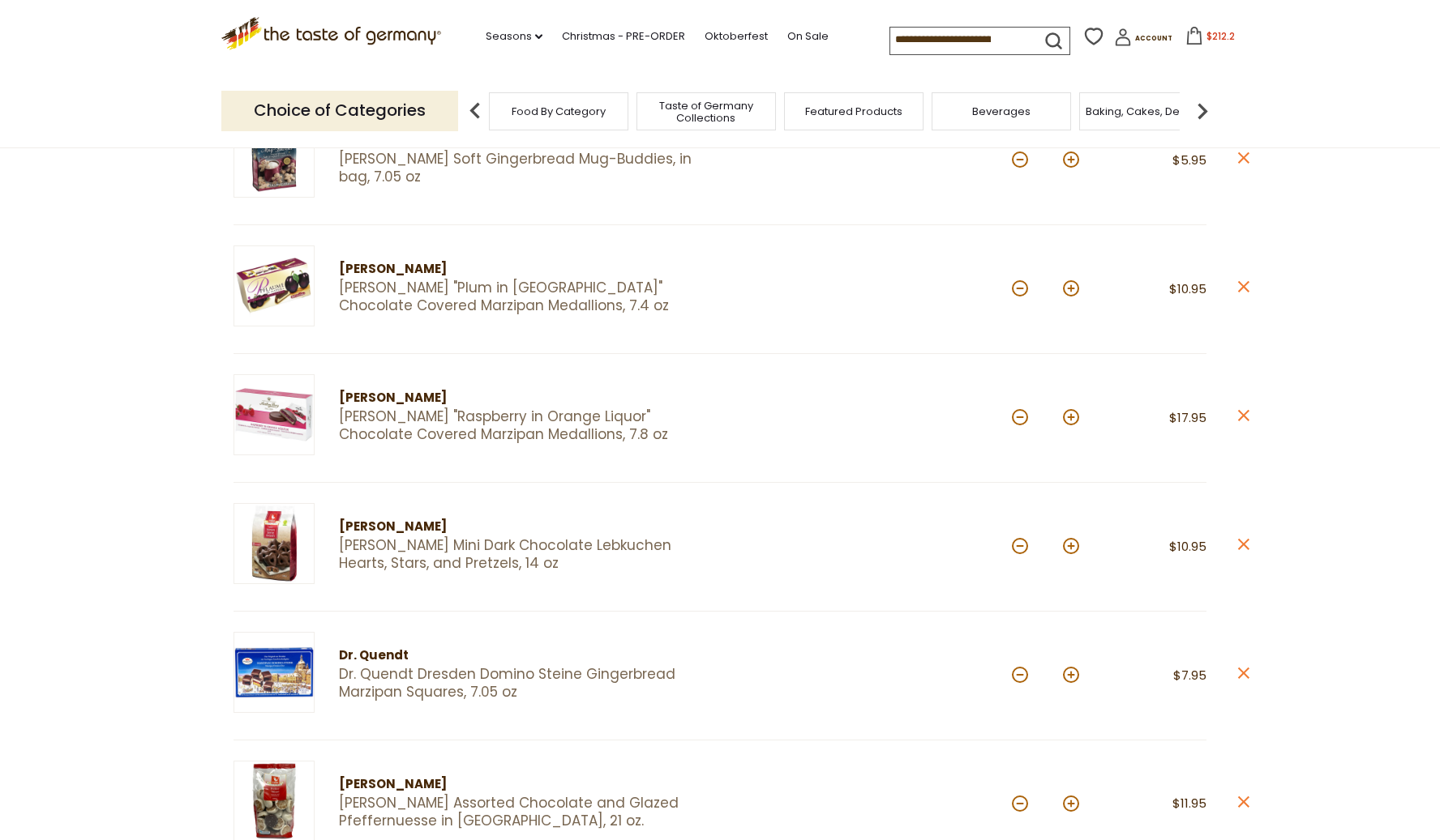
scroll to position [769, 0]
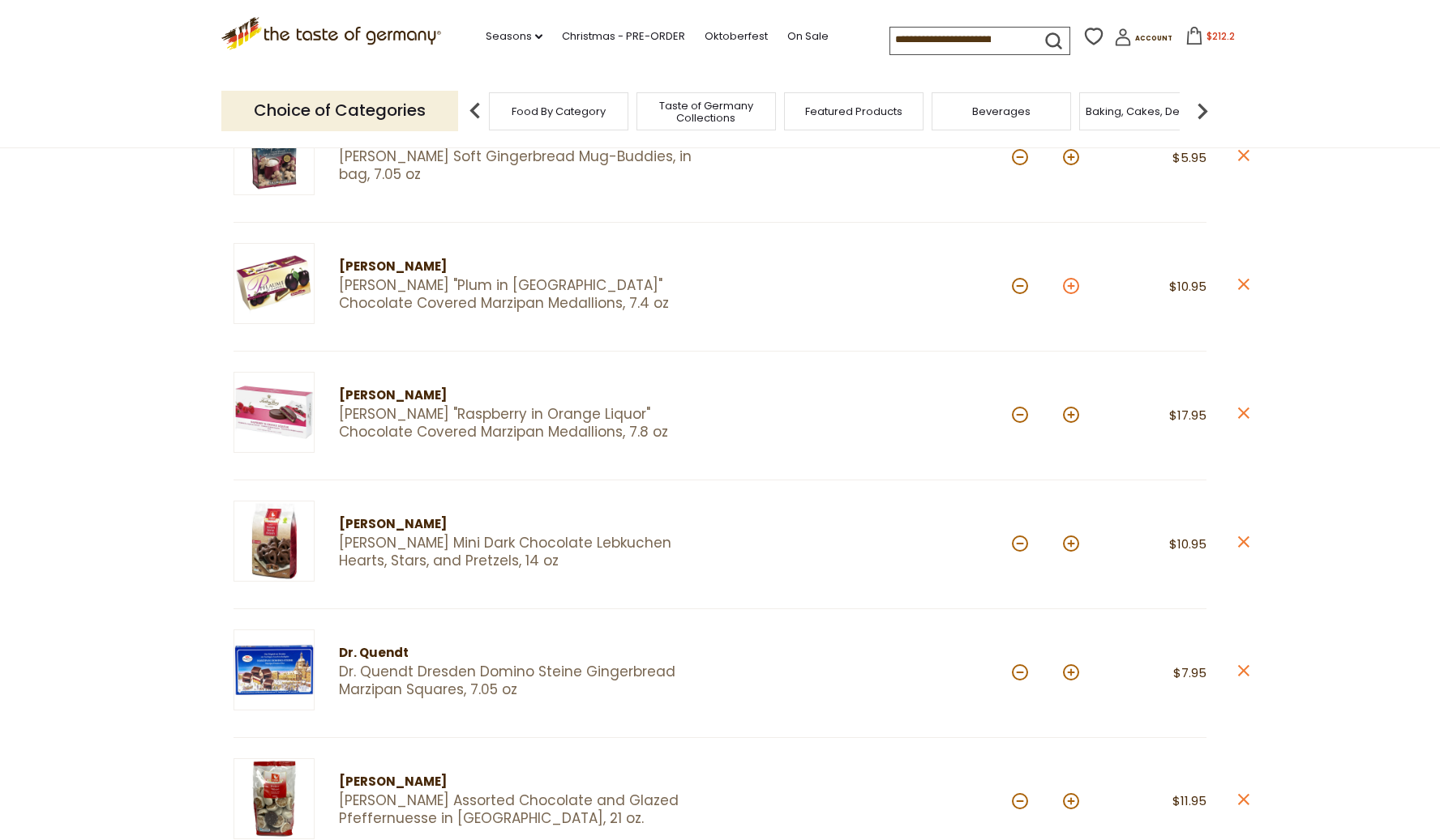
click at [1074, 284] on button at bounding box center [1071, 286] width 16 height 16
type input "*"
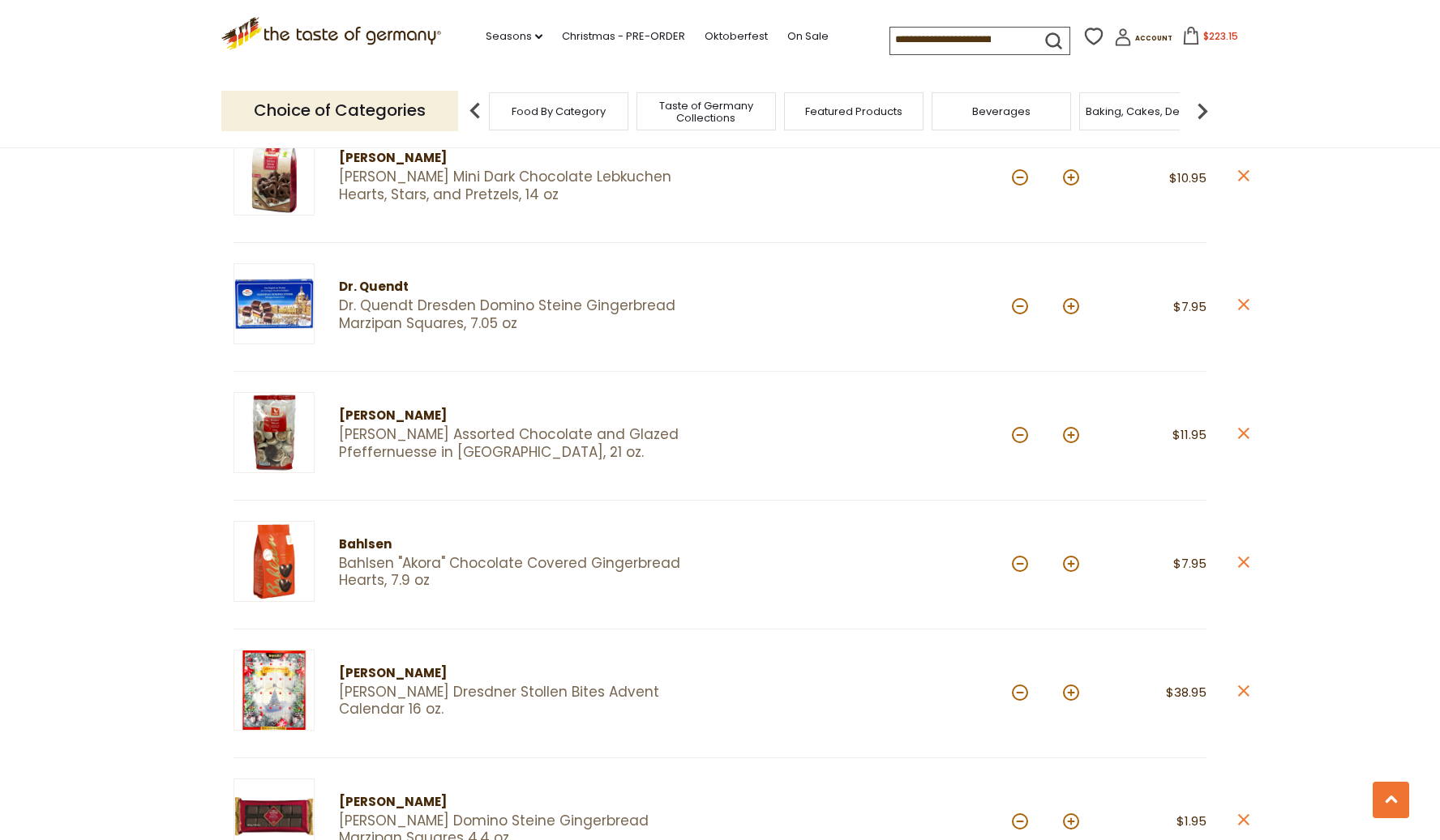
scroll to position [991, 0]
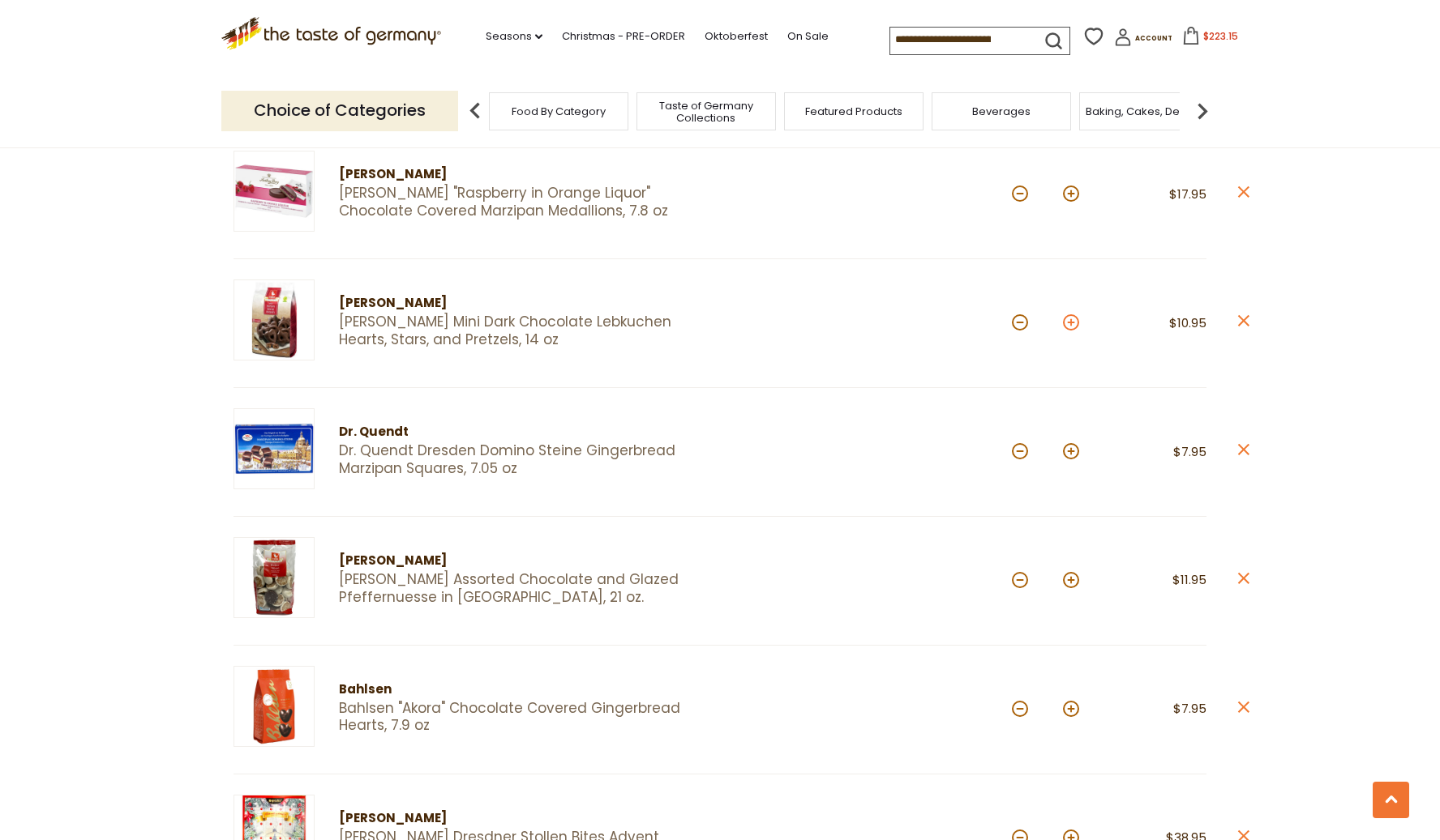
click at [1066, 315] on button at bounding box center [1071, 323] width 16 height 16
type input "*"
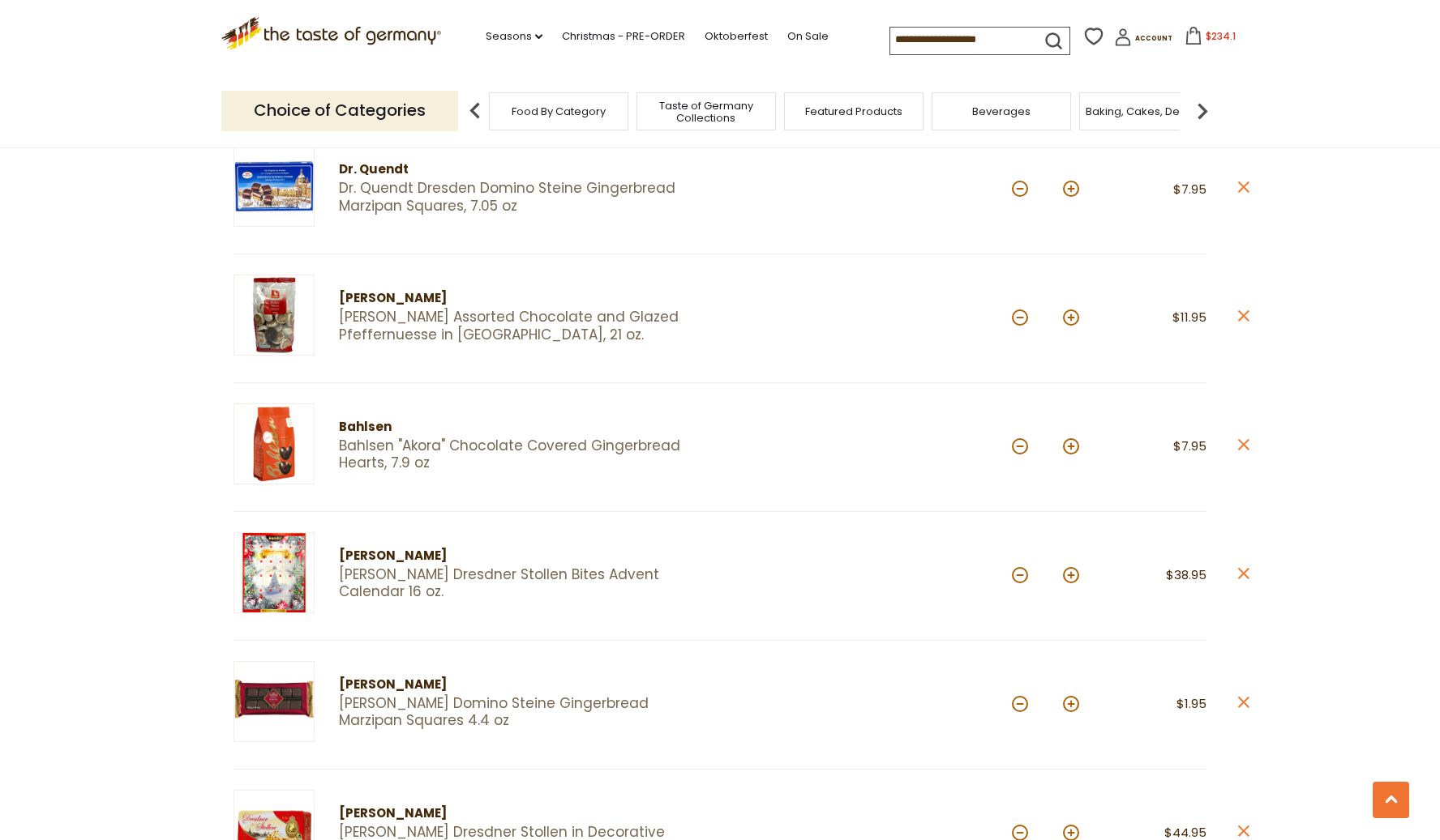
scroll to position [1257, 0]
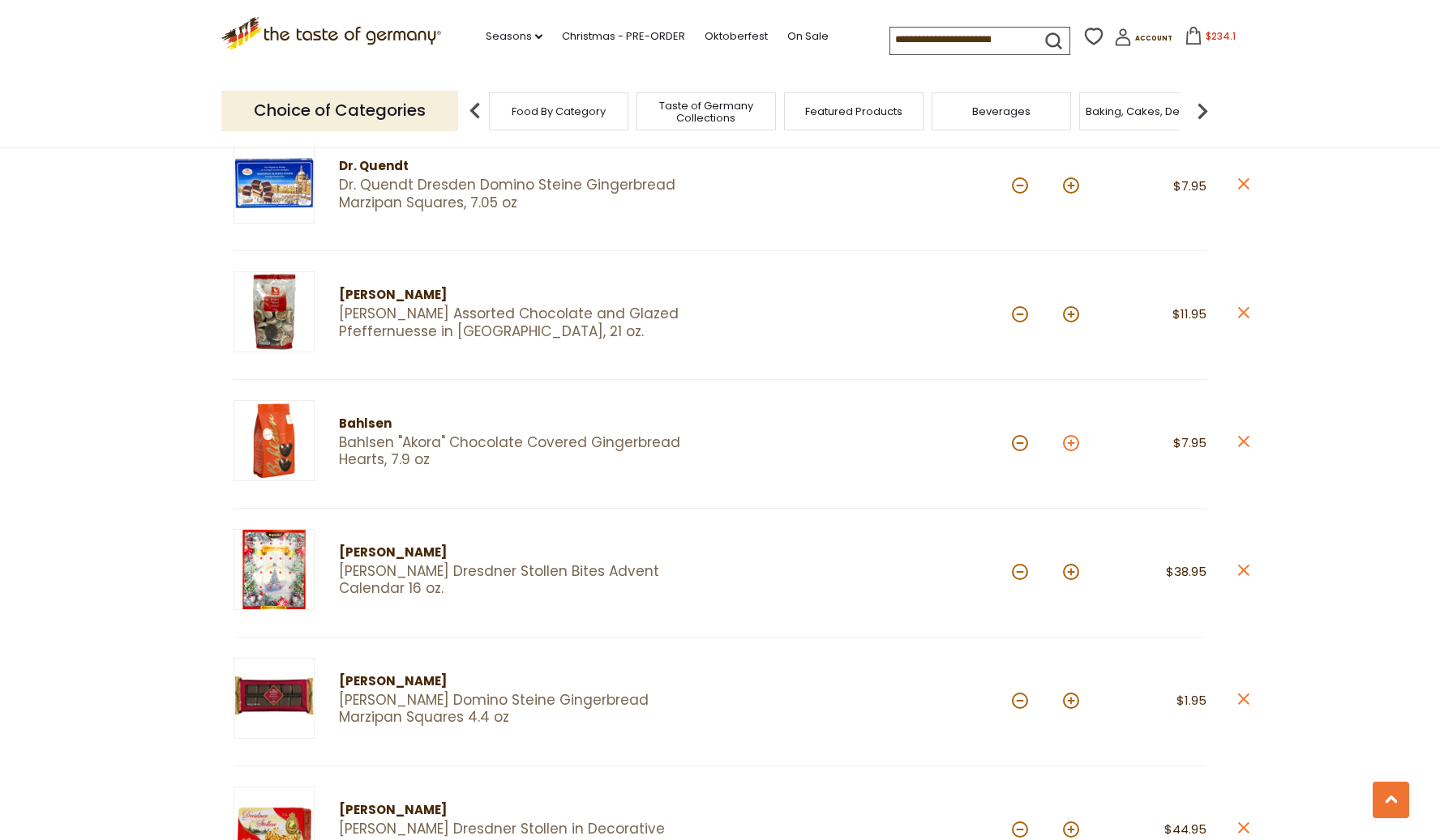
click at [1066, 435] on button at bounding box center [1071, 444] width 16 height 16
type input "*"
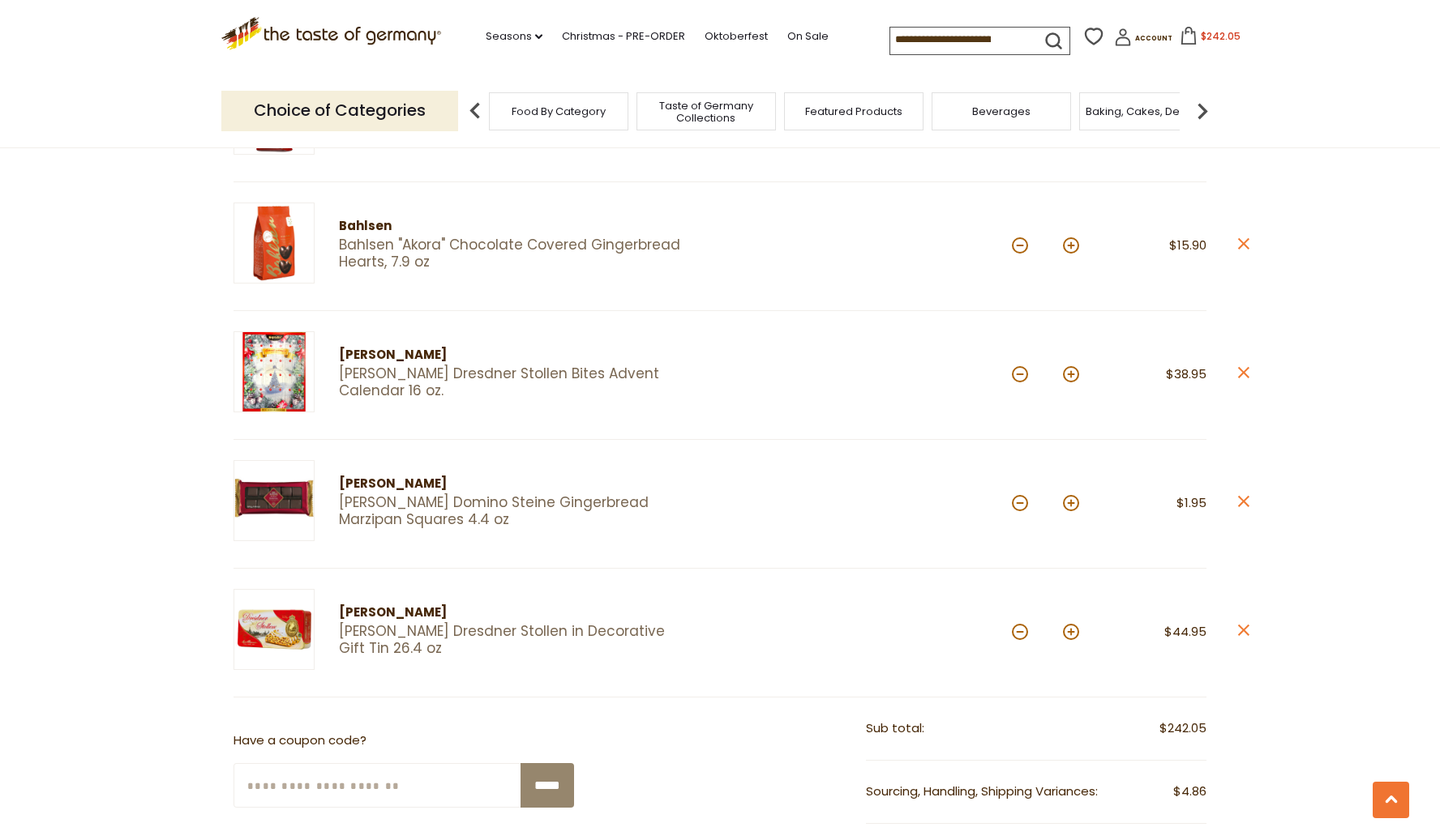
scroll to position [1456, 0]
click at [1068, 495] on button at bounding box center [1071, 502] width 16 height 16
type input "*"
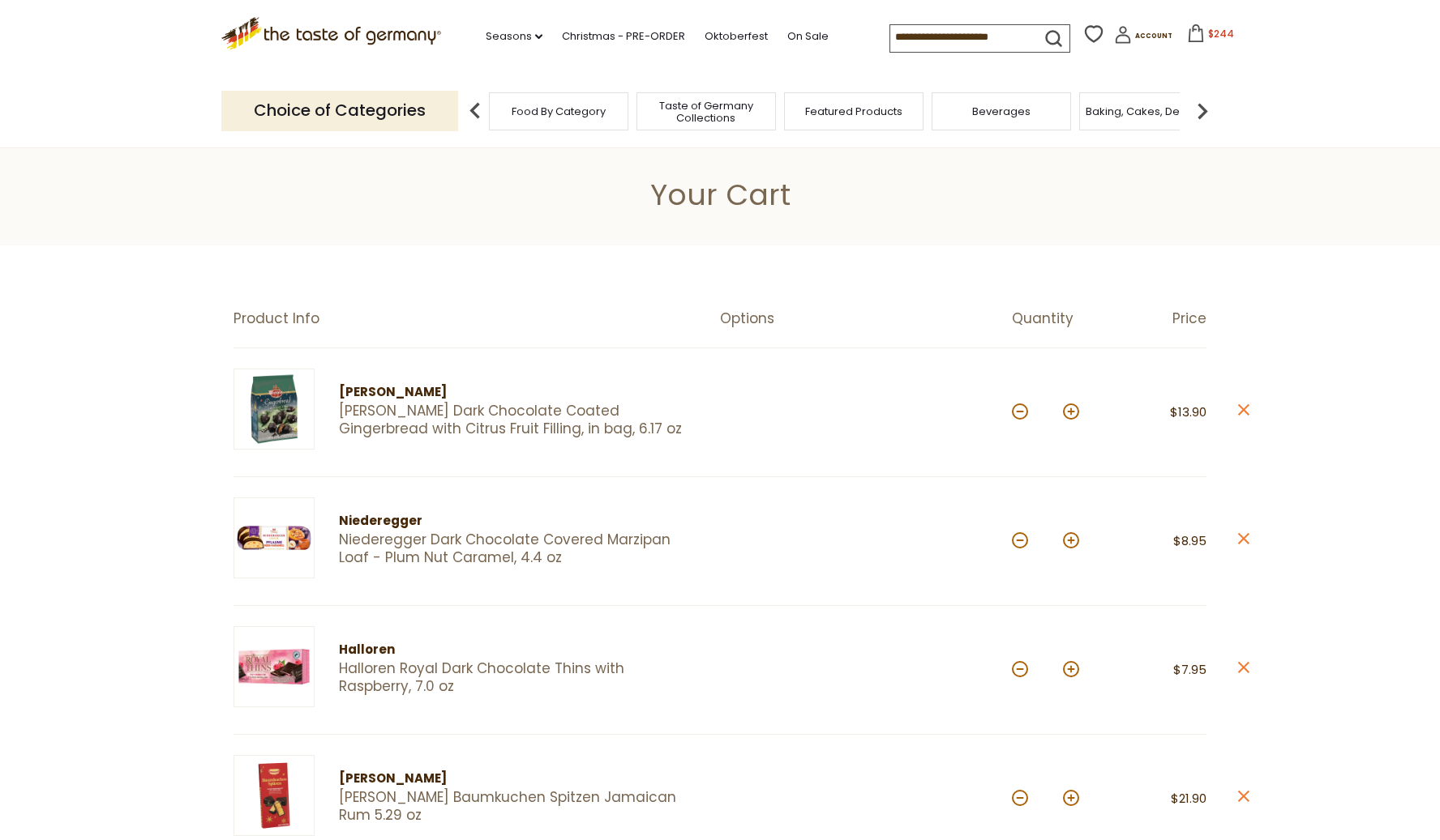
scroll to position [0, 0]
click at [625, 38] on link "Christmas - PRE-ORDER" at bounding box center [624, 36] width 123 height 18
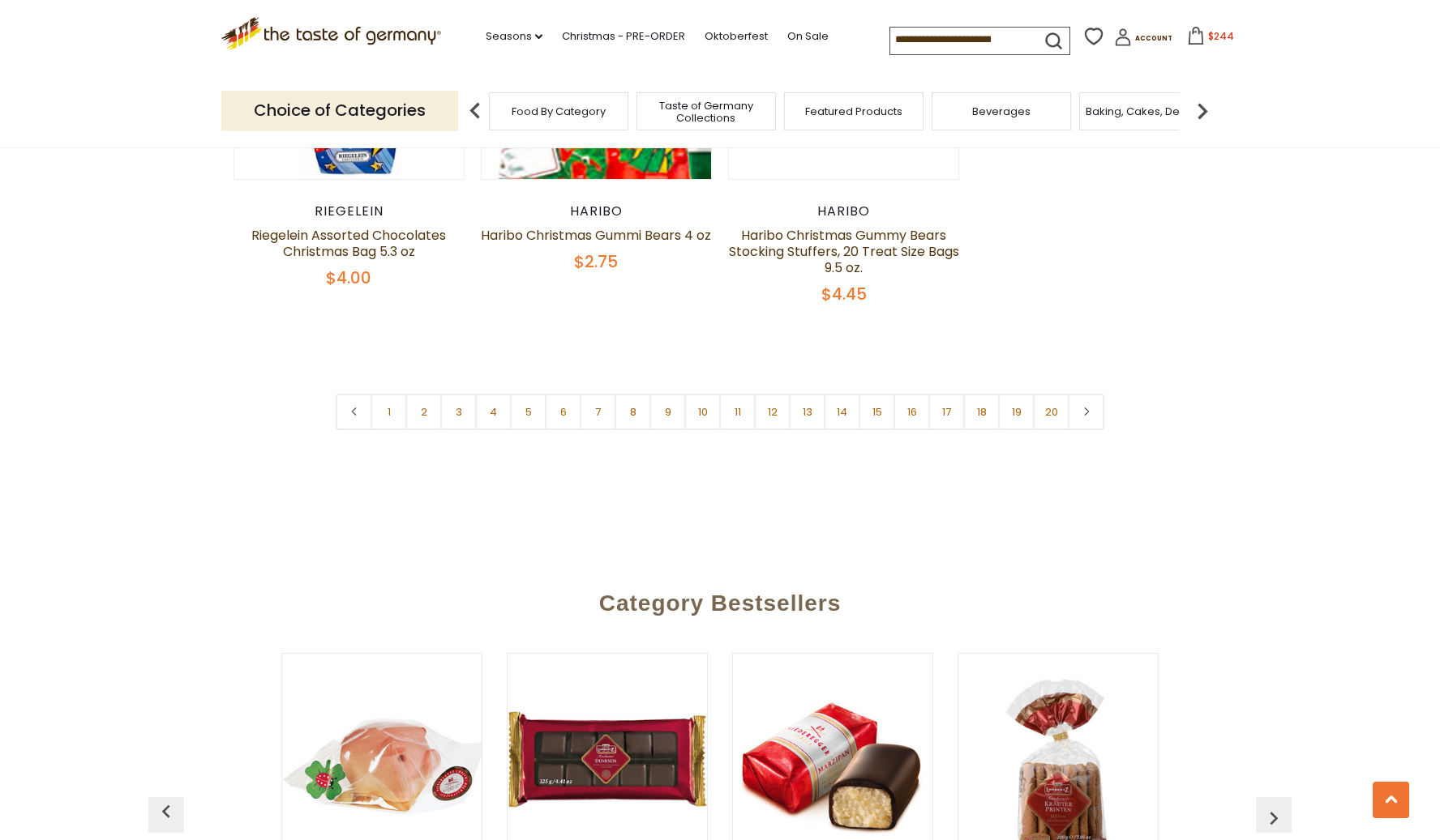
scroll to position [1124, 0]
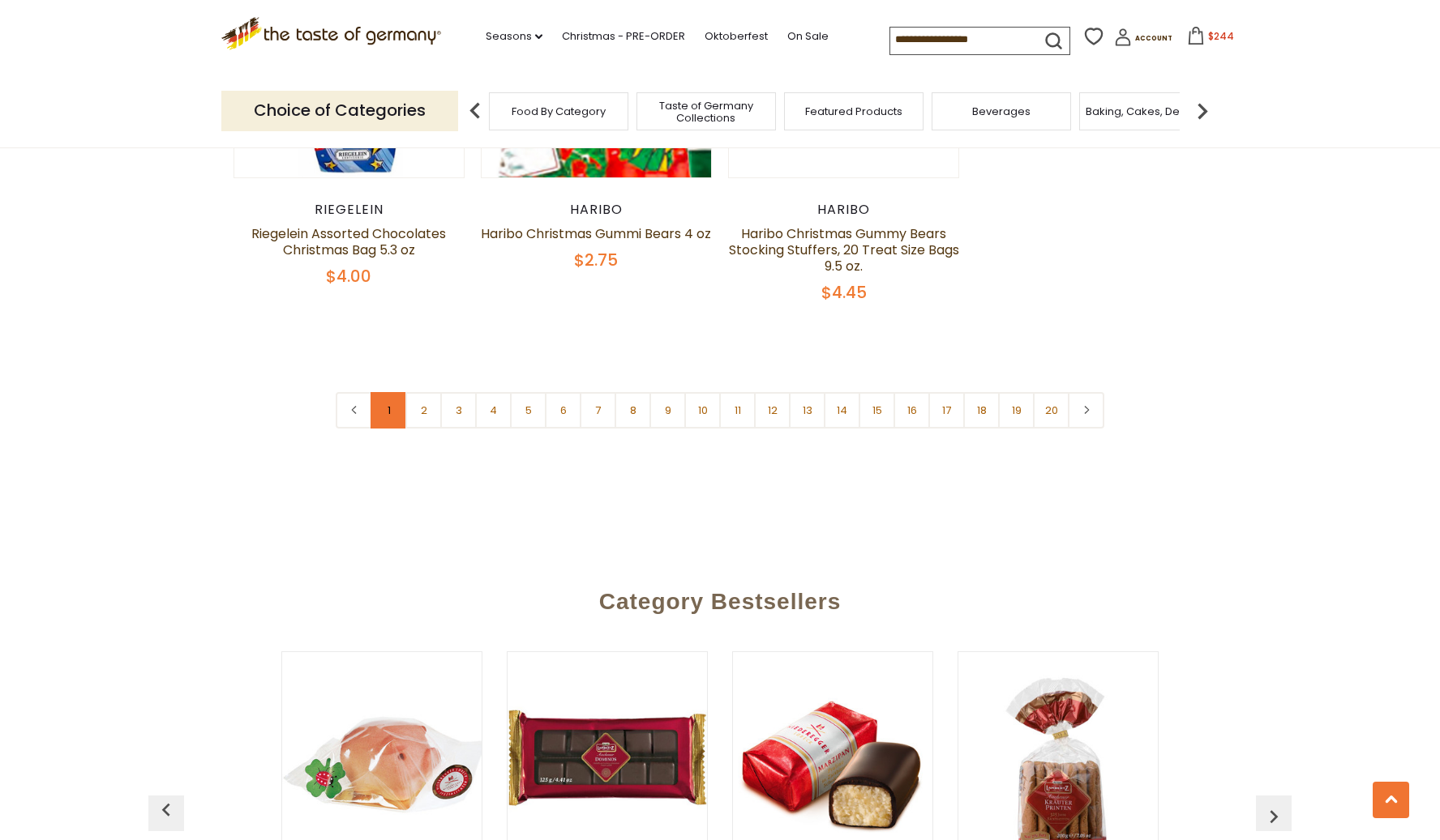
click at [398, 419] on link "1" at bounding box center [389, 410] width 37 height 36
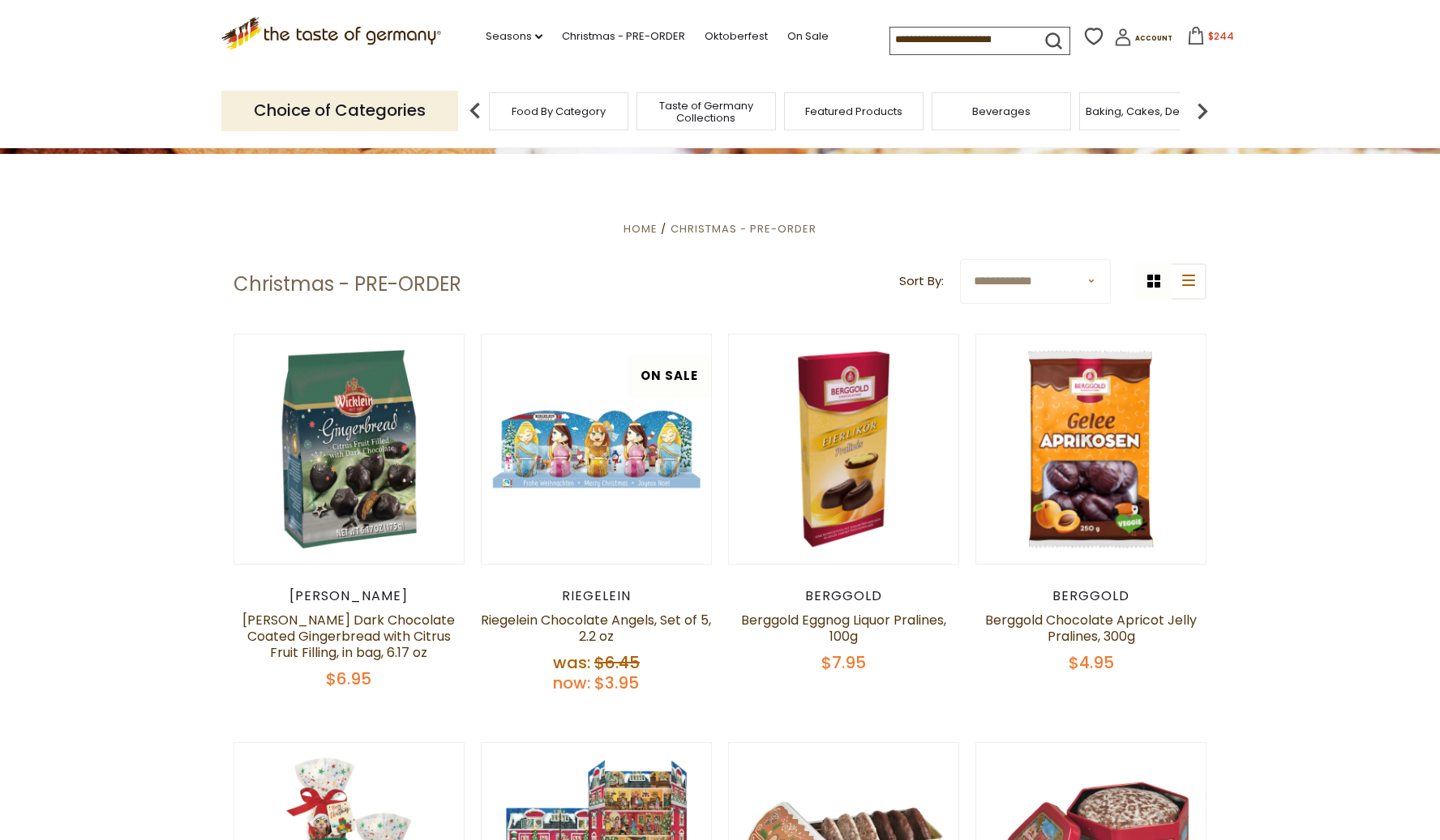
scroll to position [345, 0]
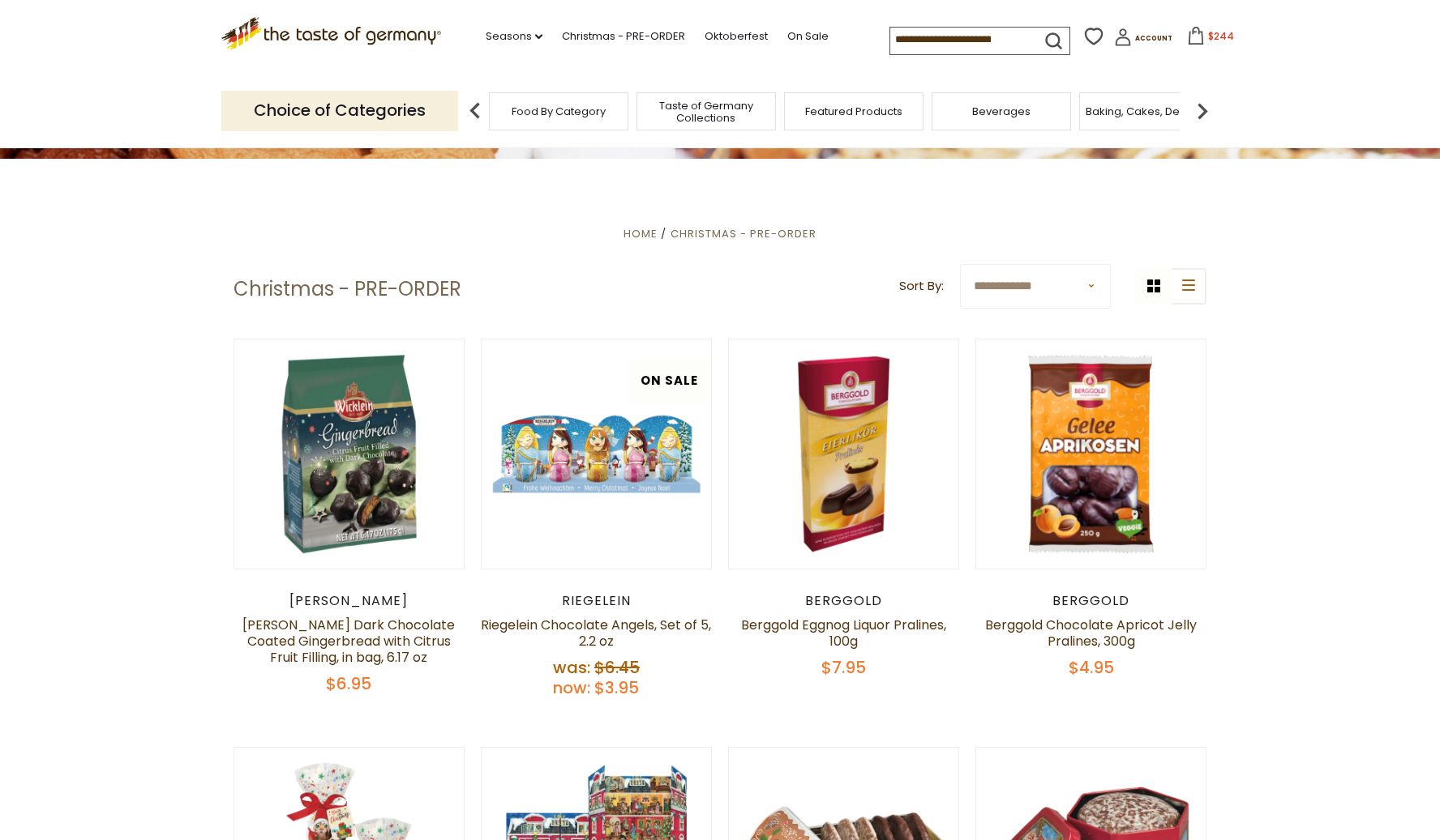
click at [896, 32] on input at bounding box center [958, 39] width 137 height 23
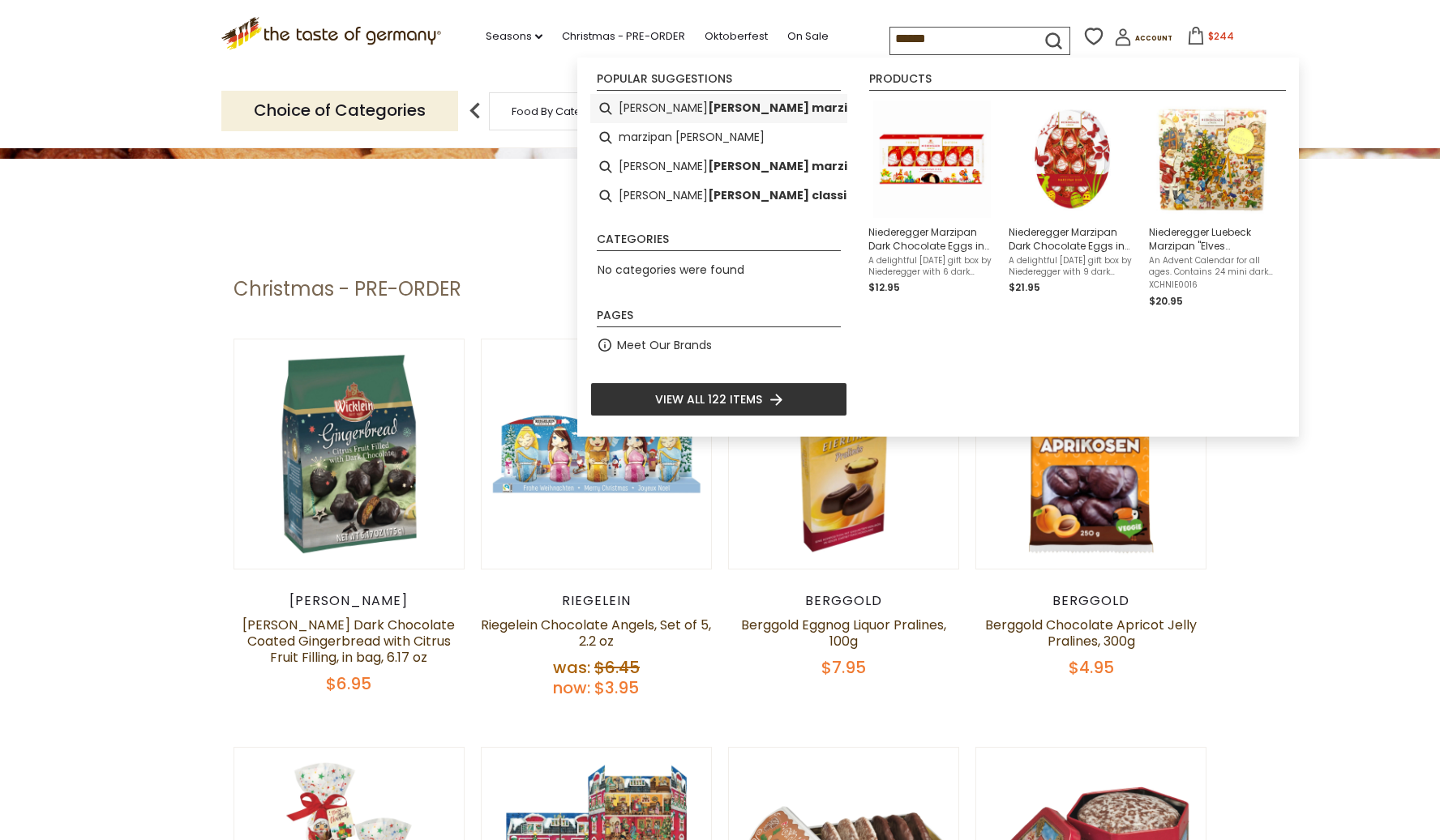
click at [750, 107] on li "[PERSON_NAME] [PERSON_NAME] marzipan" at bounding box center [719, 109] width 257 height 29
type input "**********"
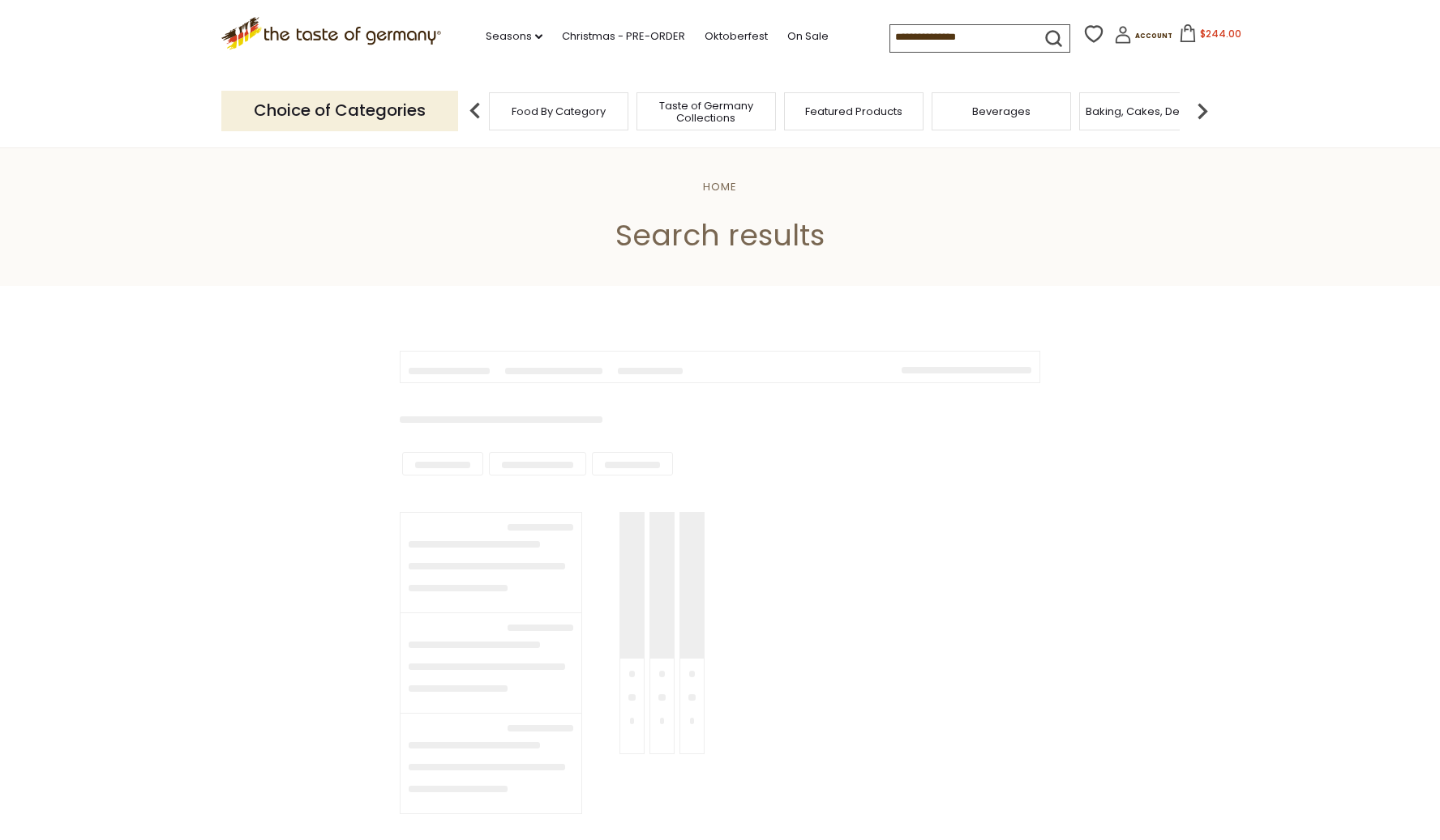
type input "**********"
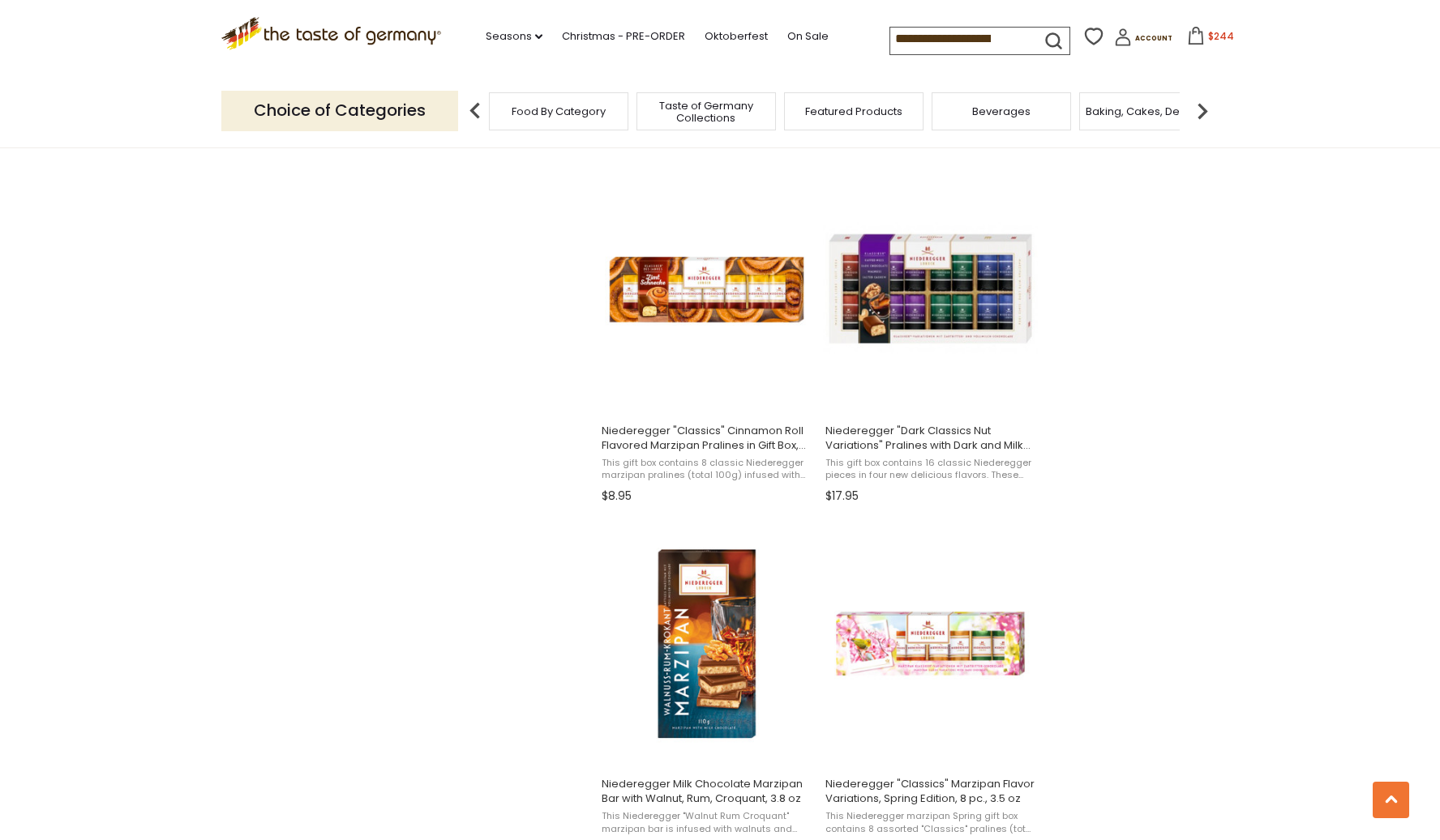
scroll to position [1335, 0]
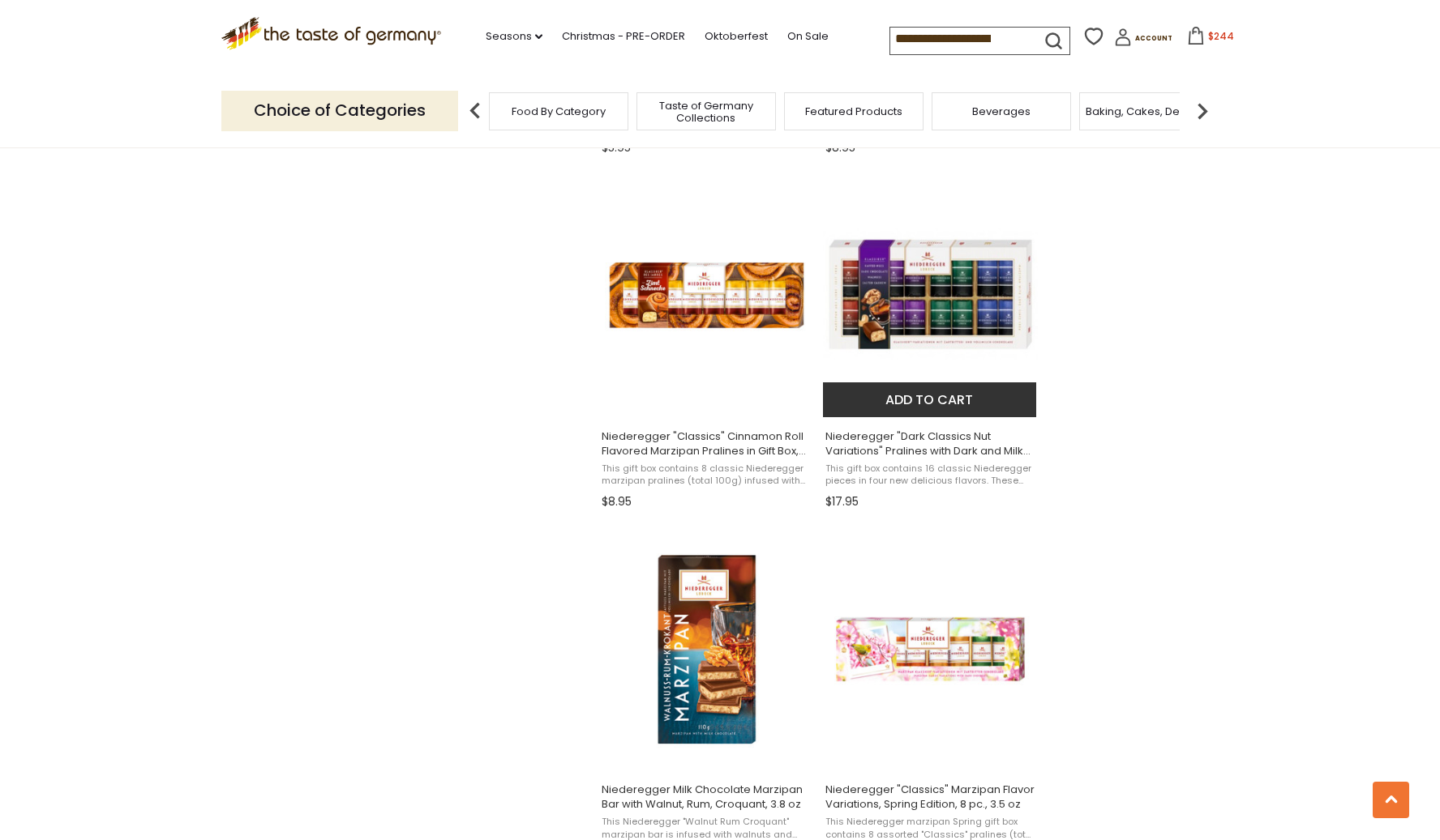
click at [926, 390] on button "Add to cart" at bounding box center [929, 400] width 213 height 35
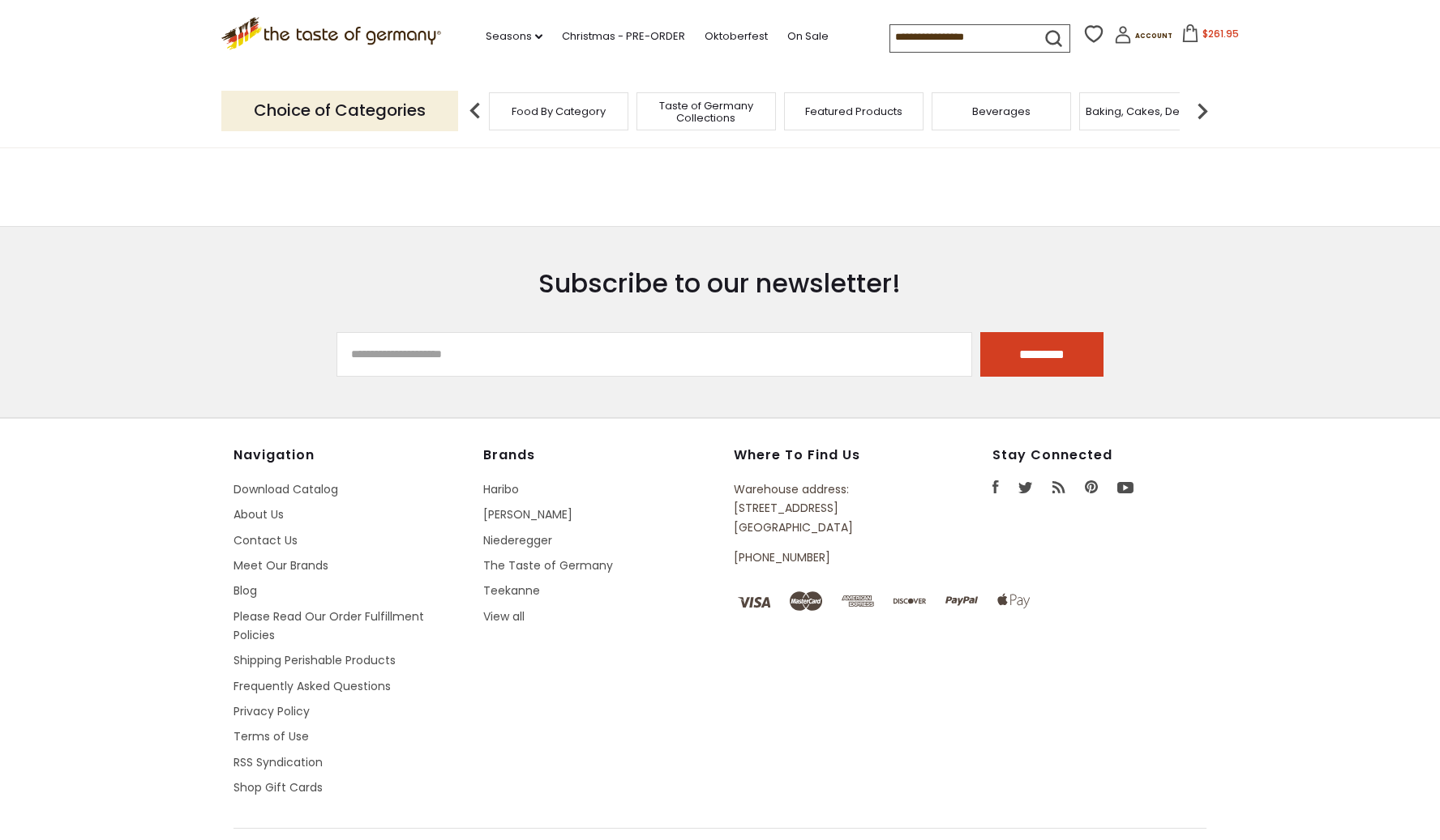
type input "**********"
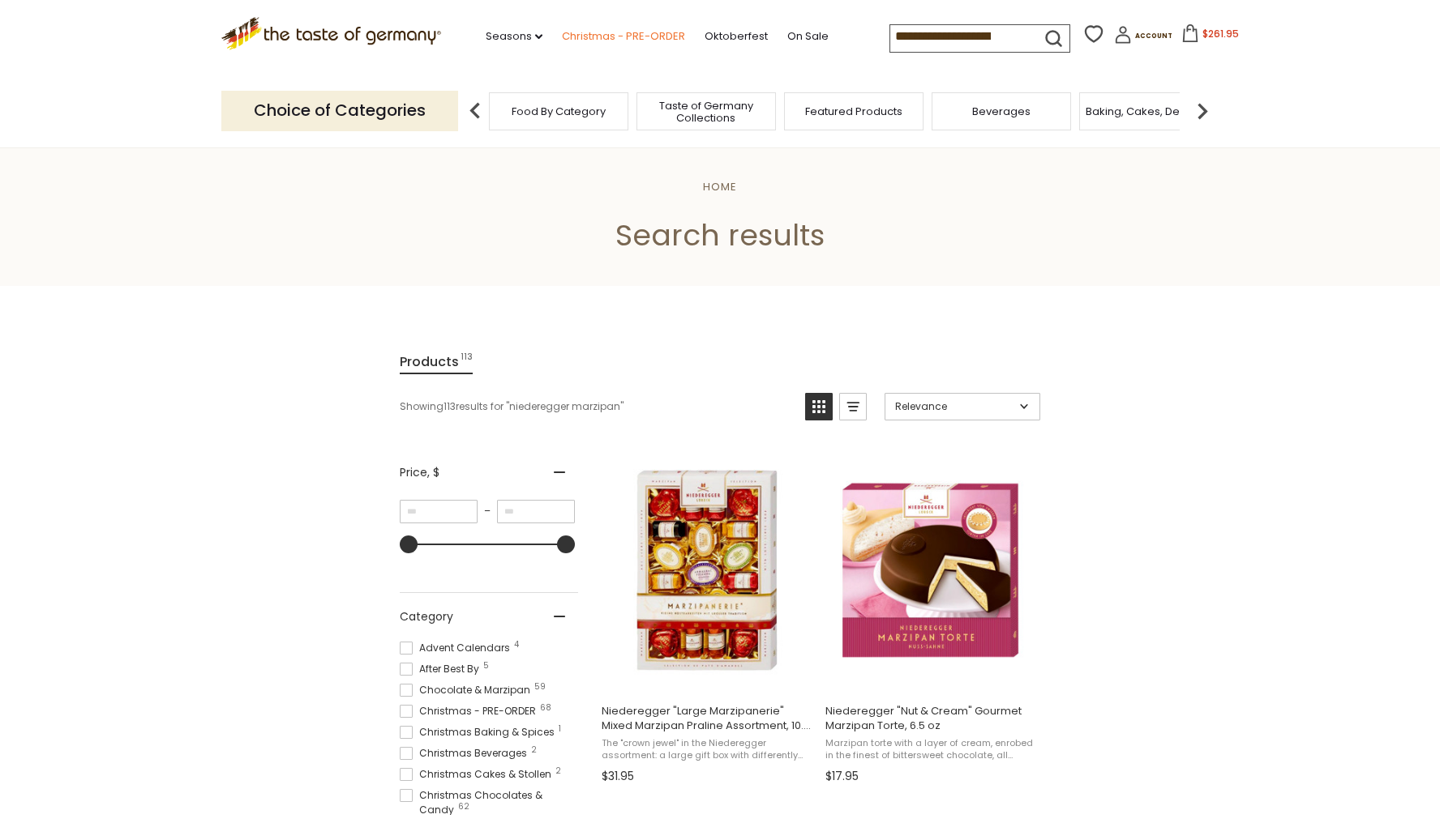
click at [583, 36] on link "Christmas - PRE-ORDER" at bounding box center [624, 36] width 123 height 18
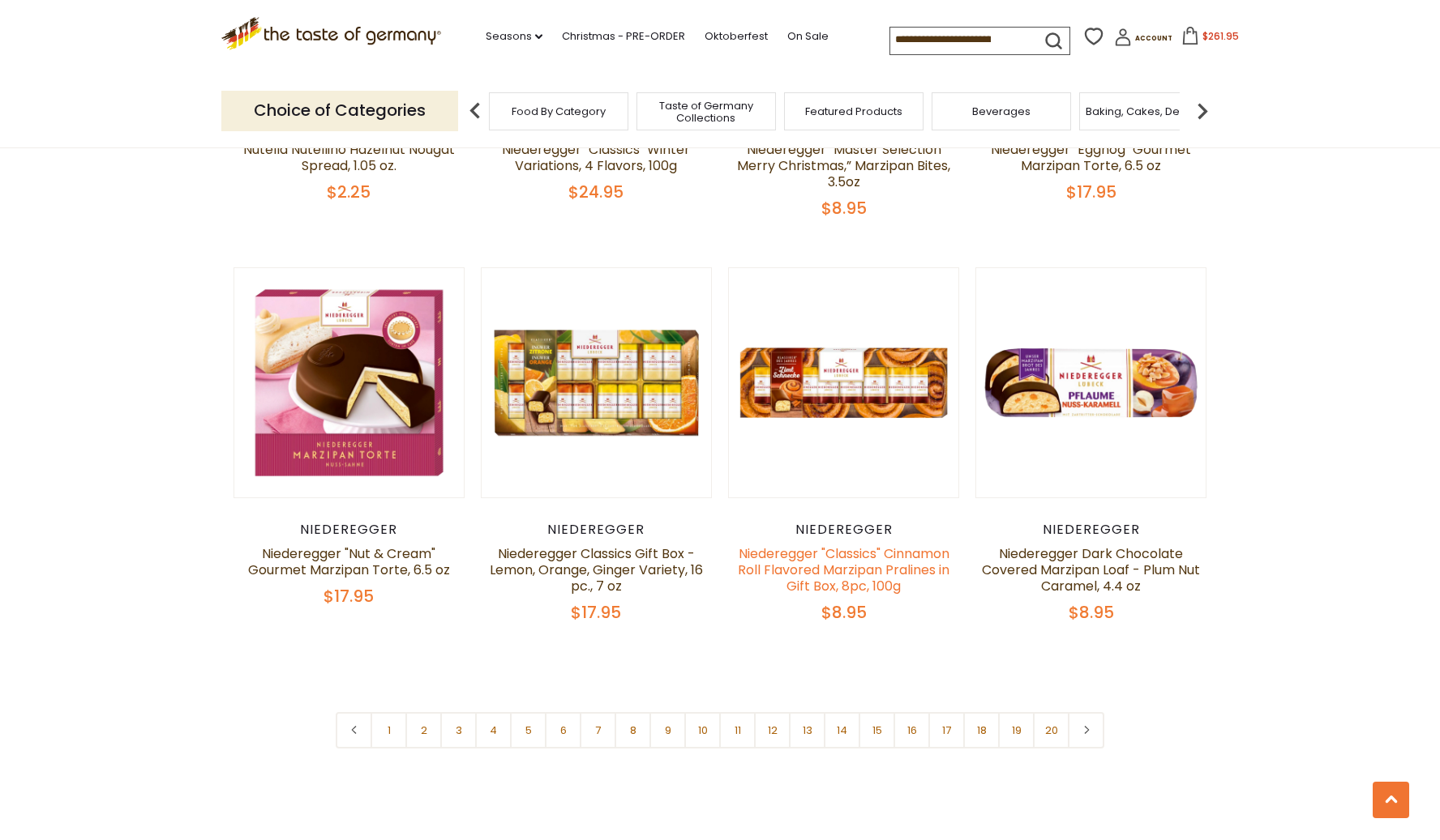
scroll to position [3660, 0]
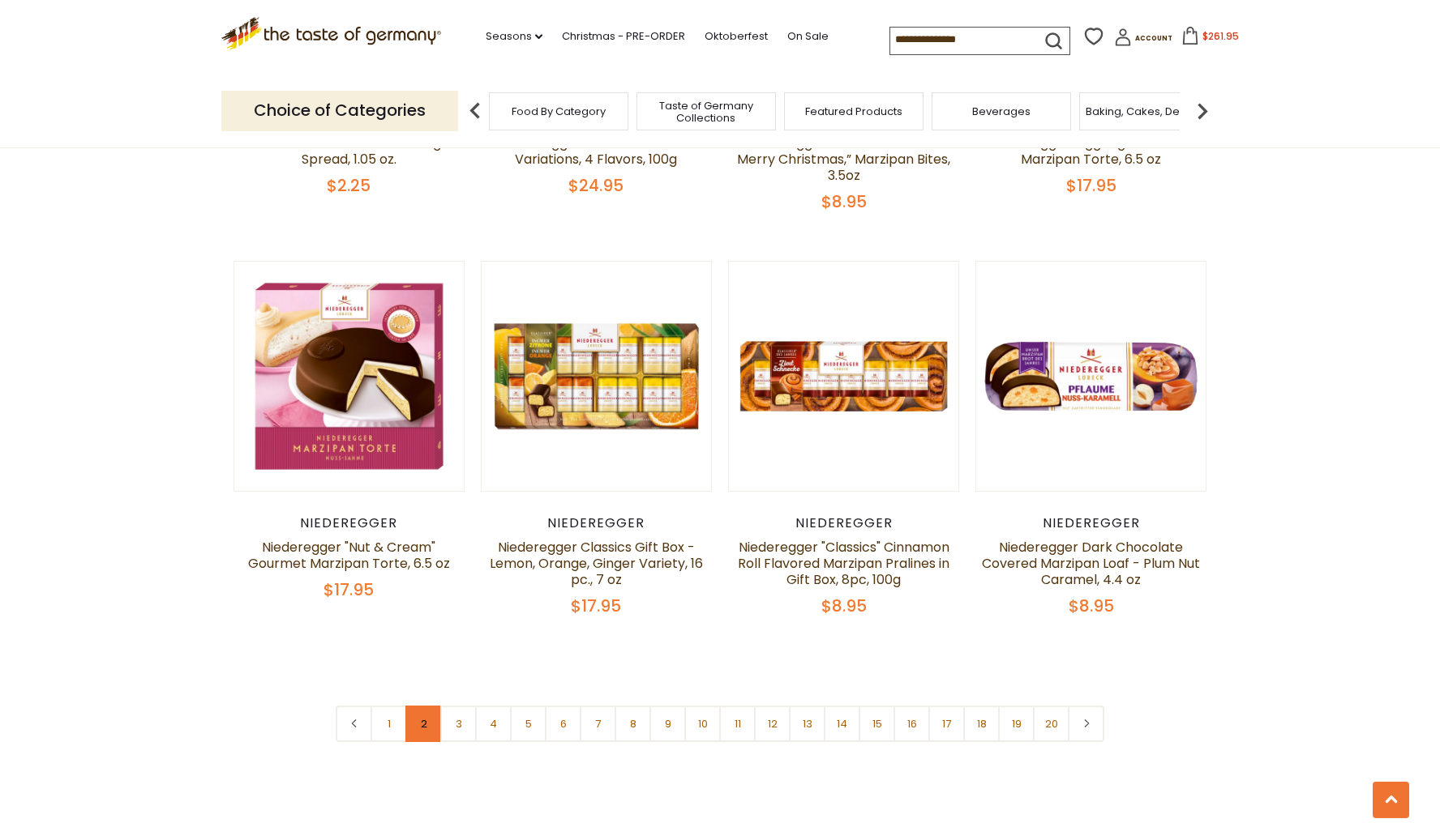
click at [415, 705] on link "2" at bounding box center [423, 723] width 37 height 36
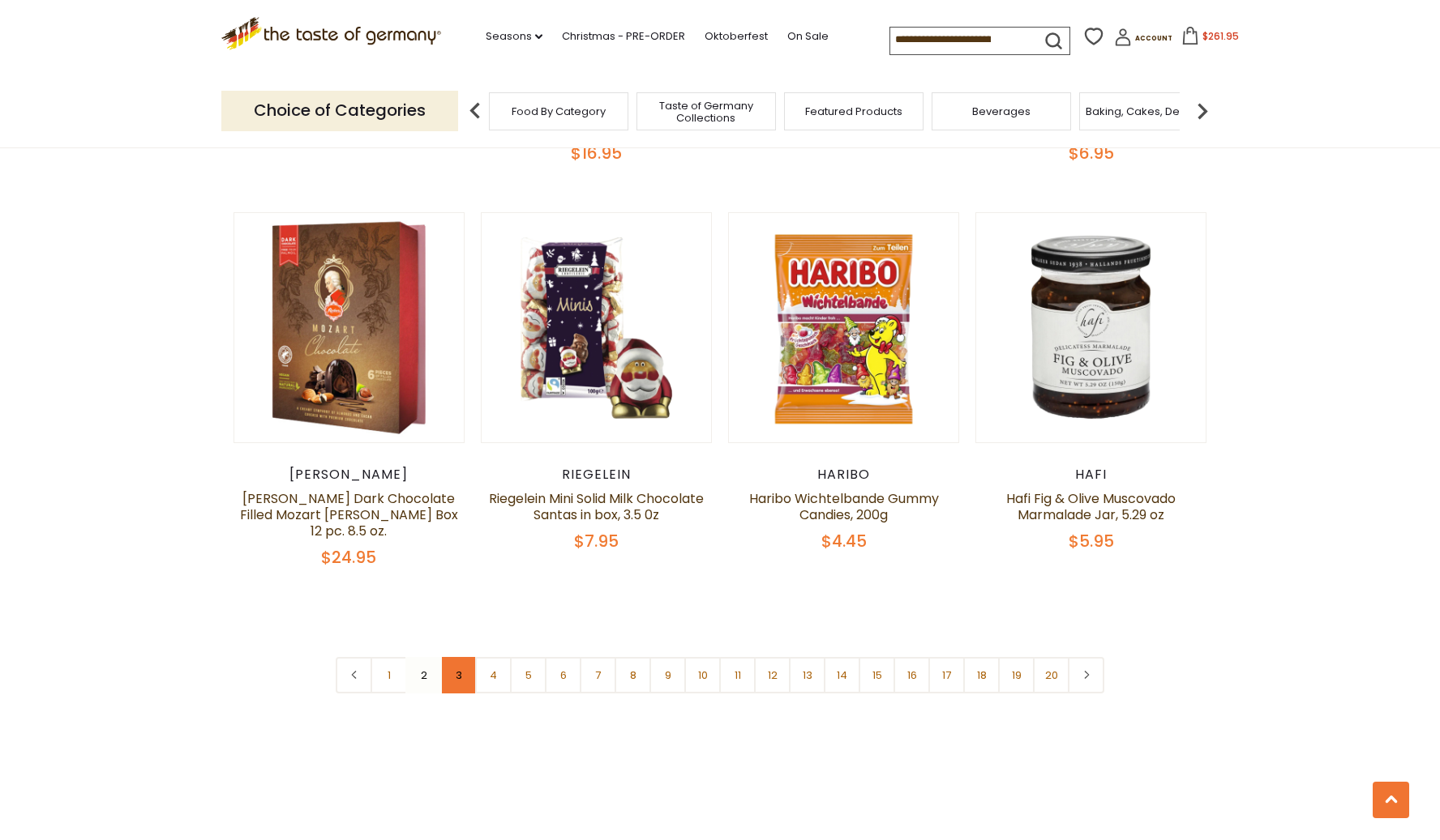
click at [460, 657] on link "3" at bounding box center [458, 675] width 37 height 36
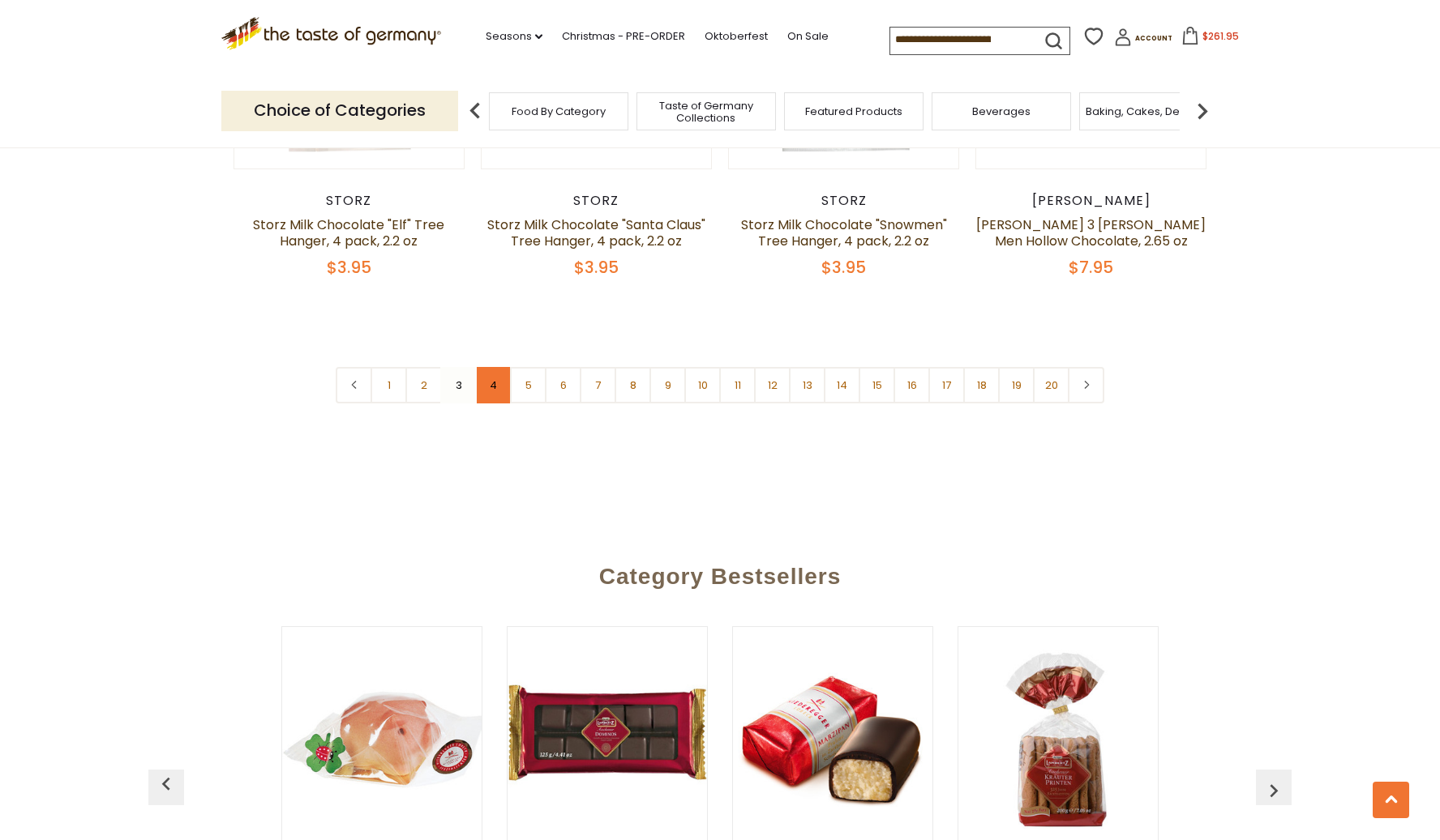
click at [488, 372] on link "4" at bounding box center [493, 385] width 37 height 36
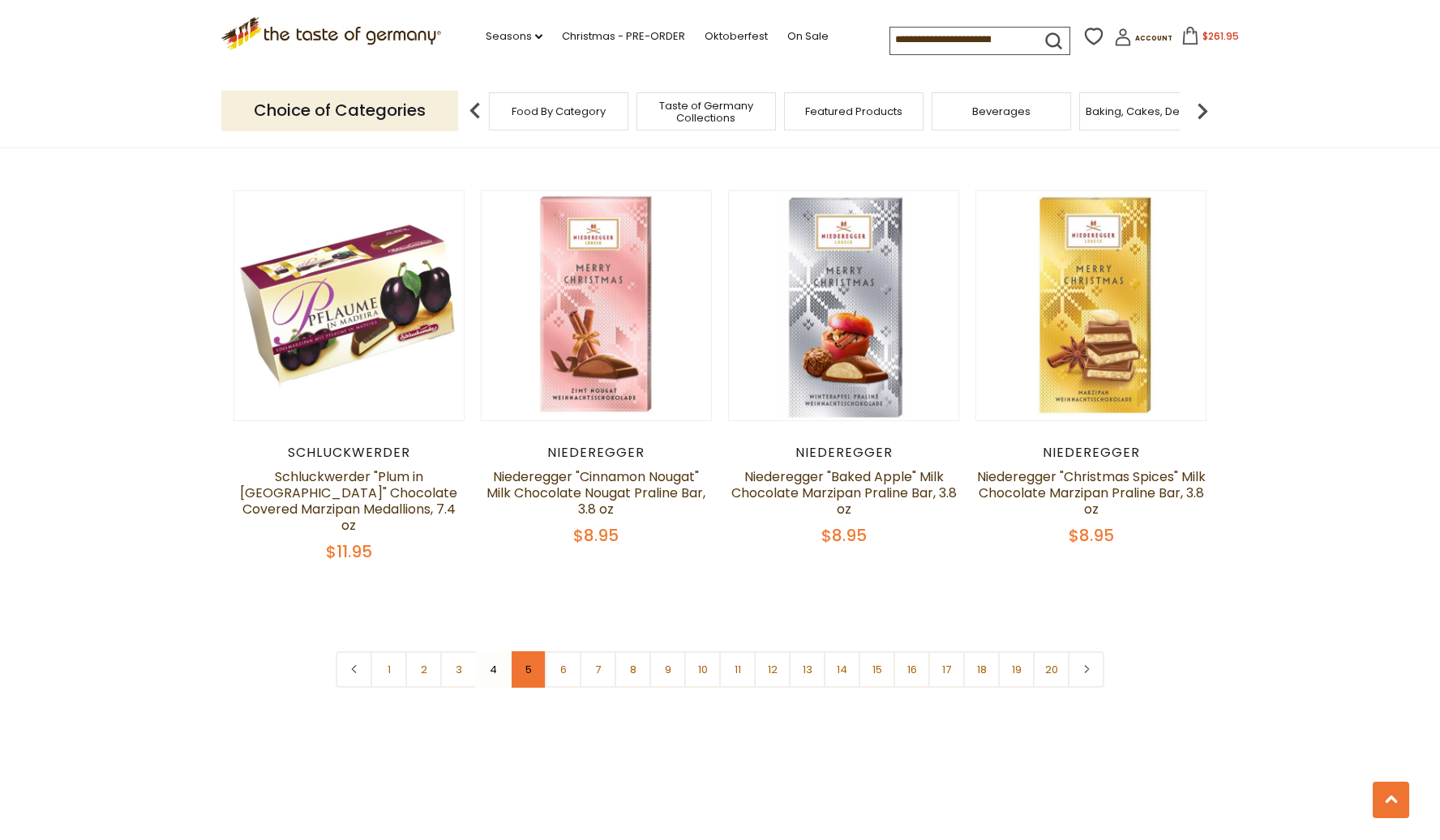
click at [525, 651] on link "5" at bounding box center [528, 669] width 37 height 36
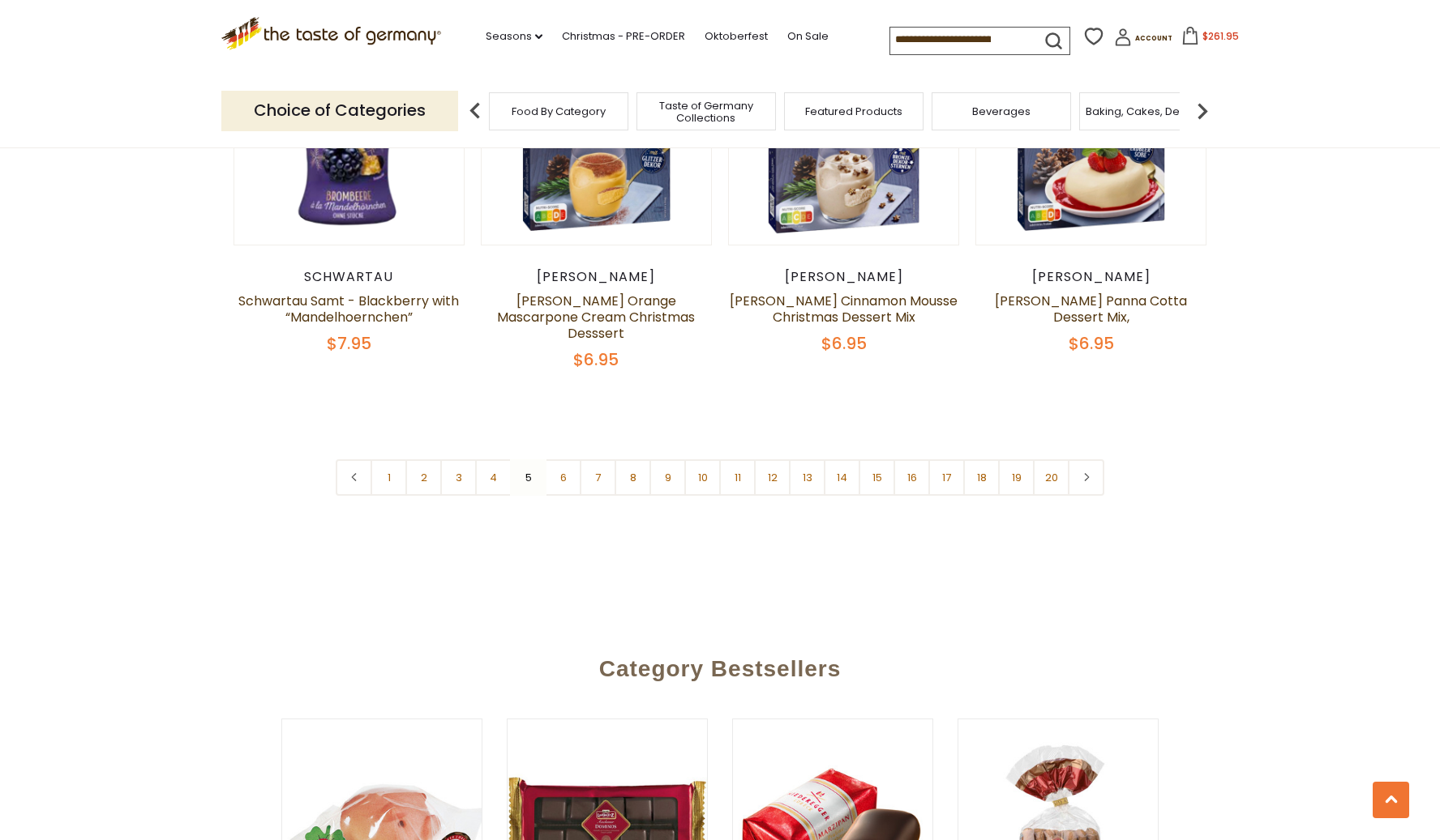
scroll to position [3888, 0]
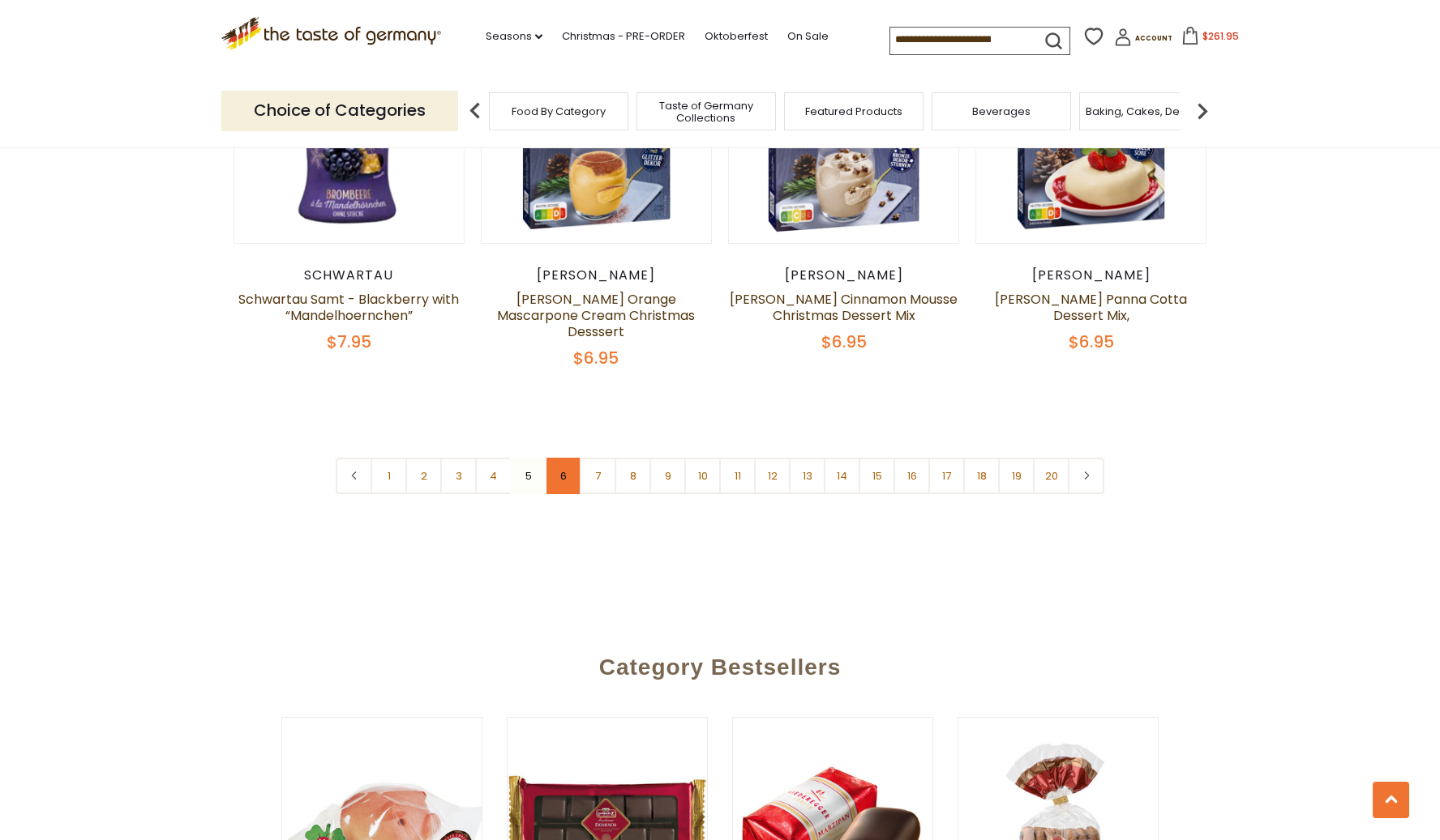
click at [554, 459] on link "6" at bounding box center [563, 476] width 37 height 36
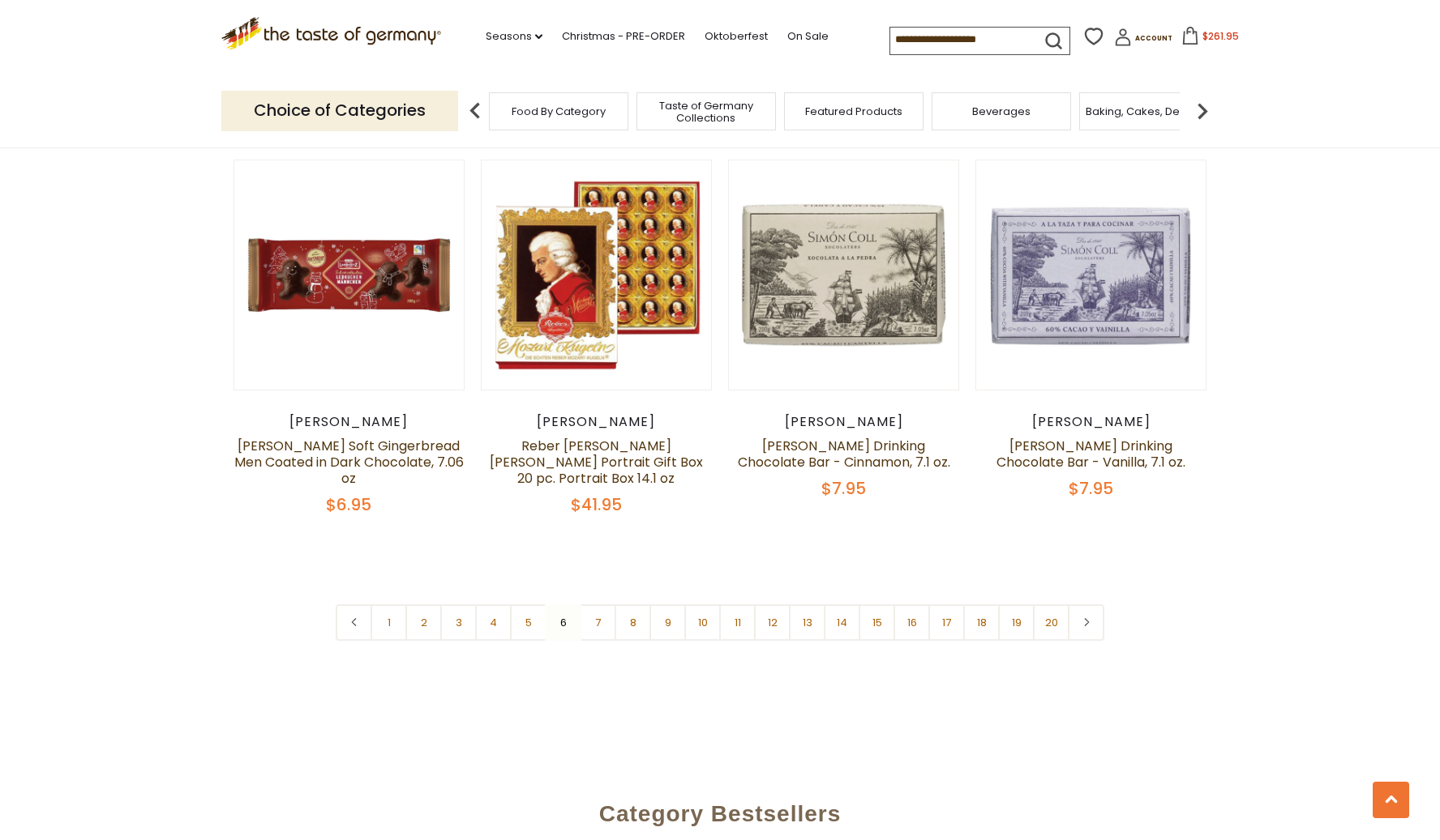
scroll to position [3728, 0]
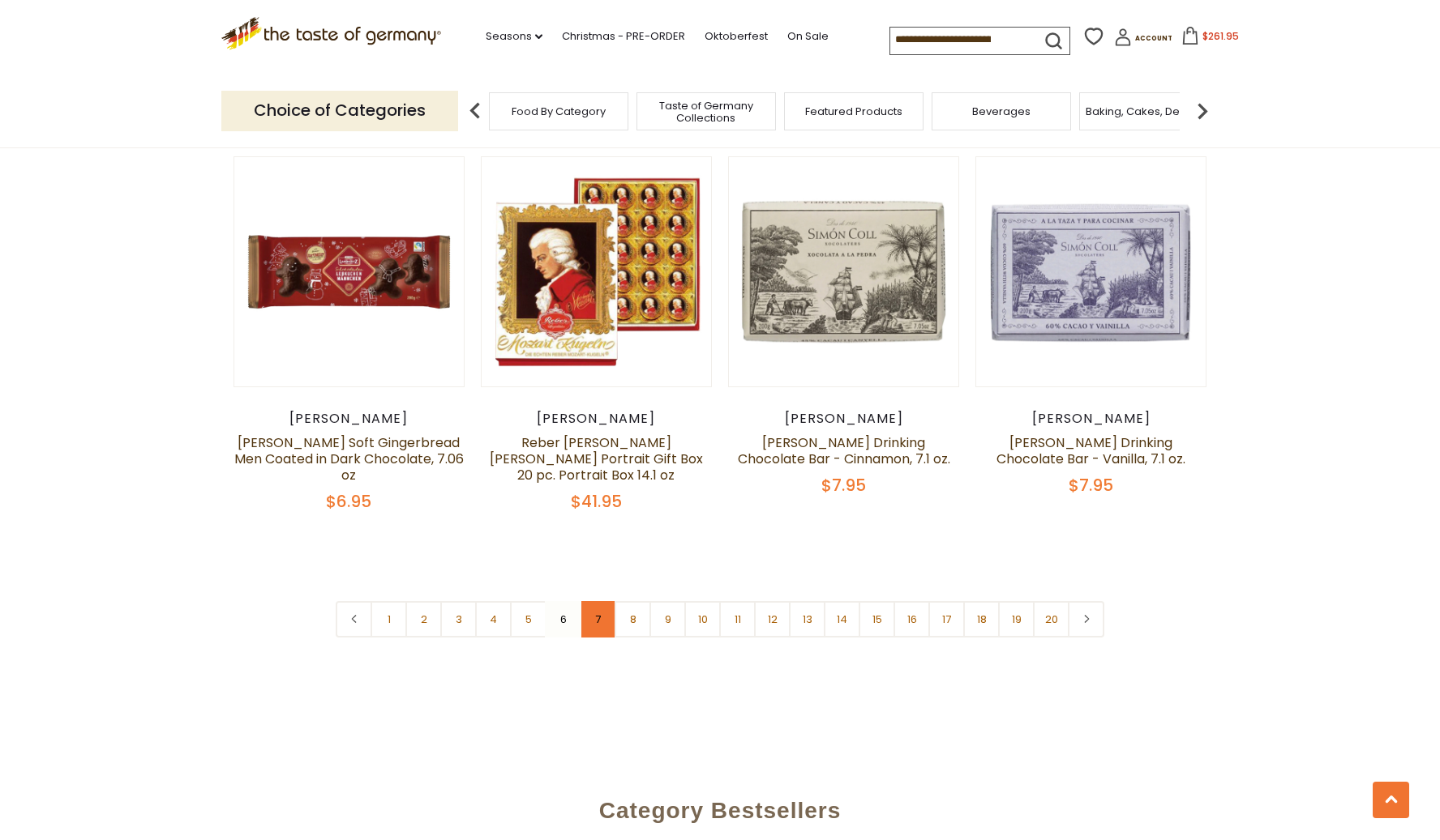
click at [594, 601] on link "7" at bounding box center [598, 619] width 37 height 36
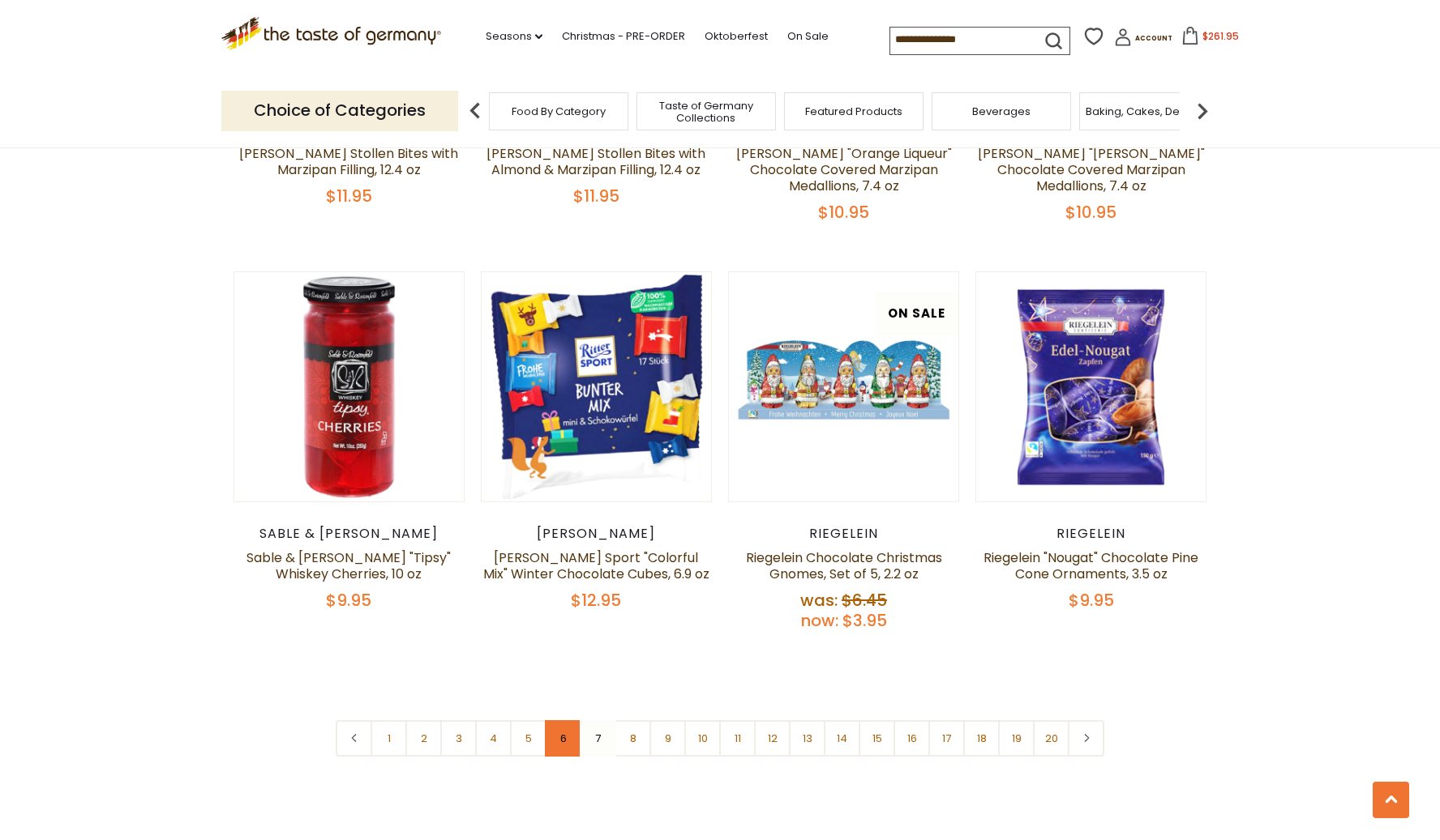
scroll to position [3647, 0]
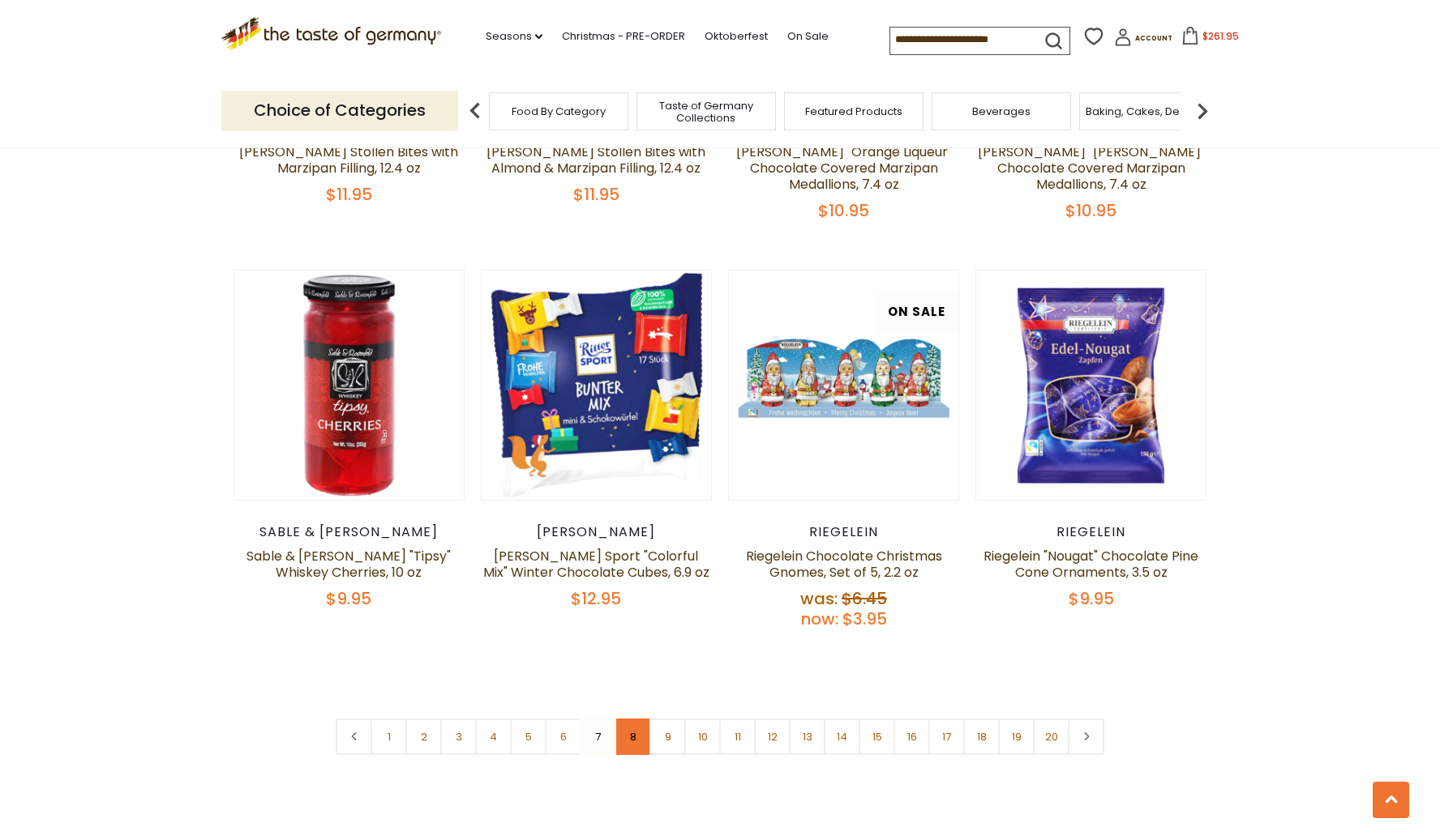
click at [629, 718] on link "8" at bounding box center [632, 736] width 37 height 36
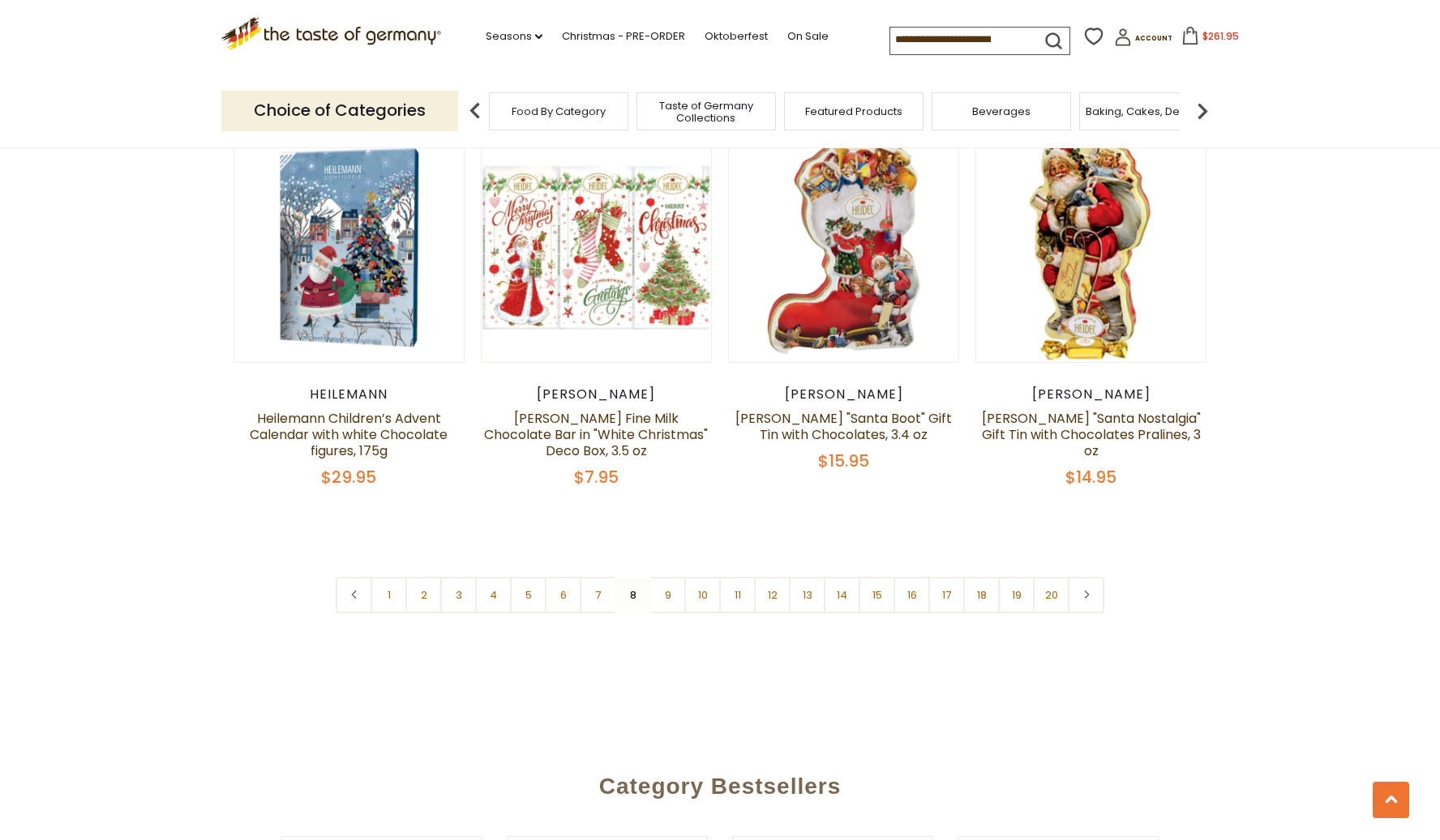
scroll to position [3741, 0]
click at [681, 576] on link "9" at bounding box center [667, 594] width 37 height 36
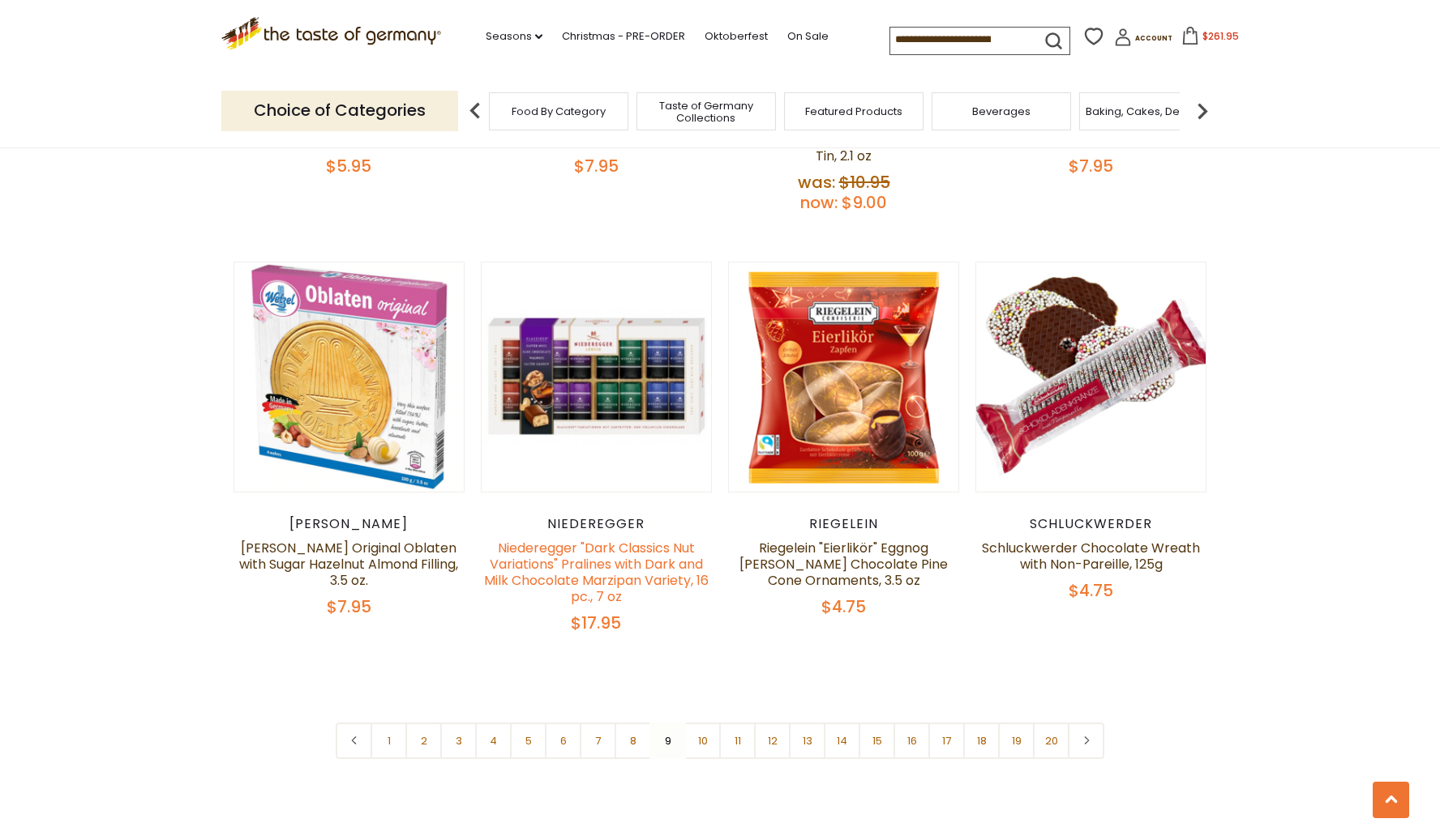
scroll to position [3714, 0]
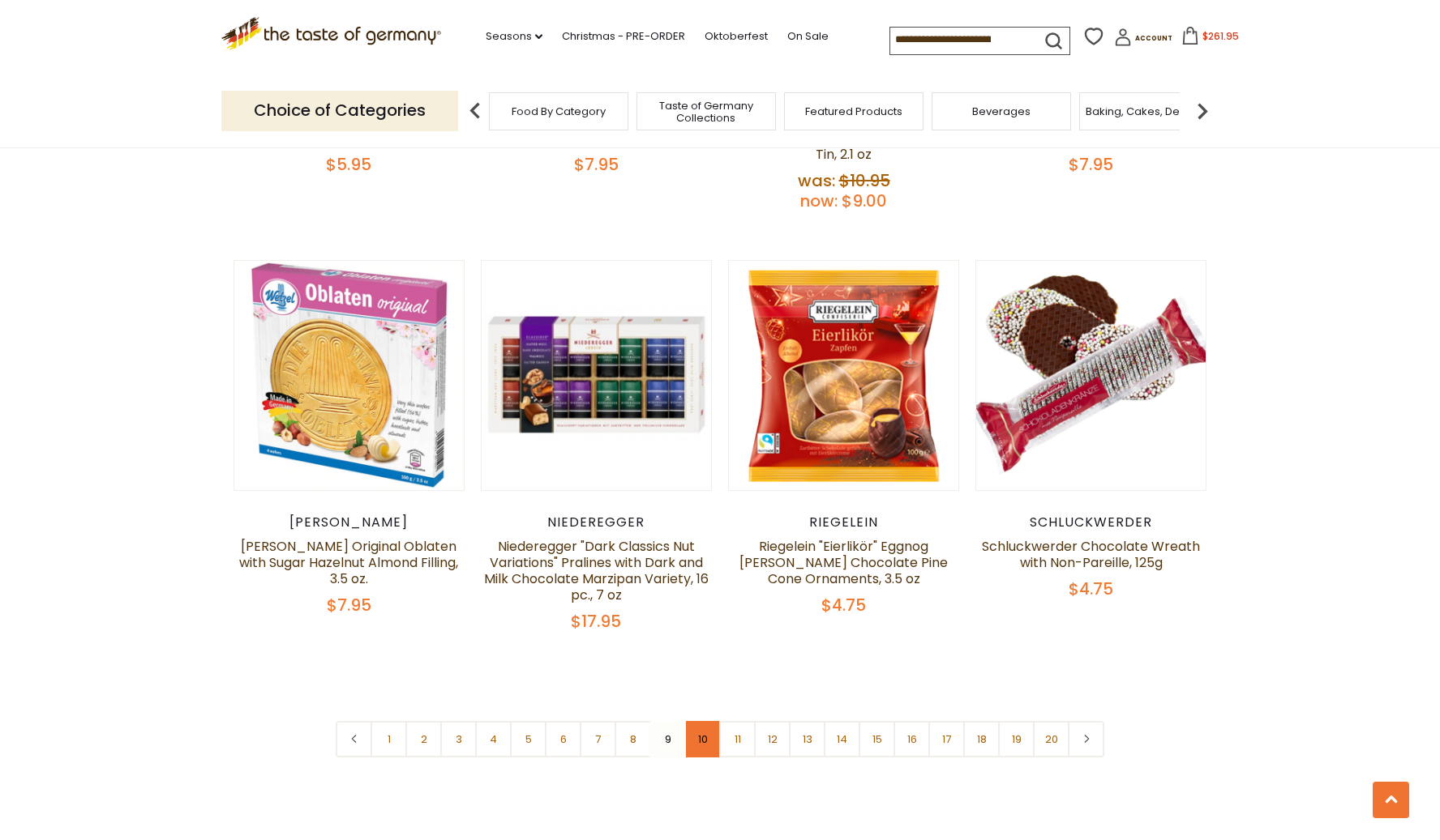
click at [707, 721] on link "10" at bounding box center [702, 739] width 37 height 36
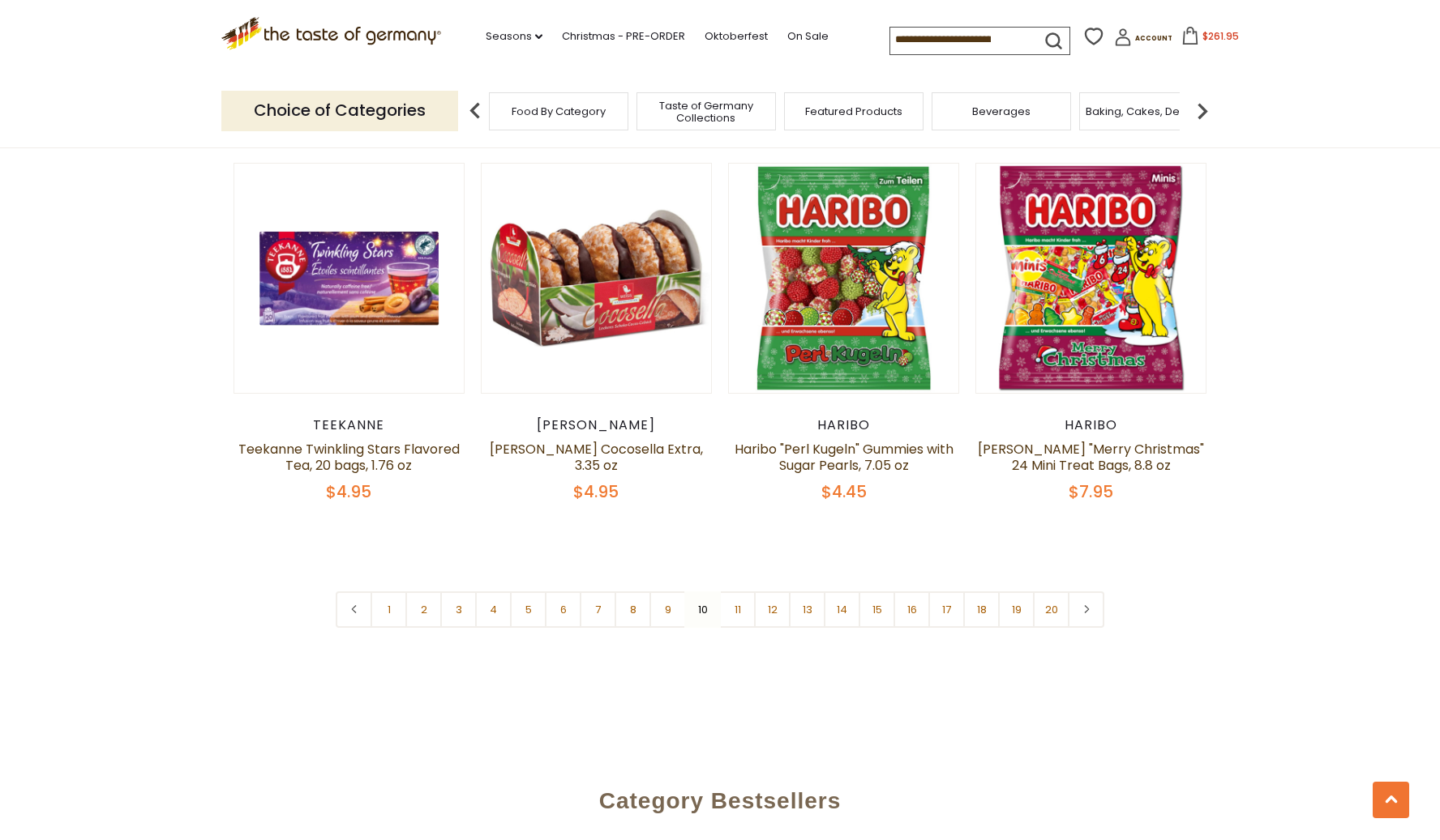
scroll to position [3798, 0]
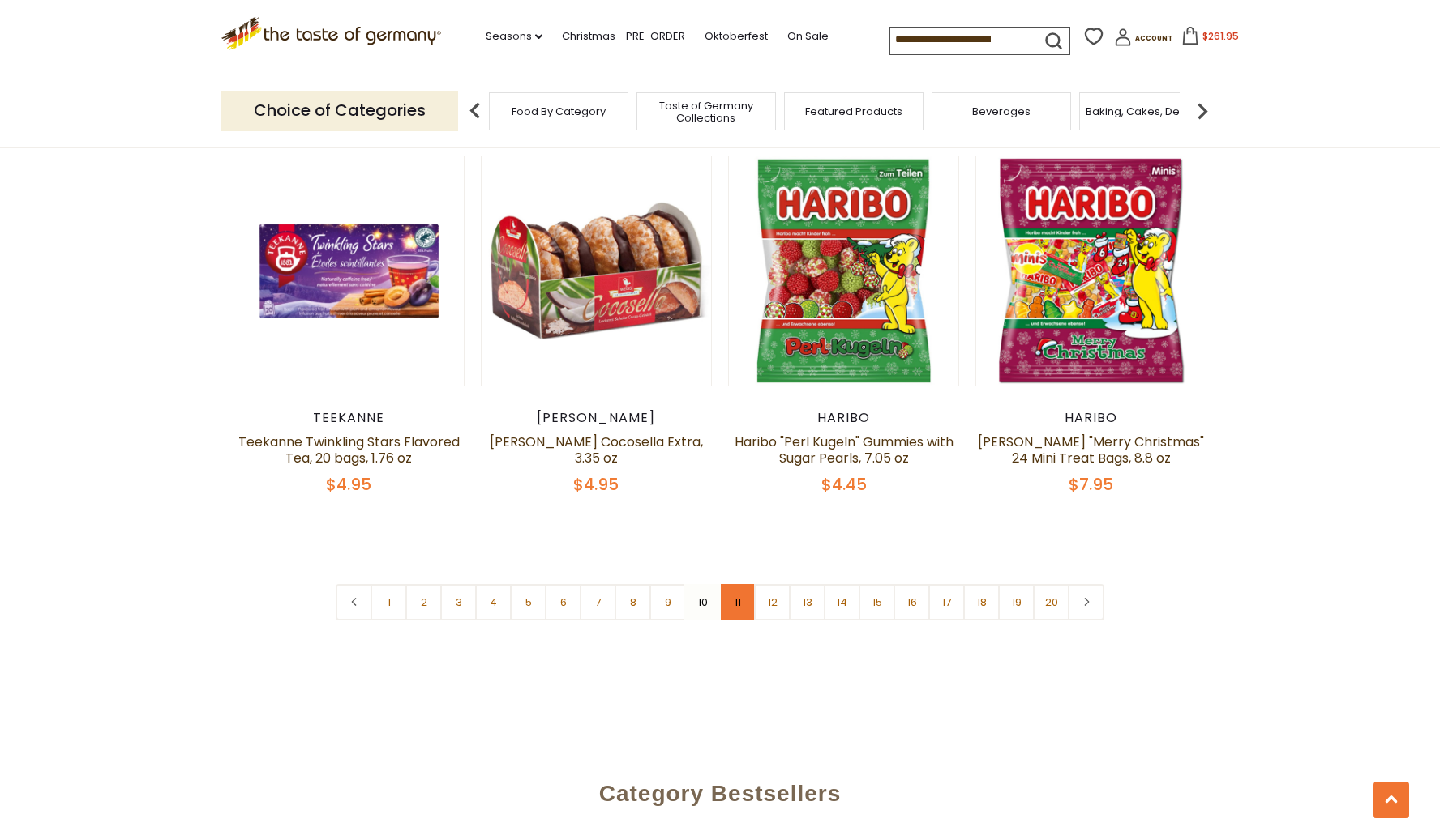
click at [735, 585] on link "11" at bounding box center [737, 602] width 37 height 36
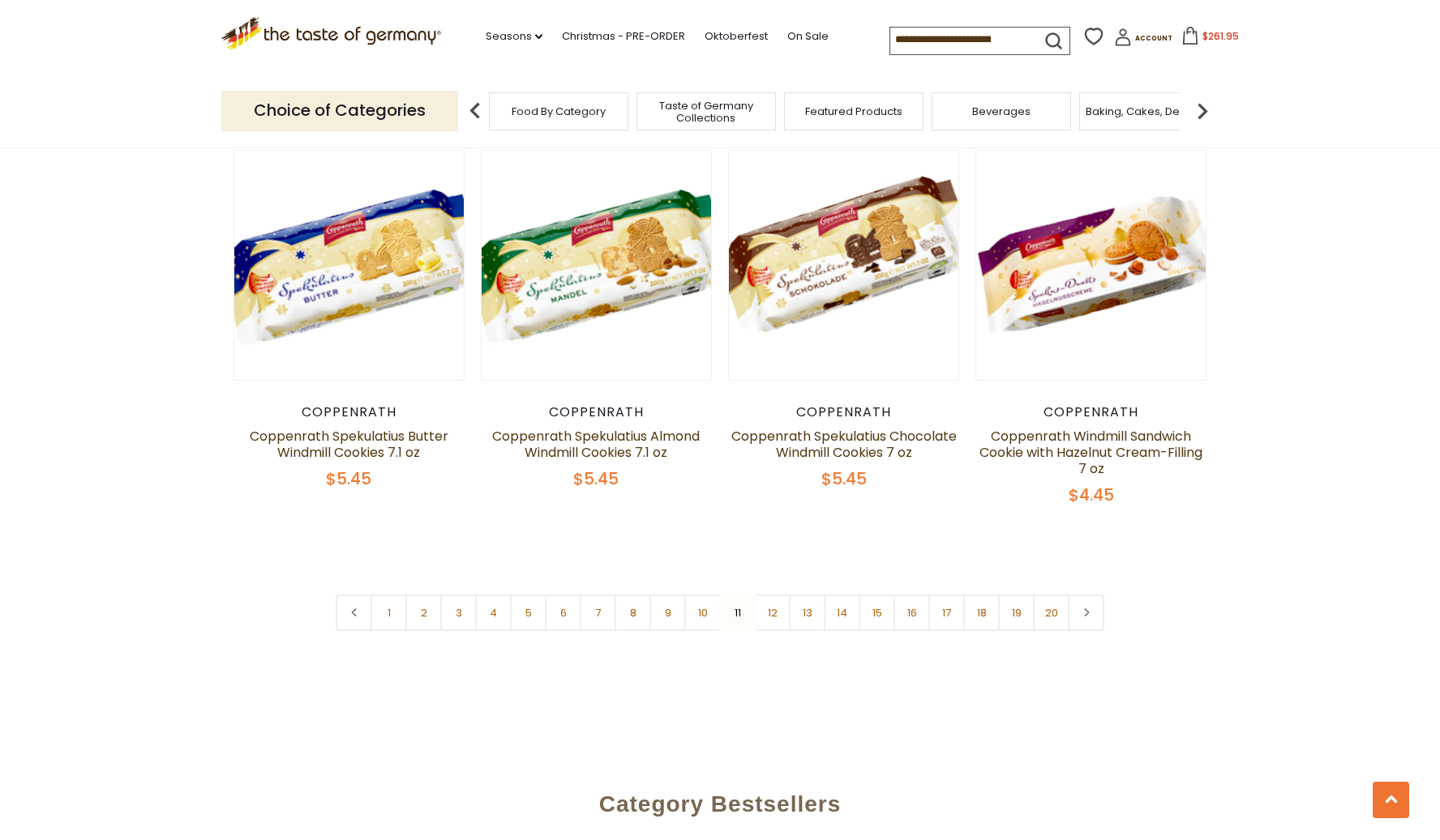
scroll to position [3784, 0]
click at [776, 594] on link "12" at bounding box center [772, 611] width 37 height 36
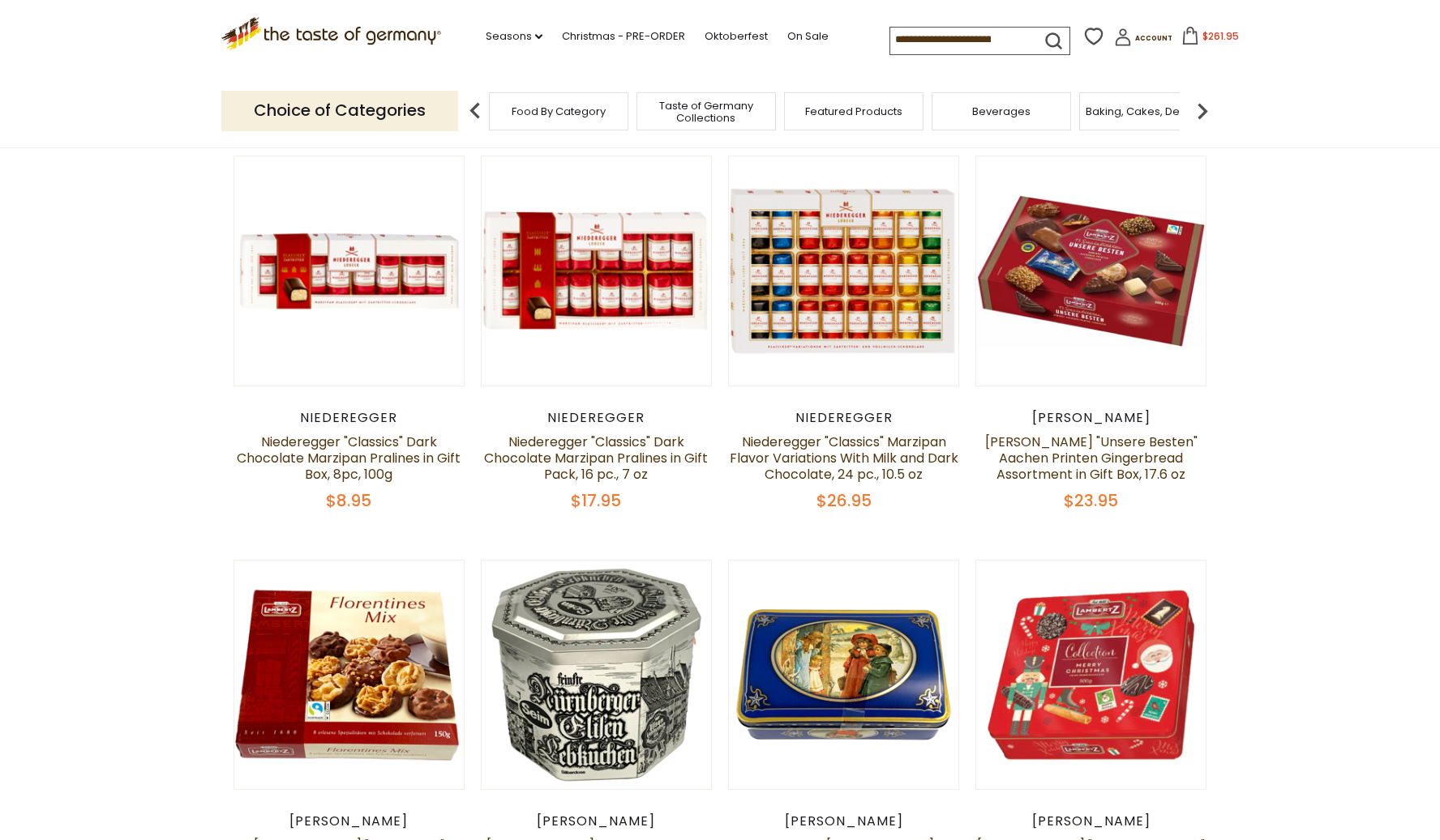
scroll to position [525, 0]
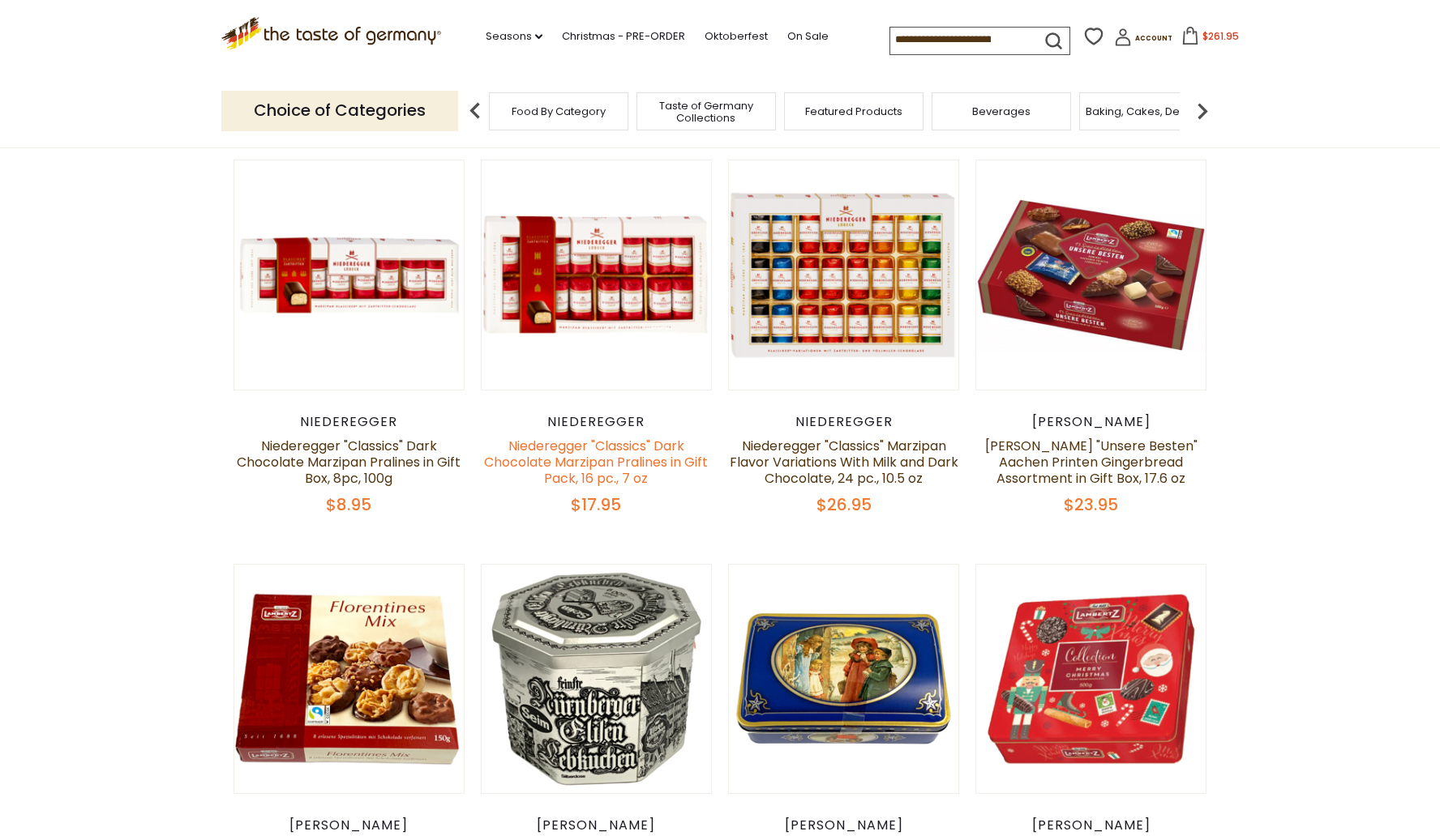
click at [604, 438] on link "Niederegger "Classics" Dark Chocolate Marzipan Pralines in Gift Pack, 16 pc., 7…" at bounding box center [596, 462] width 224 height 51
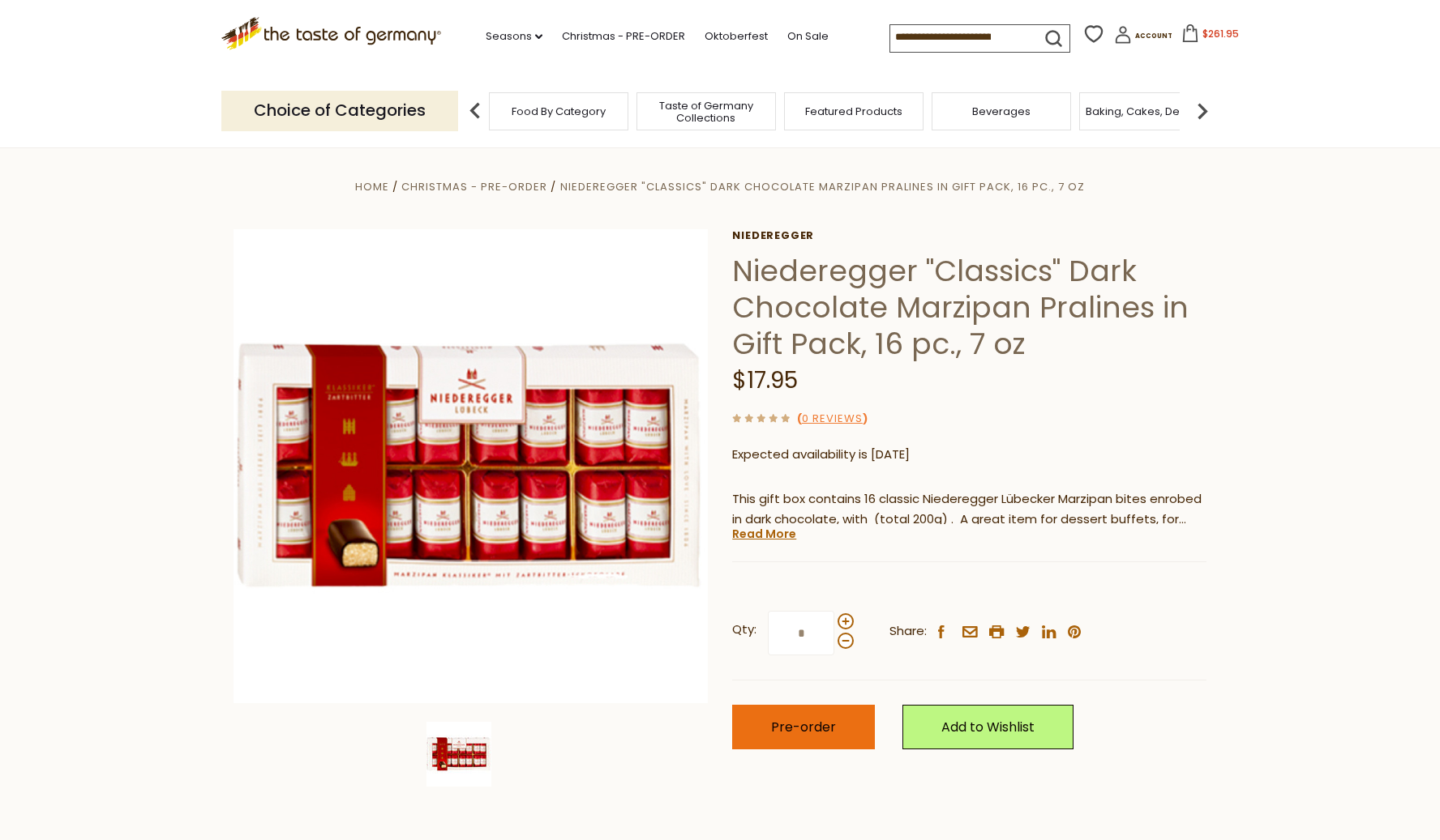
click at [814, 727] on span "Pre-order" at bounding box center [803, 726] width 65 height 19
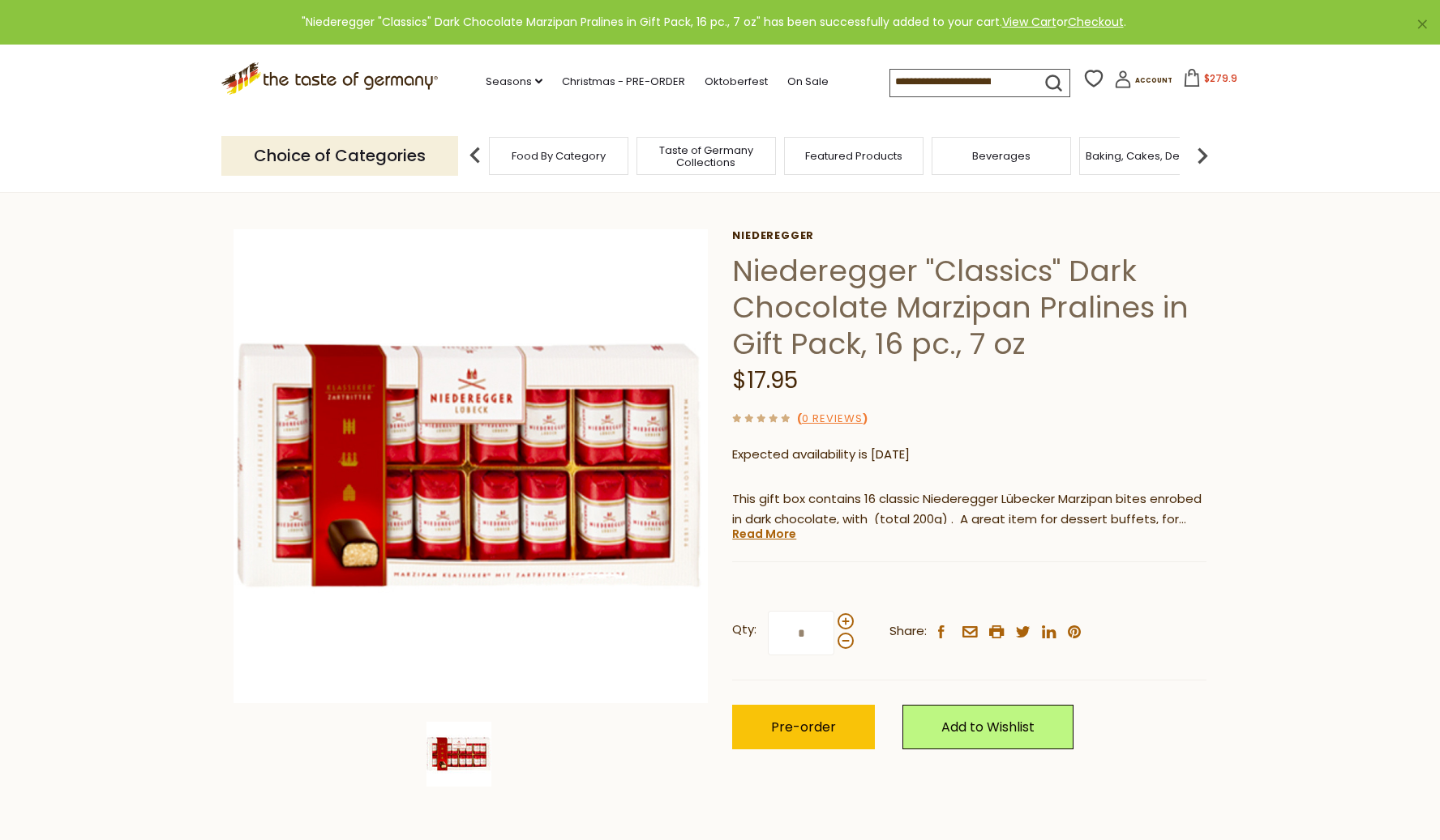
click at [1183, 75] on icon at bounding box center [1192, 78] width 18 height 18
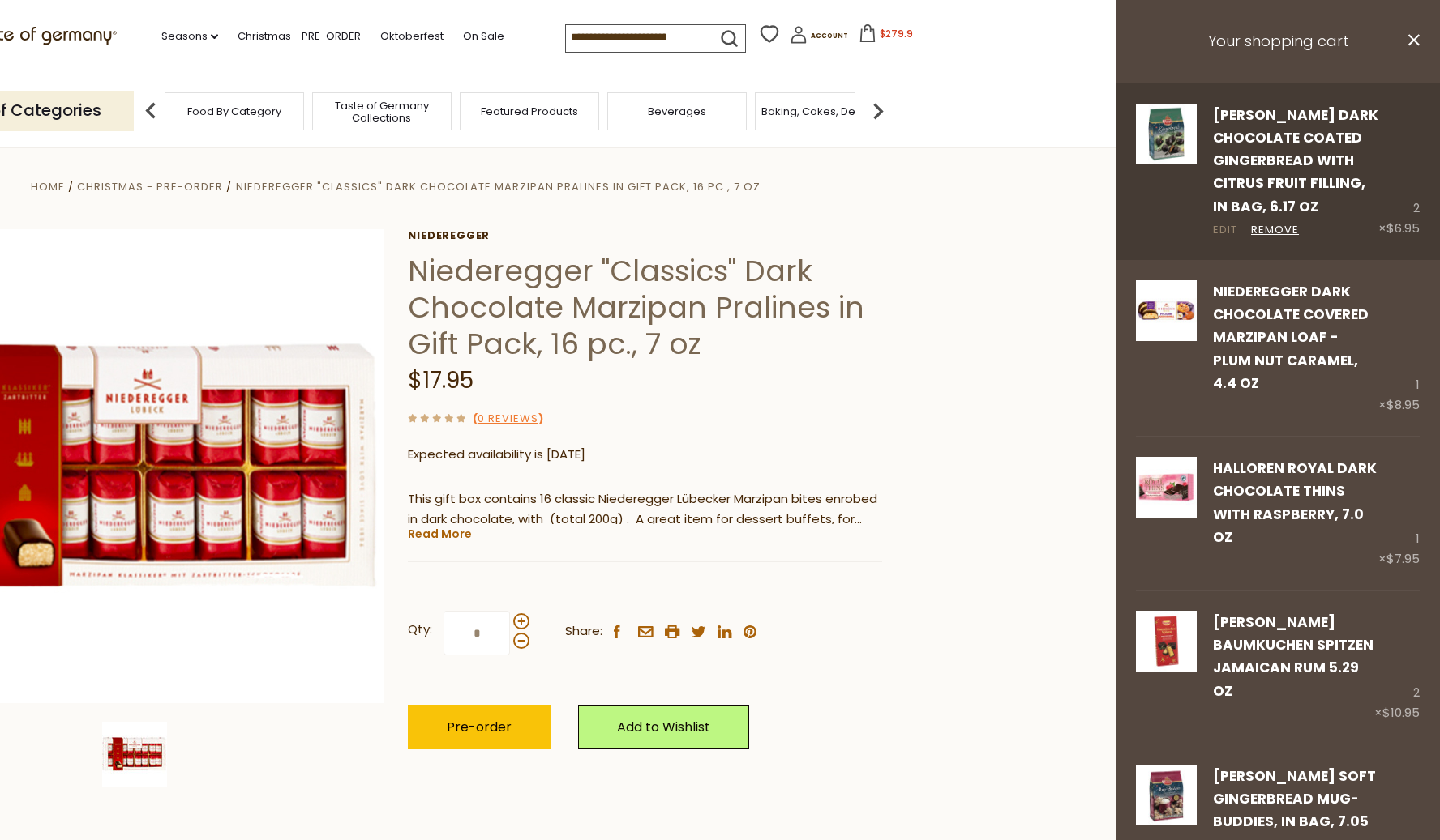
click at [1229, 229] on link "Edit" at bounding box center [1225, 230] width 24 height 17
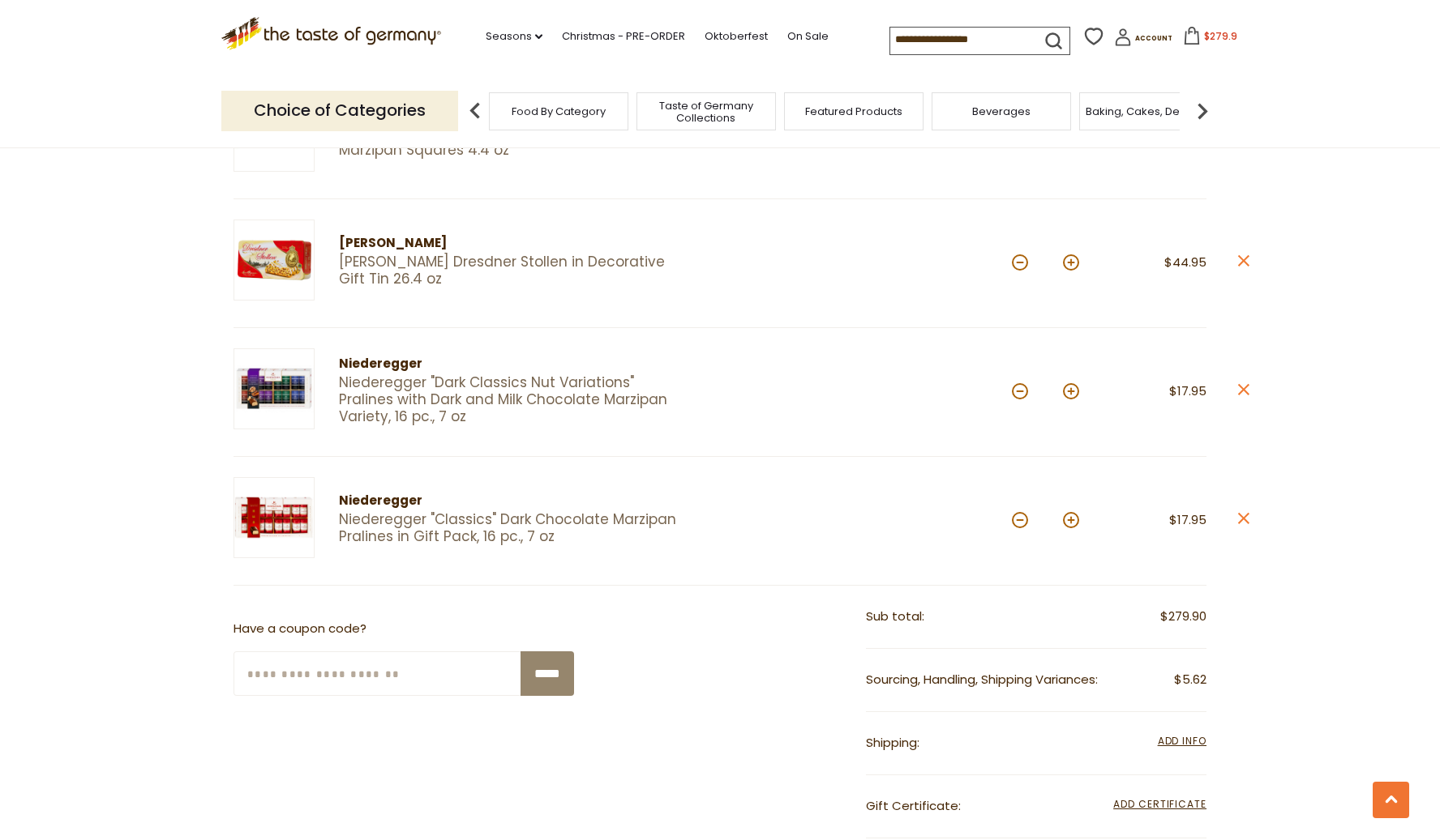
scroll to position [1859, 0]
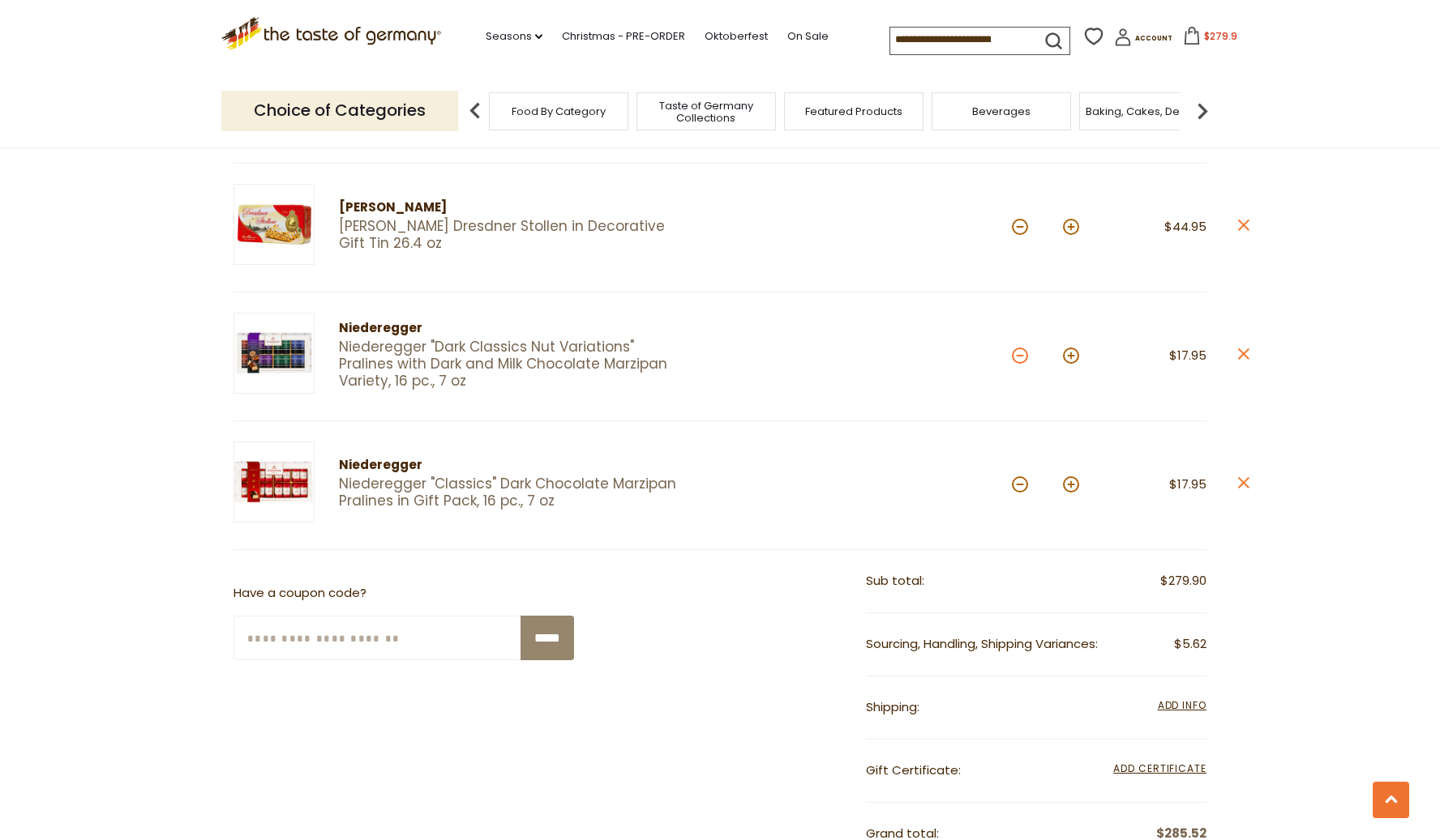
click at [1017, 348] on button at bounding box center [1020, 356] width 16 height 16
type input "*"
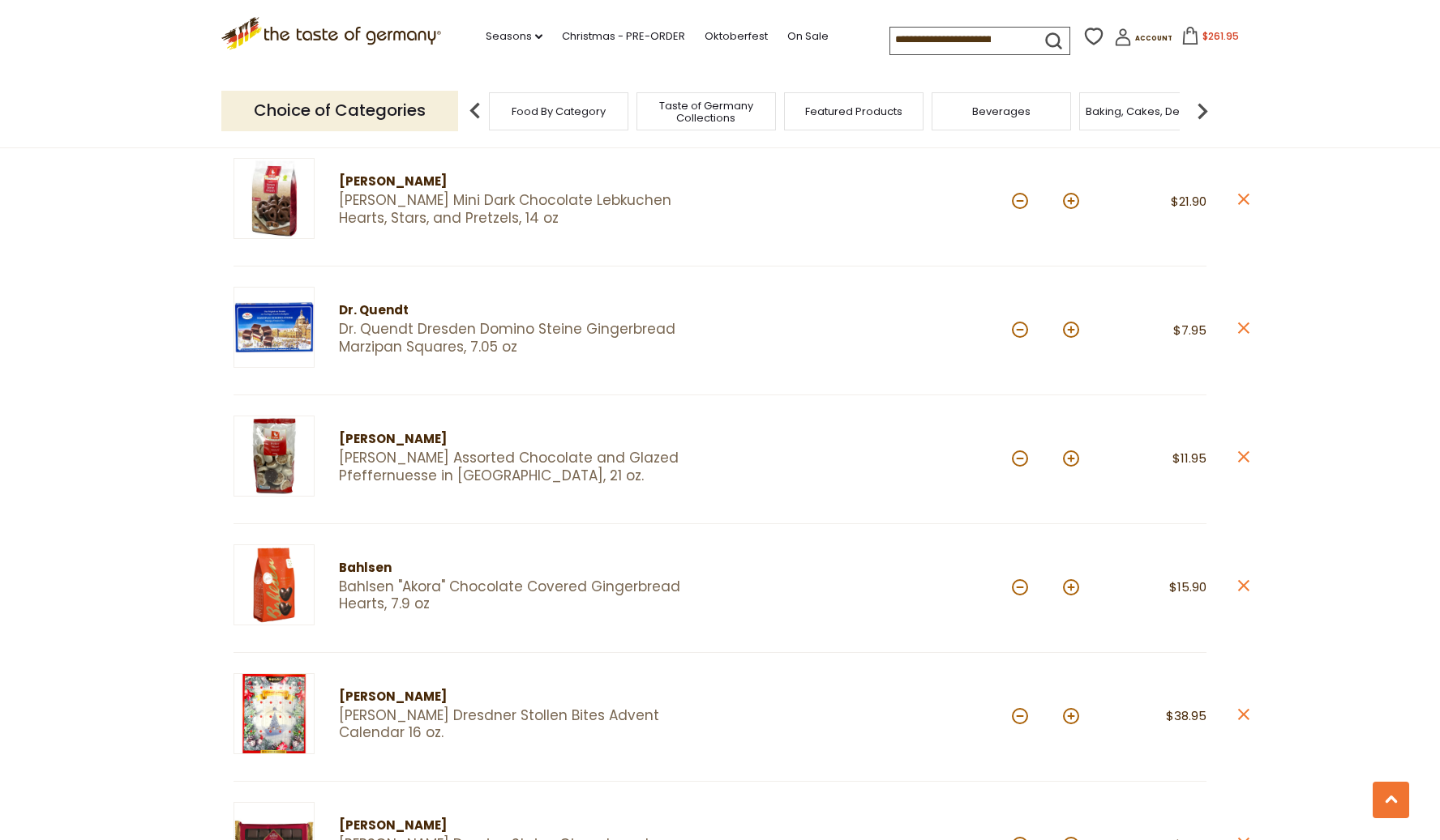
scroll to position [1112, 0]
click at [1074, 451] on button at bounding box center [1071, 459] width 16 height 16
type input "*"
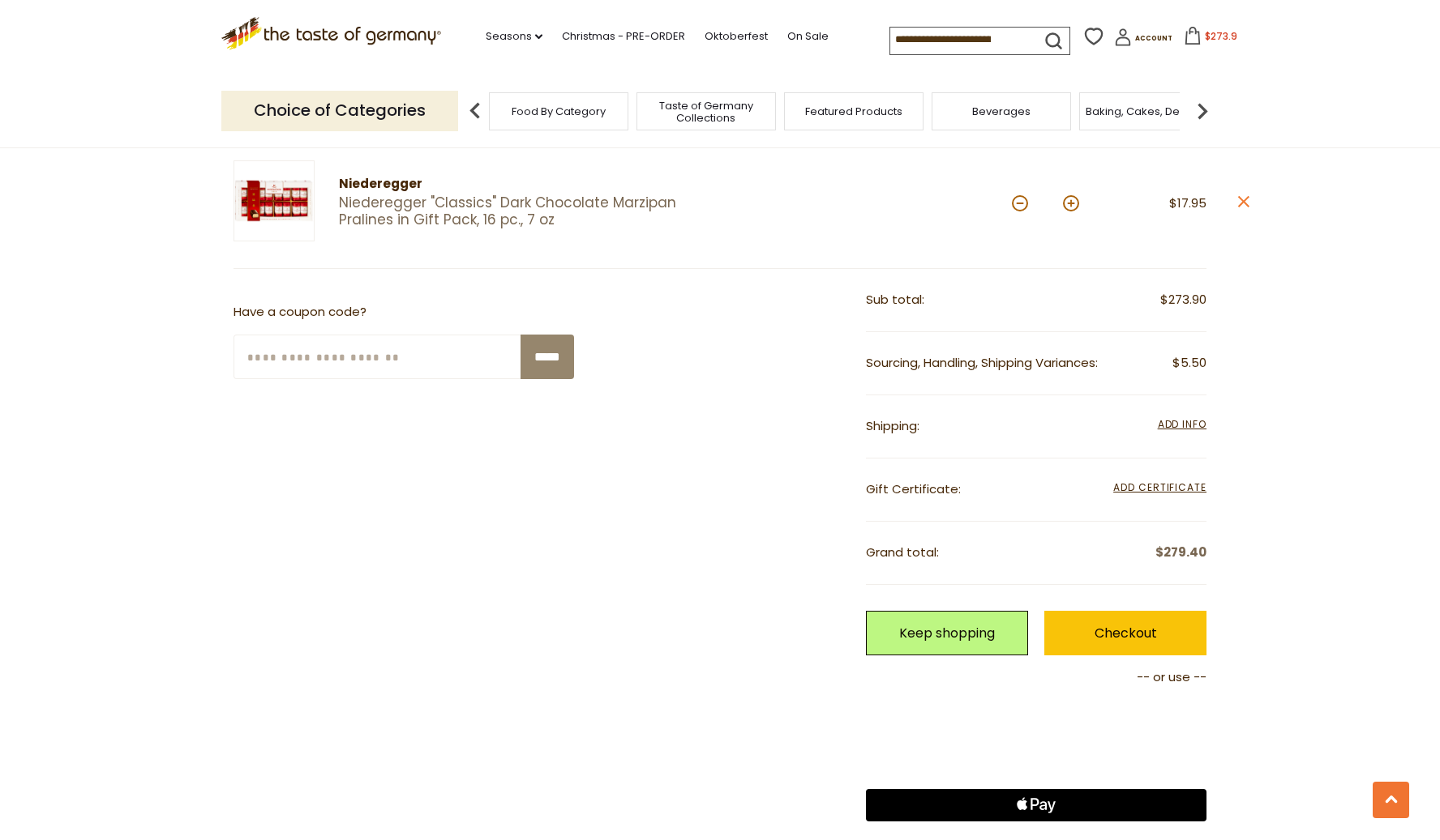
scroll to position [2030, 0]
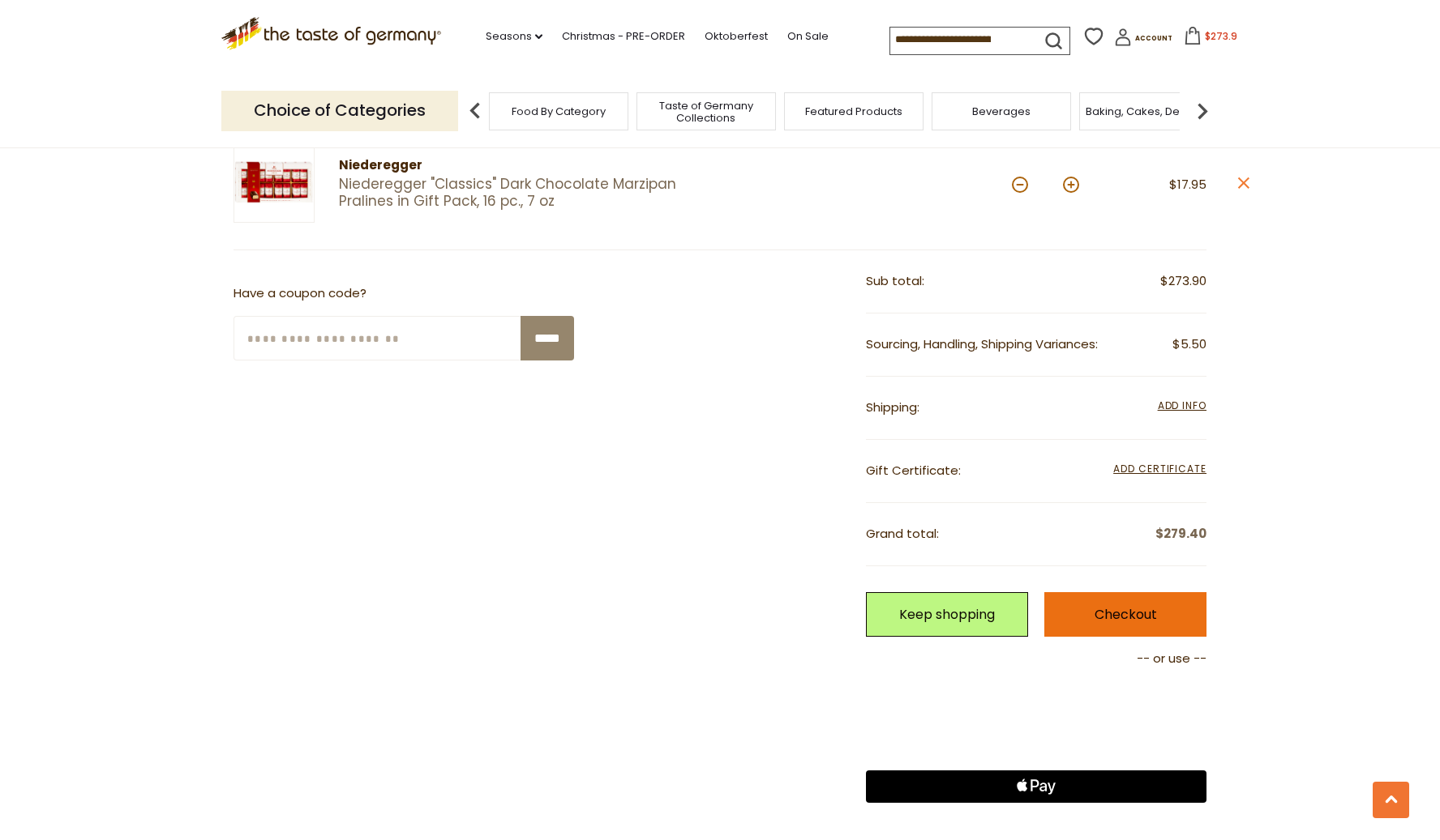
click at [1094, 594] on link "Checkout" at bounding box center [1125, 615] width 162 height 45
